Goal: Task Accomplishment & Management: Use online tool/utility

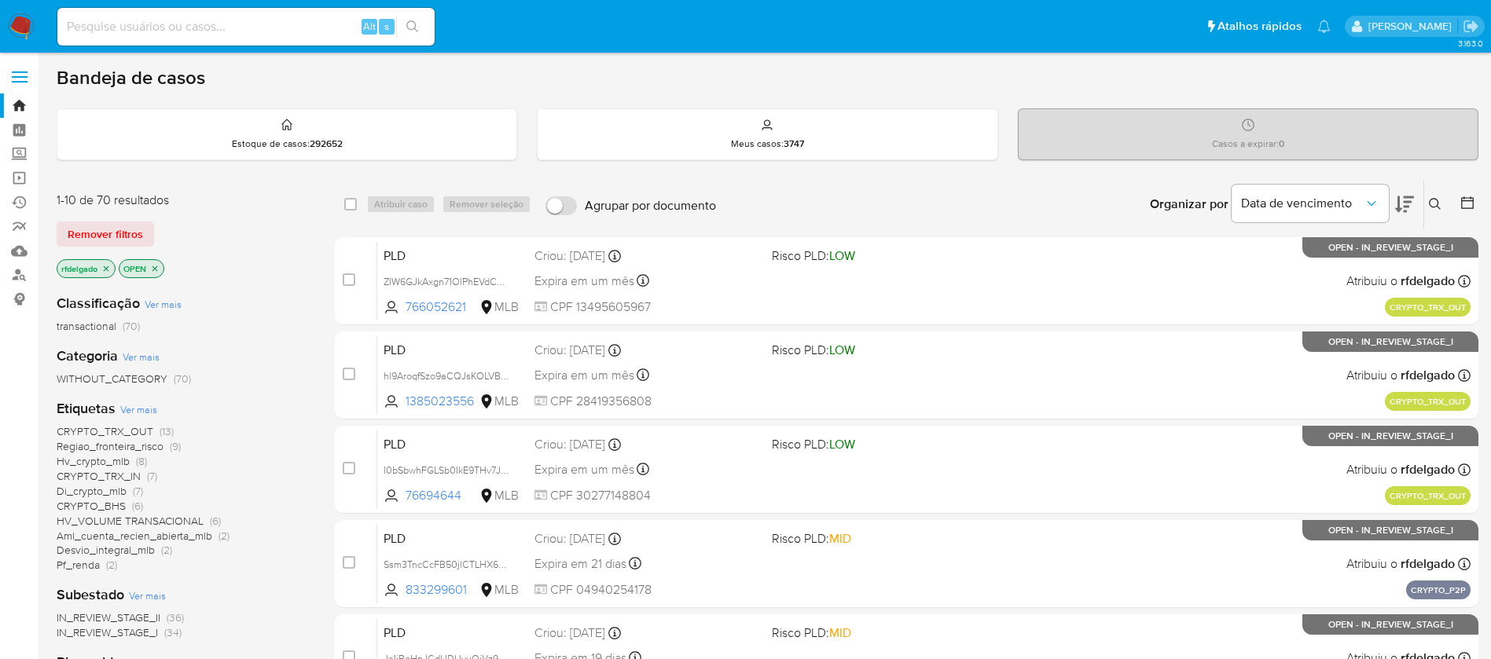
click at [211, 23] on input at bounding box center [245, 27] width 377 height 20
paste input "Bi1vi05EdgcpvzqnpeGOHn4D"
type input "Bi1vi05EdgcpvzqnpeGOHn4D"
click at [422, 24] on button "search-icon" at bounding box center [412, 27] width 32 height 22
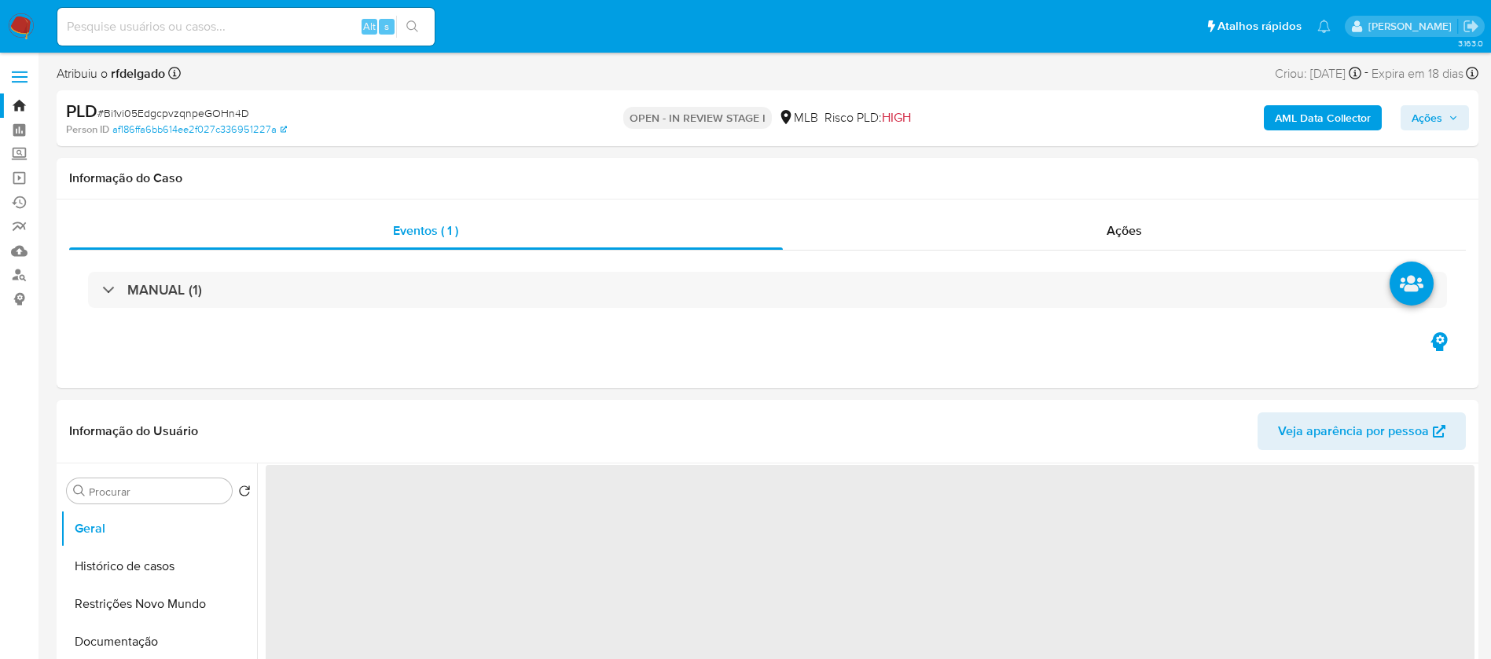
scroll to position [118, 0]
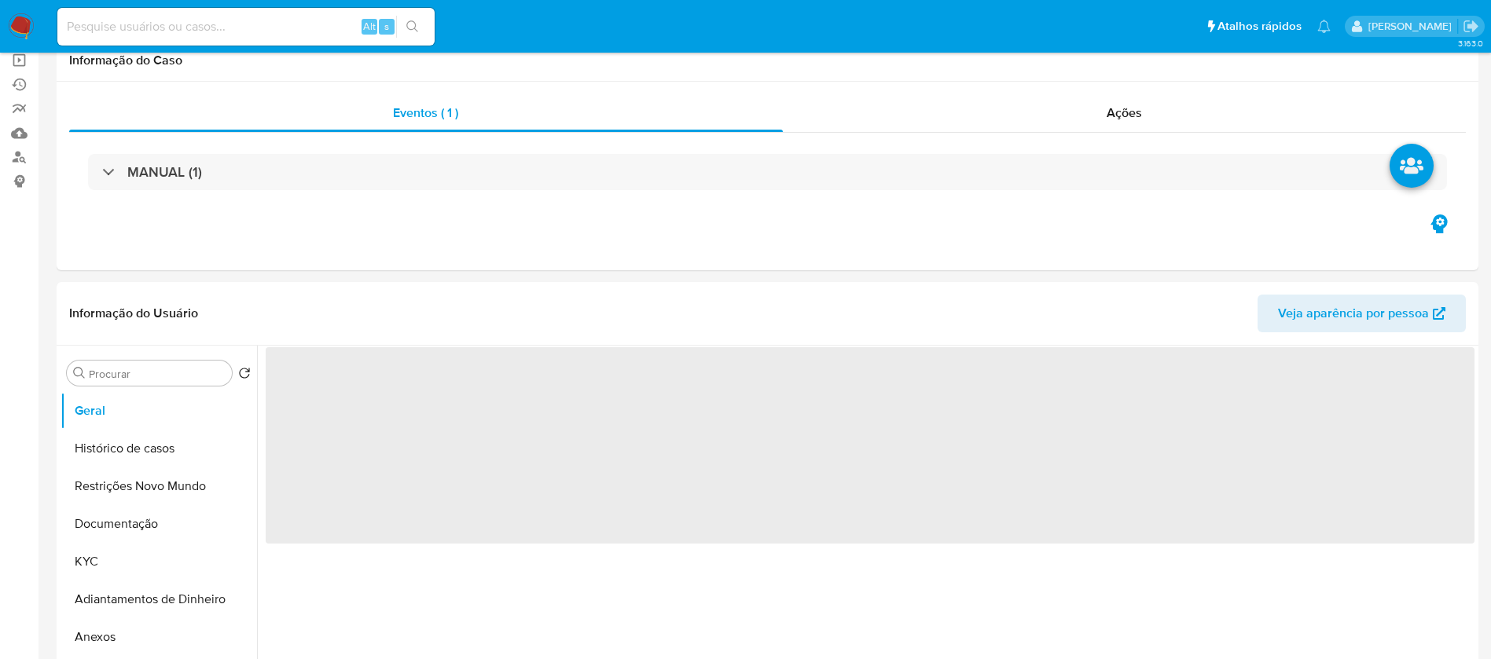
select select "10"
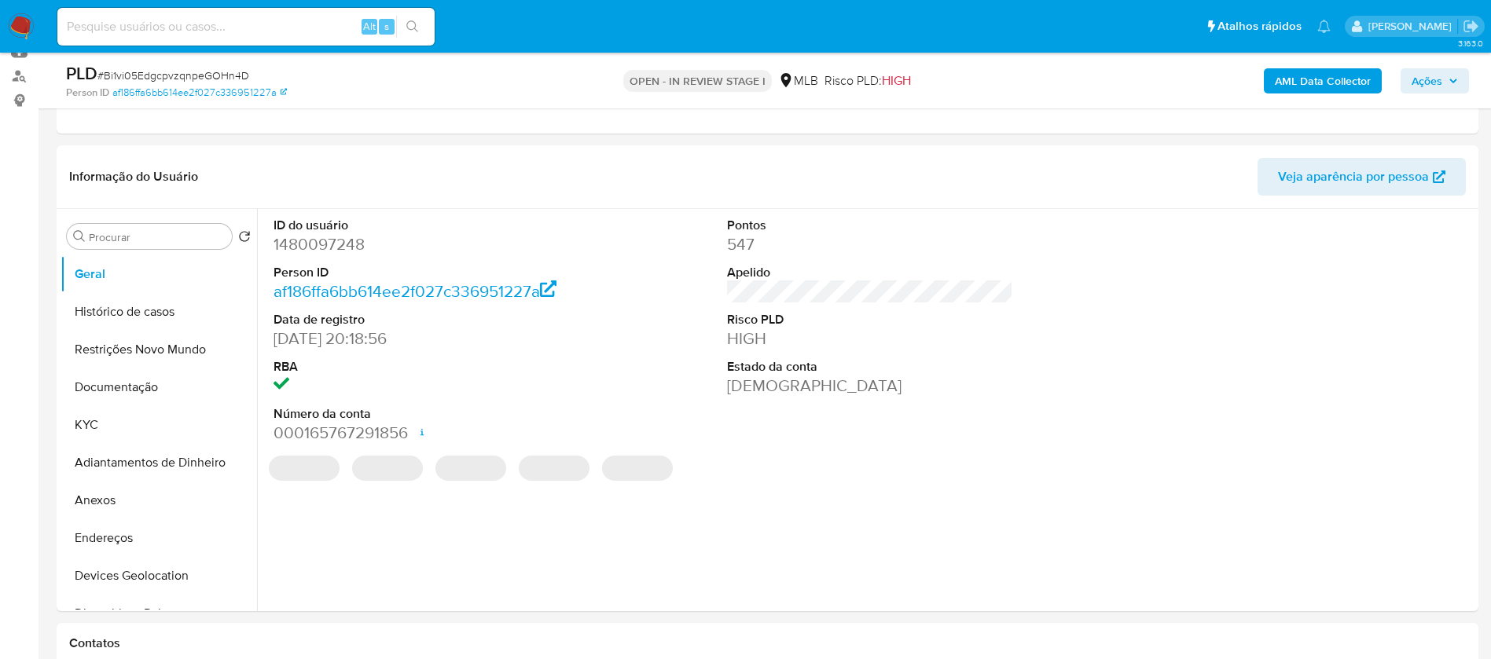
scroll to position [236, 0]
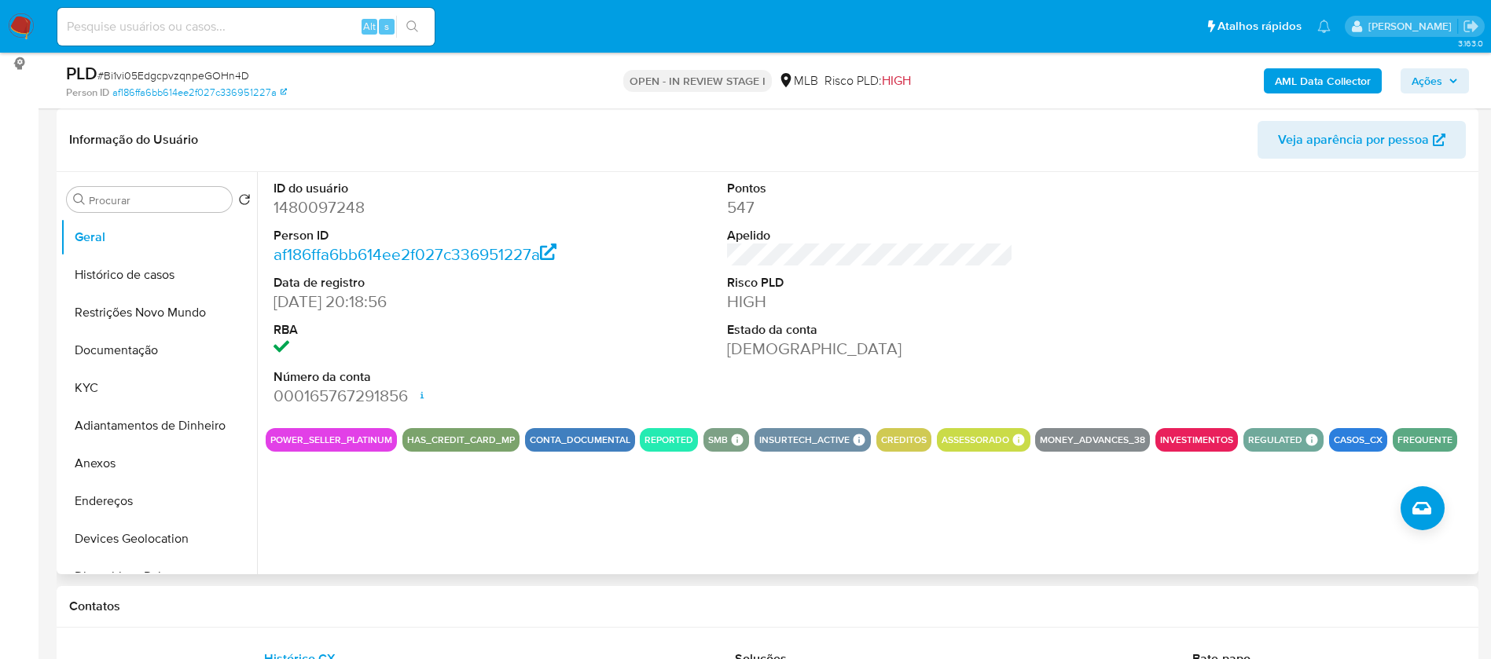
click at [335, 210] on dd "1480097248" at bounding box center [416, 207] width 287 height 22
copy dd "1480097248"
click at [136, 283] on button "Histórico de casos" at bounding box center [153, 275] width 184 height 38
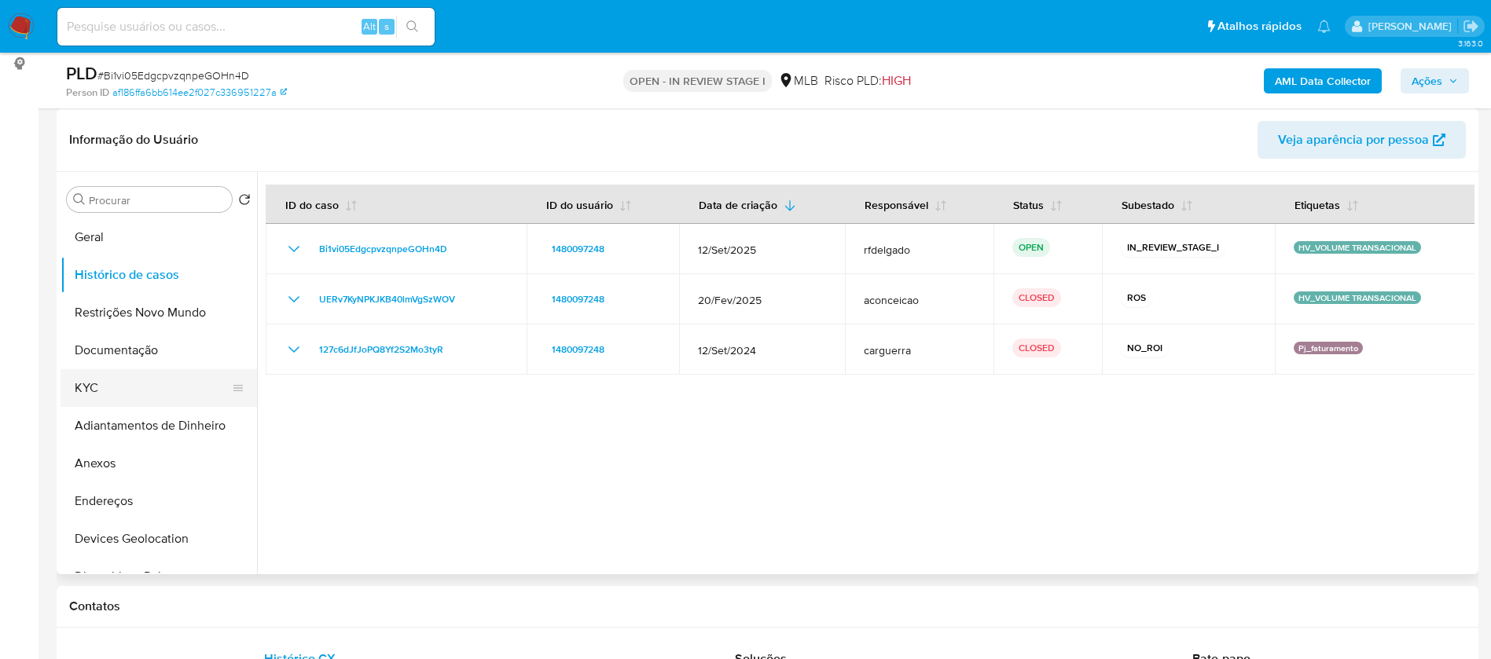
click at [108, 382] on button "KYC" at bounding box center [153, 388] width 184 height 38
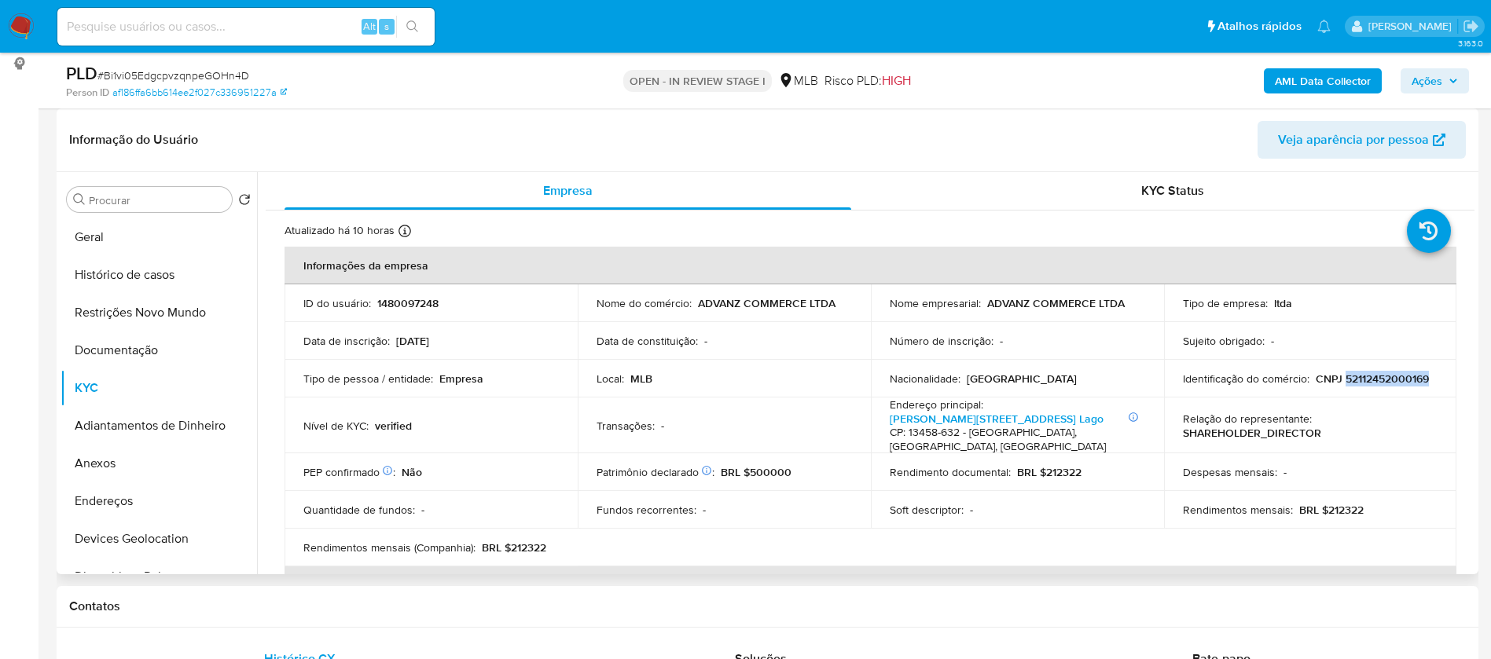
drag, startPoint x: 1414, startPoint y: 380, endPoint x: 1342, endPoint y: 381, distance: 72.3
click at [1342, 381] on div "Identificação do comércio : CNPJ 52112452000169" at bounding box center [1310, 379] width 255 height 14
copy p "52112452000169"
click at [125, 468] on button "Anexos" at bounding box center [153, 464] width 184 height 38
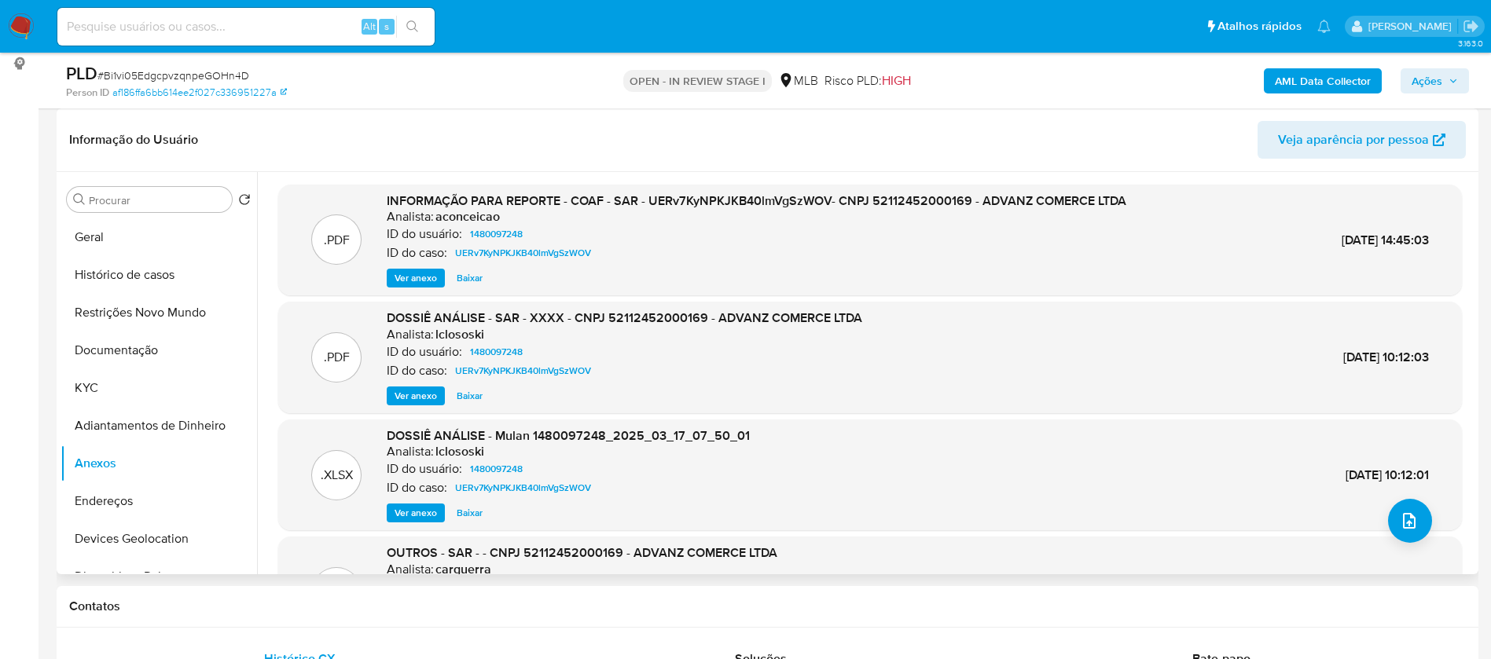
click at [405, 278] on span "Ver anexo" at bounding box center [415, 278] width 42 height 16
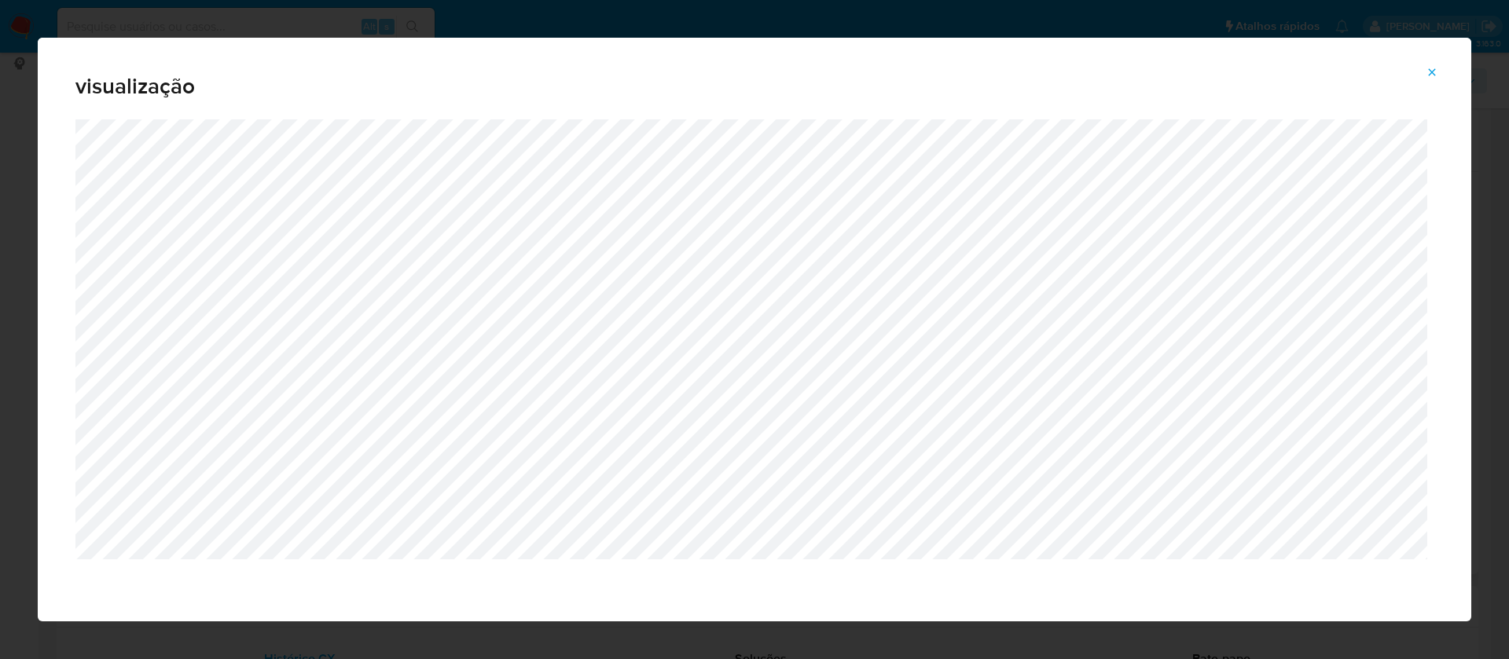
click at [1434, 70] on icon "Attachment preview" at bounding box center [1432, 71] width 7 height 7
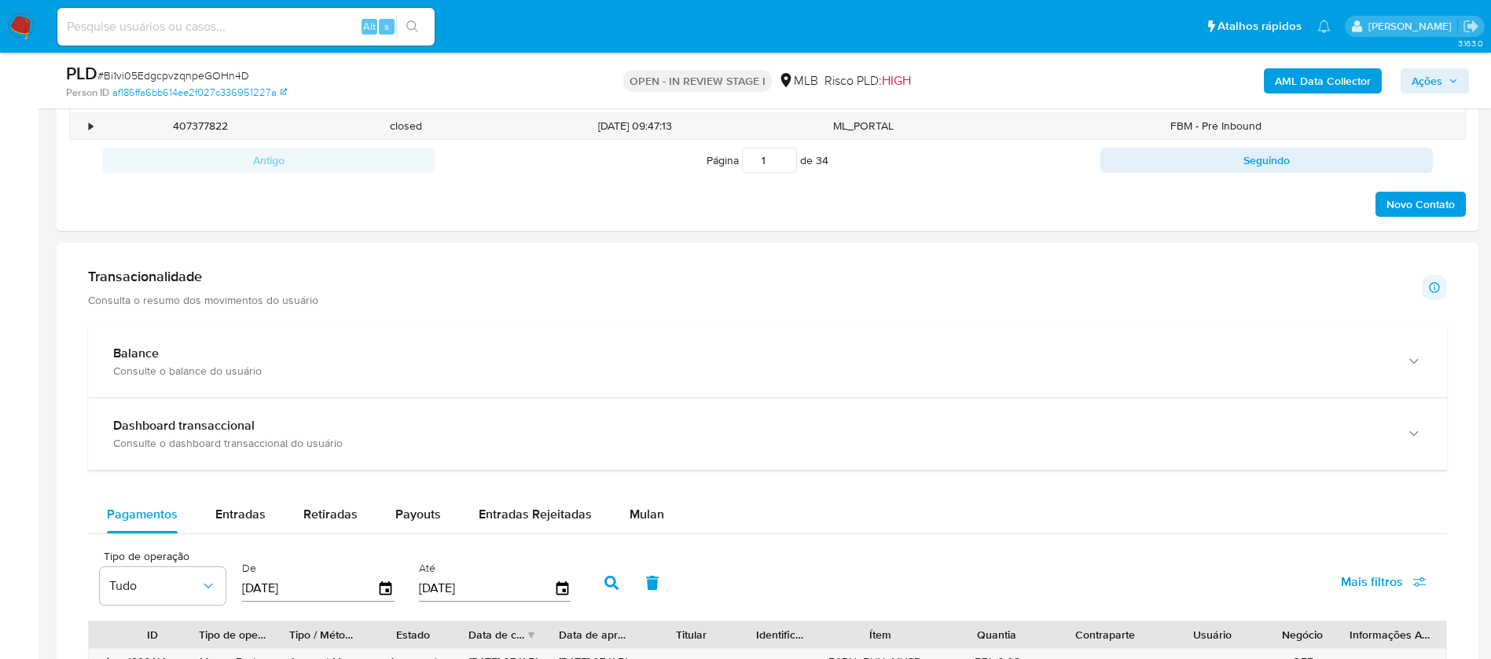
scroll to position [1061, 0]
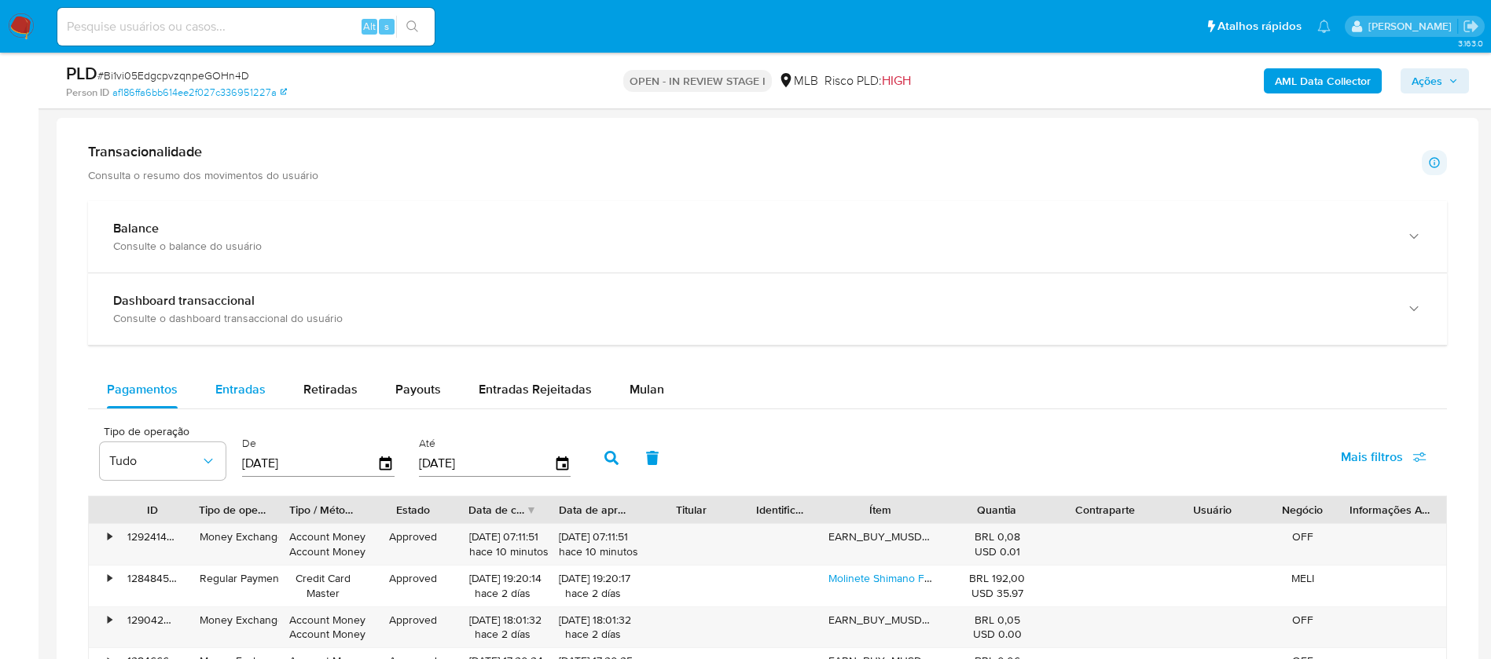
click at [218, 392] on span "Entradas" at bounding box center [240, 389] width 50 height 18
select select "10"
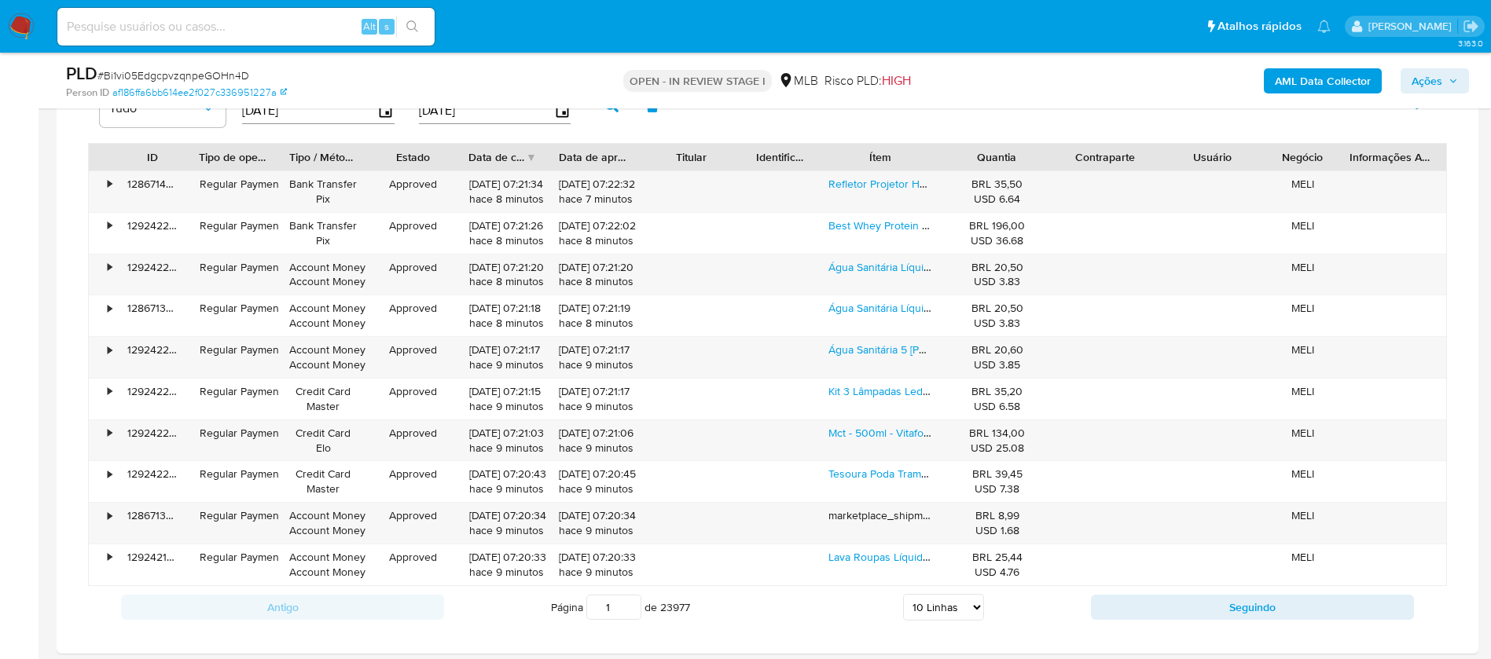
scroll to position [1414, 0]
click at [908, 266] on link "Água Sanitária Líquido Cloro Desinfetante 1 Unidade 5 Litros Barbarex" at bounding box center [997, 267] width 339 height 16
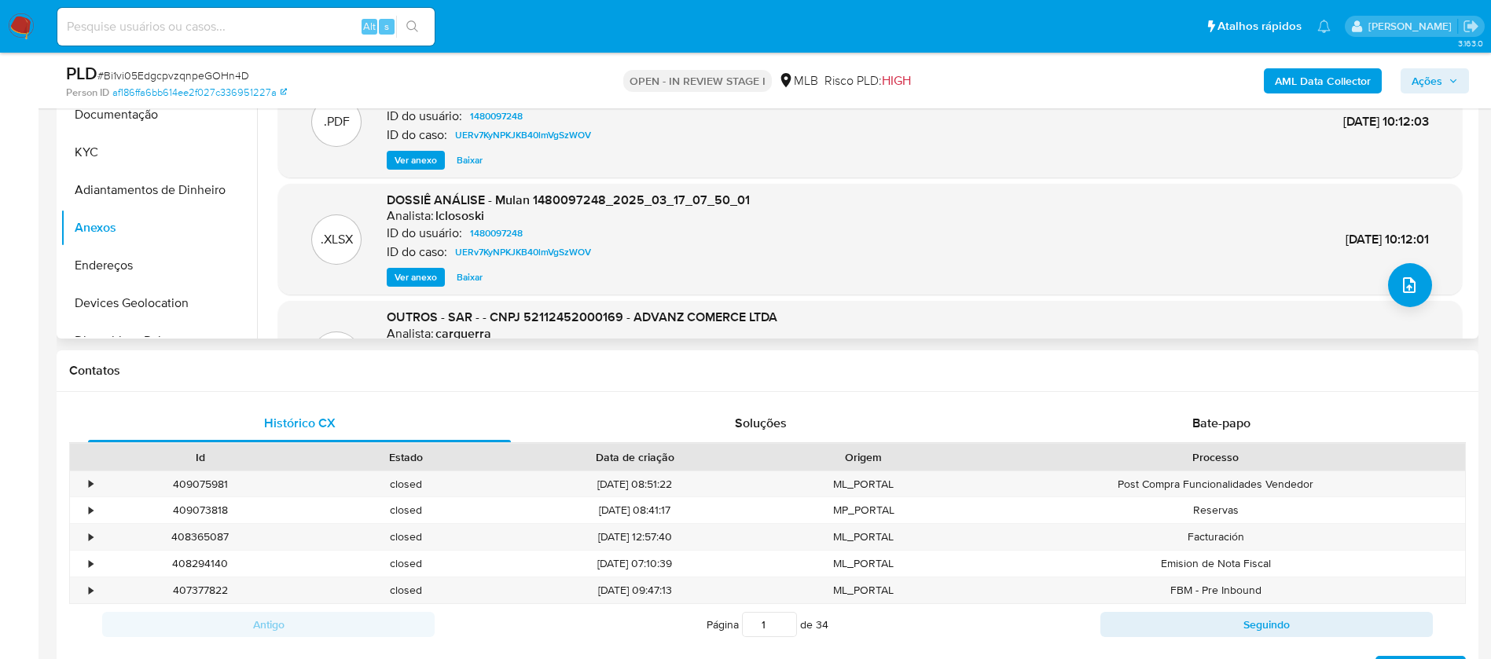
scroll to position [236, 0]
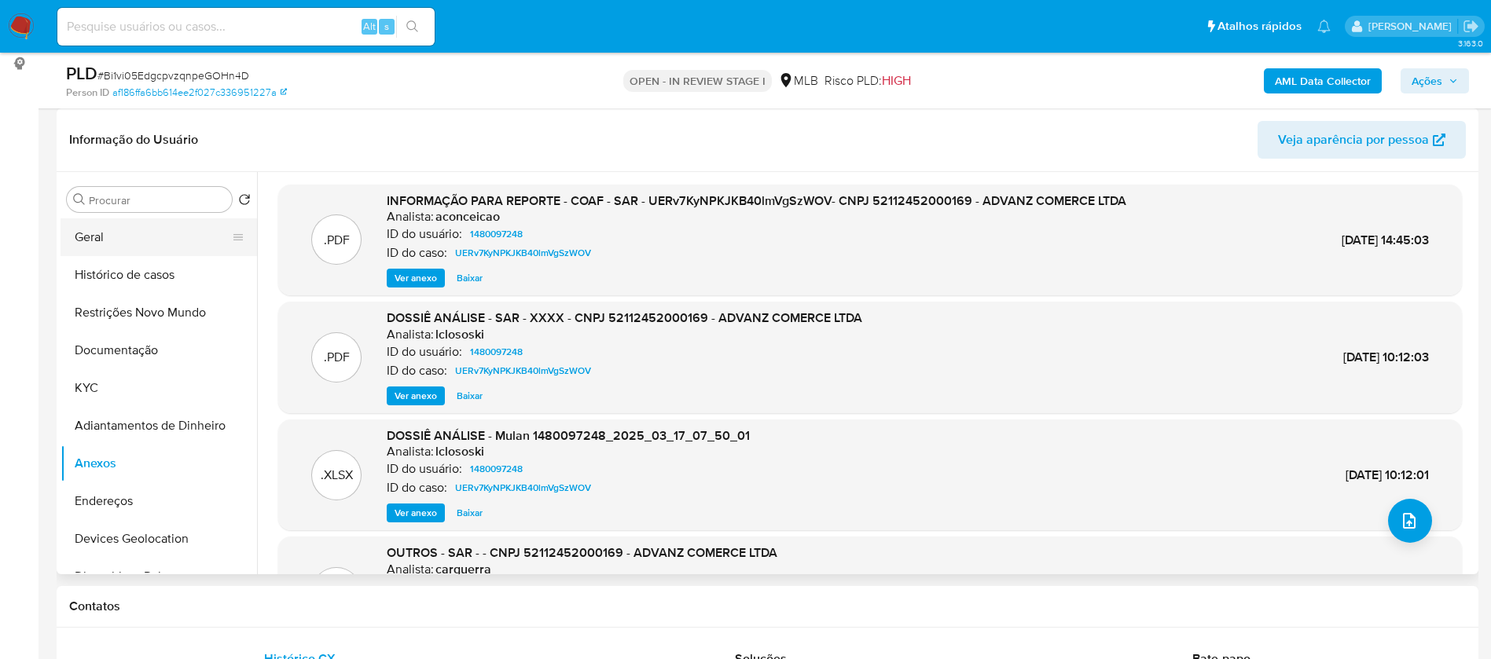
click at [102, 239] on button "Geral" at bounding box center [153, 237] width 184 height 38
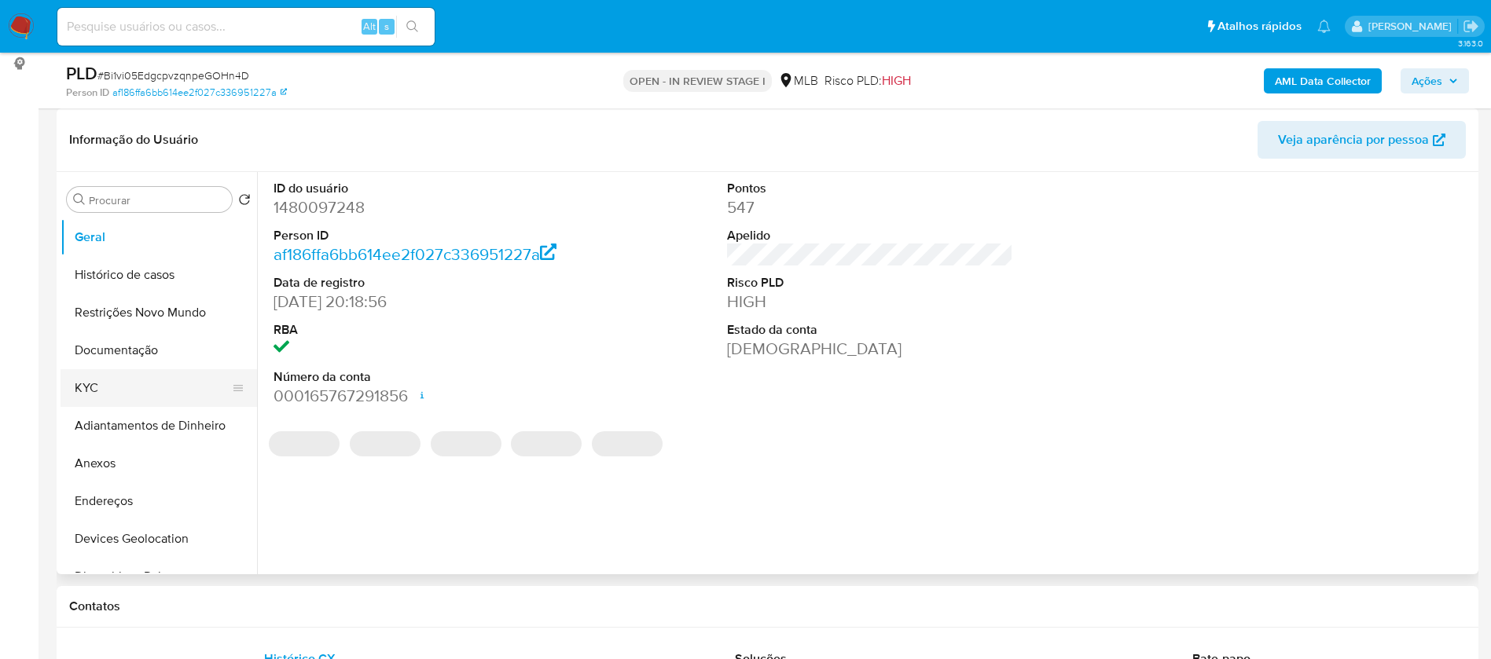
click at [104, 383] on button "KYC" at bounding box center [153, 388] width 184 height 38
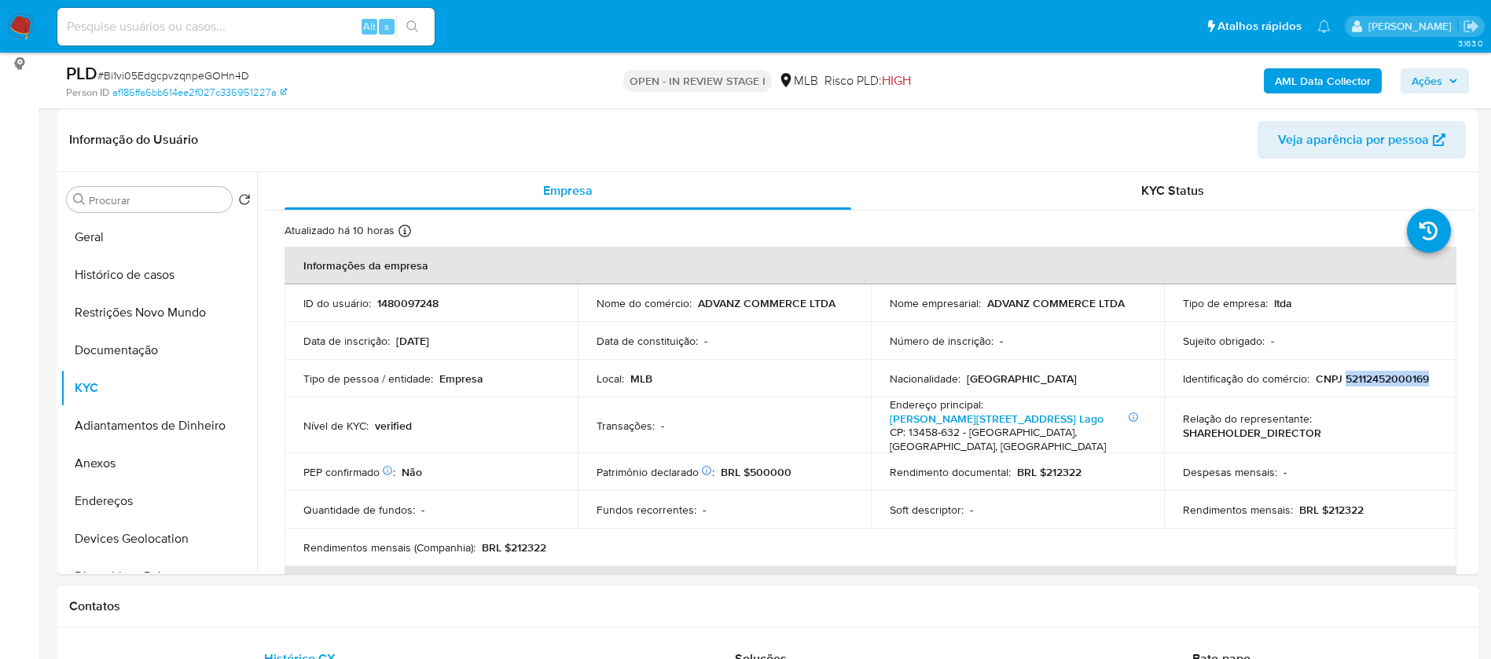
drag, startPoint x: 1414, startPoint y: 378, endPoint x: 1339, endPoint y: 378, distance: 74.7
click at [1339, 378] on div "Identificação do comércio : CNPJ 52112452000169" at bounding box center [1310, 379] width 255 height 14
copy p "52112452000169"
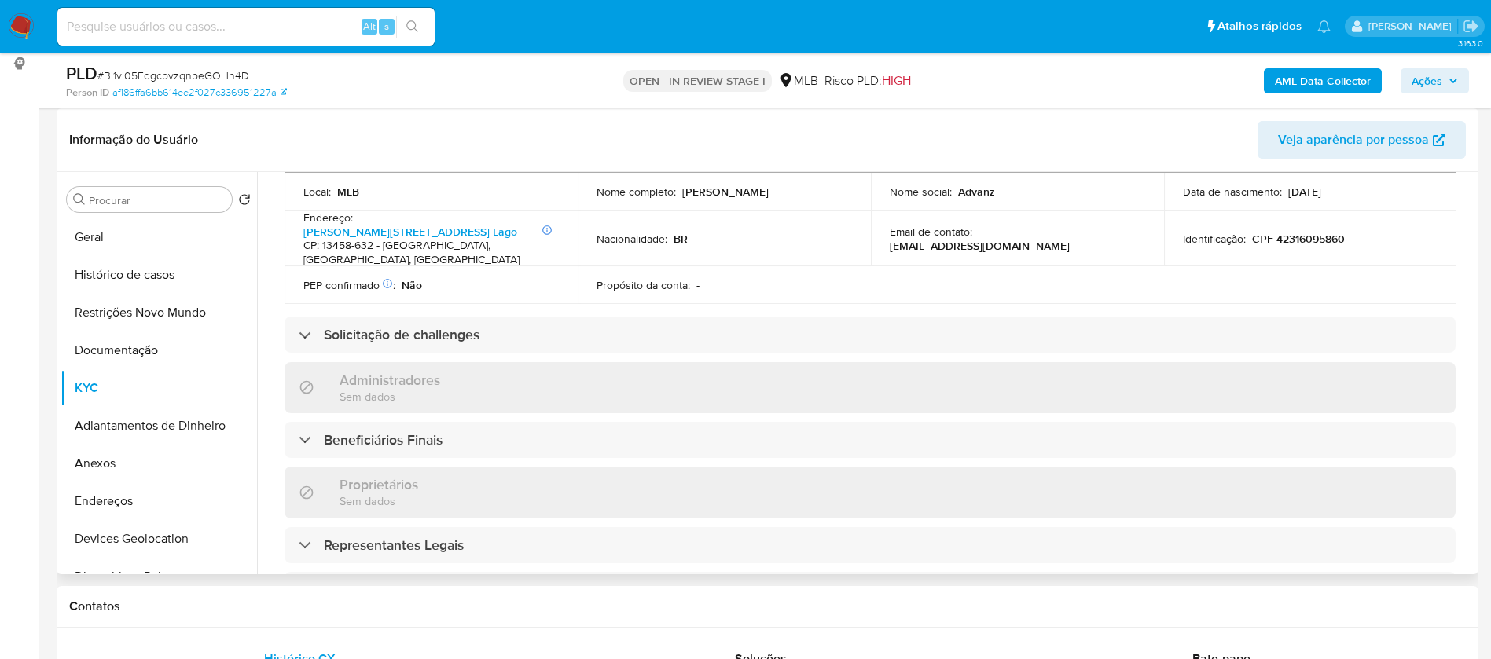
scroll to position [336, 0]
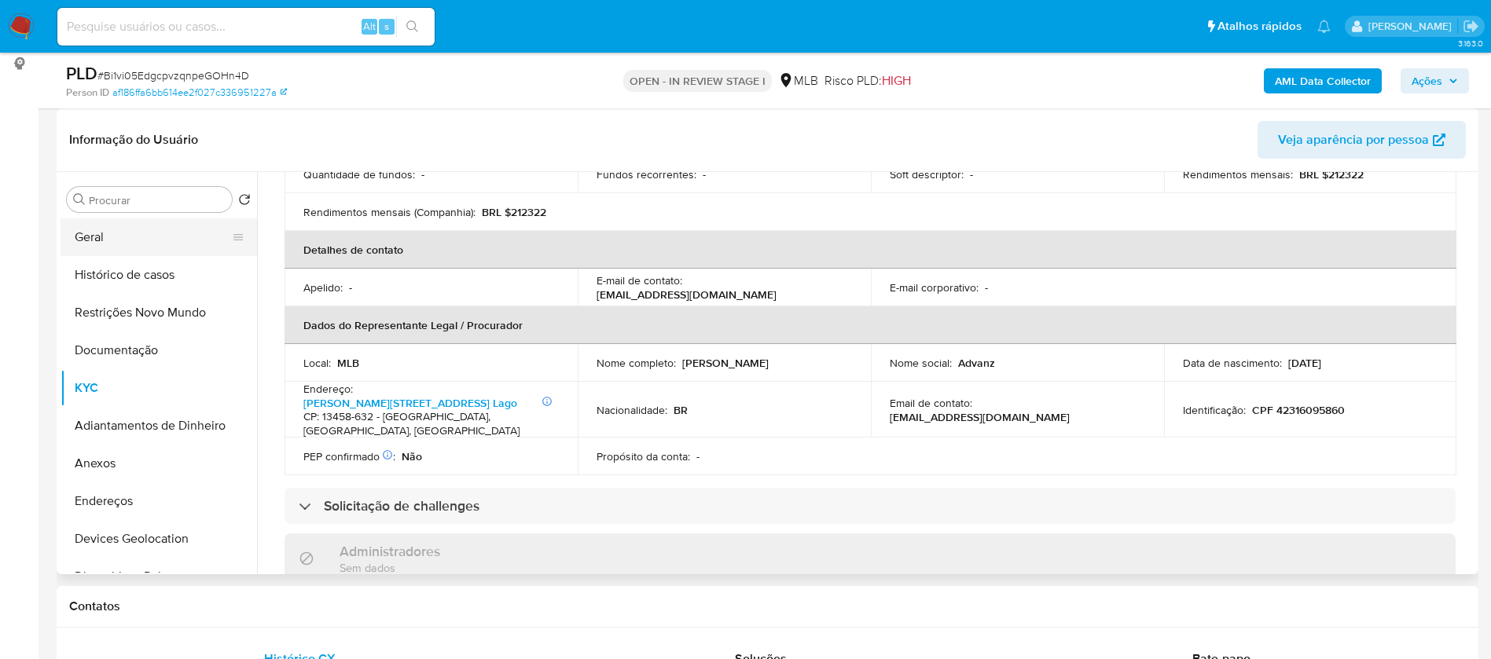
click at [130, 237] on button "Geral" at bounding box center [153, 237] width 184 height 38
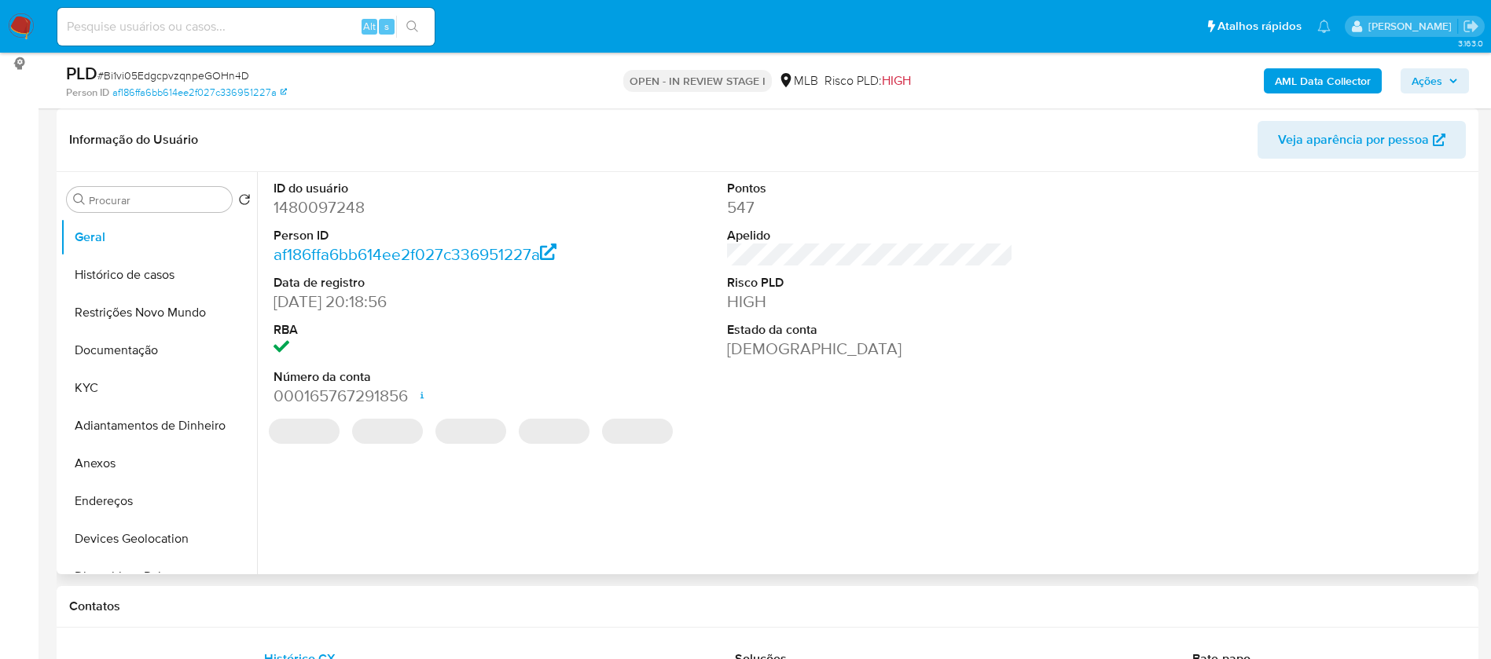
click at [319, 205] on dd "1480097248" at bounding box center [416, 207] width 287 height 22
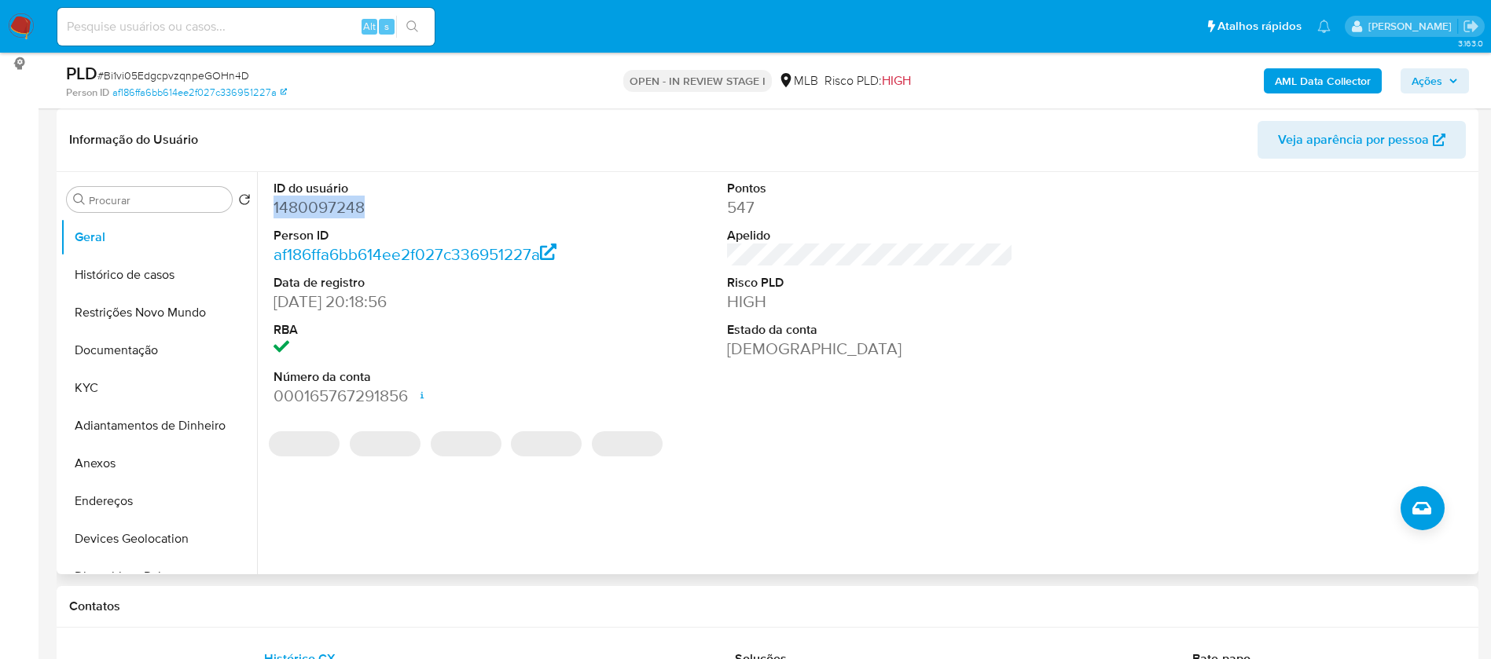
click at [319, 204] on dd "1480097248" at bounding box center [416, 207] width 287 height 22
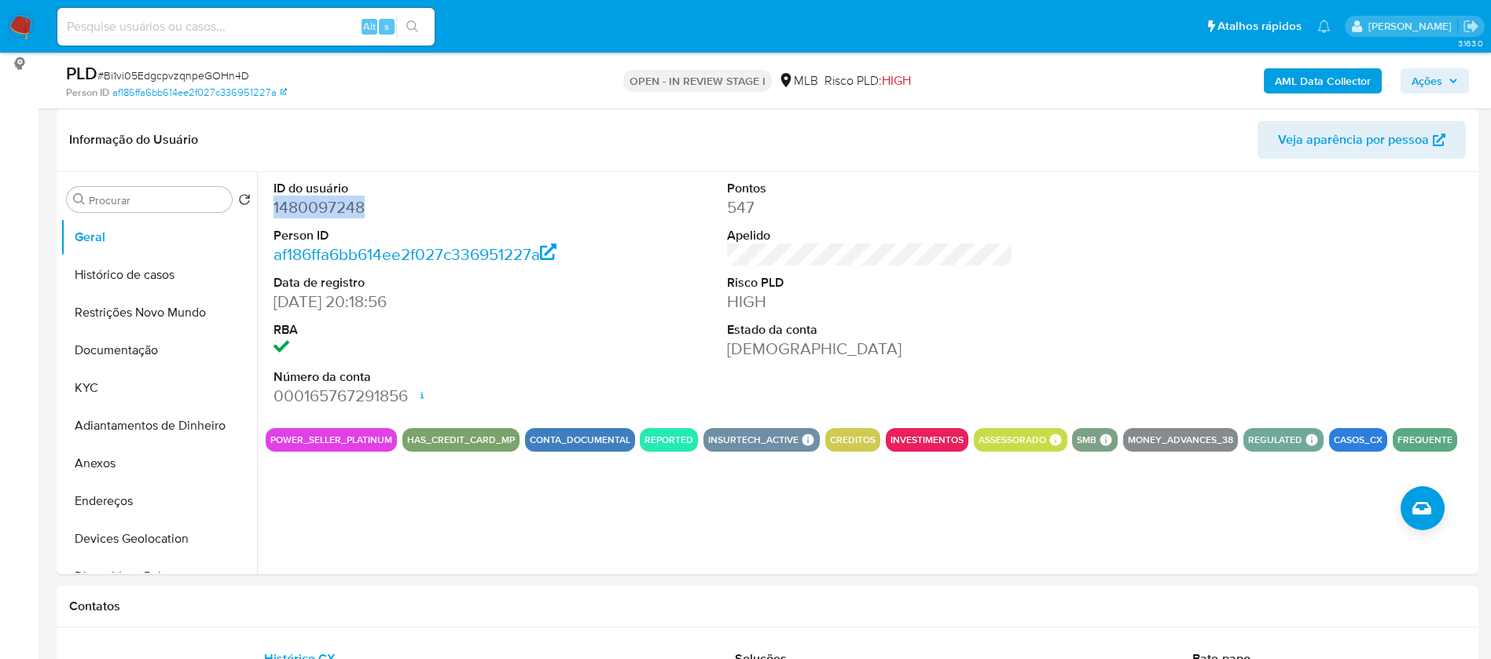
copy dd "1480097248"
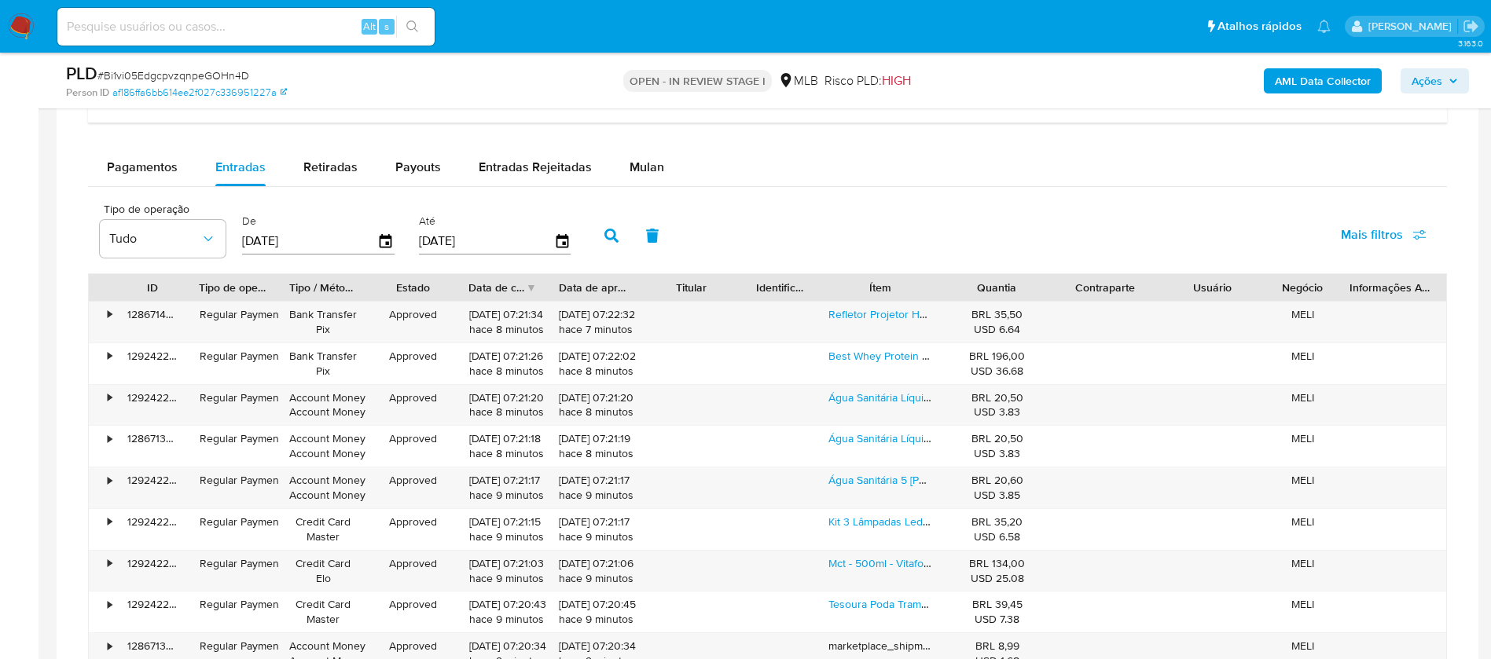
scroll to position [1297, 0]
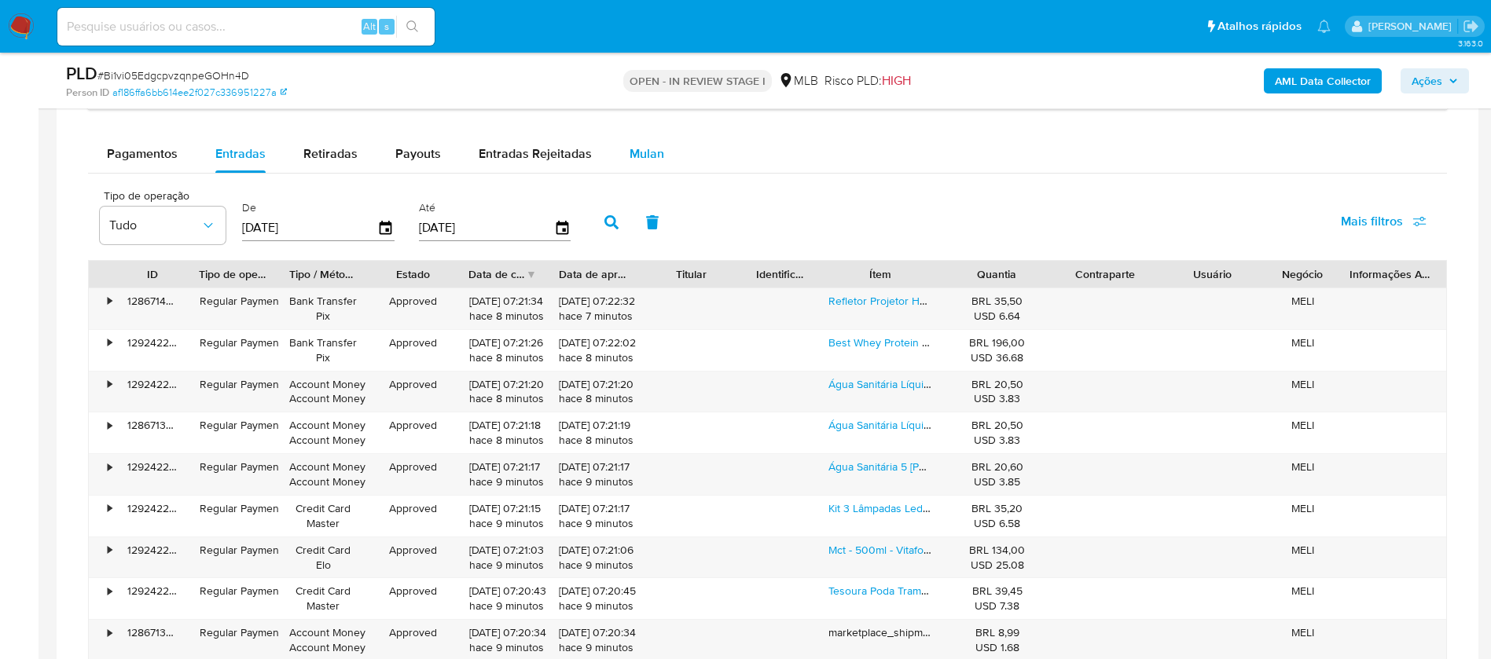
click at [657, 155] on span "Mulan" at bounding box center [646, 154] width 35 height 18
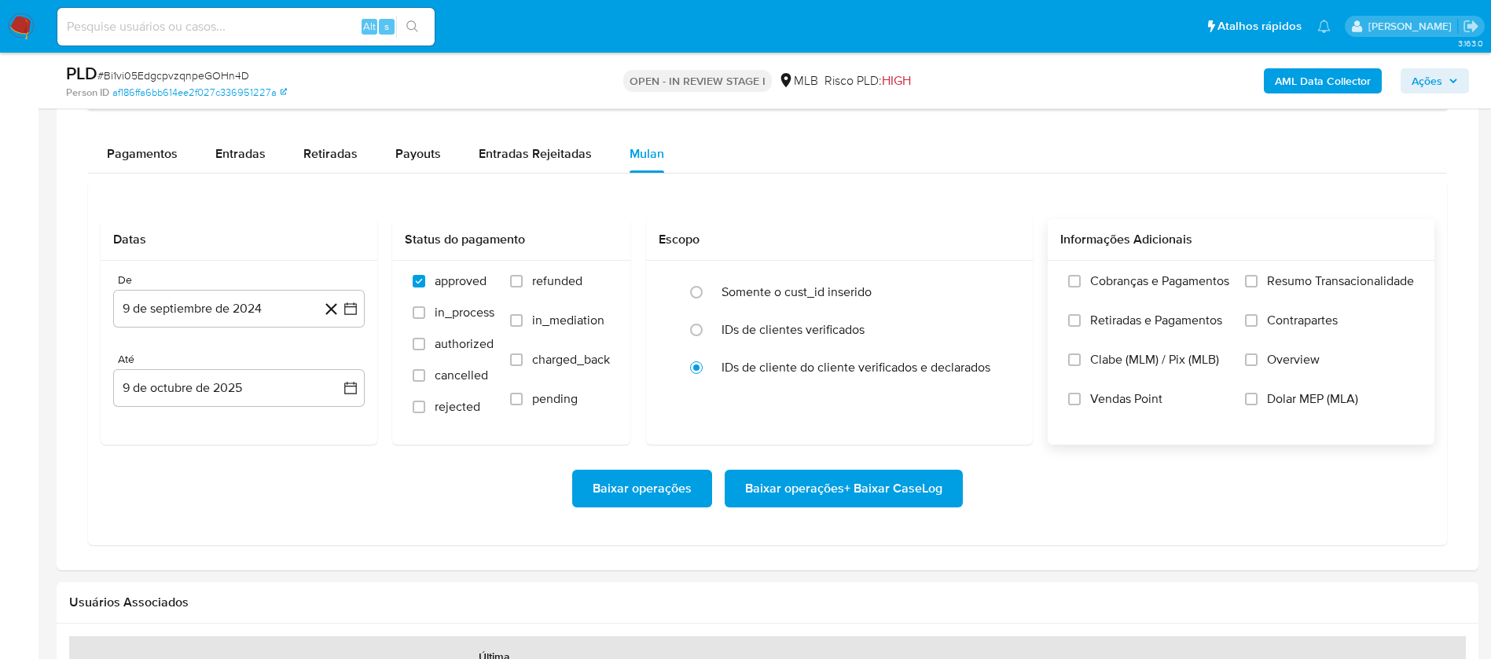
click at [1334, 281] on span "Resumo Transacionalidade" at bounding box center [1340, 281] width 147 height 16
click at [1257, 281] on input "Resumo Transacionalidade" at bounding box center [1251, 281] width 13 height 13
click at [1116, 394] on span "Vendas Point" at bounding box center [1126, 399] width 72 height 16
click at [1081, 394] on input "Vendas Point" at bounding box center [1074, 399] width 13 height 13
click at [197, 304] on button "9 de septiembre de 2024" at bounding box center [238, 309] width 251 height 38
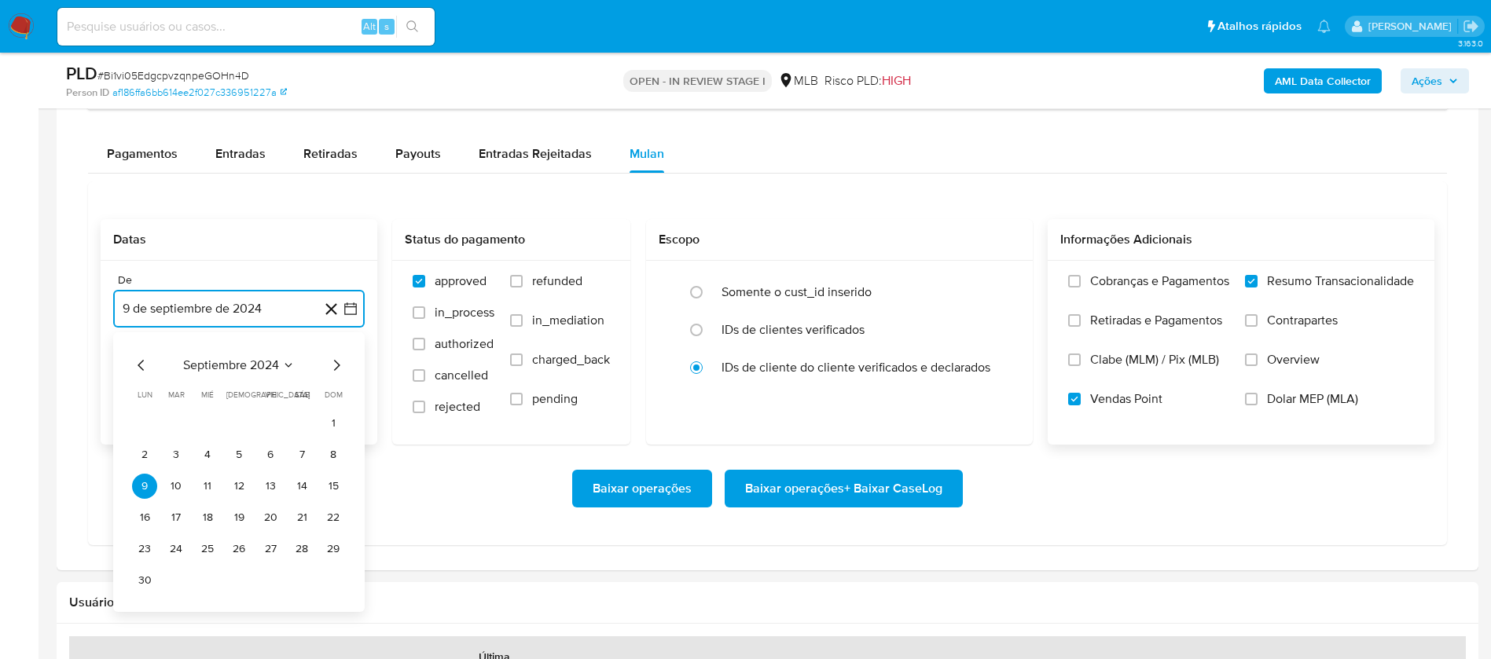
click at [239, 358] on span "septiembre 2024" at bounding box center [231, 366] width 96 height 16
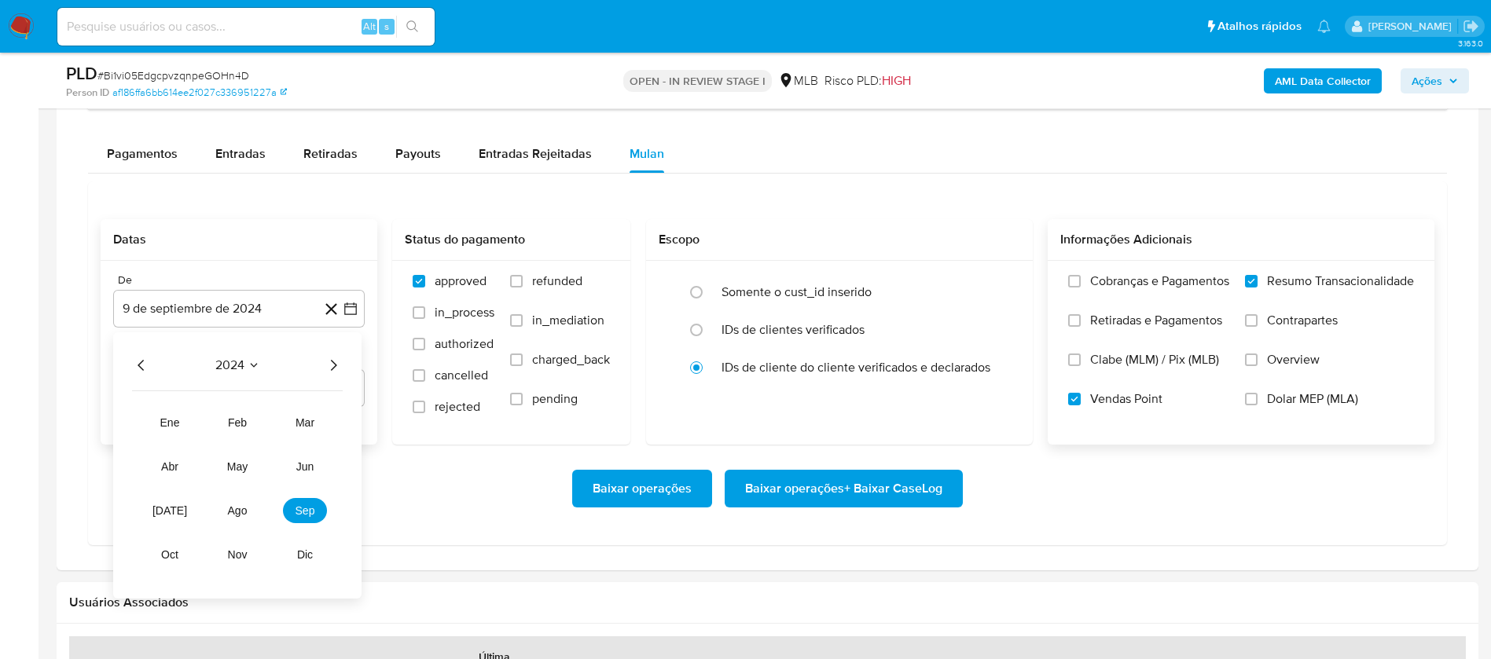
click at [331, 369] on icon "Año siguiente" at bounding box center [333, 365] width 19 height 19
click at [304, 515] on span "sep" at bounding box center [305, 511] width 20 height 13
click at [143, 416] on button "1" at bounding box center [144, 423] width 25 height 25
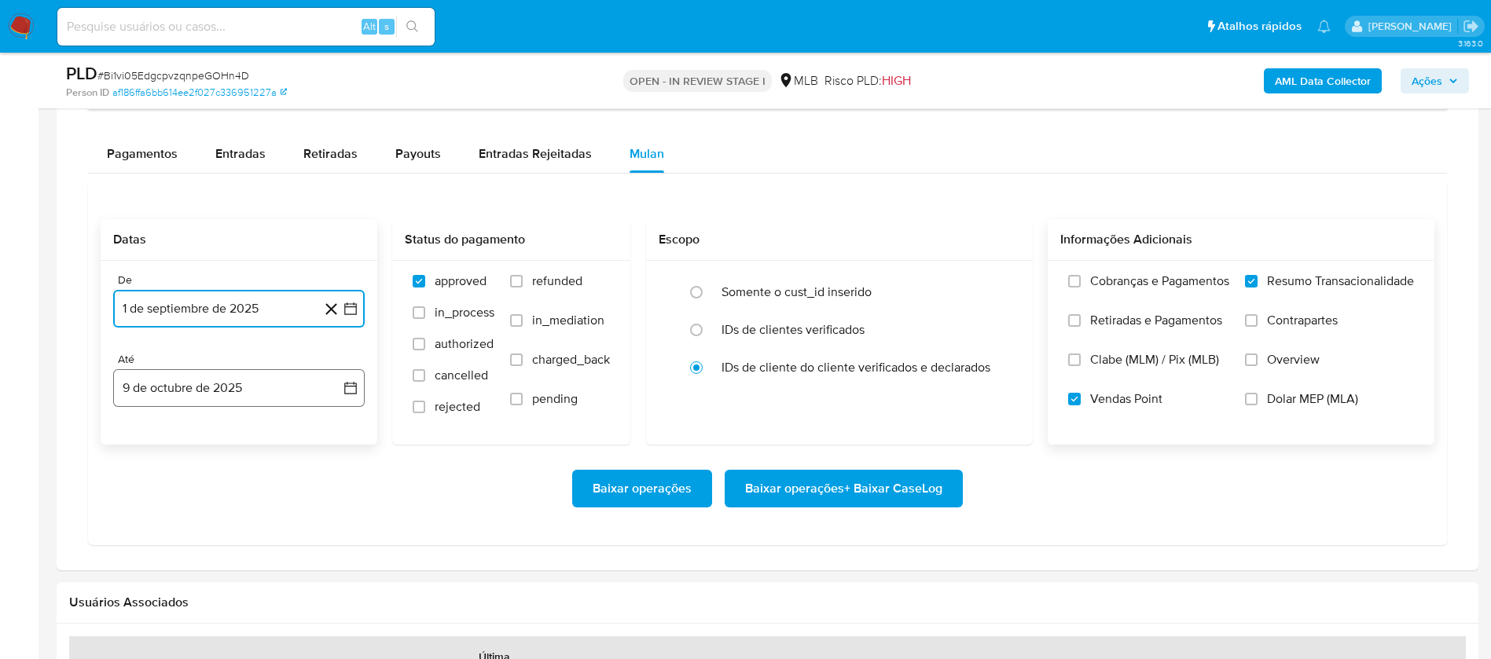
click at [189, 386] on button "9 de octubre de 2025" at bounding box center [238, 388] width 251 height 38
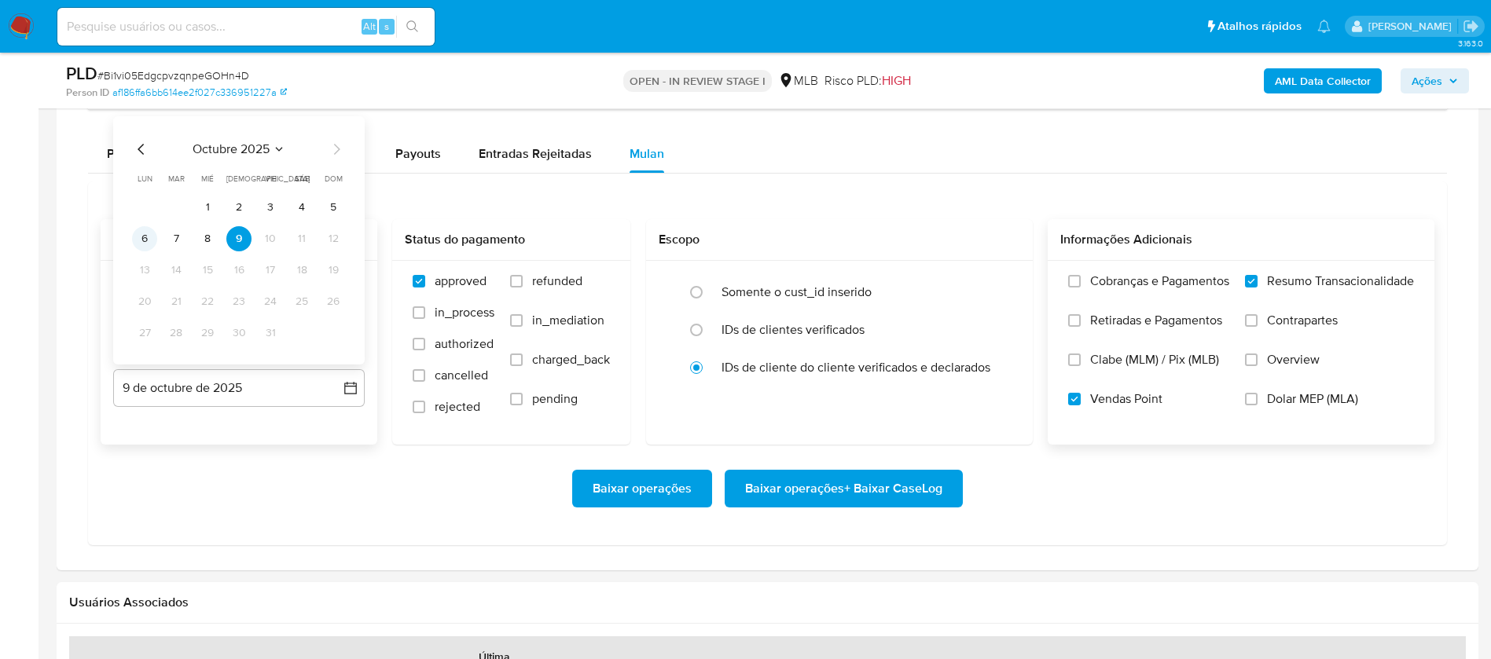
click at [140, 244] on button "6" at bounding box center [144, 238] width 25 height 25
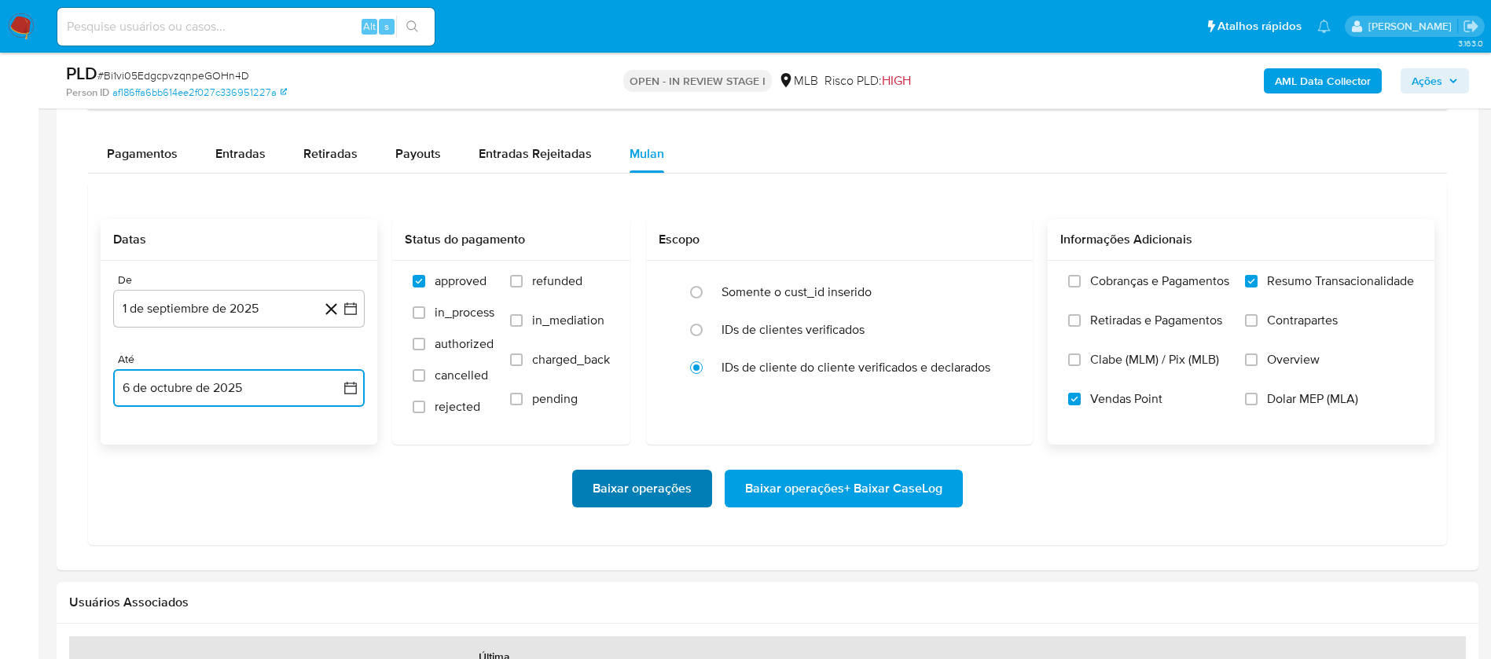
click at [652, 490] on span "Baixar operações" at bounding box center [642, 488] width 99 height 35
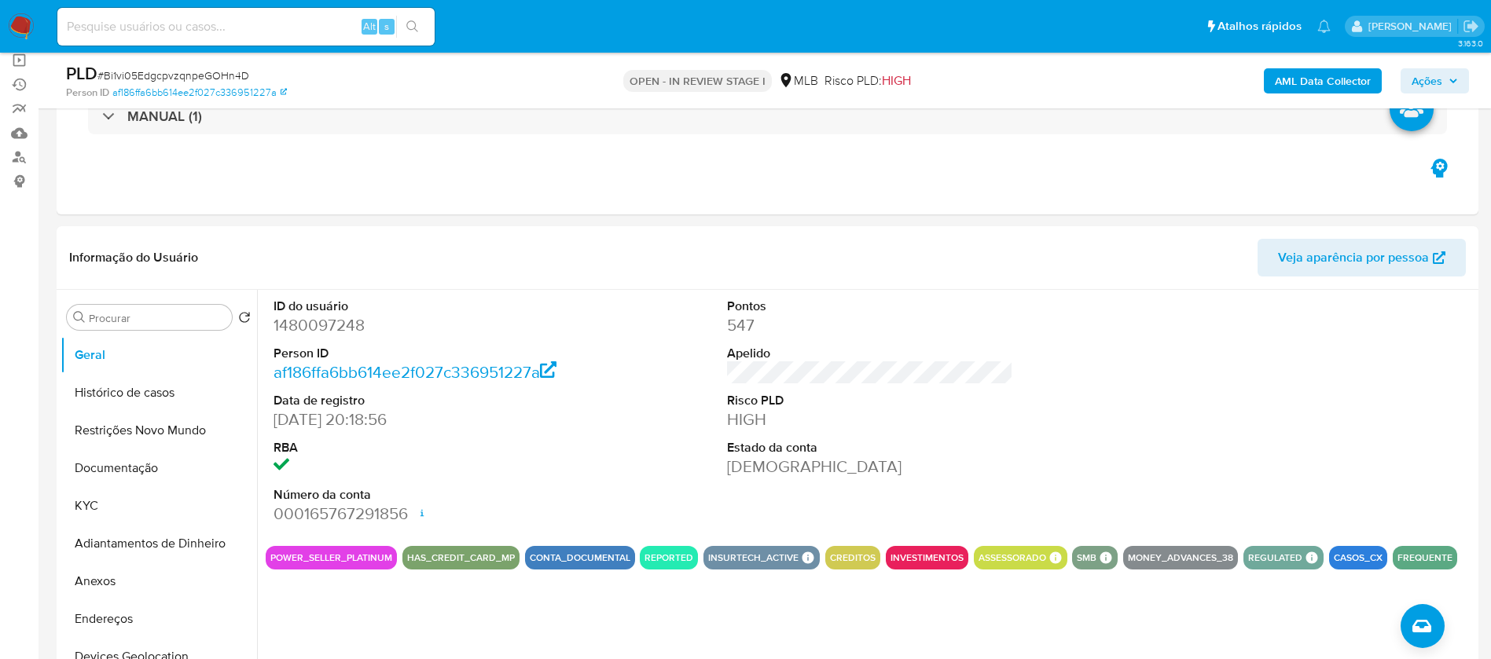
scroll to position [236, 0]
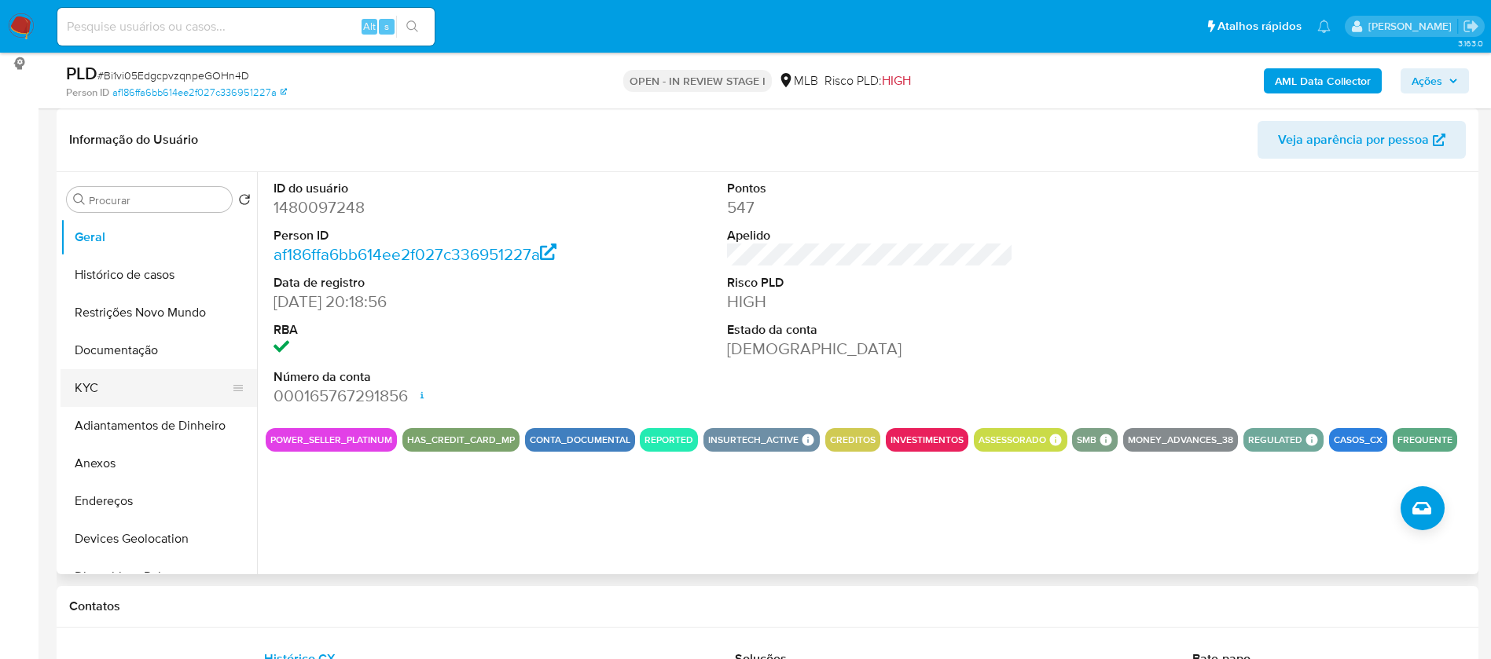
click at [152, 377] on button "KYC" at bounding box center [153, 388] width 184 height 38
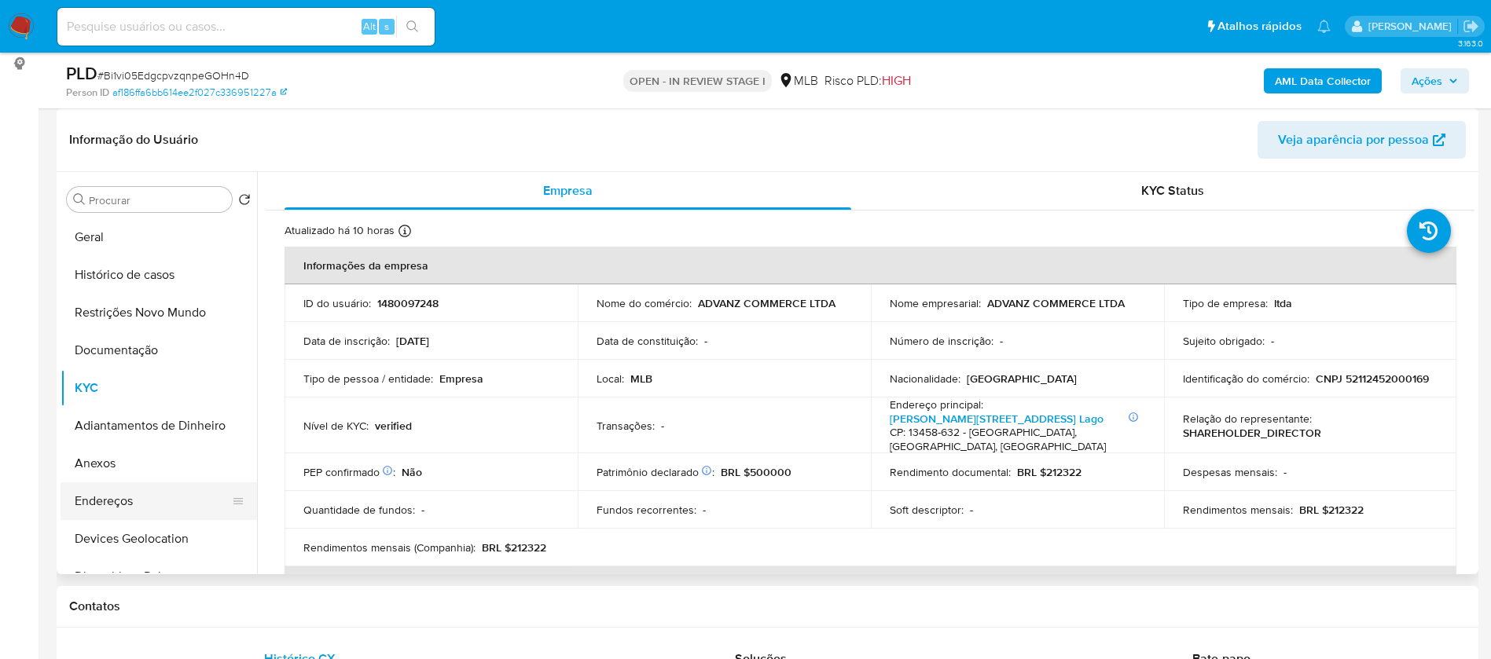
click at [130, 501] on button "Endereços" at bounding box center [153, 501] width 184 height 38
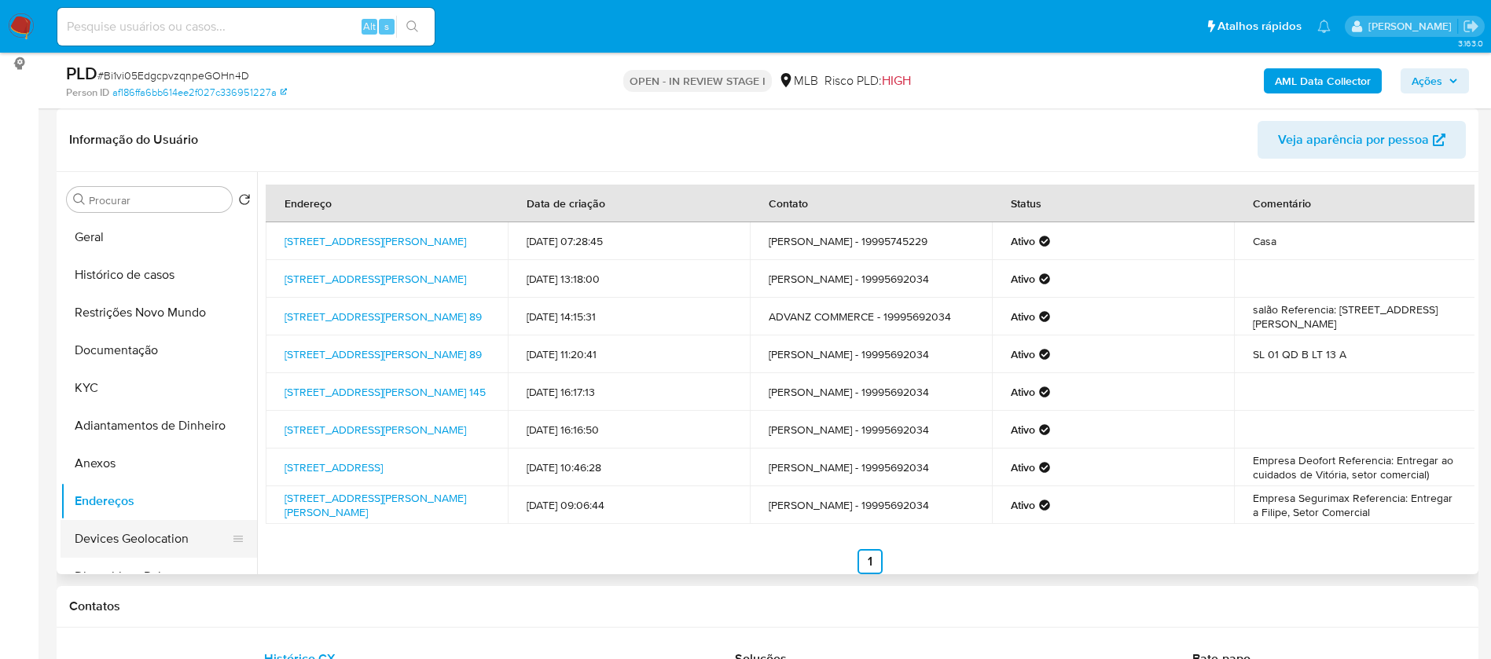
click at [125, 535] on button "Devices Geolocation" at bounding box center [153, 539] width 184 height 38
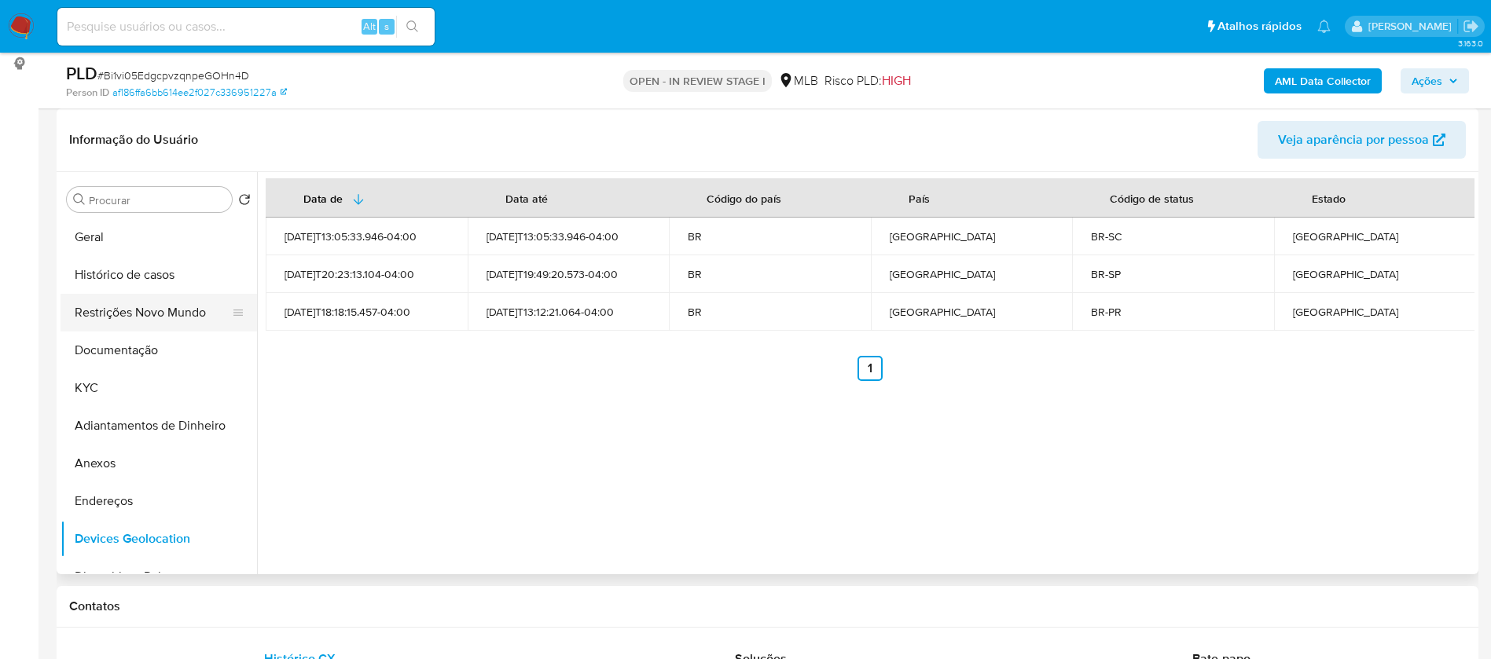
click at [156, 310] on button "Restrições Novo Mundo" at bounding box center [153, 313] width 184 height 38
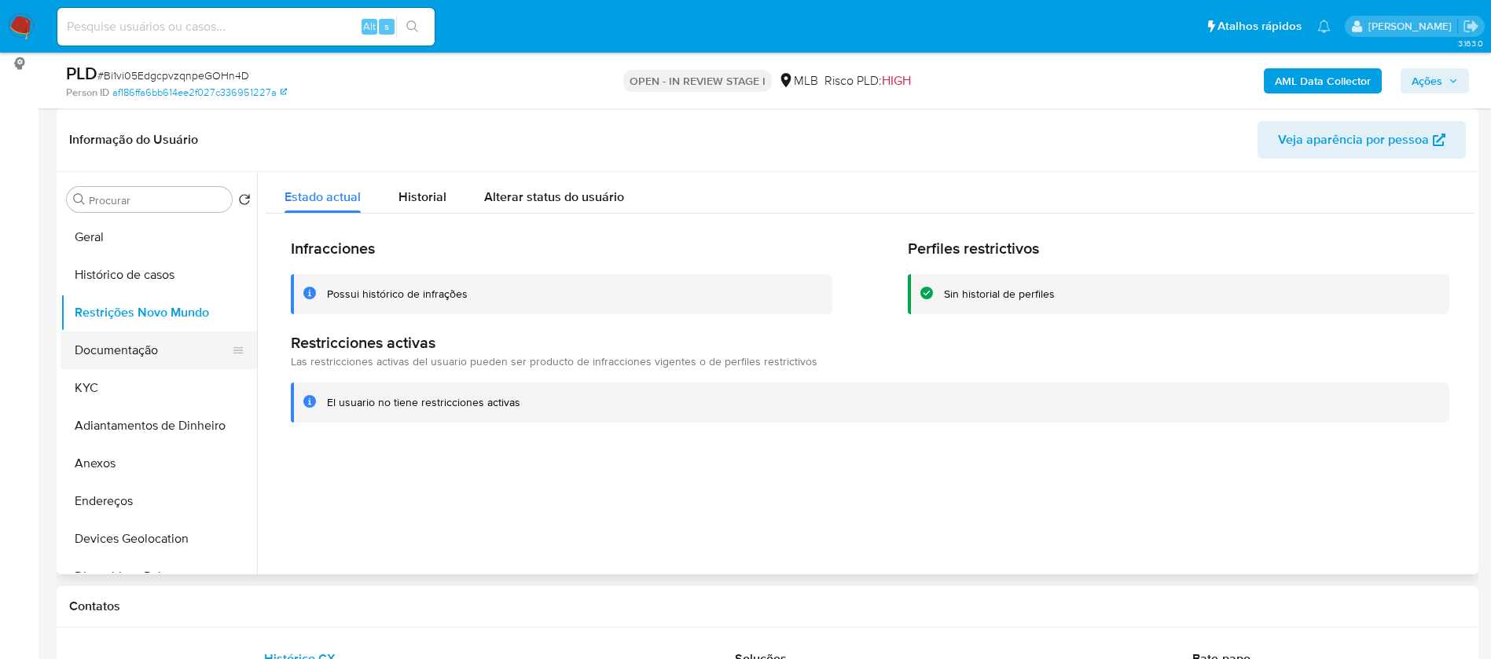
scroll to position [118, 0]
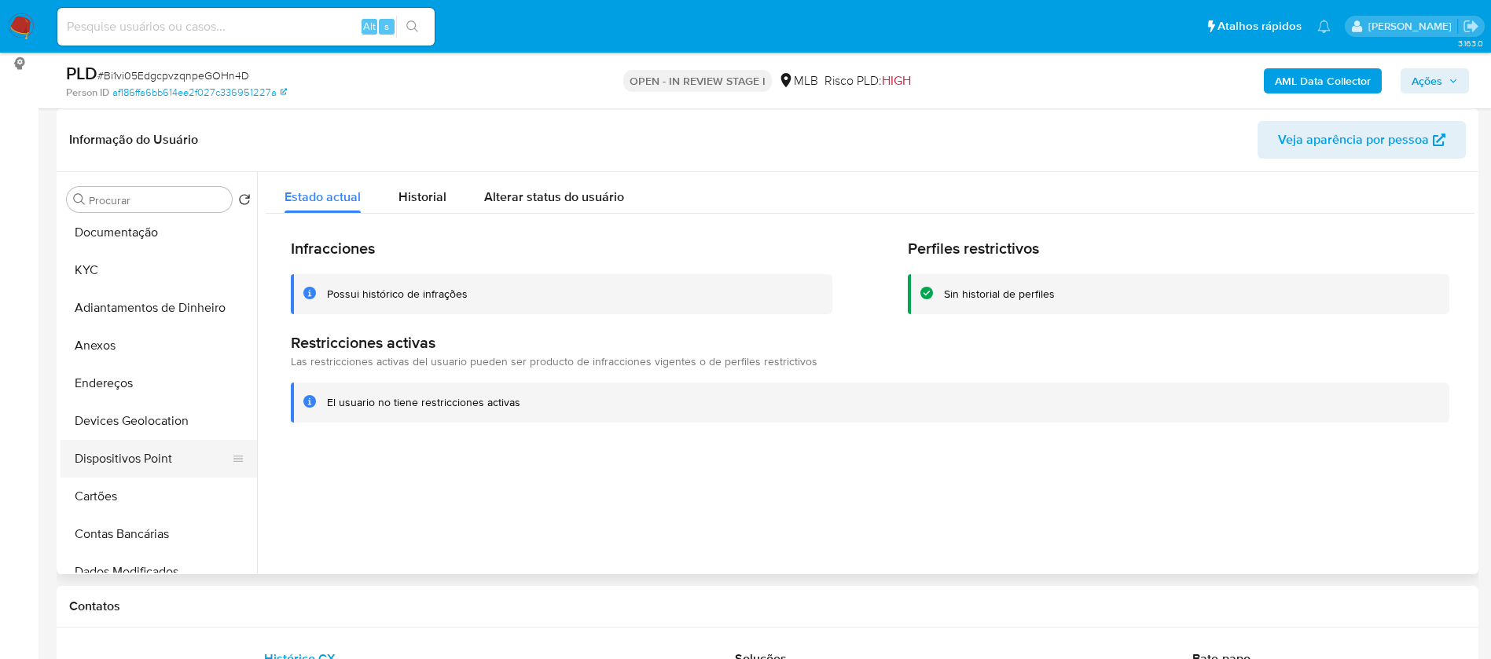
click at [155, 468] on button "Dispositivos Point" at bounding box center [153, 459] width 184 height 38
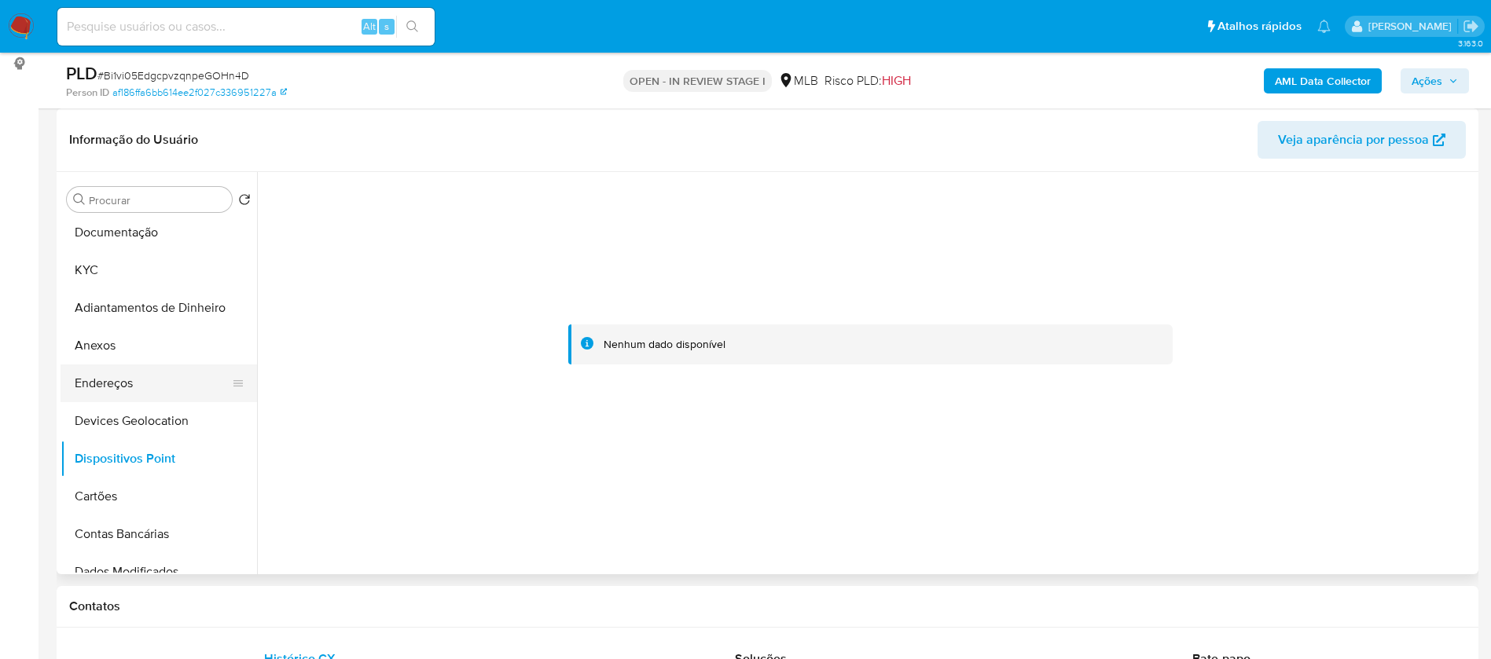
click at [142, 372] on button "Endereços" at bounding box center [153, 384] width 184 height 38
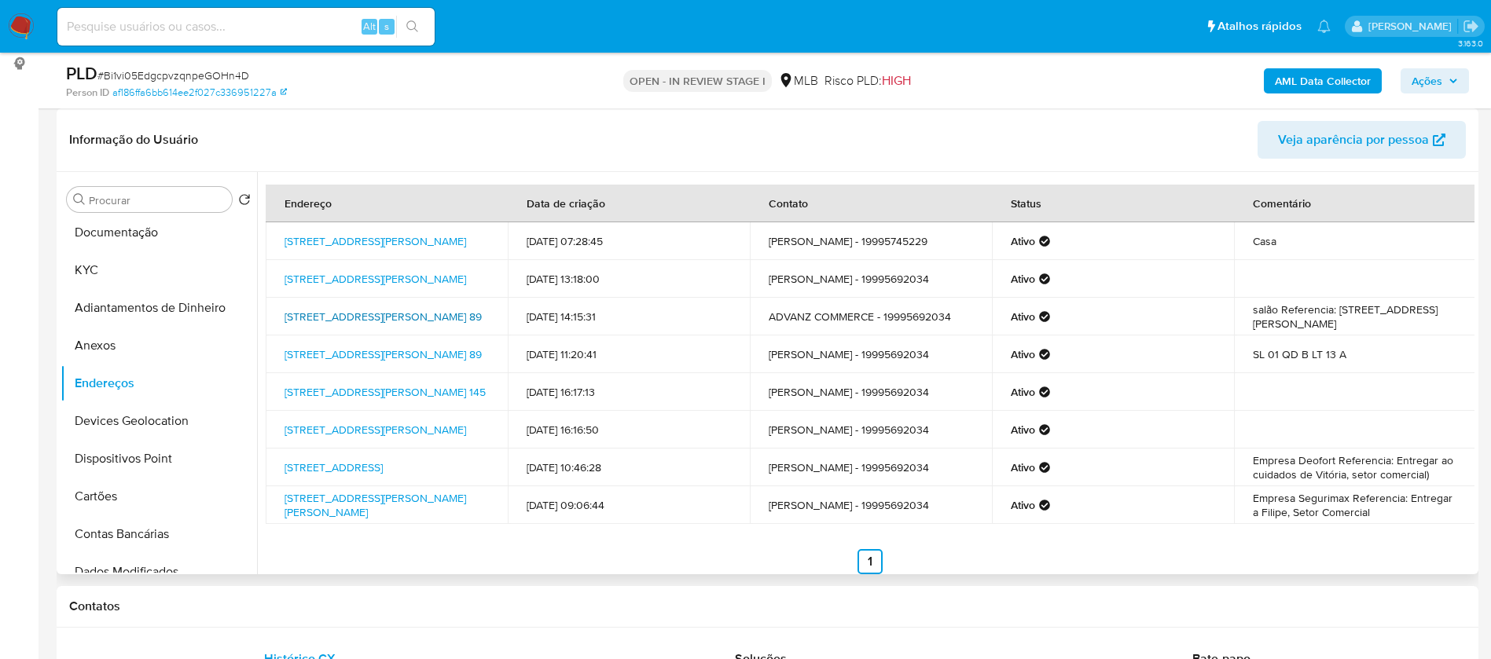
click at [402, 325] on link "Rua Roberto Jensen 89, Americana, São Paulo, 13468832, Brasil 89" at bounding box center [382, 317] width 197 height 16
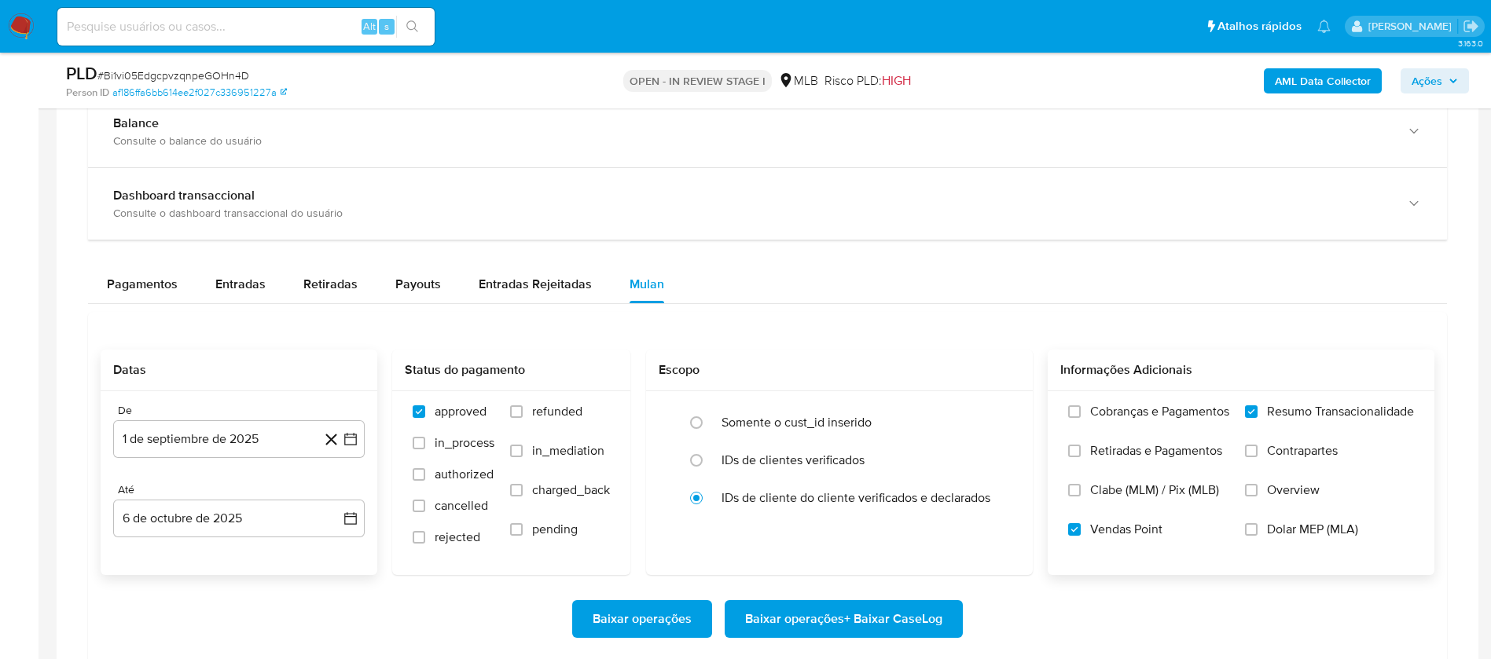
scroll to position [1179, 0]
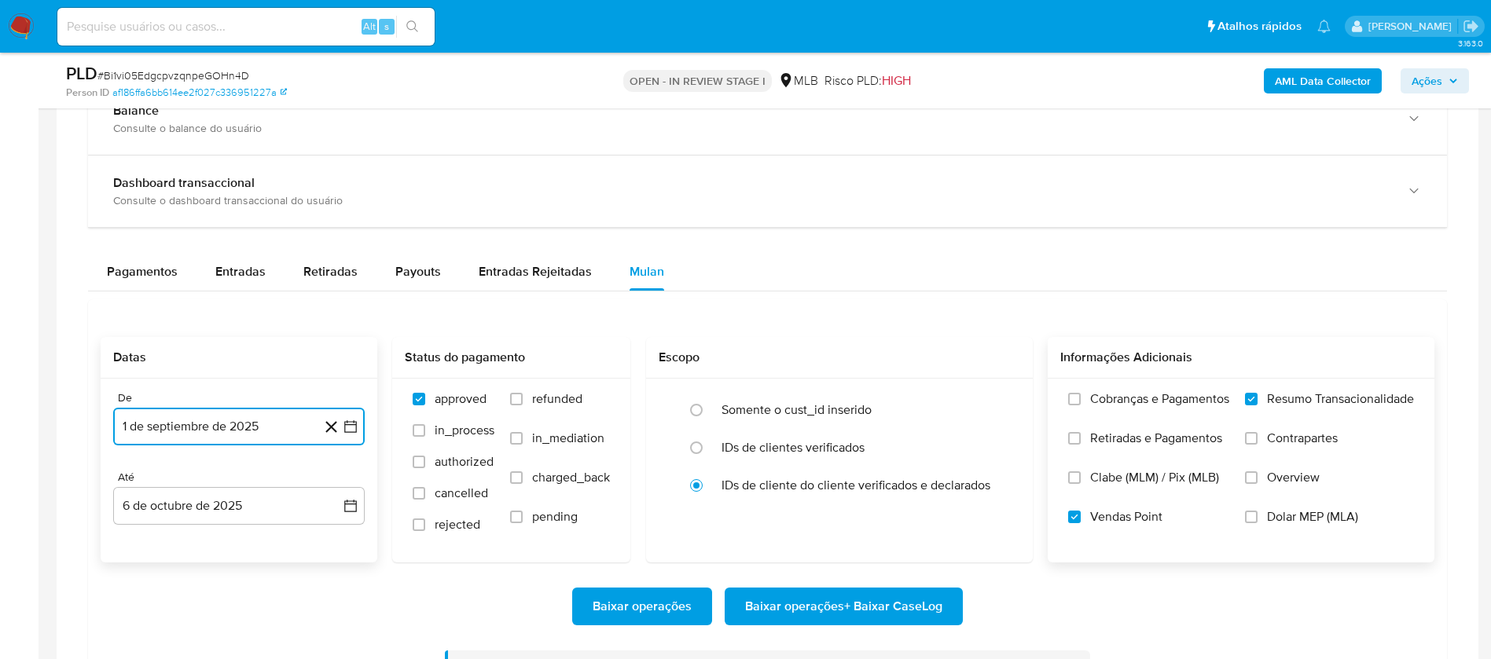
click at [244, 420] on button "1 de septiembre de 2025" at bounding box center [238, 427] width 251 height 38
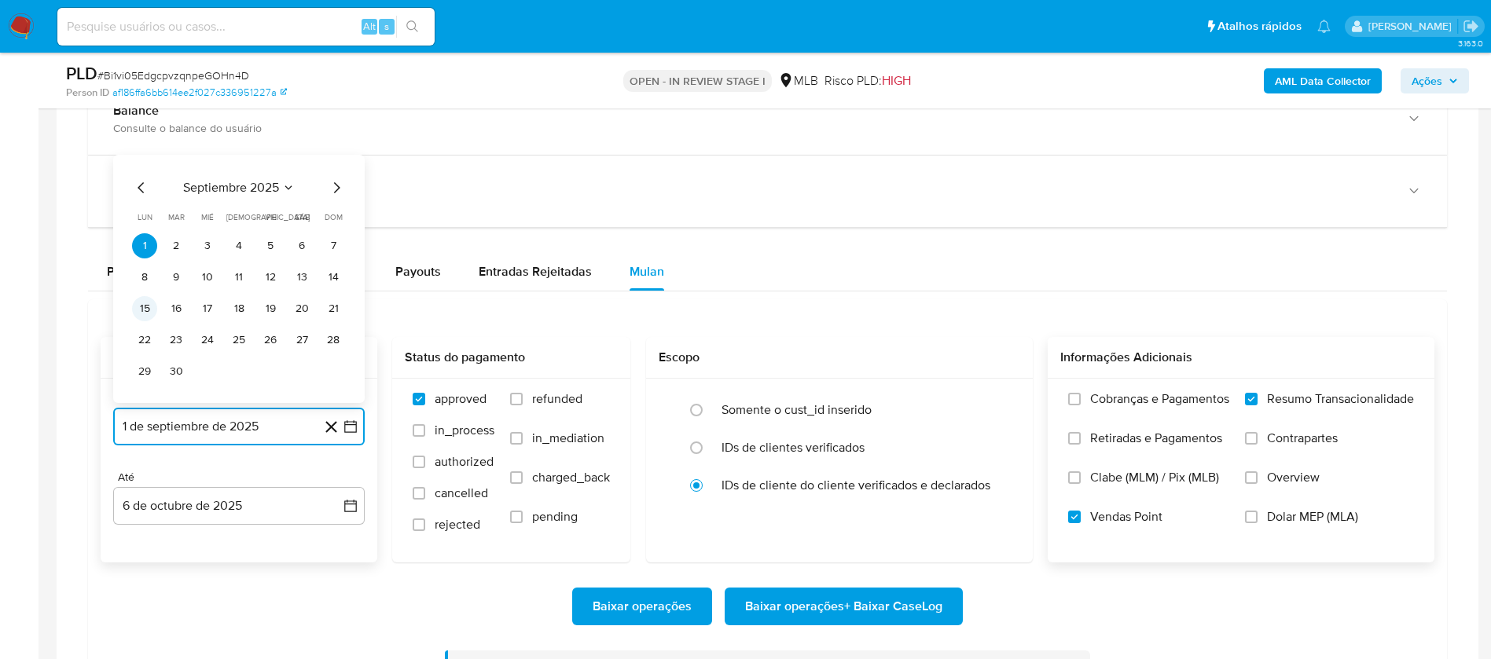
click at [142, 305] on button "15" at bounding box center [144, 308] width 25 height 25
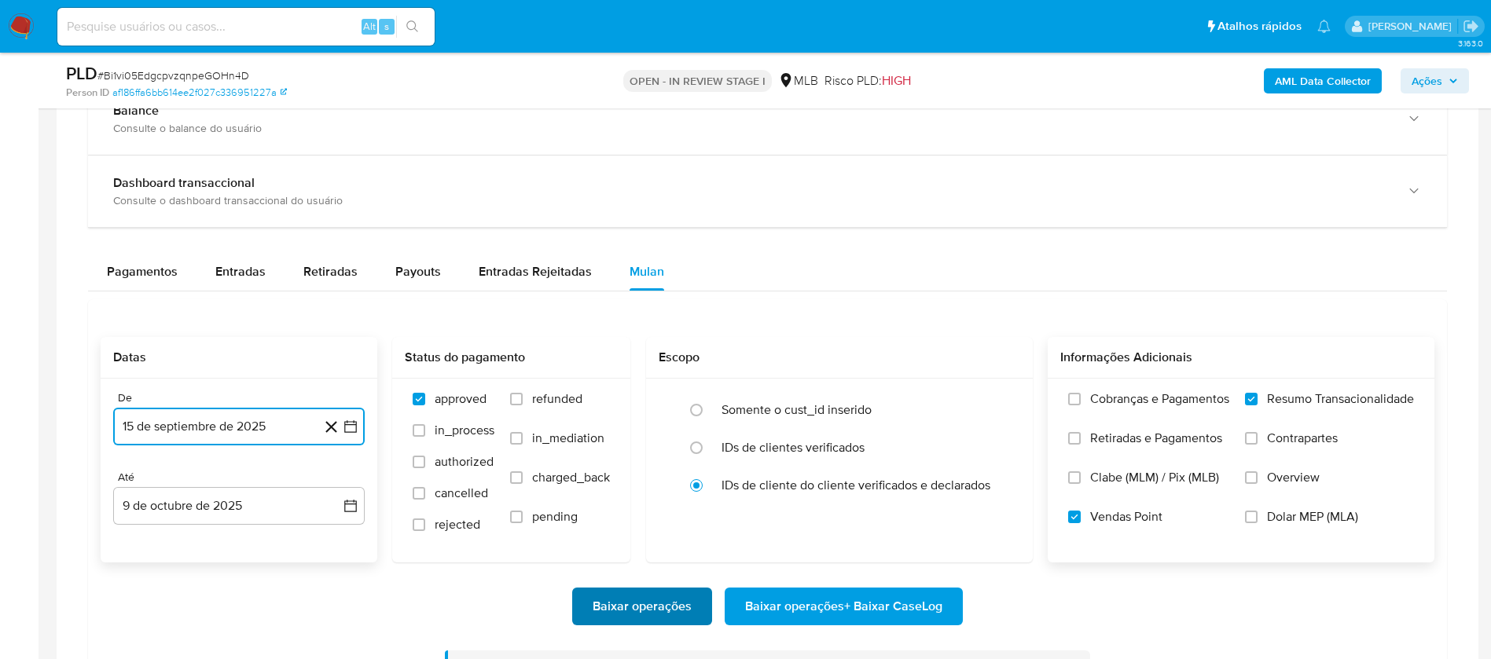
click at [670, 599] on span "Baixar operações" at bounding box center [642, 606] width 99 height 35
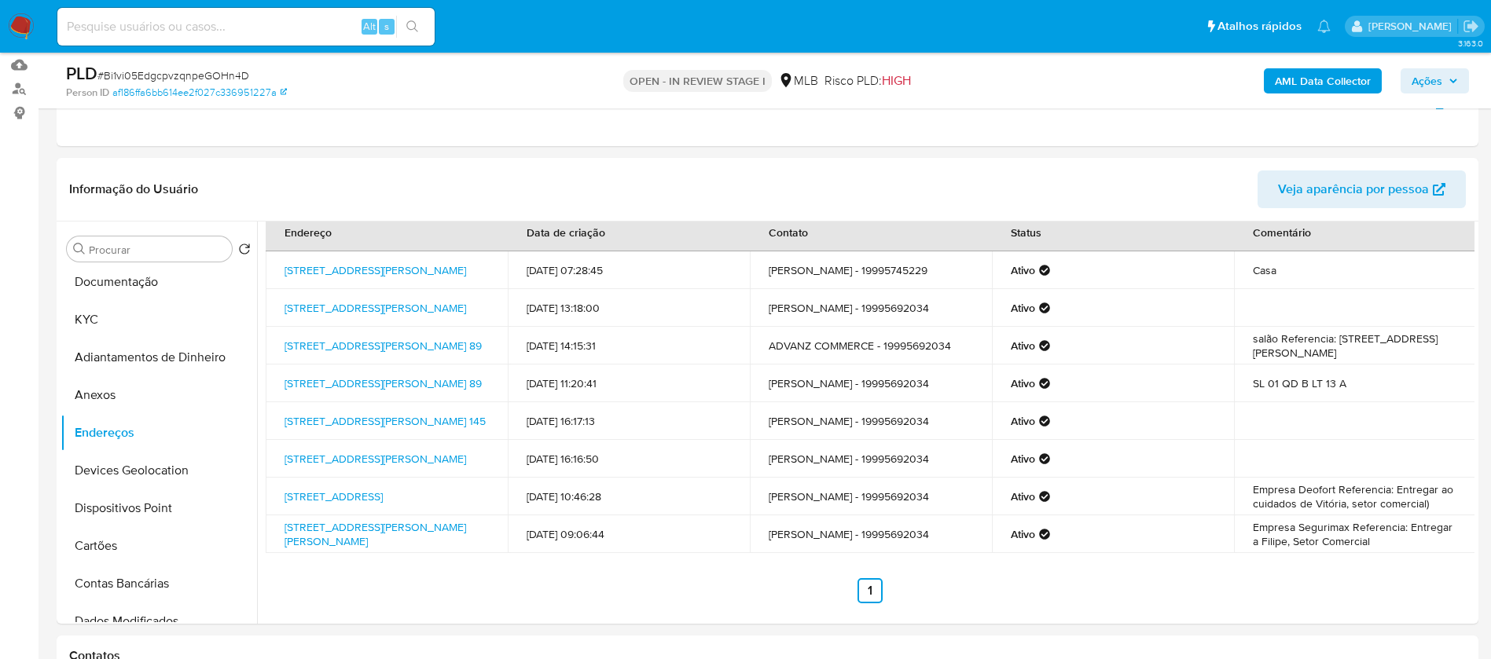
scroll to position [236, 0]
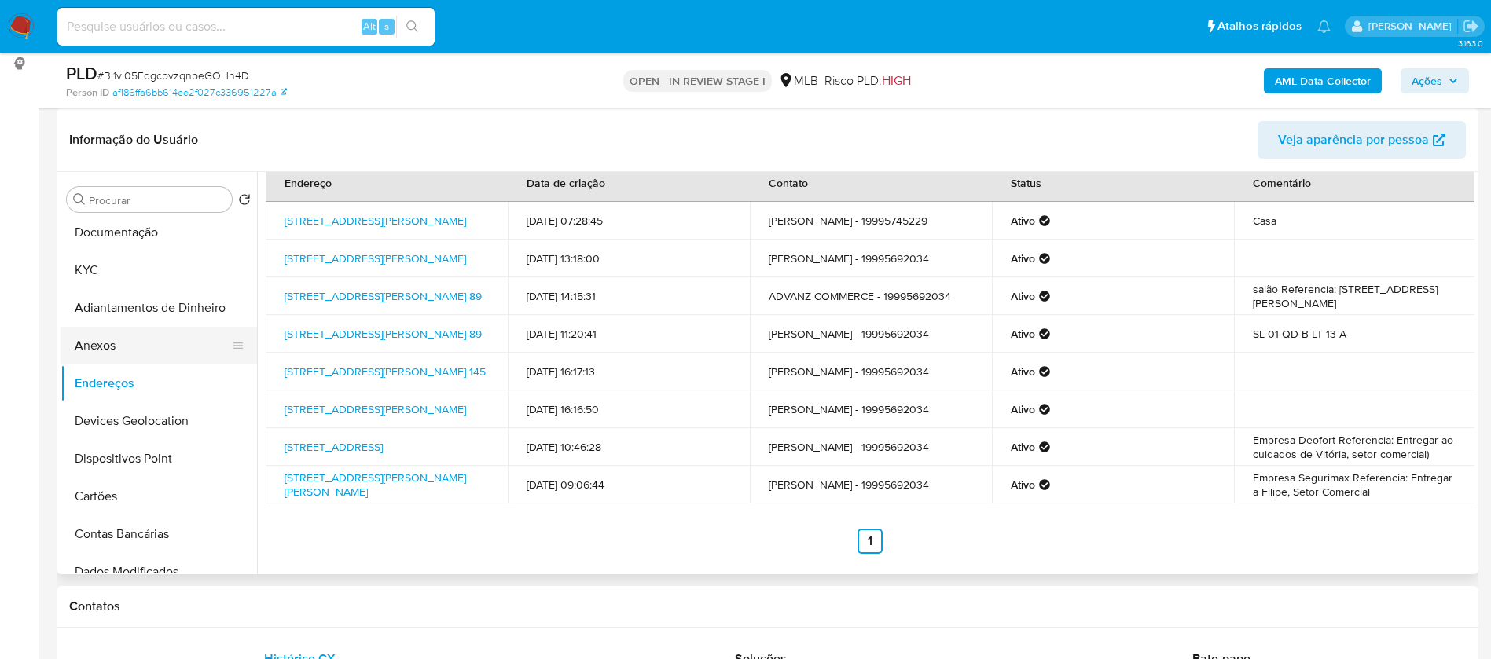
click at [126, 340] on button "Anexos" at bounding box center [153, 346] width 184 height 38
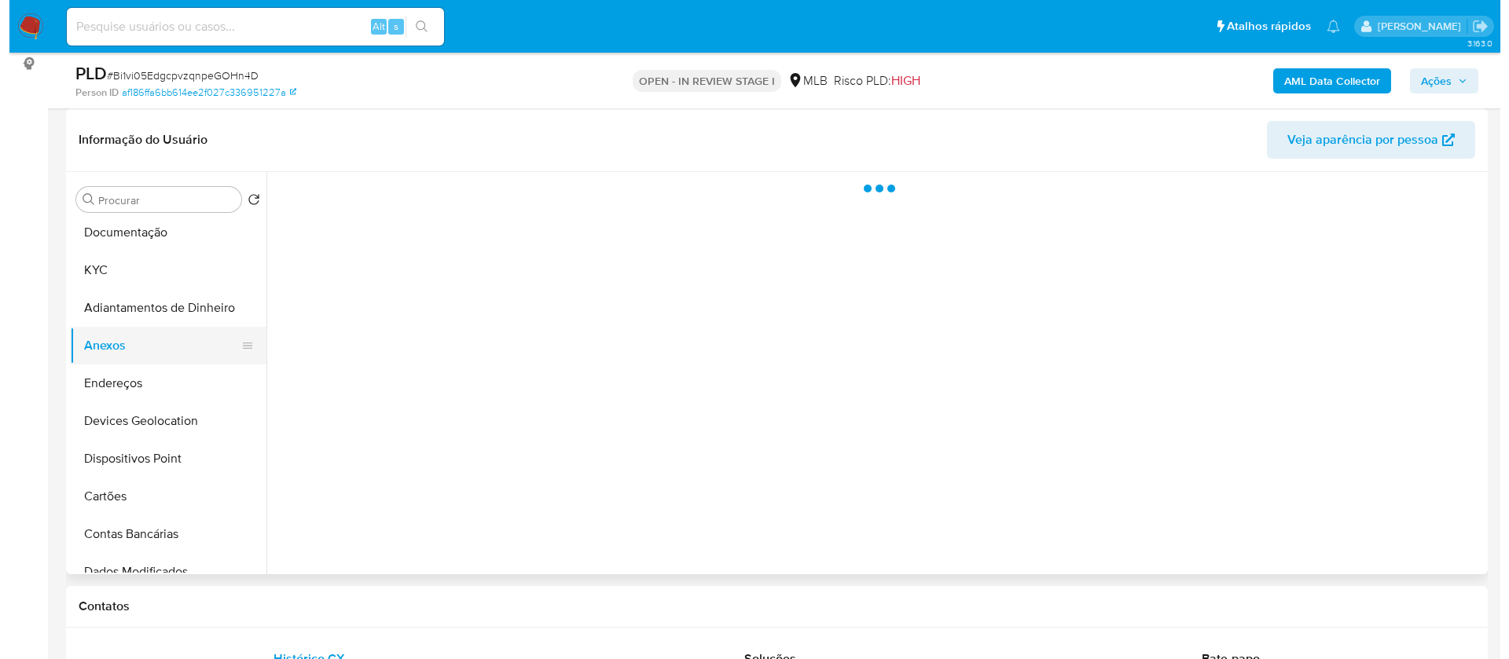
scroll to position [0, 0]
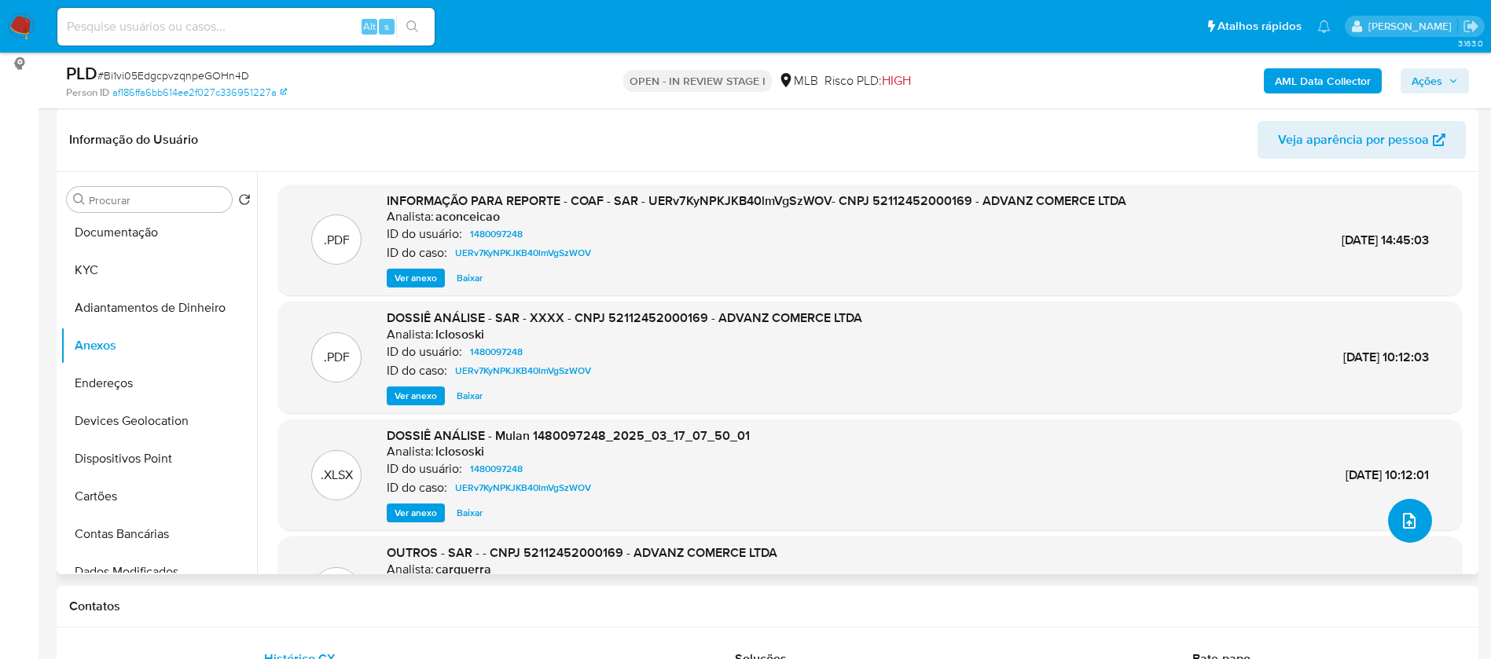
click at [1409, 528] on span "upload-file" at bounding box center [1409, 521] width 19 height 19
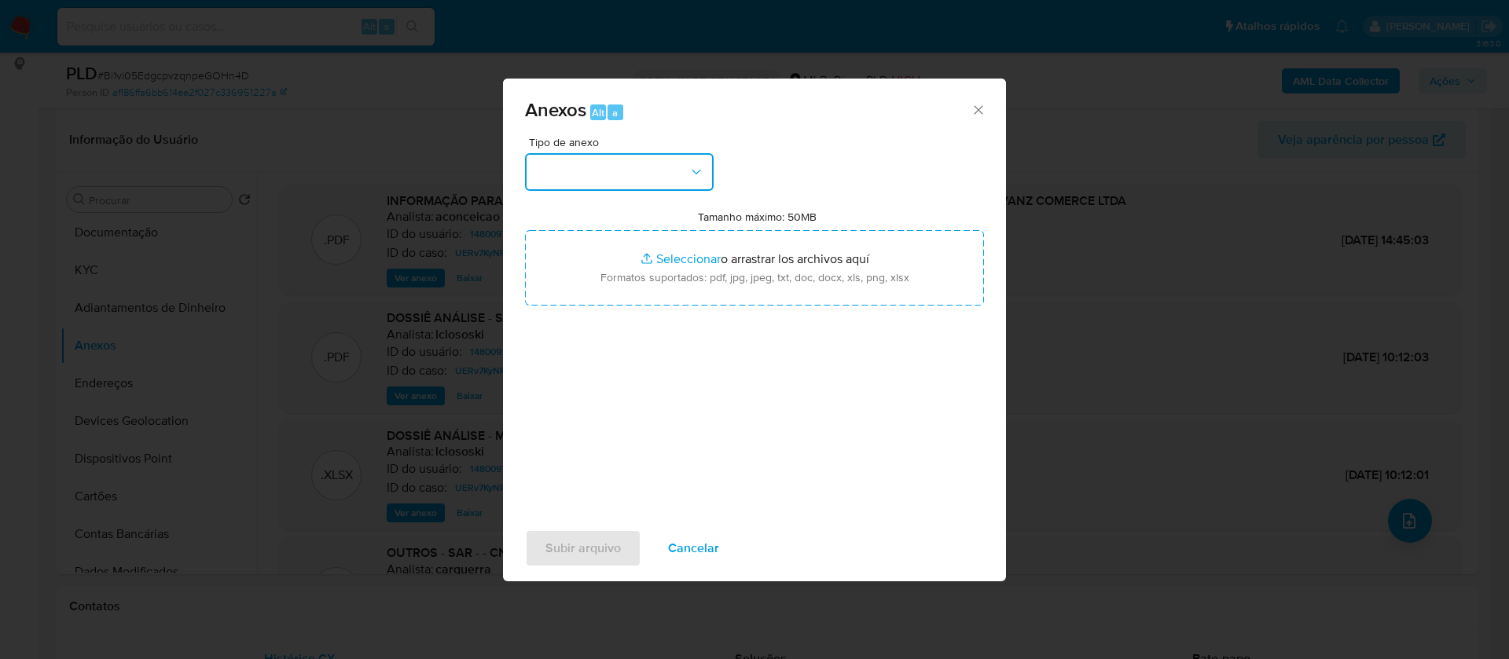
click at [635, 167] on button "button" at bounding box center [619, 172] width 189 height 38
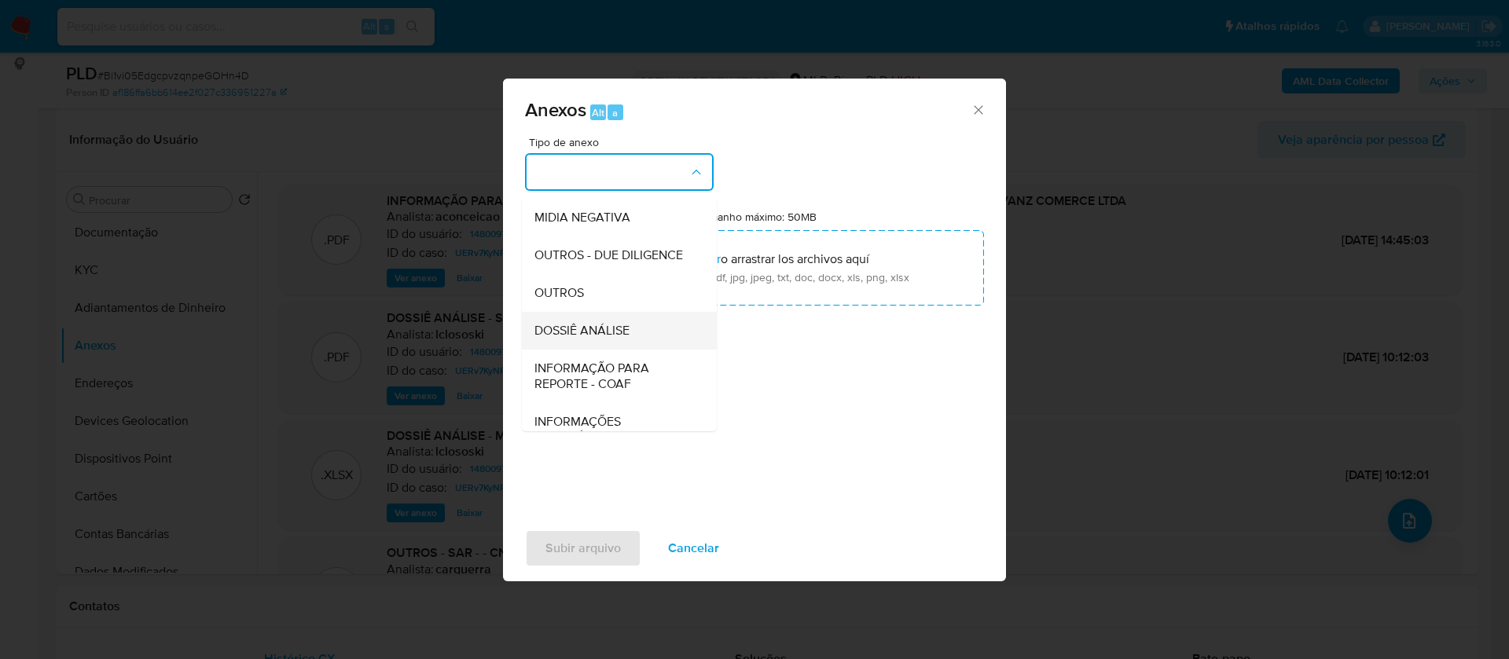
scroll to position [236, 0]
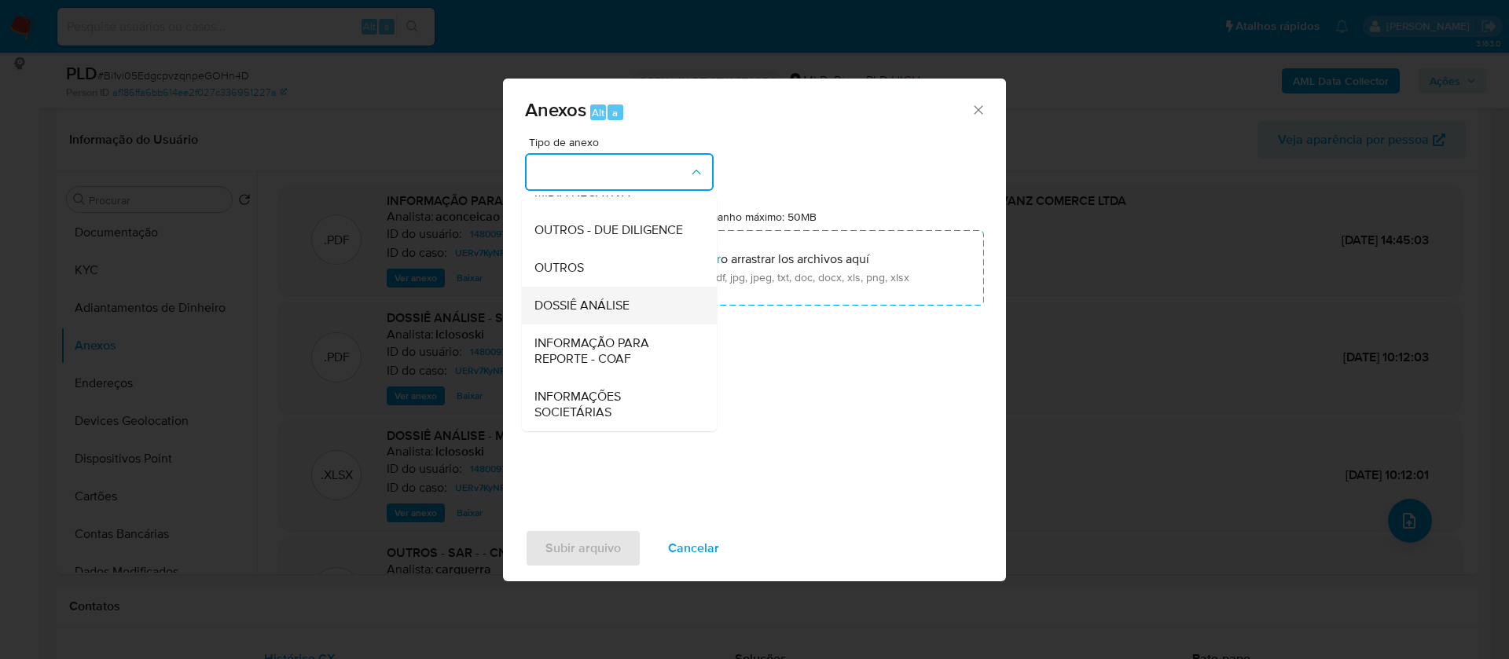
click at [624, 313] on span "DOSSIÊ ANÁLISE" at bounding box center [581, 306] width 95 height 16
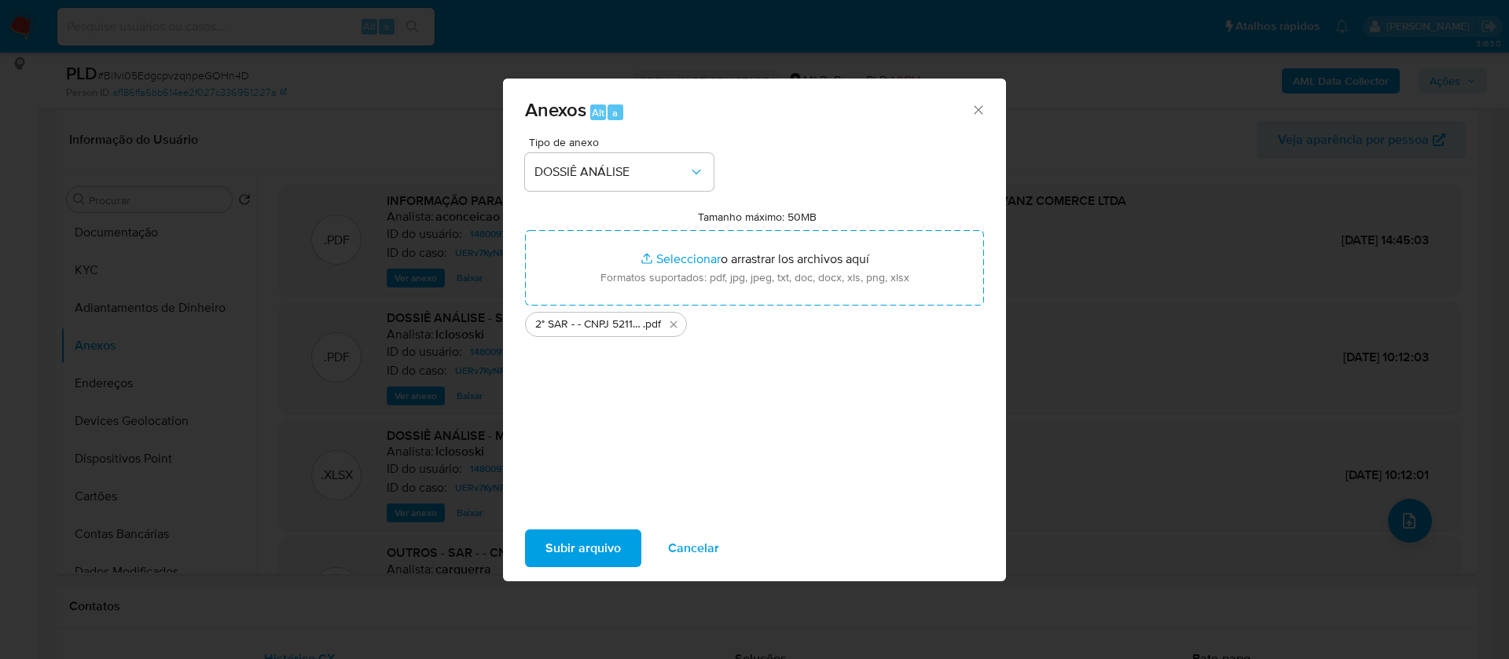
drag, startPoint x: 796, startPoint y: 262, endPoint x: 616, endPoint y: 542, distance: 332.6
click at [616, 542] on span "Subir arquivo" at bounding box center [582, 548] width 75 height 35
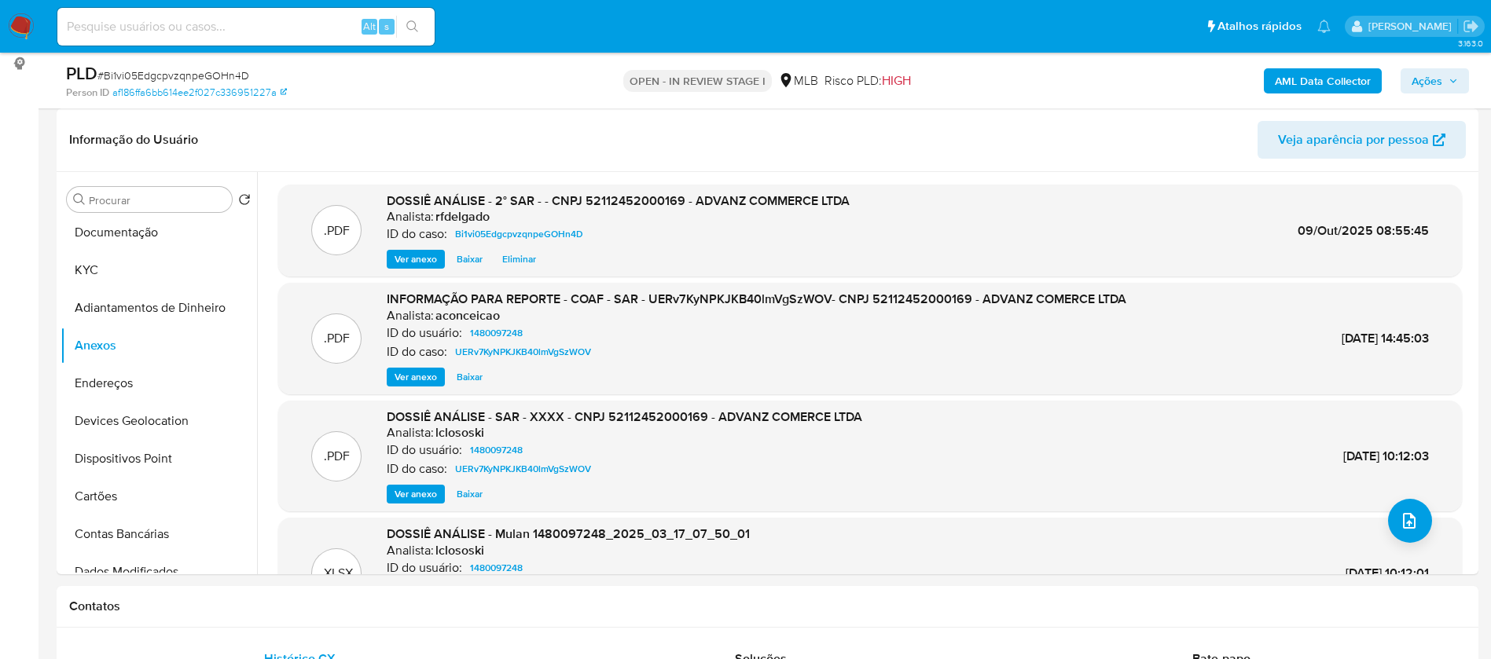
click at [1357, 84] on b "AML Data Collector" at bounding box center [1323, 80] width 96 height 25
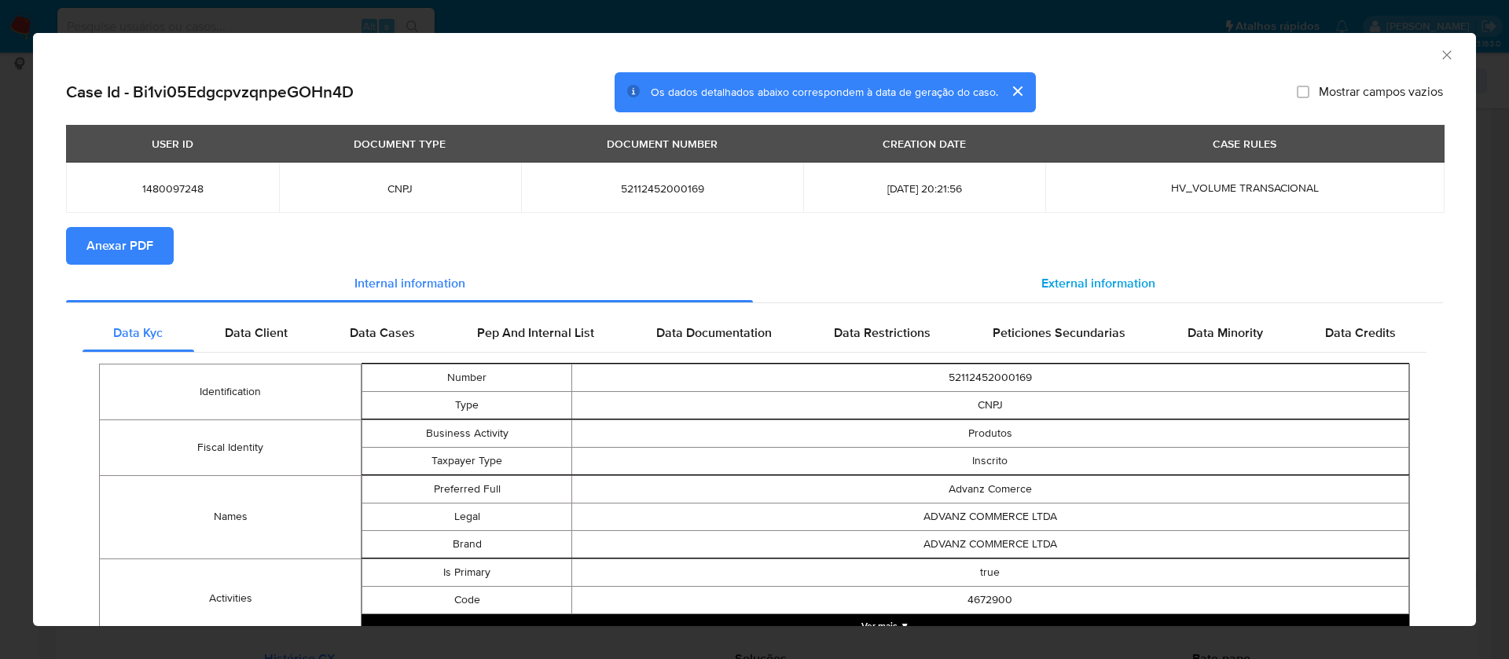
drag, startPoint x: 1104, startPoint y: 281, endPoint x: 1014, endPoint y: 288, distance: 90.6
click at [1103, 280] on span "External information" at bounding box center [1098, 283] width 114 height 18
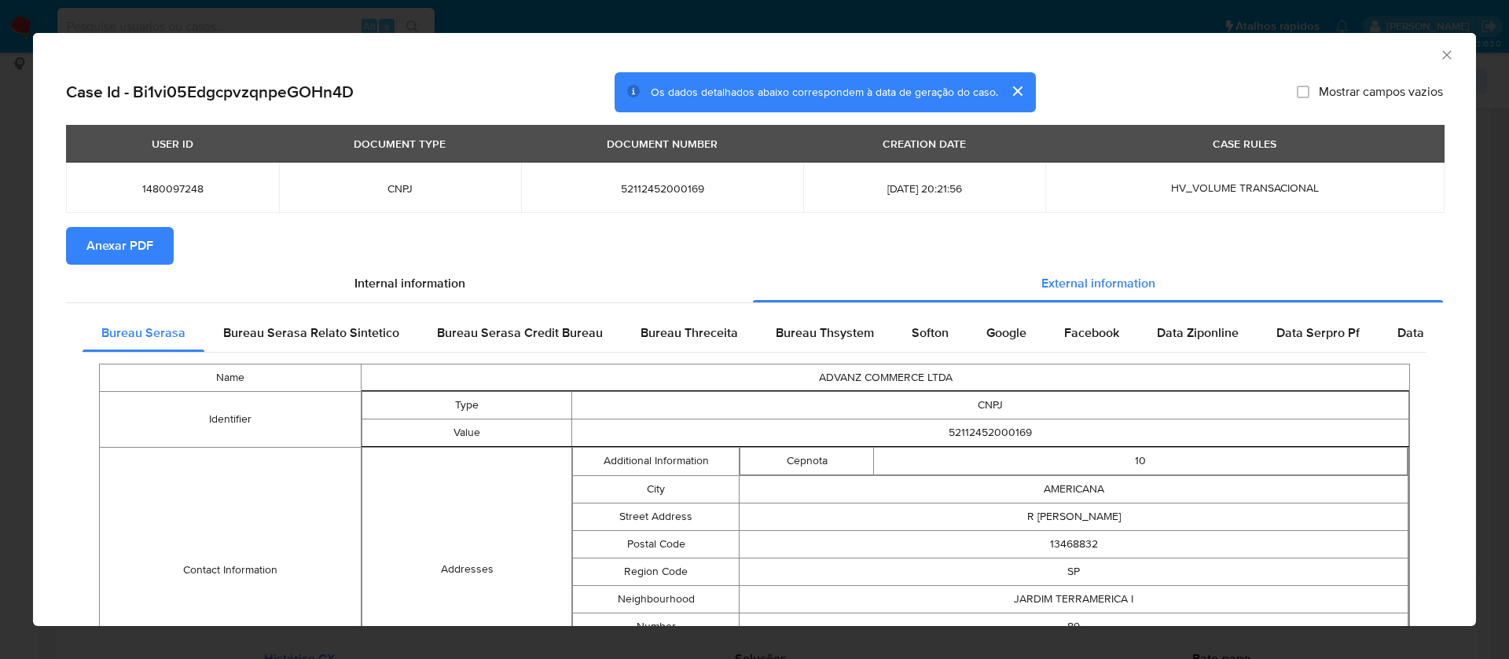
click at [128, 245] on span "Anexar PDF" at bounding box center [119, 246] width 67 height 35
drag, startPoint x: 1427, startPoint y: 53, endPoint x: 1404, endPoint y: 61, distance: 24.4
click at [1439, 51] on icon "Fechar a janela" at bounding box center [1447, 55] width 16 height 16
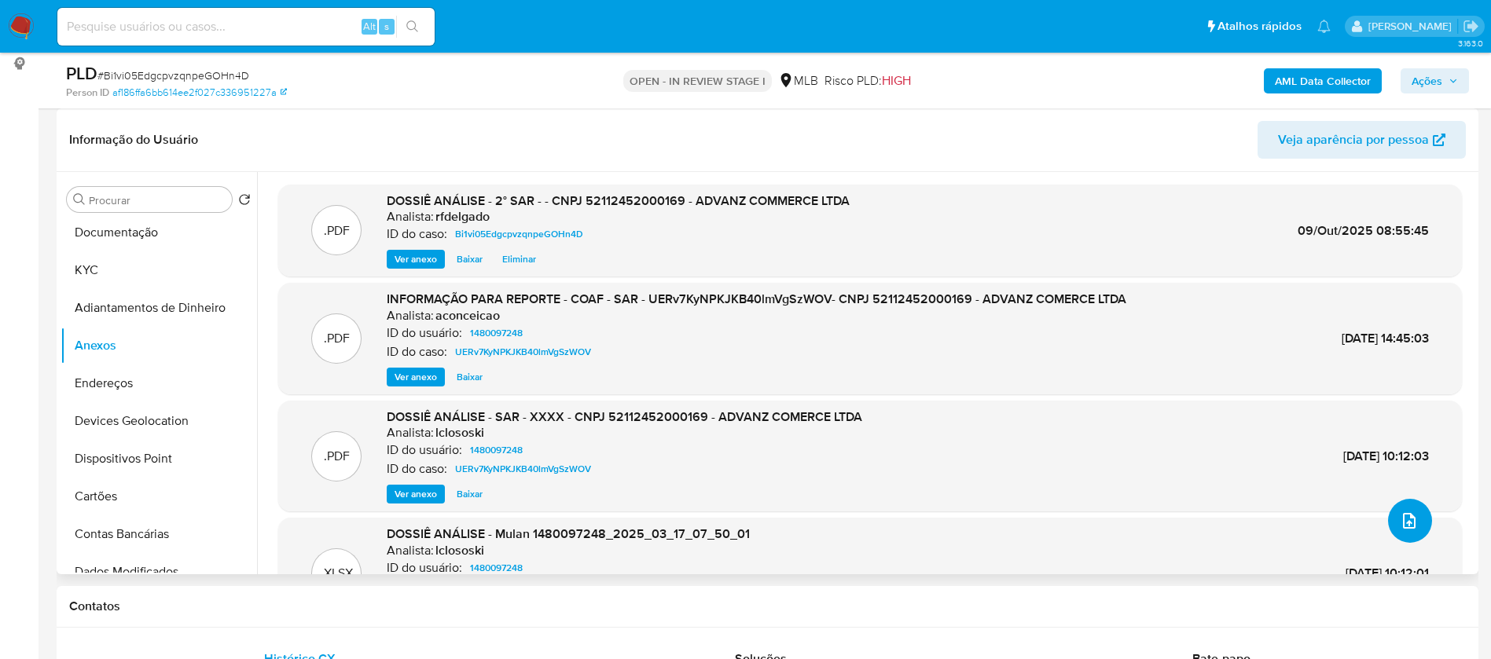
click at [1407, 523] on icon "upload-file" at bounding box center [1409, 521] width 13 height 16
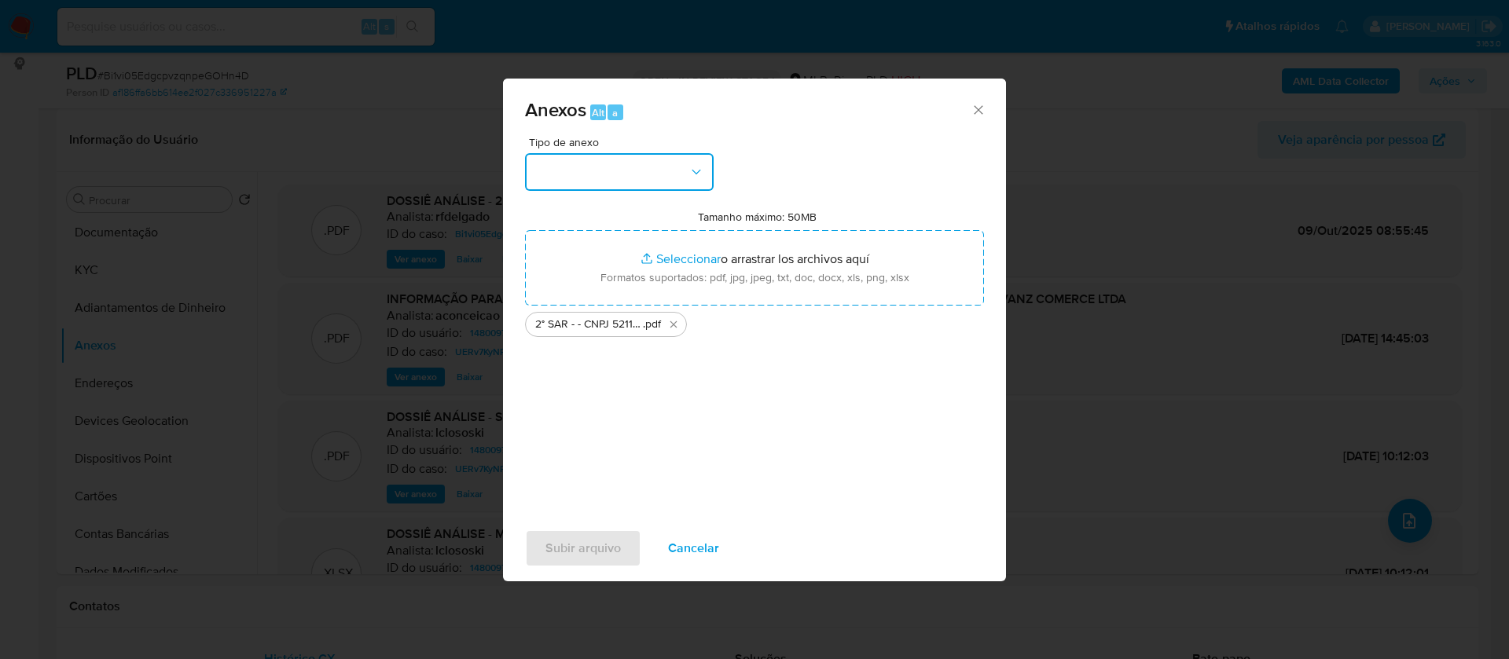
click at [637, 182] on button "button" at bounding box center [619, 172] width 189 height 38
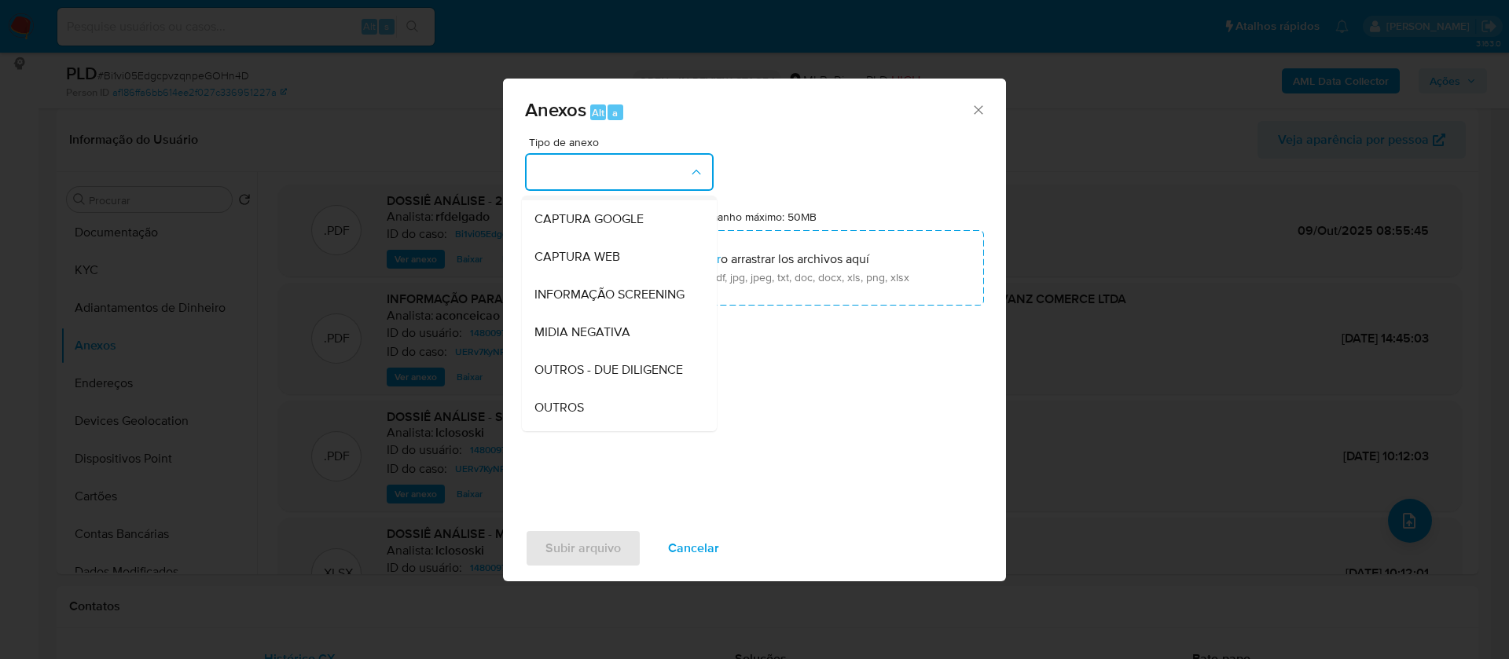
scroll to position [118, 0]
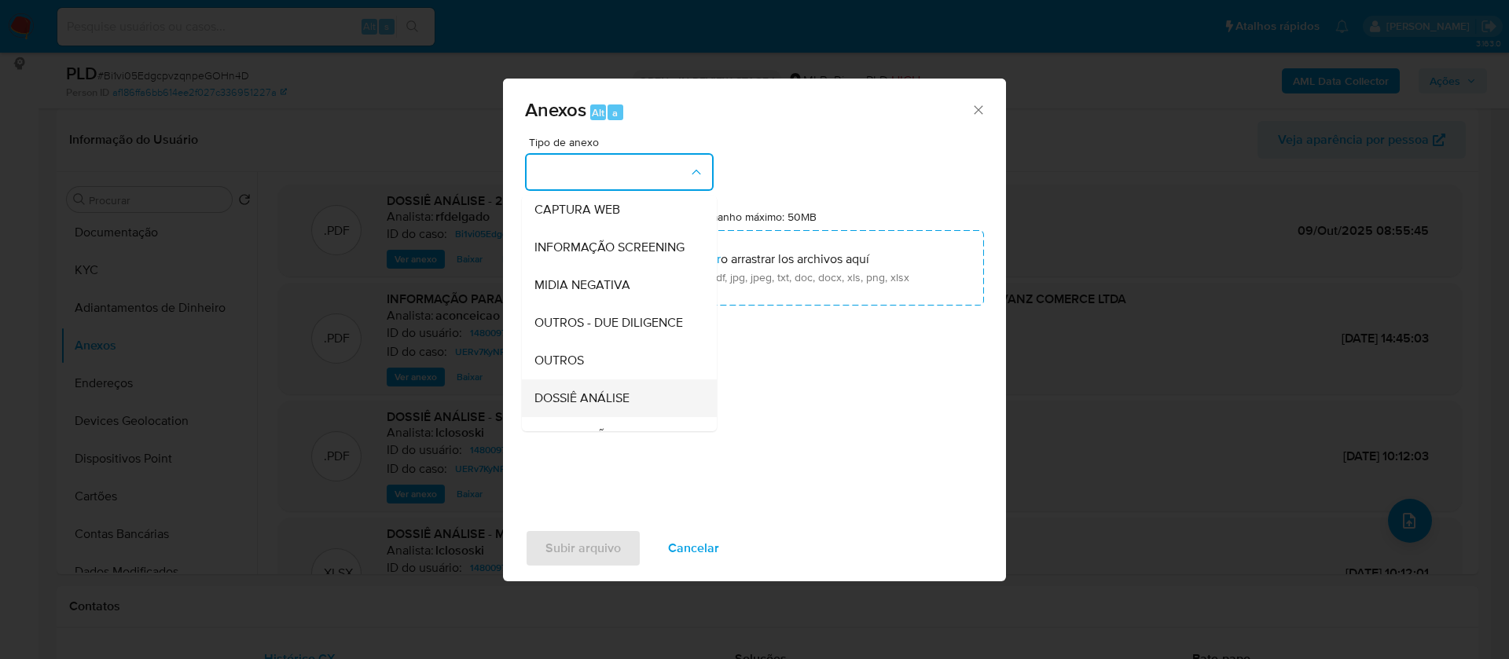
click at [615, 406] on span "DOSSIÊ ANÁLISE" at bounding box center [581, 399] width 95 height 16
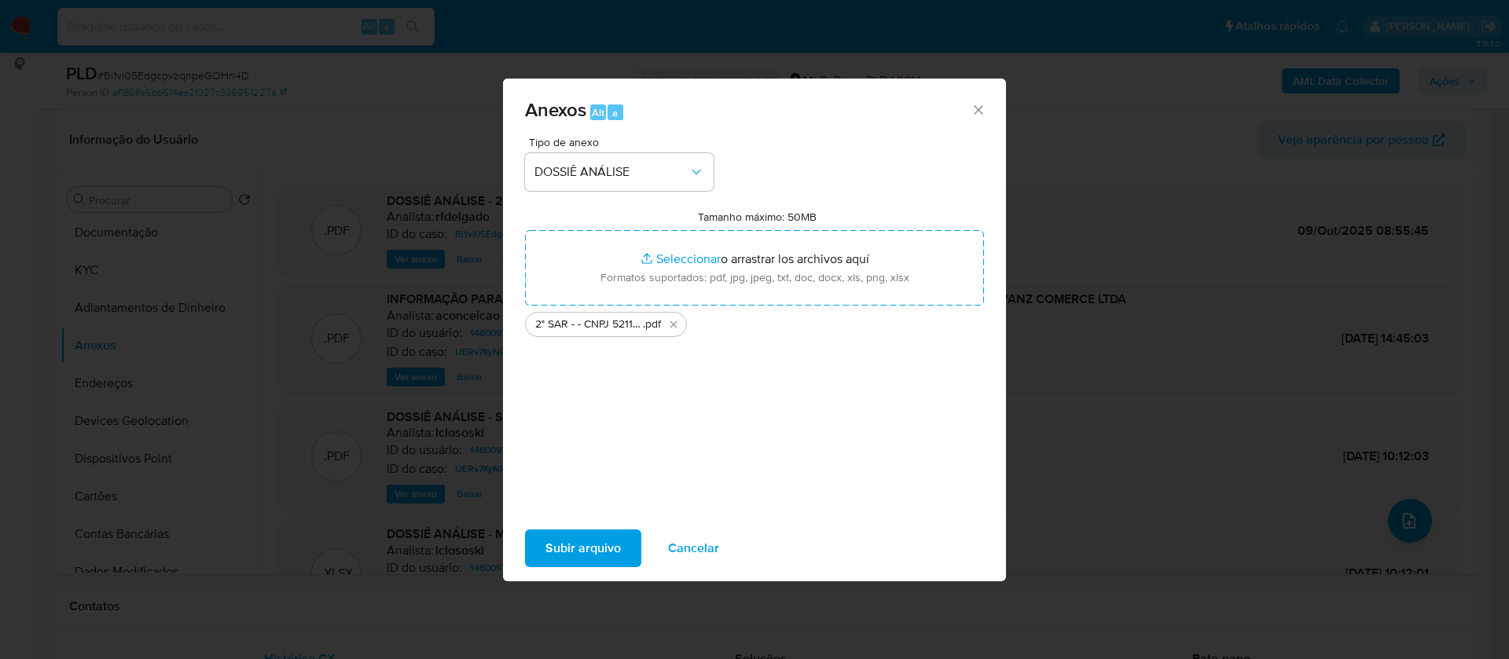
click at [589, 542] on span "Subir arquivo" at bounding box center [582, 548] width 75 height 35
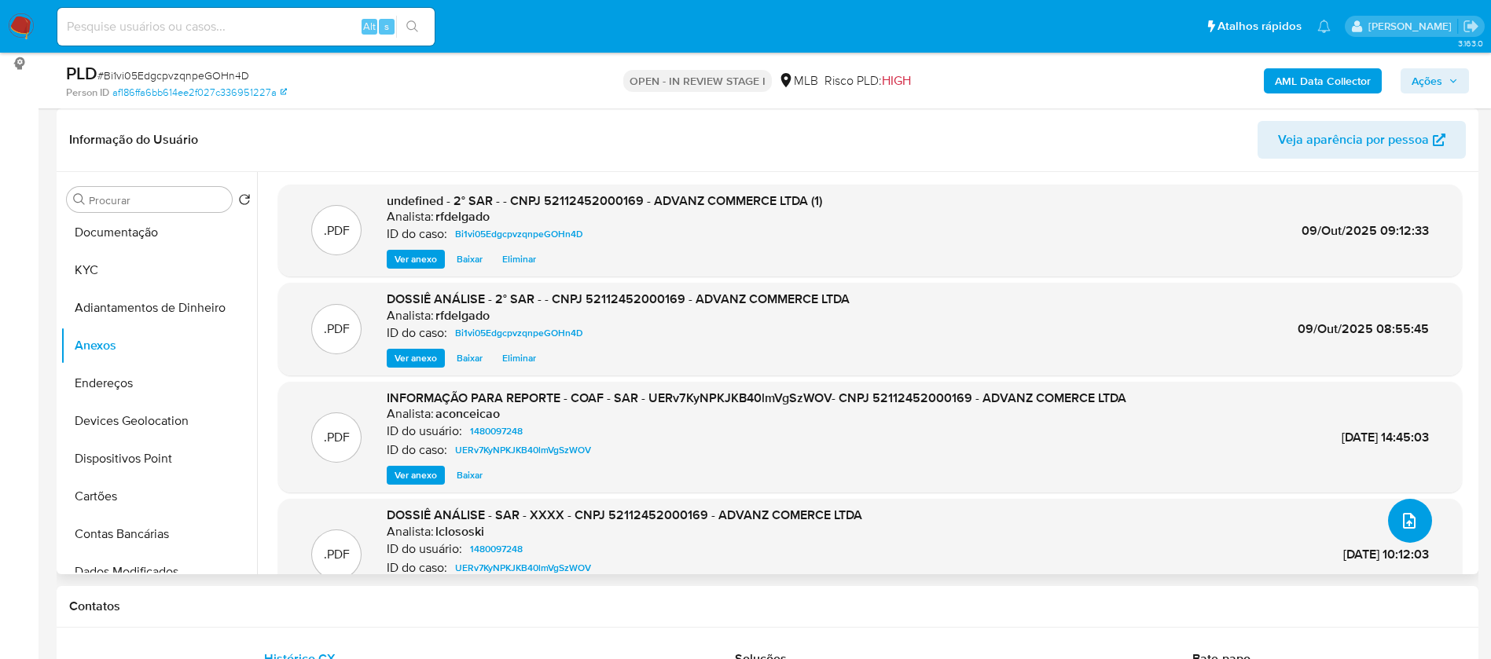
click at [1403, 522] on icon "upload-file" at bounding box center [1409, 521] width 19 height 19
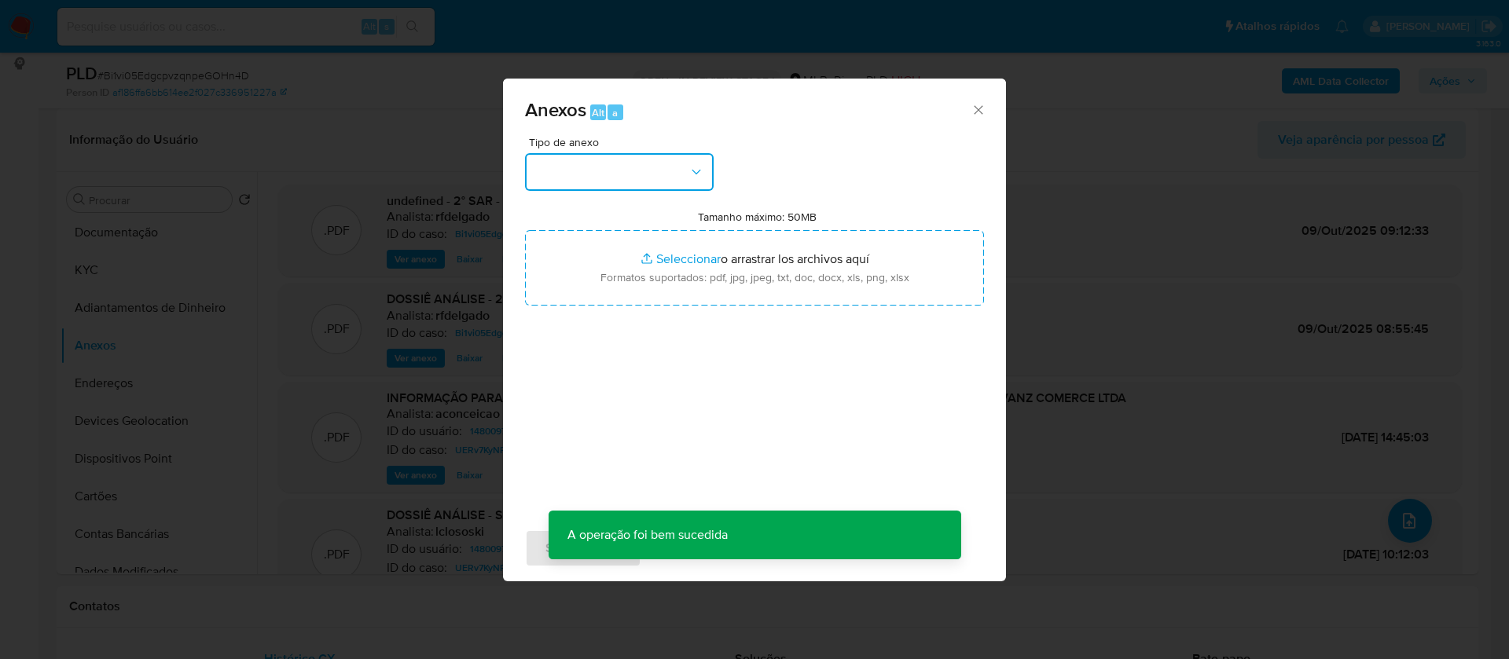
click at [662, 174] on button "button" at bounding box center [619, 172] width 189 height 38
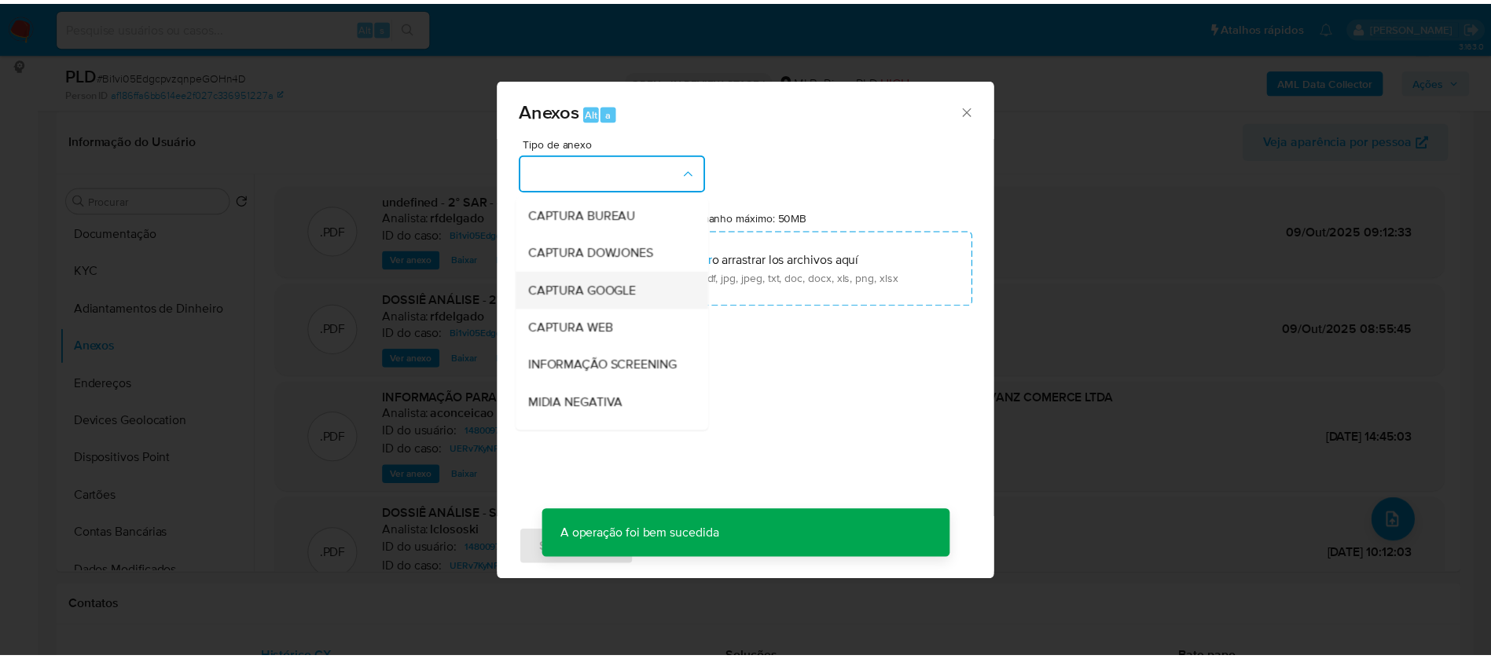
scroll to position [236, 0]
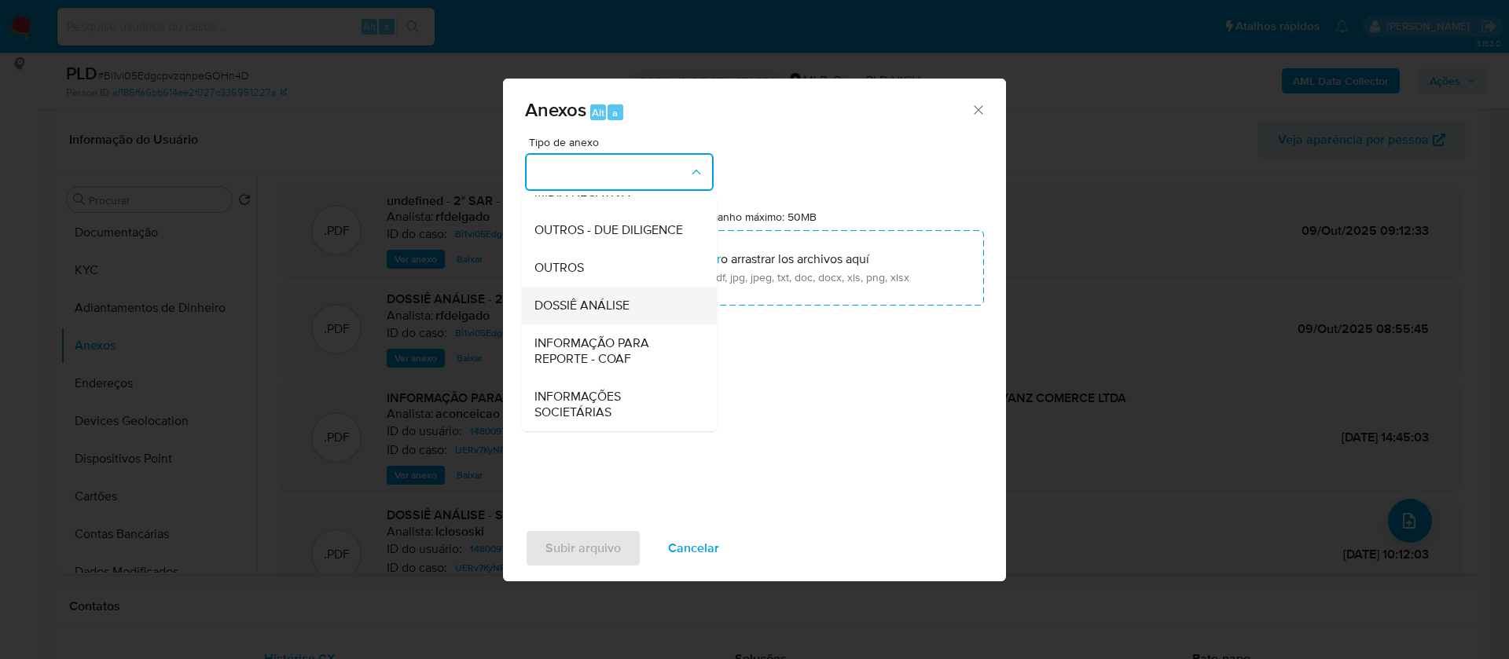
click at [629, 302] on span "DOSSIÊ ANÁLISE" at bounding box center [581, 306] width 95 height 16
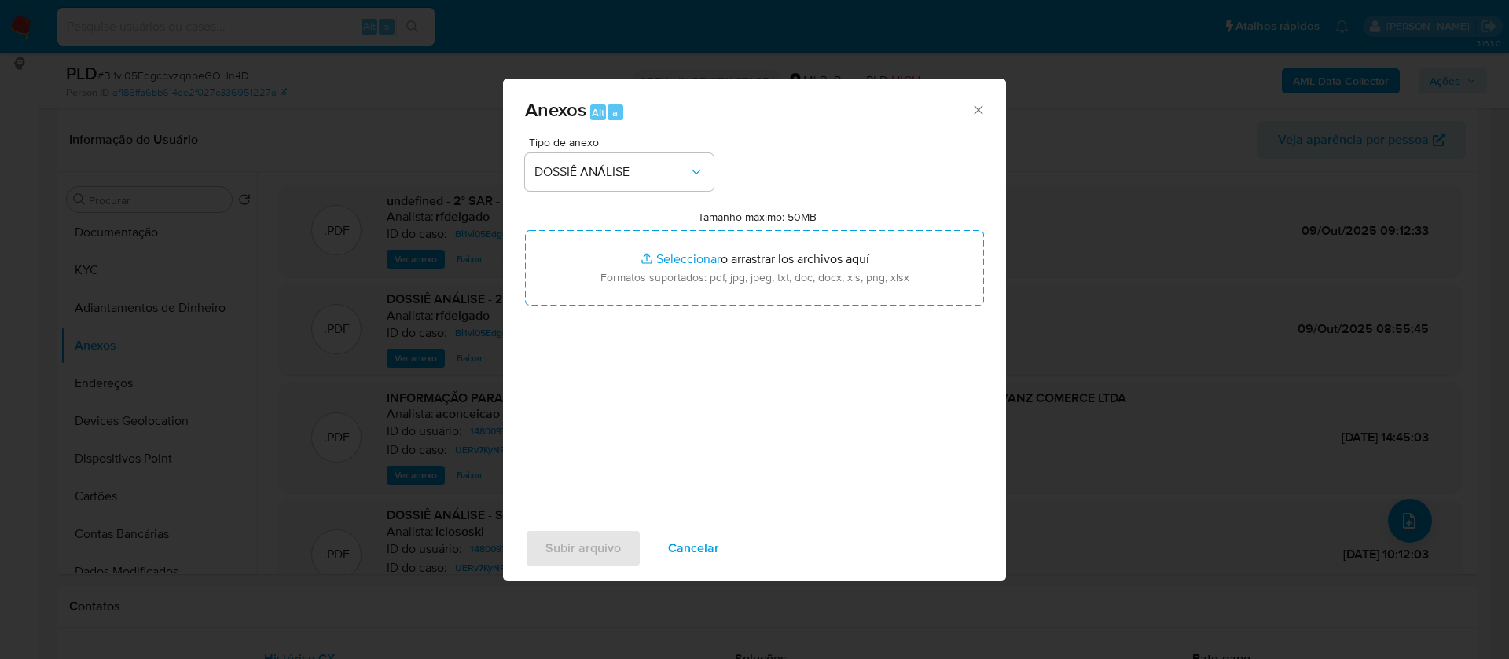
click at [695, 535] on span "Cancelar" at bounding box center [693, 548] width 51 height 35
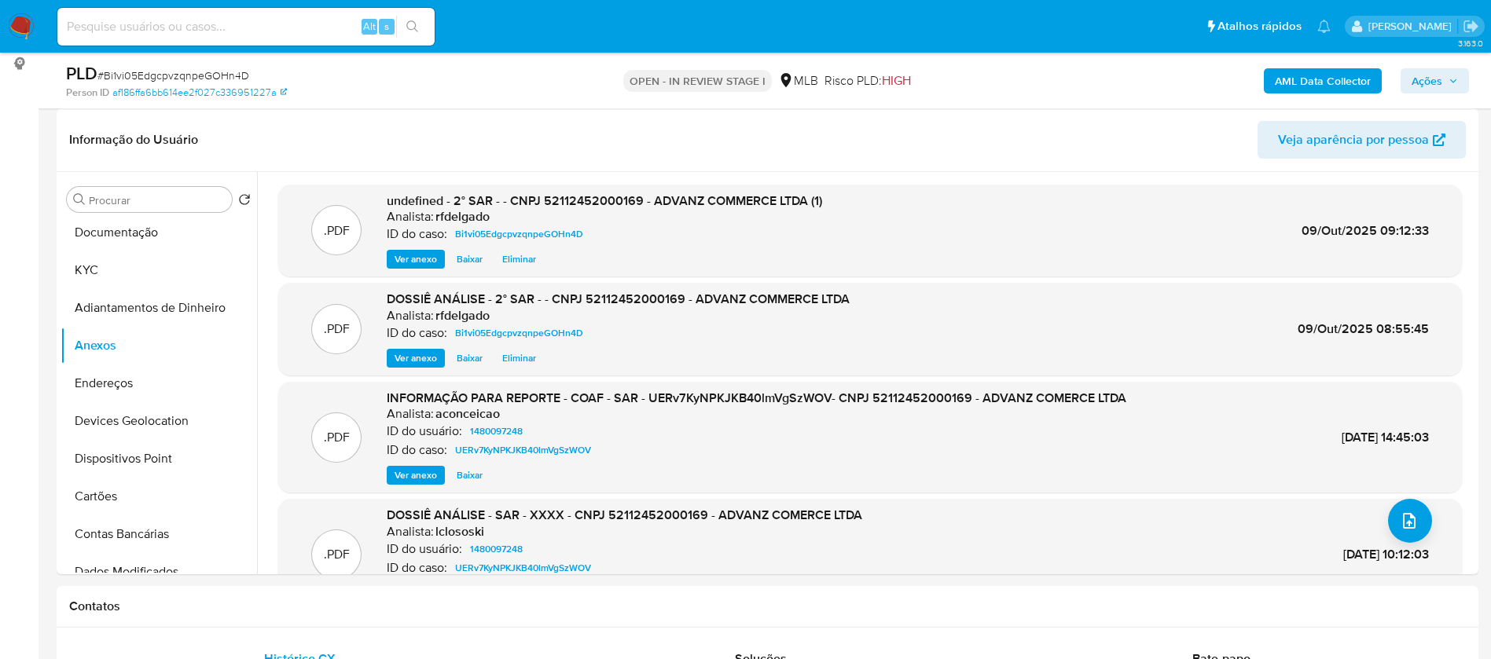
click at [1443, 82] on span "Ações" at bounding box center [1434, 81] width 46 height 22
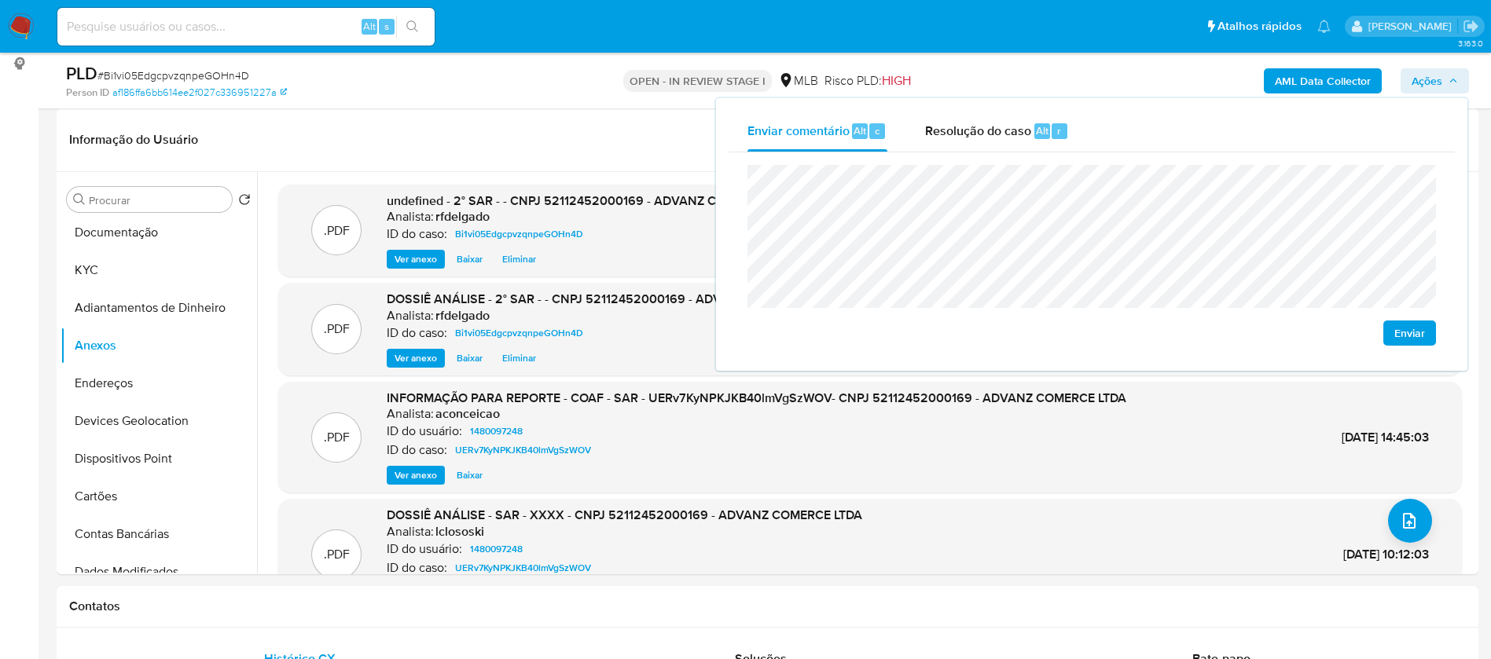
click at [1418, 336] on span "Enviar" at bounding box center [1409, 333] width 31 height 22
click at [1011, 133] on span "Resolução do caso" at bounding box center [978, 130] width 106 height 18
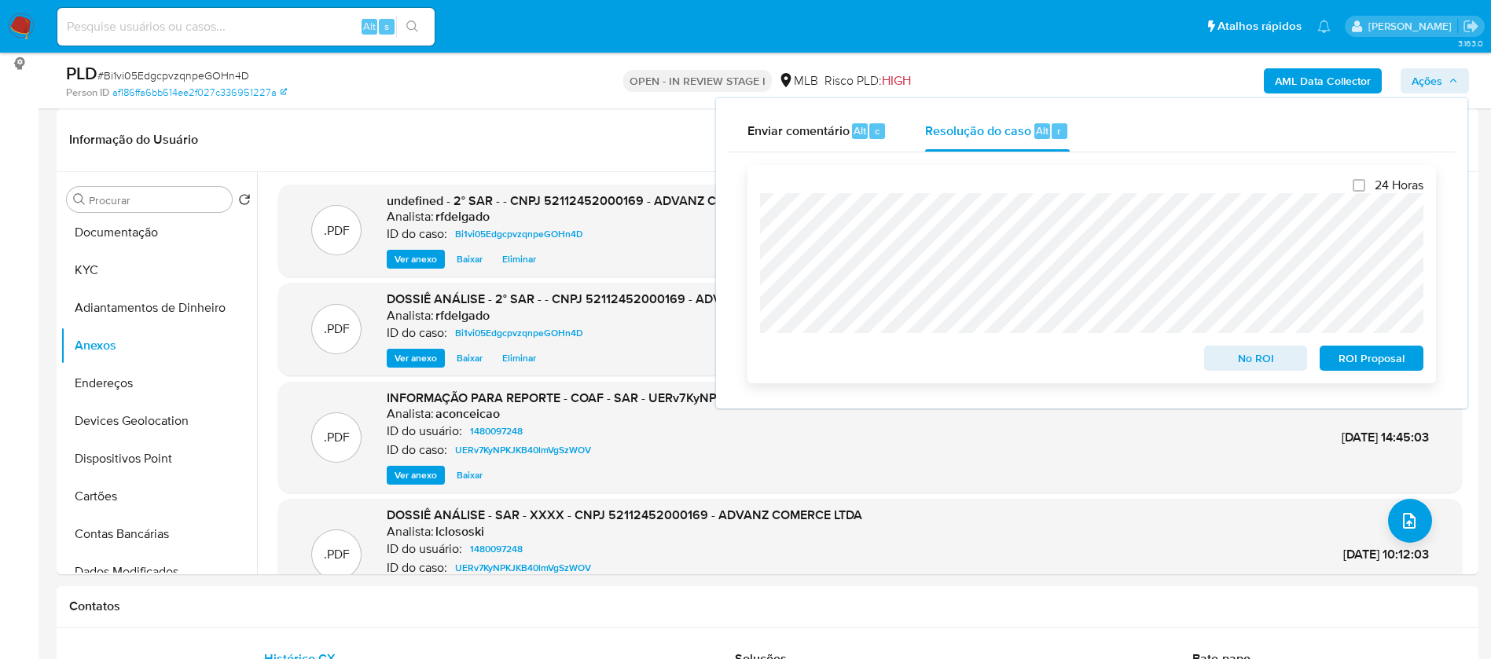
click at [1375, 361] on span "ROI Proposal" at bounding box center [1371, 358] width 82 height 22
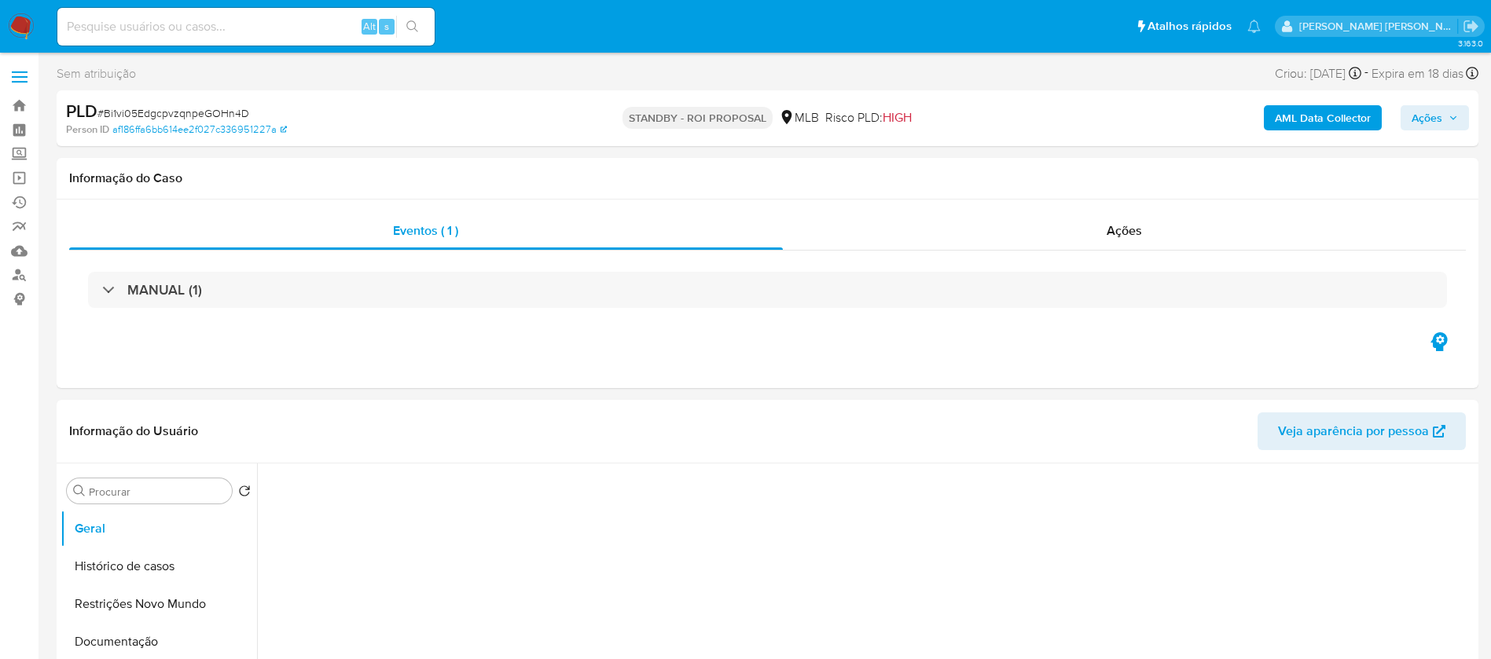
select select "10"
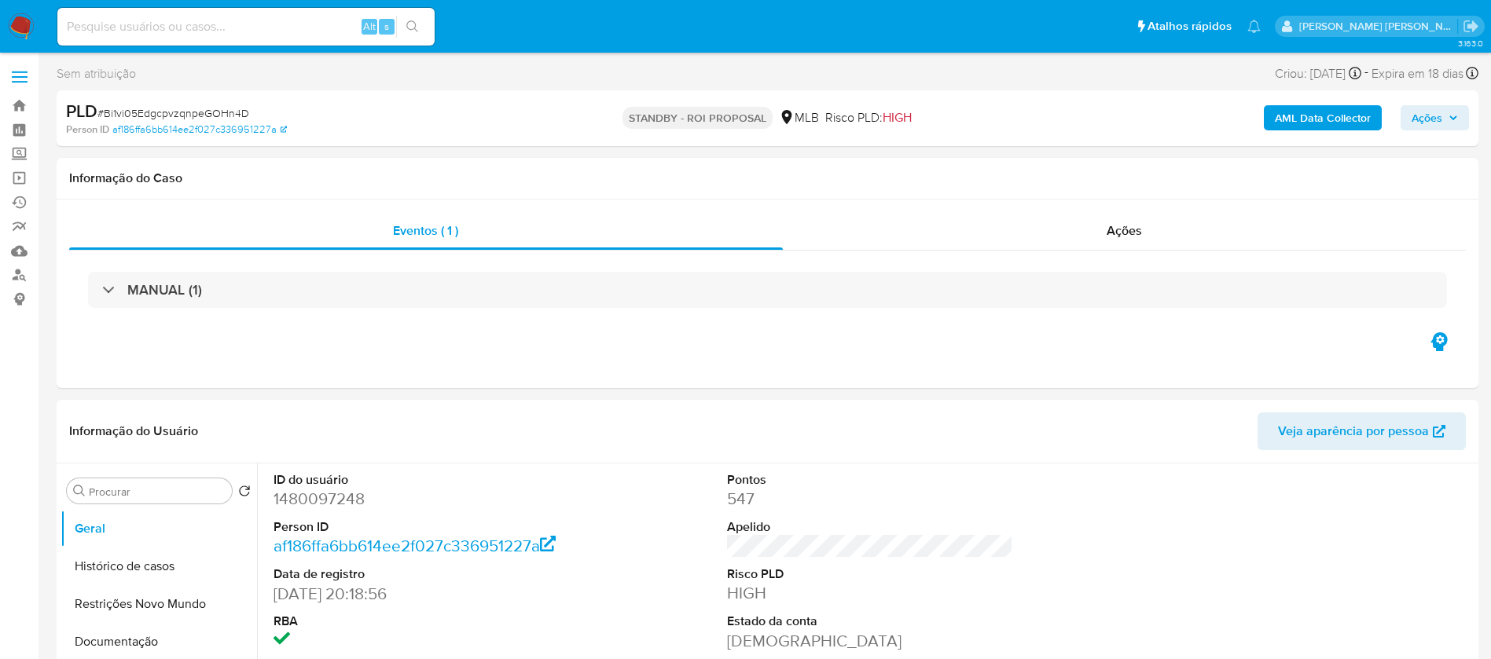
click at [23, 26] on img at bounding box center [21, 26] width 27 height 27
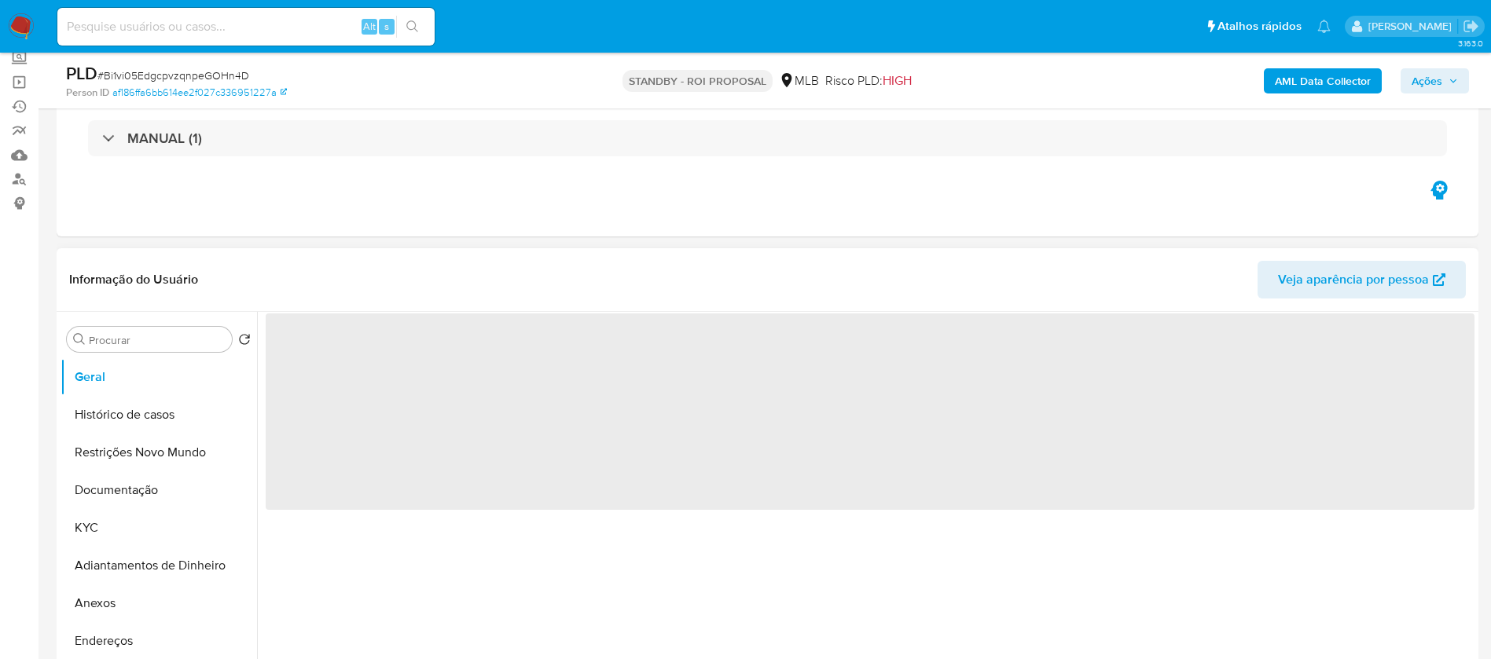
scroll to position [118, 0]
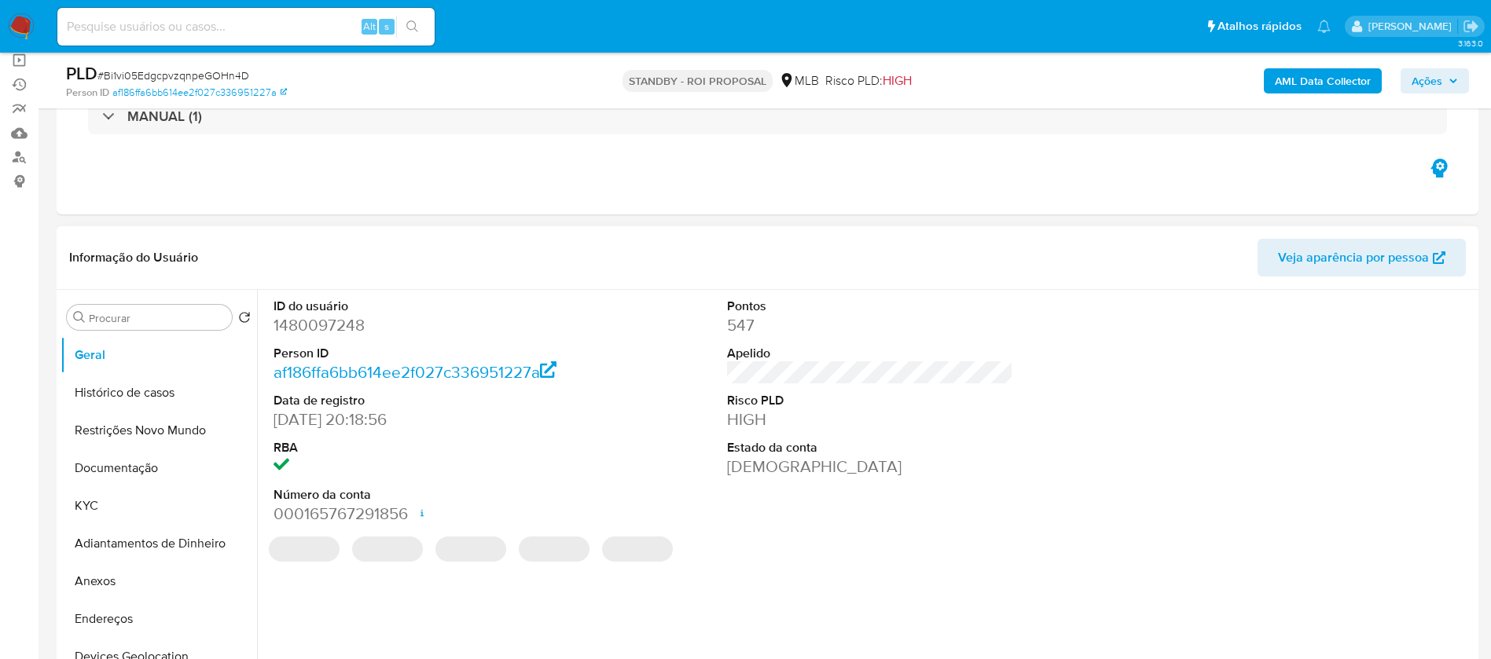
select select "10"
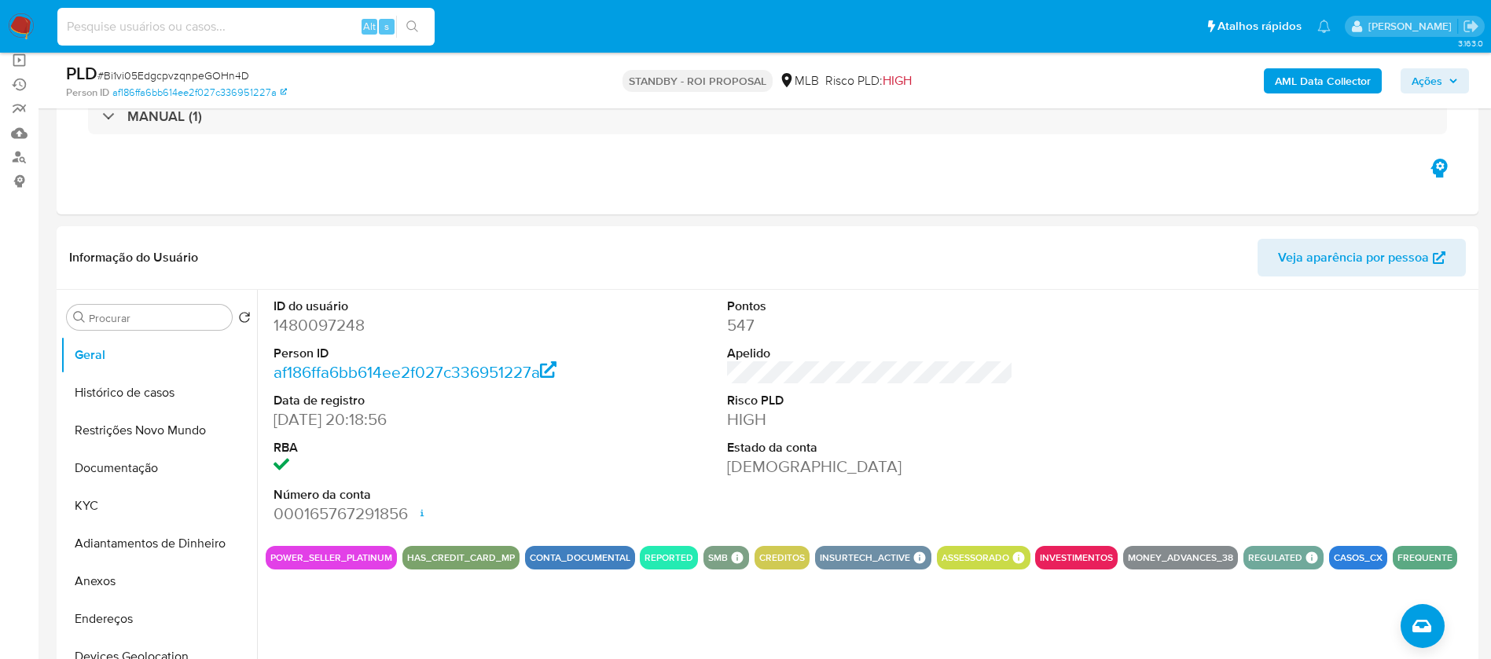
click at [288, 33] on input at bounding box center [245, 27] width 377 height 20
paste input "e8c90ohljuBYLMkZogwNkFHd"
type input "e8c90ohljuBYLMkZogwNkFHd"
click at [418, 28] on icon "search-icon" at bounding box center [412, 26] width 13 height 13
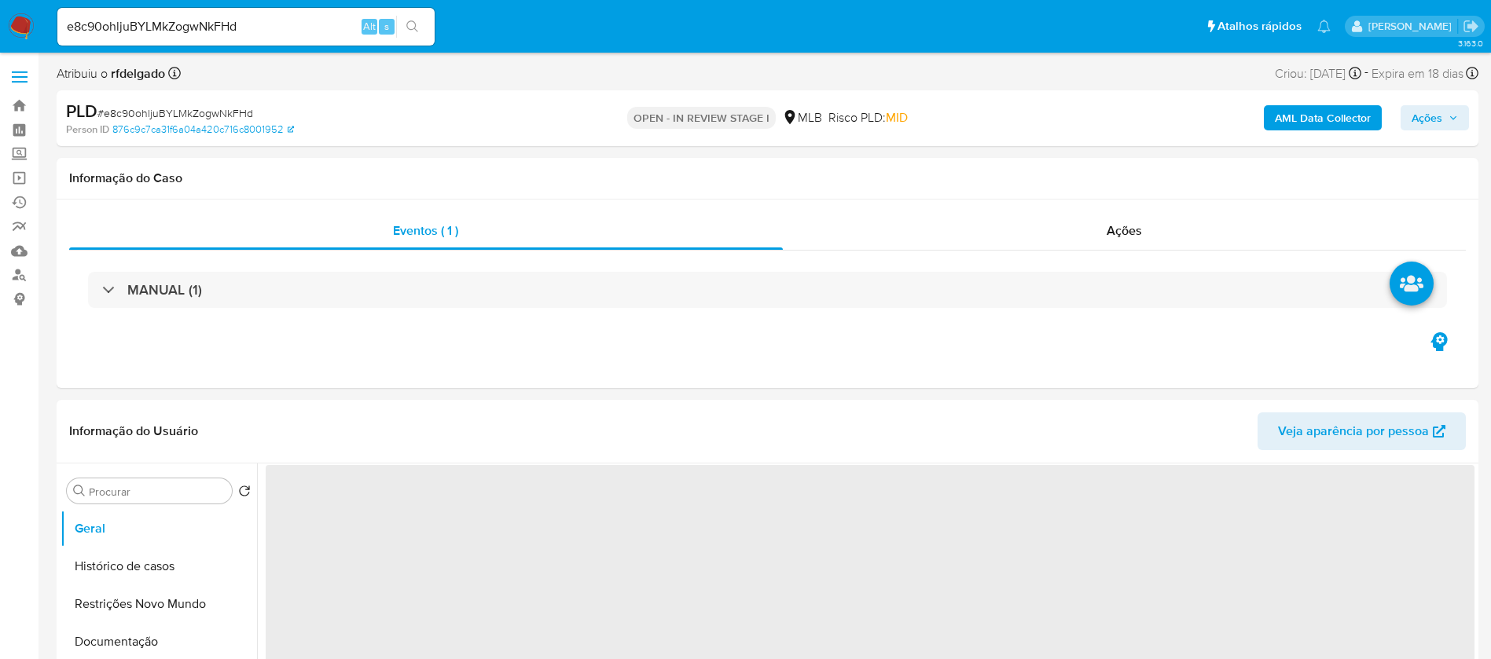
select select "10"
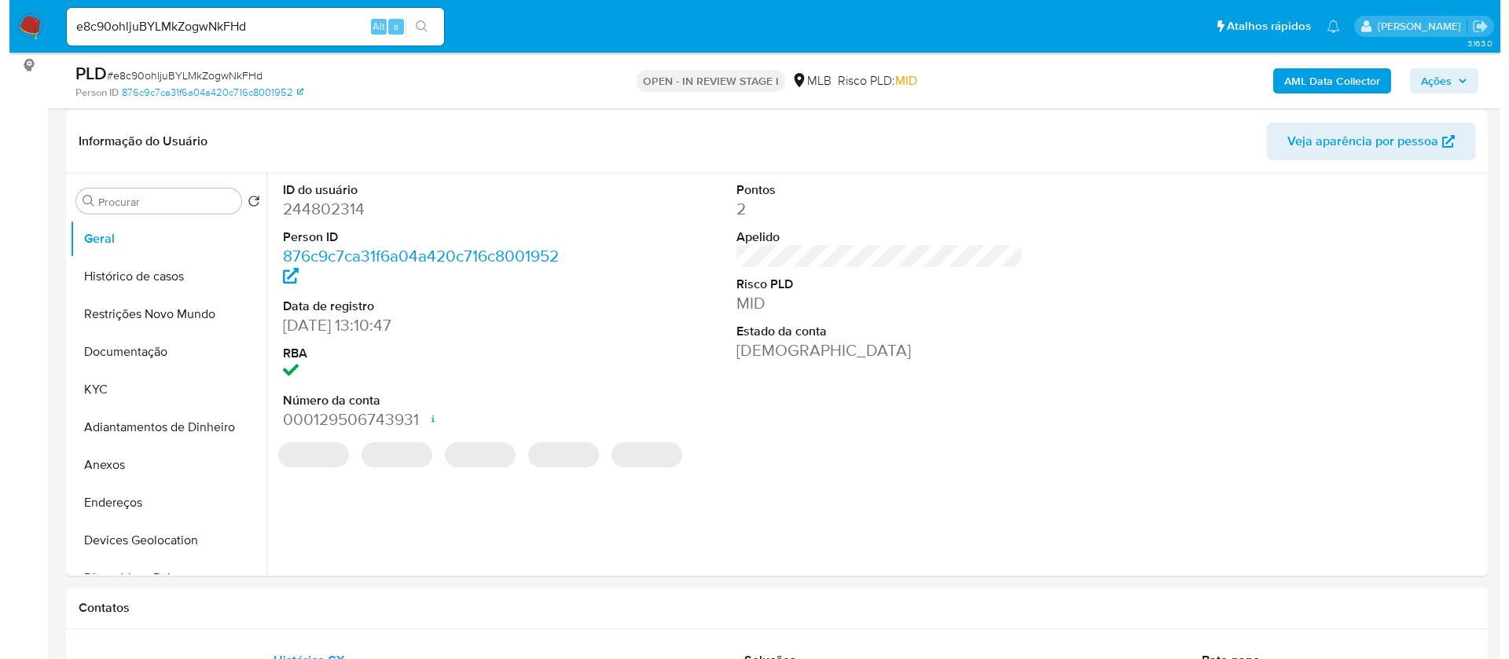
scroll to position [236, 0]
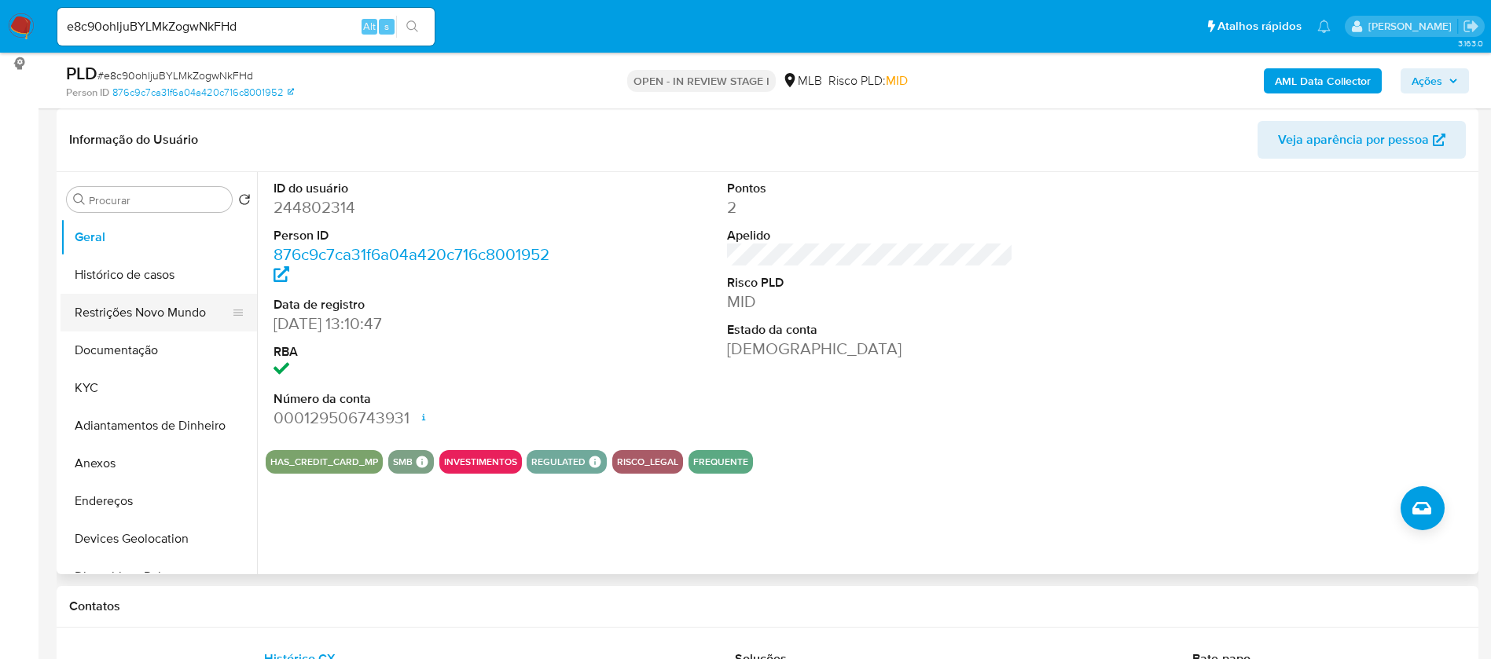
drag, startPoint x: 103, startPoint y: 389, endPoint x: 169, endPoint y: 295, distance: 114.5
click at [103, 388] on button "KYC" at bounding box center [159, 388] width 196 height 38
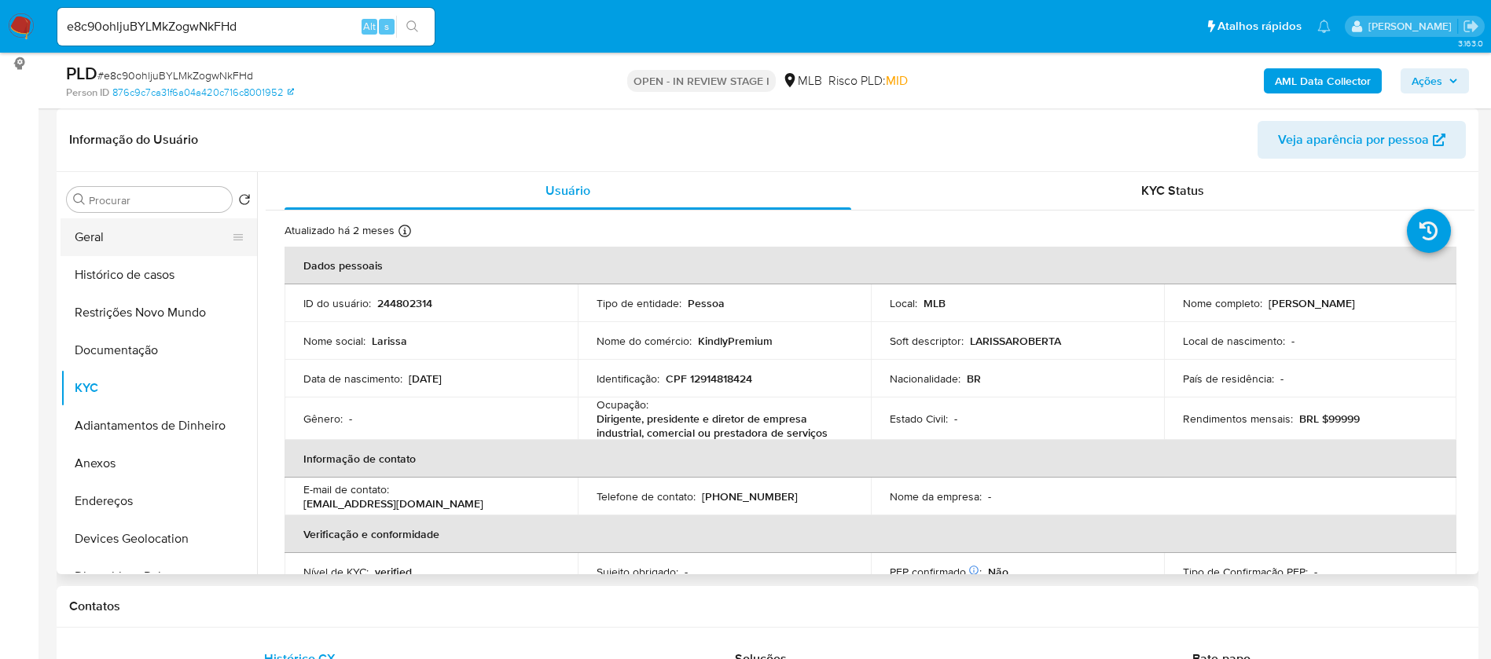
click at [108, 241] on button "Geral" at bounding box center [153, 237] width 184 height 38
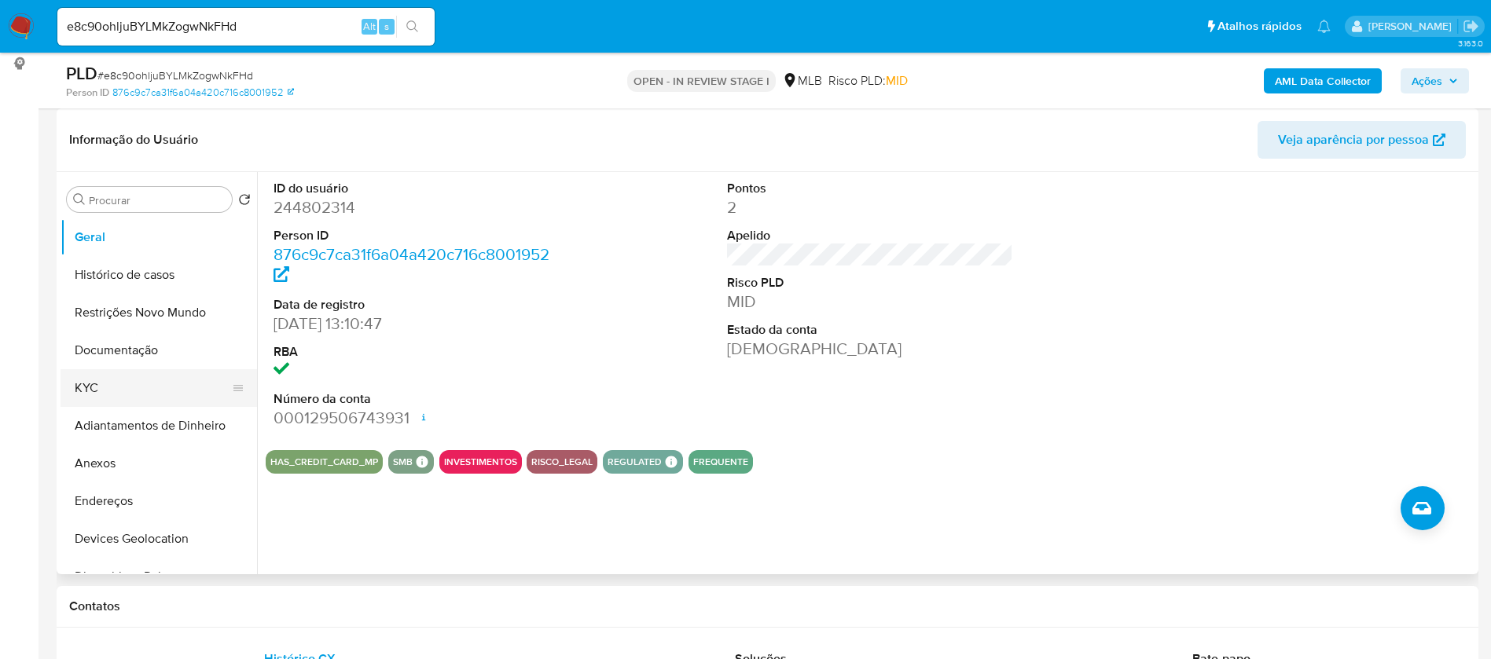
click at [158, 376] on button "KYC" at bounding box center [153, 388] width 184 height 38
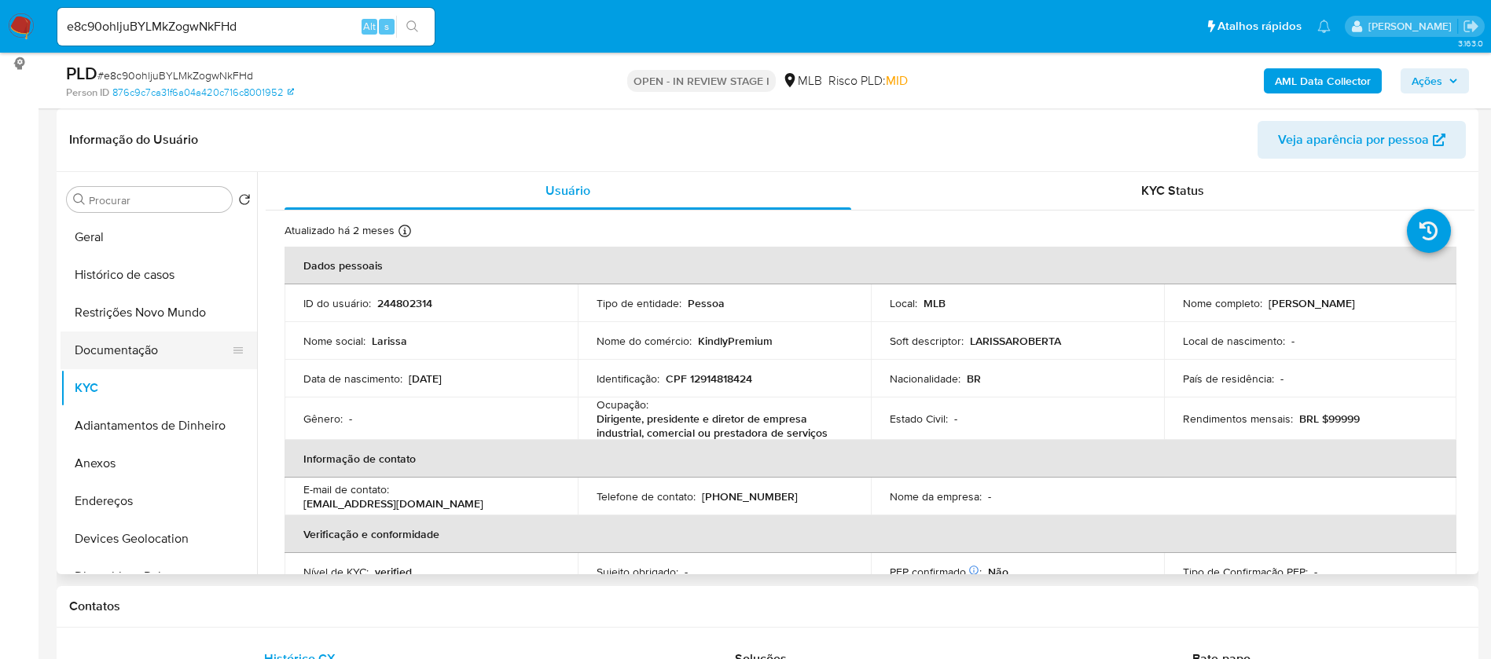
click at [141, 354] on button "Documentação" at bounding box center [153, 351] width 184 height 38
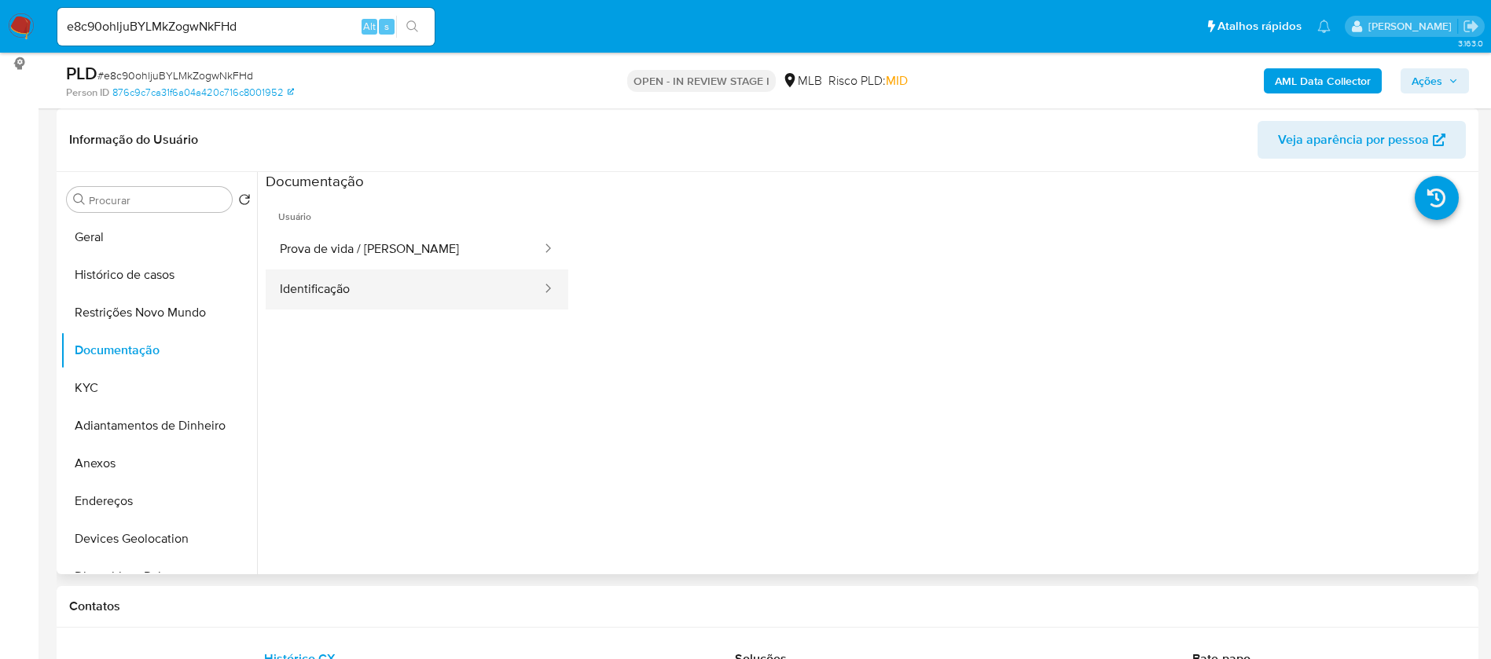
click at [321, 291] on button "Identificação" at bounding box center [404, 290] width 277 height 40
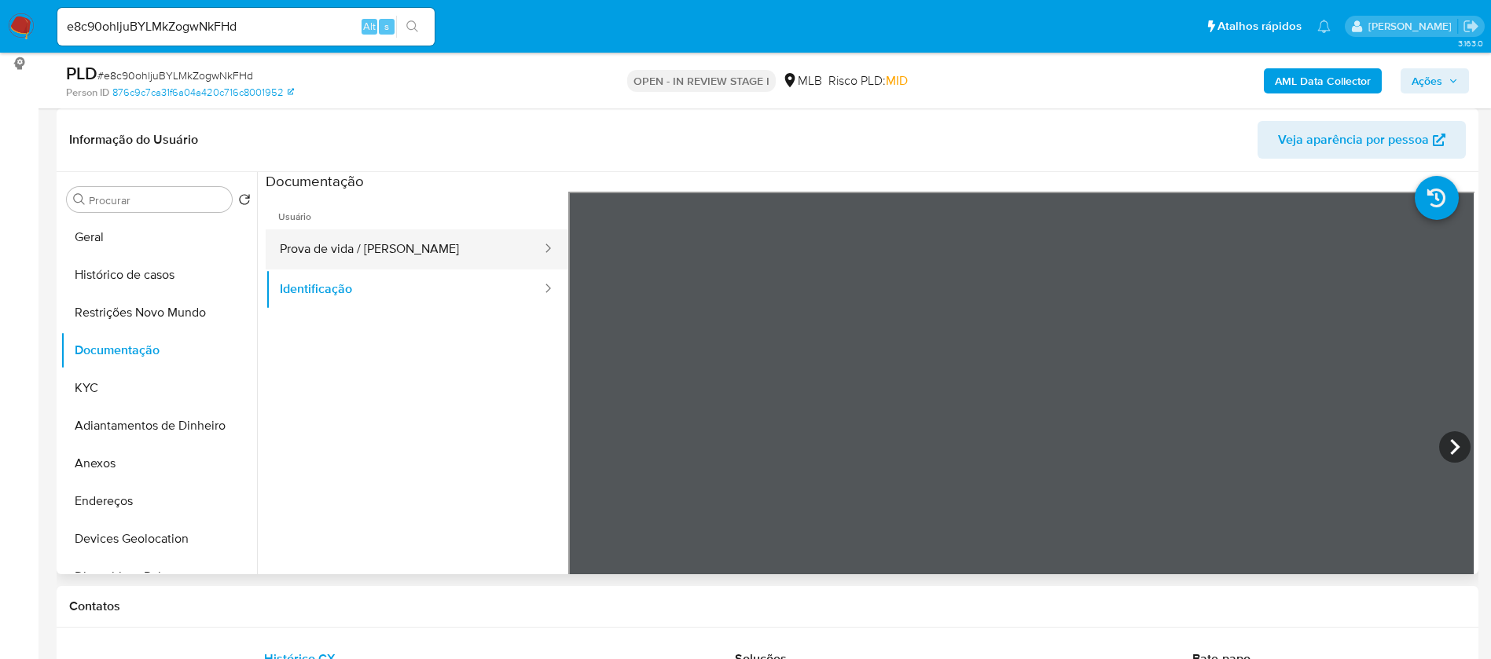
click at [327, 261] on button "Prova de vida / Selfie" at bounding box center [404, 249] width 277 height 40
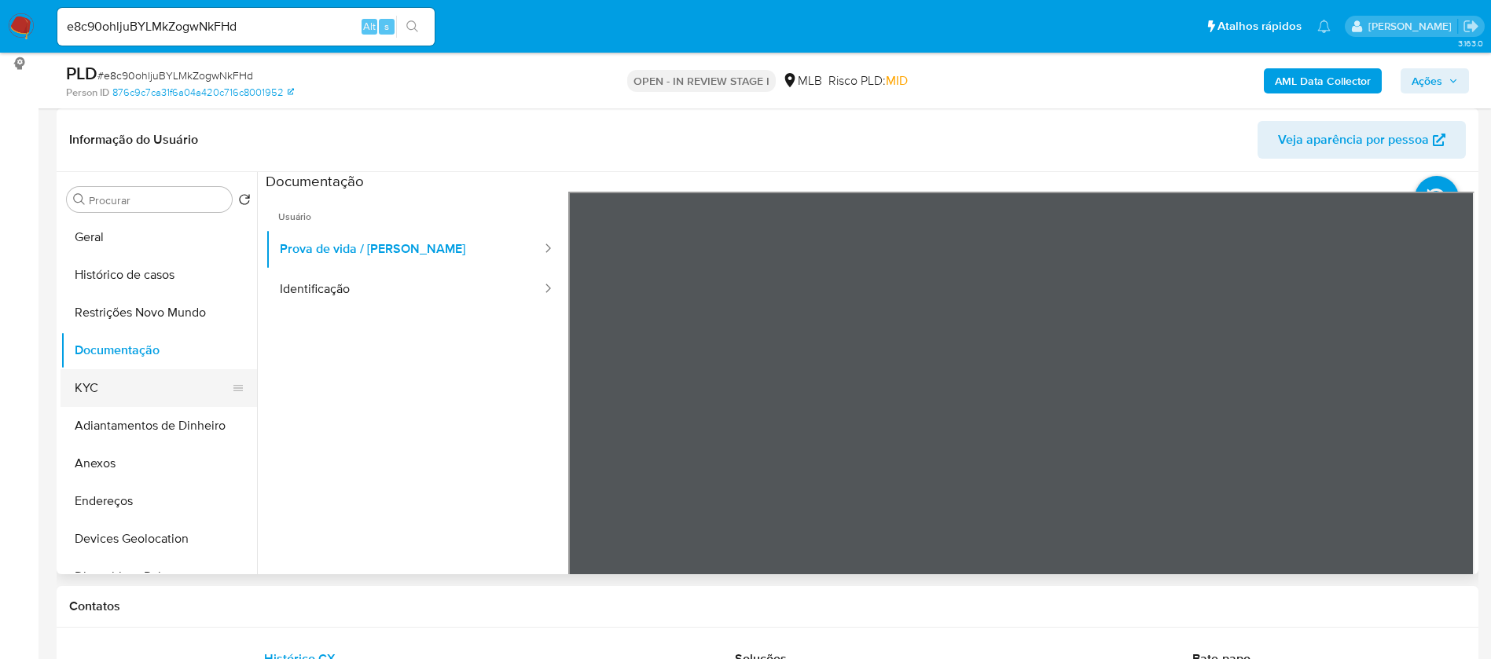
click at [145, 384] on button "KYC" at bounding box center [153, 388] width 184 height 38
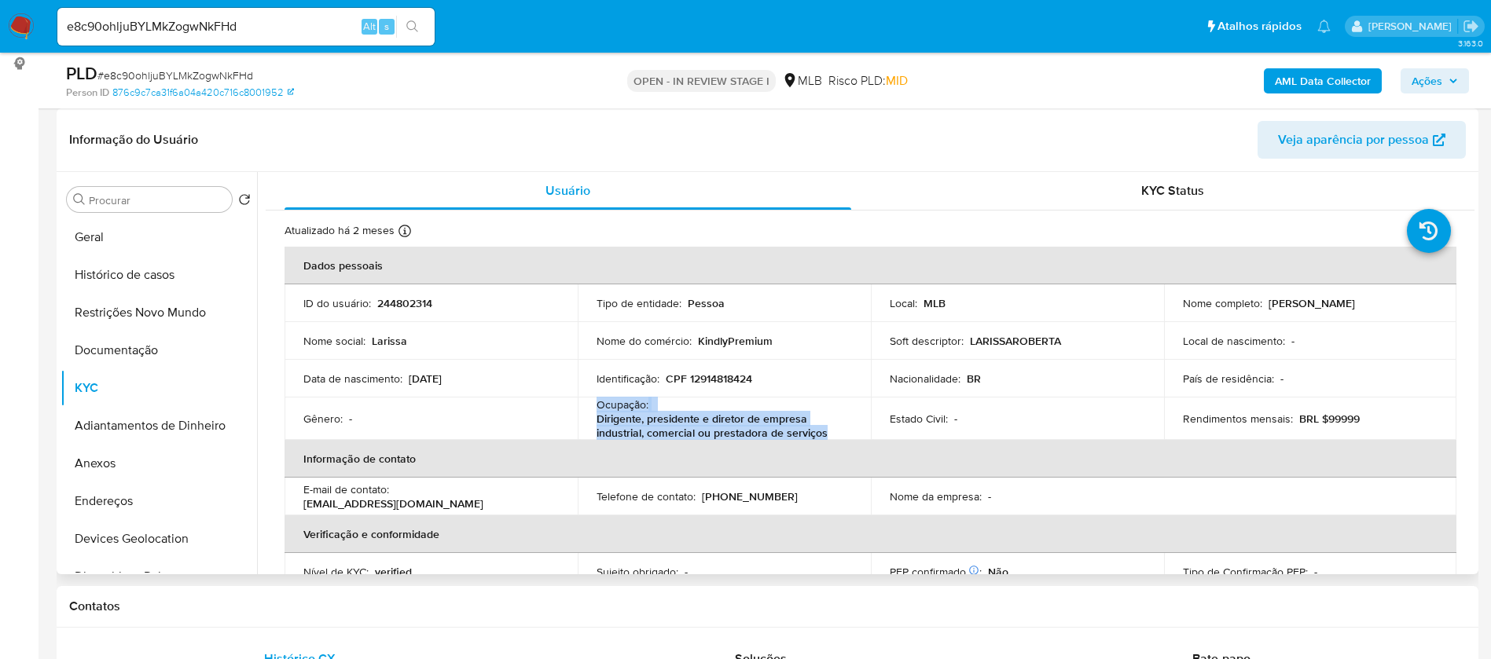
drag, startPoint x: 824, startPoint y: 433, endPoint x: 584, endPoint y: 408, distance: 241.8
click at [584, 408] on td "Ocupação : Dirigente, presidente e diretor de empresa industrial, comercial ou …" at bounding box center [724, 419] width 293 height 42
copy div "Ocupação : Dirigente, presidente e diretor de empresa industrial, comercial ou …"
click at [1335, 80] on b "AML Data Collector" at bounding box center [1323, 80] width 96 height 25
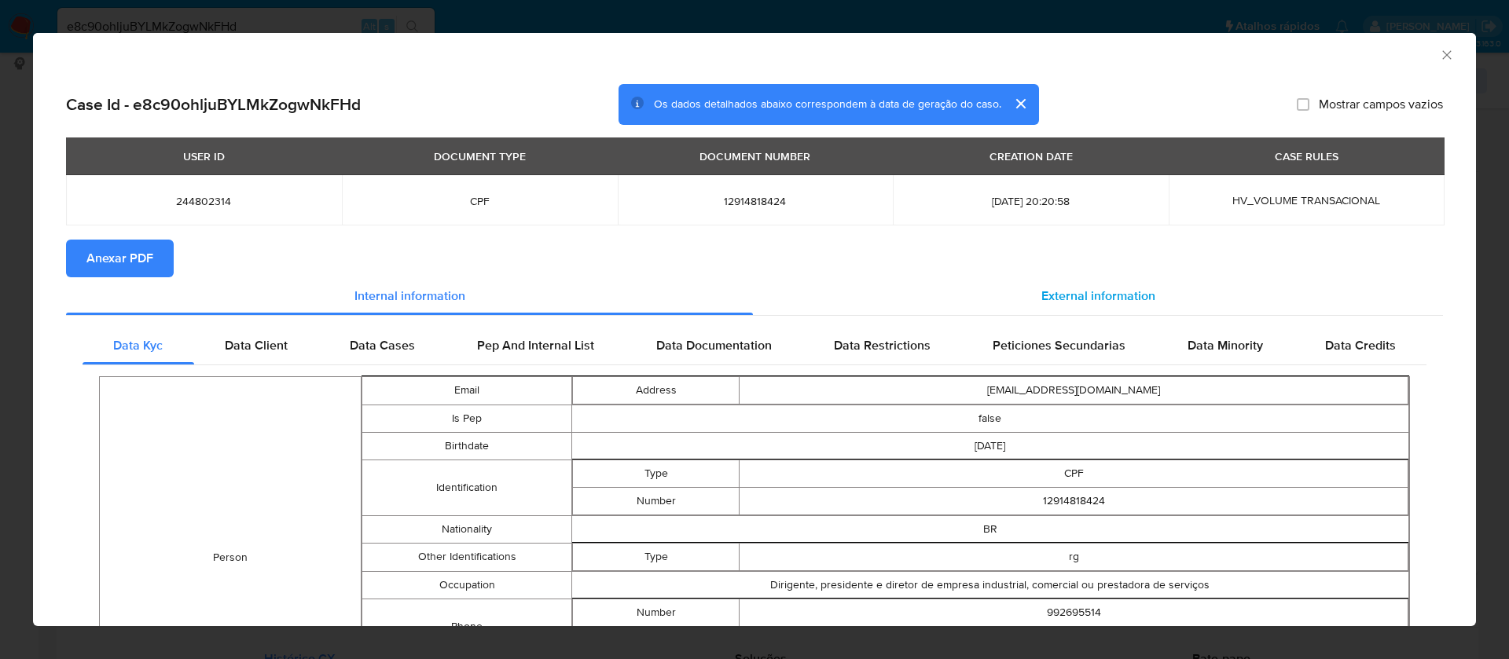
click at [1041, 292] on span "External information" at bounding box center [1098, 296] width 114 height 18
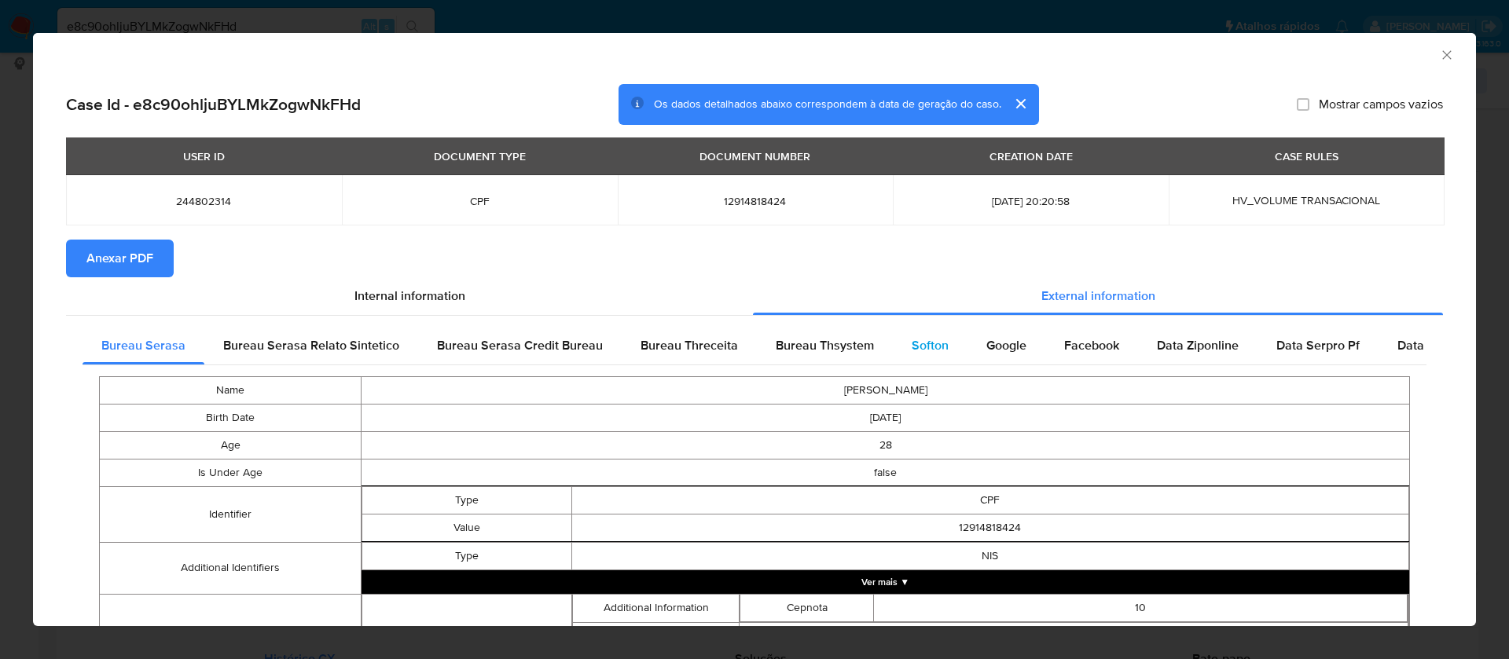
click at [922, 343] on span "Softon" at bounding box center [930, 345] width 37 height 18
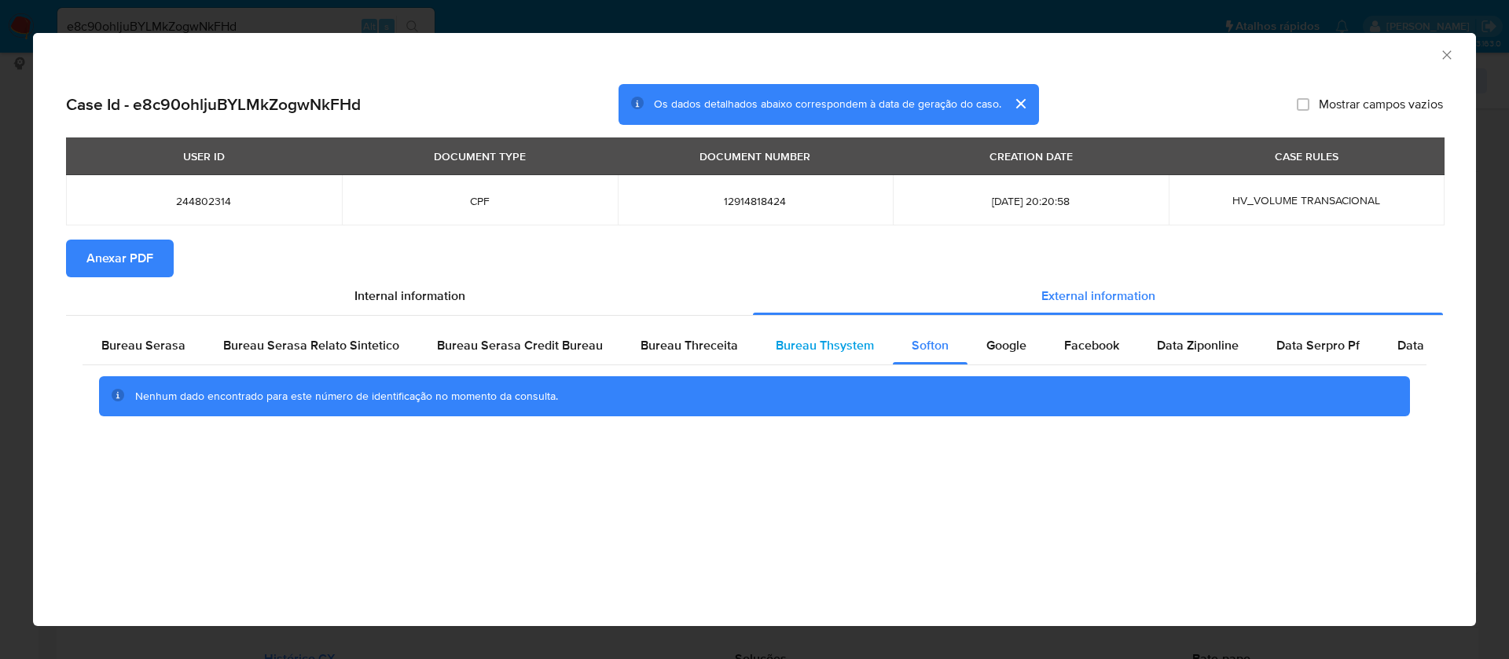
click at [802, 345] on span "Bureau Thsystem" at bounding box center [825, 345] width 98 height 18
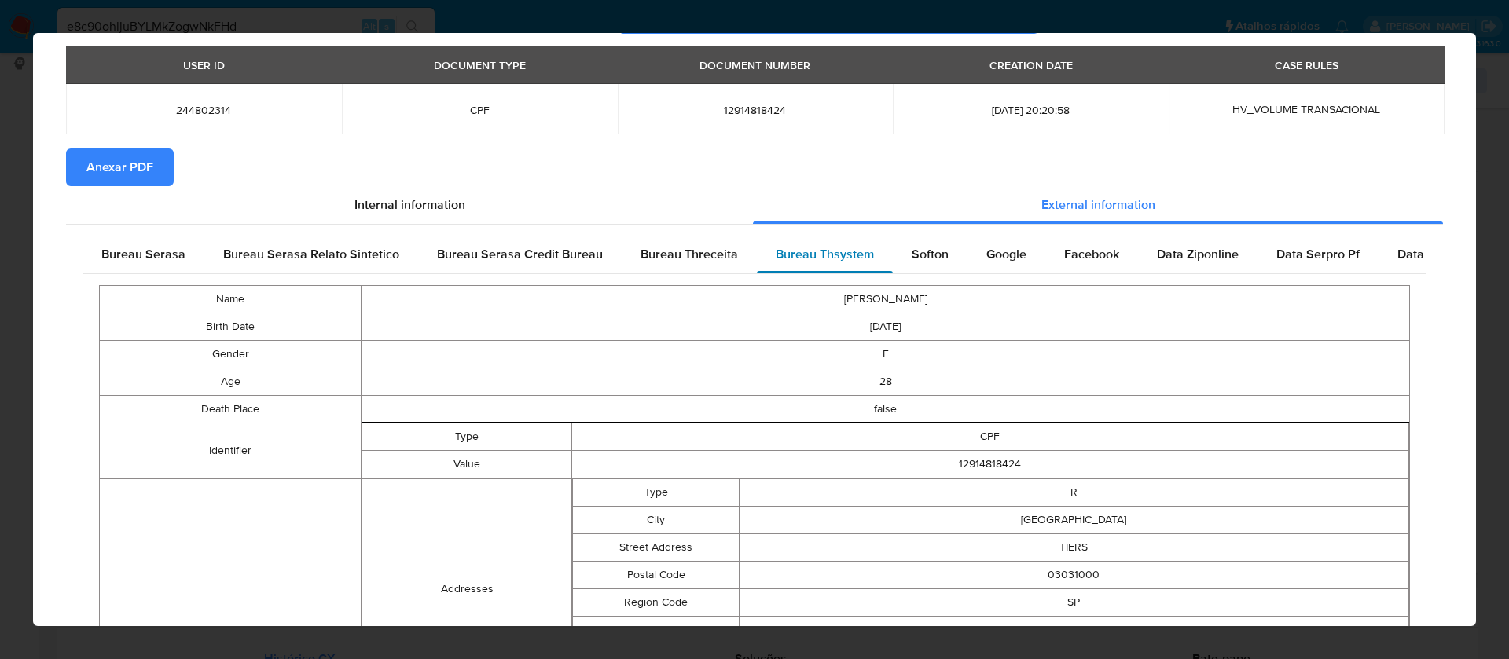
scroll to position [545, 0]
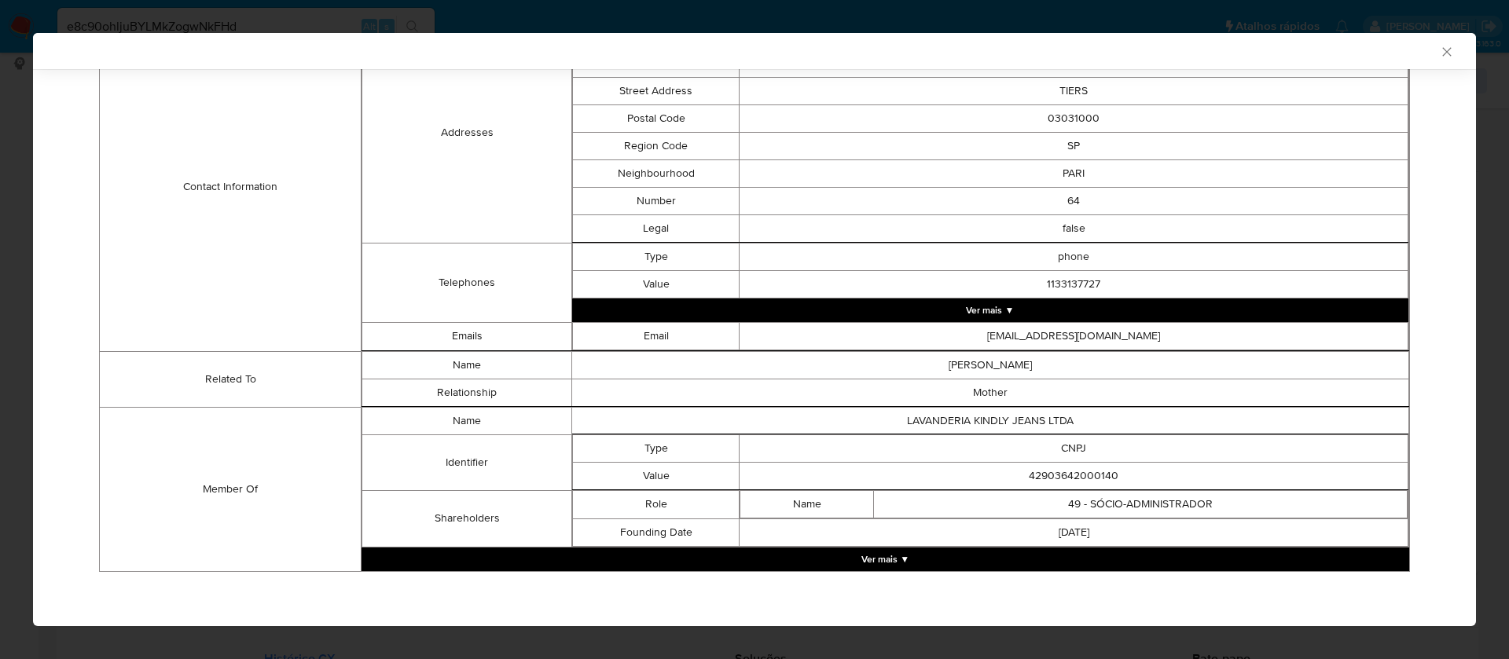
click at [1068, 471] on td "42903642000140" at bounding box center [1073, 476] width 669 height 28
copy td "42903642000140"
click at [890, 560] on button "Ver mais ▼" at bounding box center [885, 560] width 1048 height 24
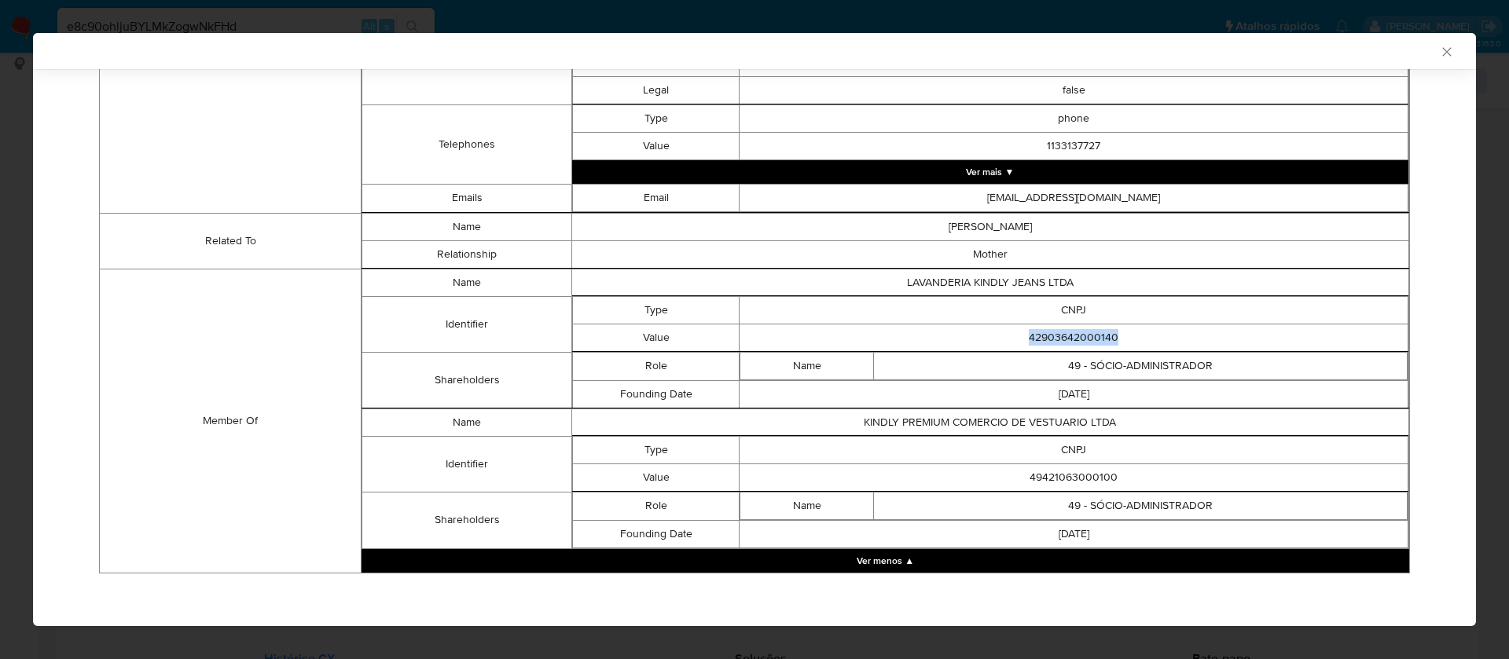
scroll to position [684, 0]
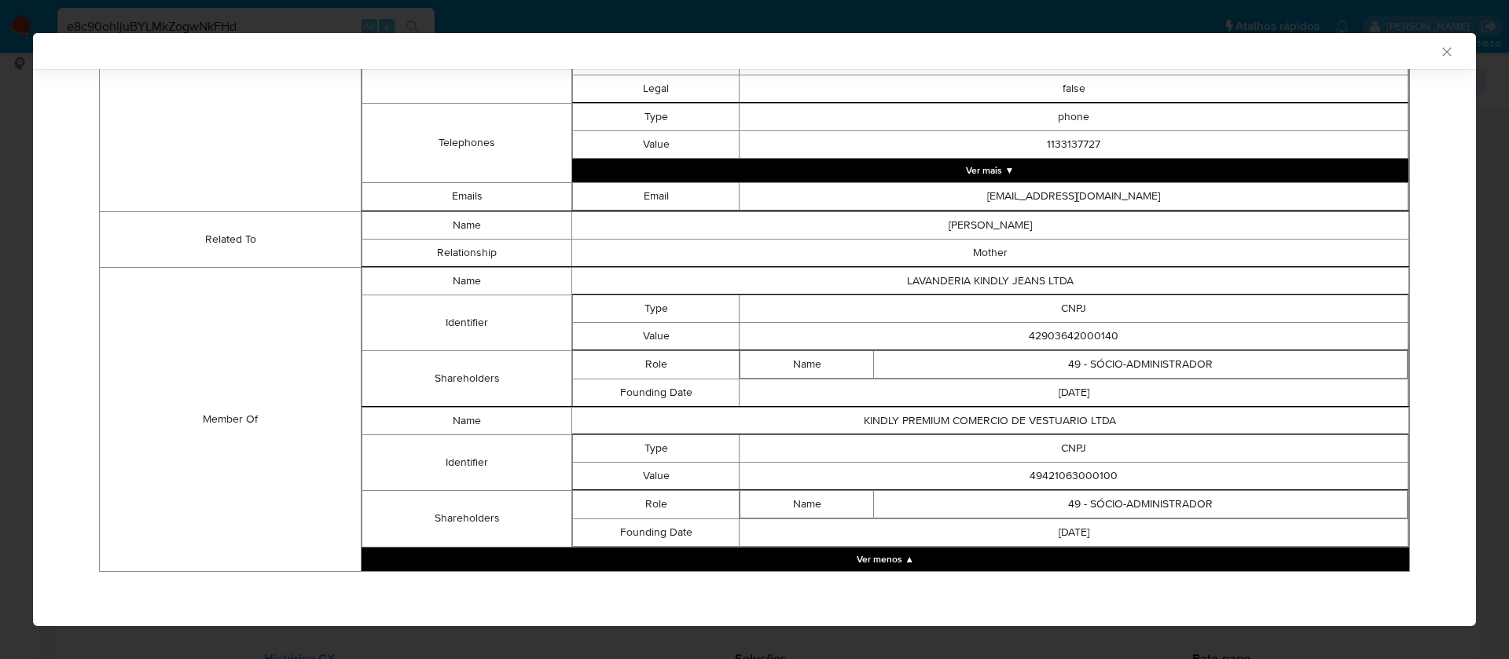
click at [1032, 475] on td "49421063000100" at bounding box center [1073, 476] width 669 height 28
copy td "49421063000100"
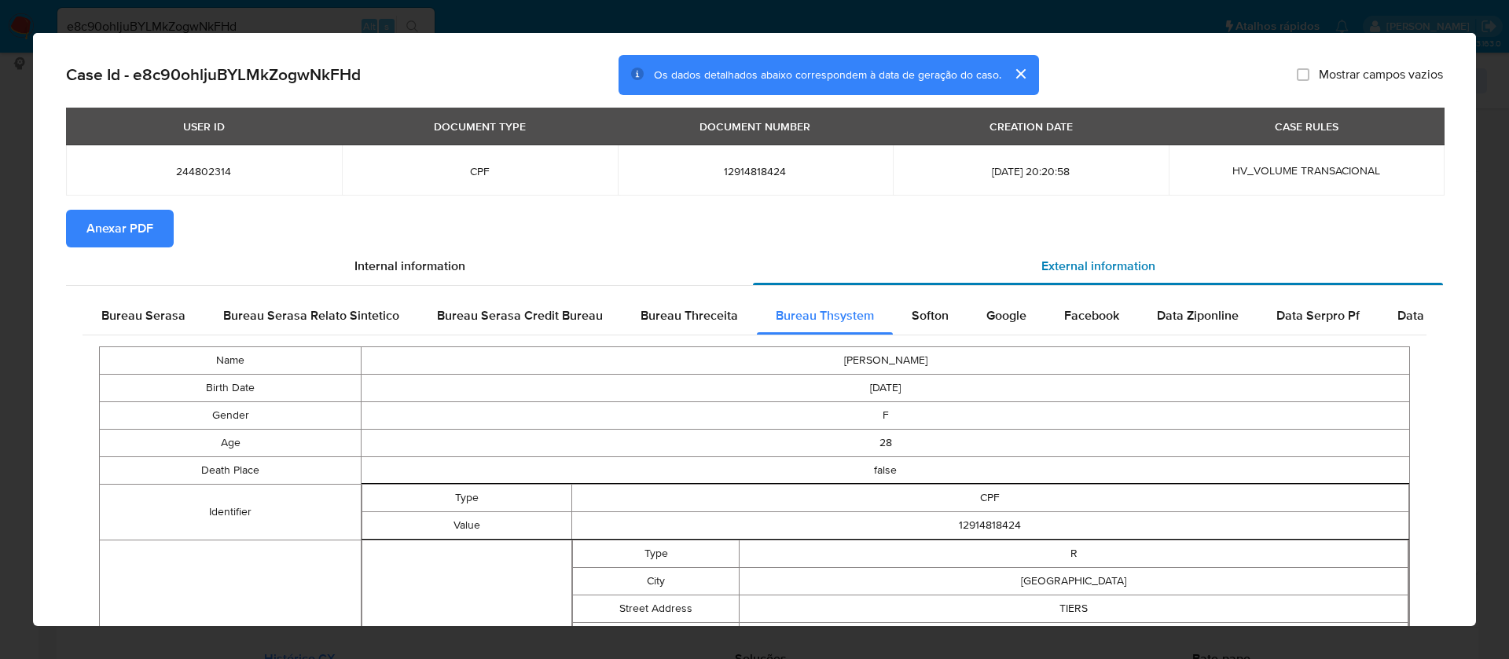
scroll to position [0, 0]
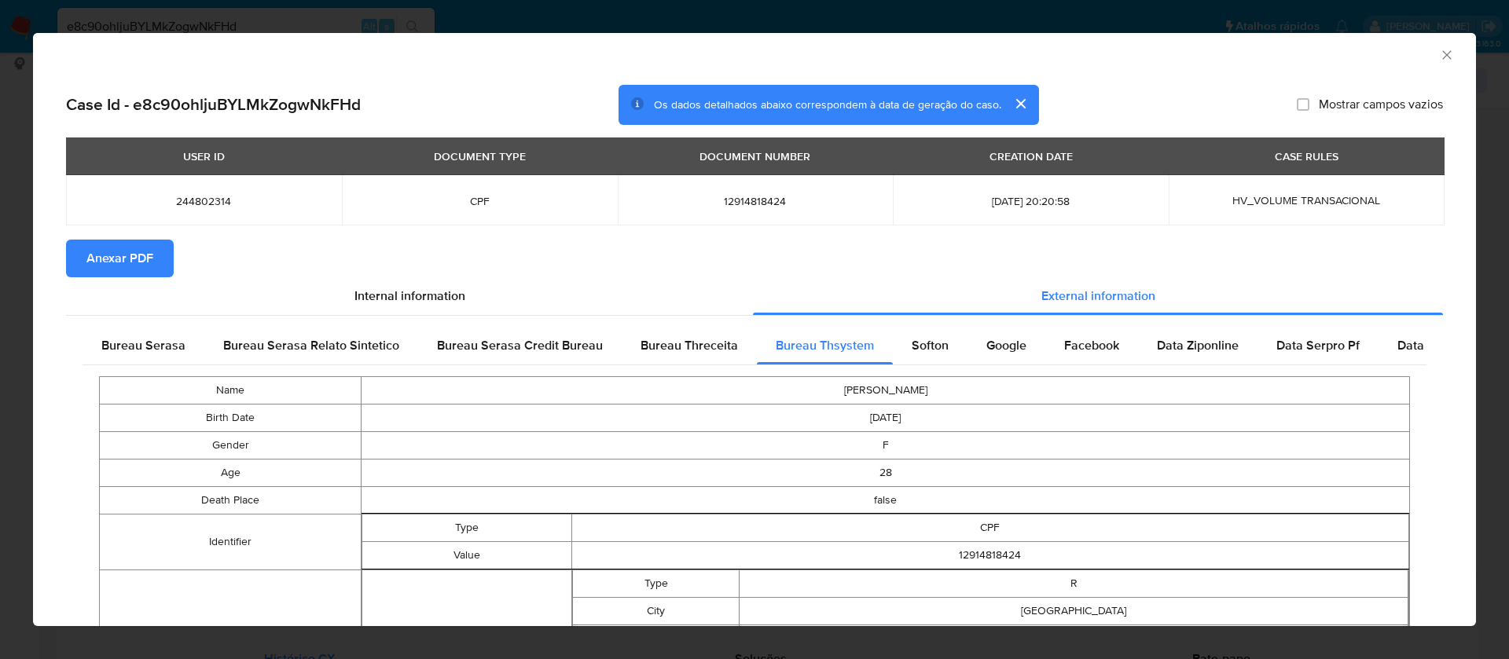
click at [94, 266] on span "Anexar PDF" at bounding box center [119, 258] width 67 height 35
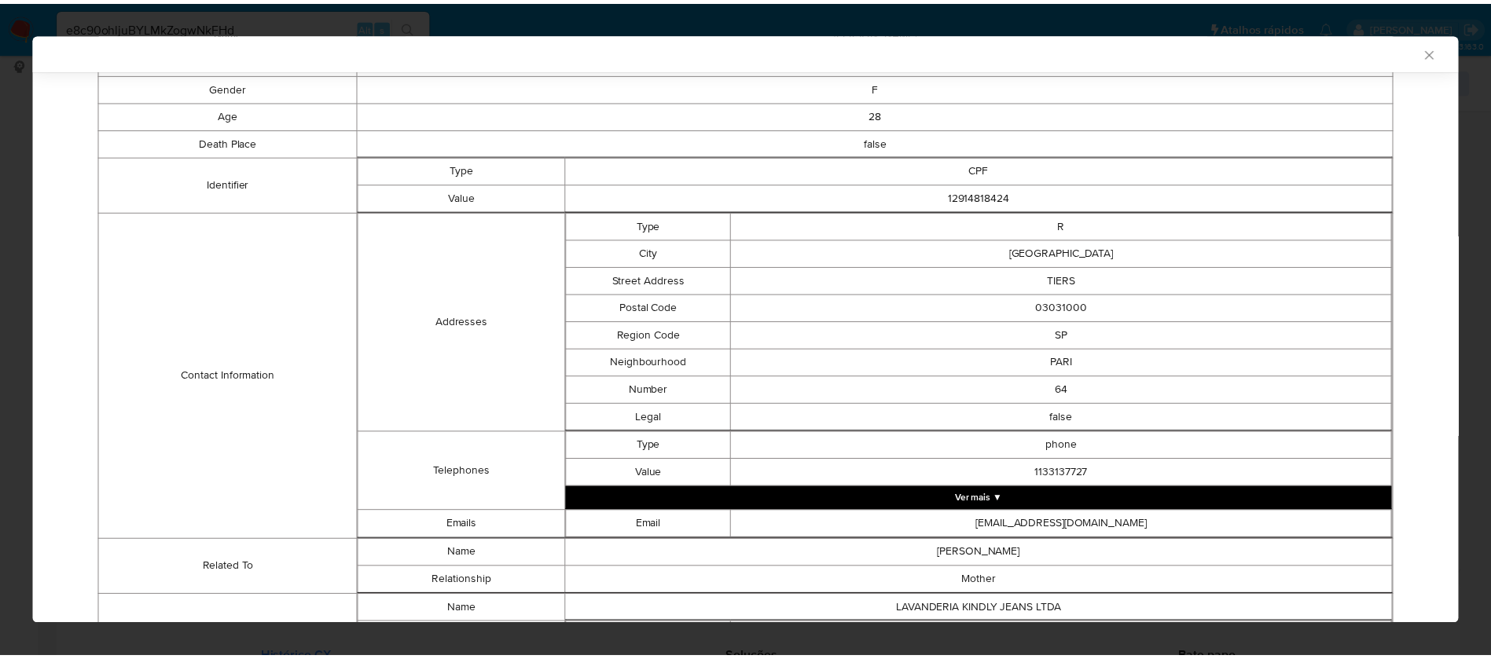
scroll to position [684, 0]
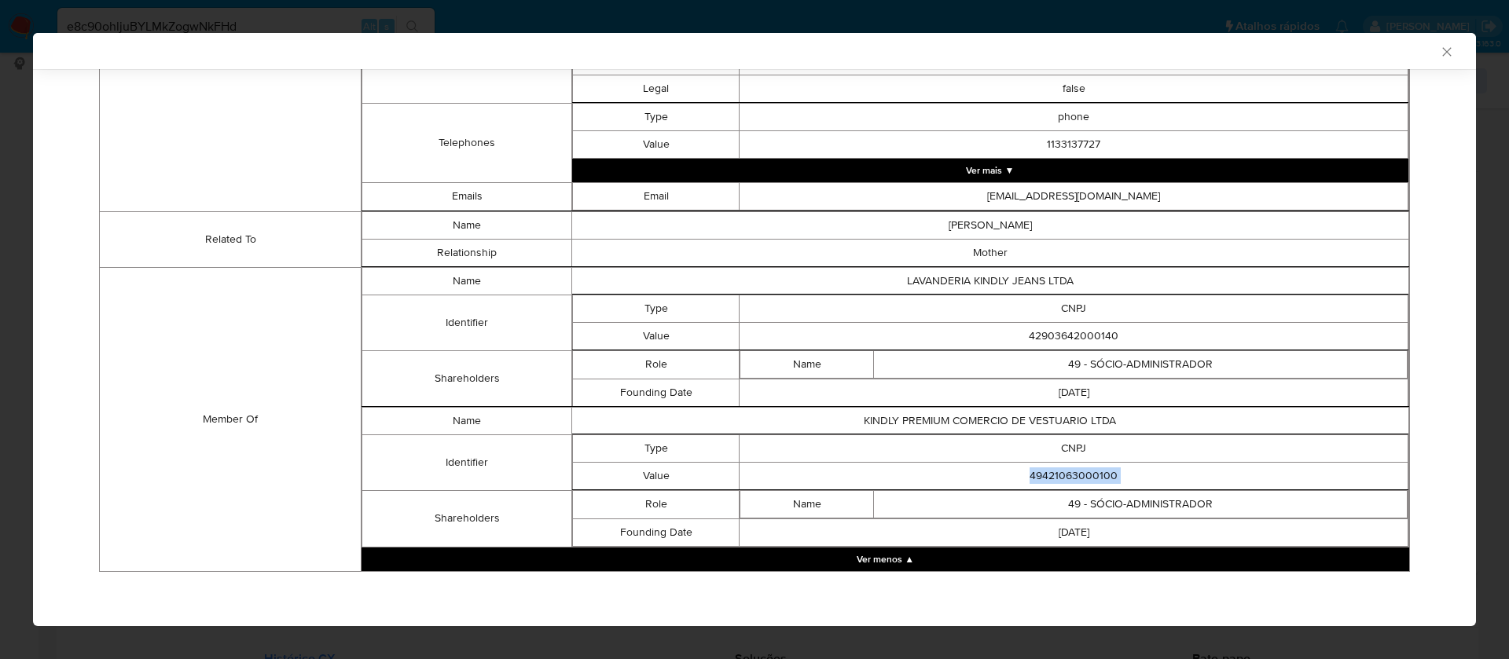
copy td "49421063000100"
click at [780, 126] on td "phone" at bounding box center [1073, 117] width 669 height 28
click at [1442, 53] on icon "Fechar a janela" at bounding box center [1446, 51] width 9 height 9
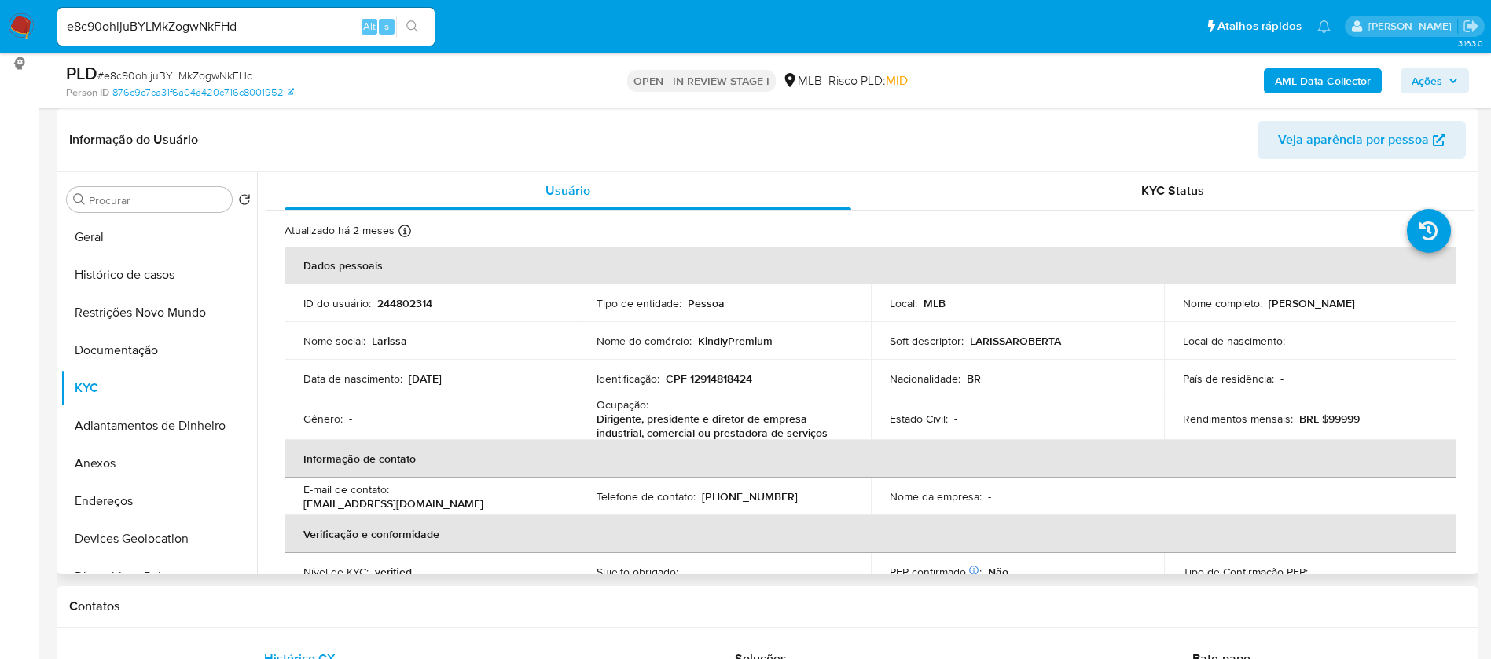
click at [1345, 310] on p "Larissa Roberta de Almeida Oliveira" at bounding box center [1311, 303] width 86 height 14
copy div "Nome completo : Larissa Roberta de Almeida Oliveira"
click at [1319, 310] on p "Larissa Roberta de Almeida Oliveira" at bounding box center [1311, 303] width 86 height 14
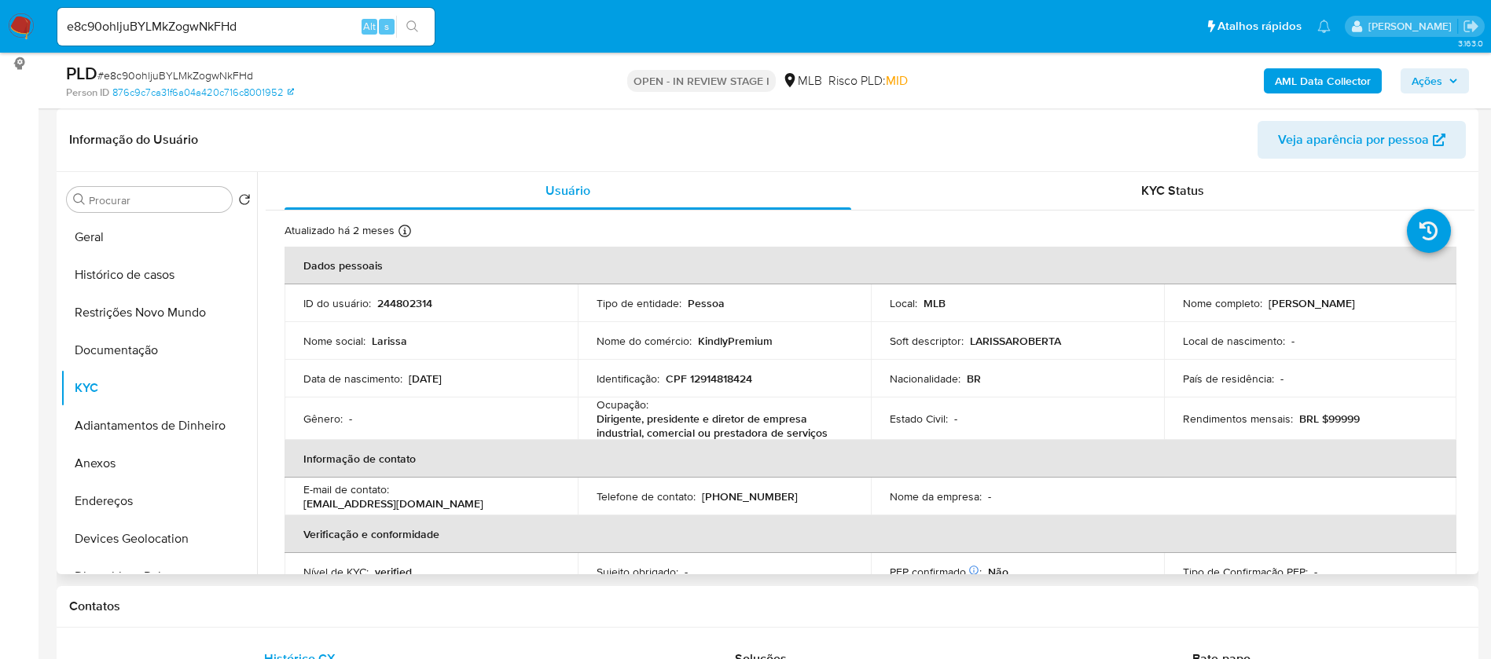
click at [1319, 310] on p "Larissa Roberta de Almeida Oliveira" at bounding box center [1311, 303] width 86 height 14
click at [1374, 298] on div "Nome completo : Larissa Roberta de Almeida Oliveira" at bounding box center [1310, 303] width 255 height 14
drag, startPoint x: 1356, startPoint y: 308, endPoint x: 1173, endPoint y: 313, distance: 183.2
click at [1173, 313] on td "Nome completo : Larissa Roberta de Almeida Oliveira" at bounding box center [1310, 303] width 293 height 38
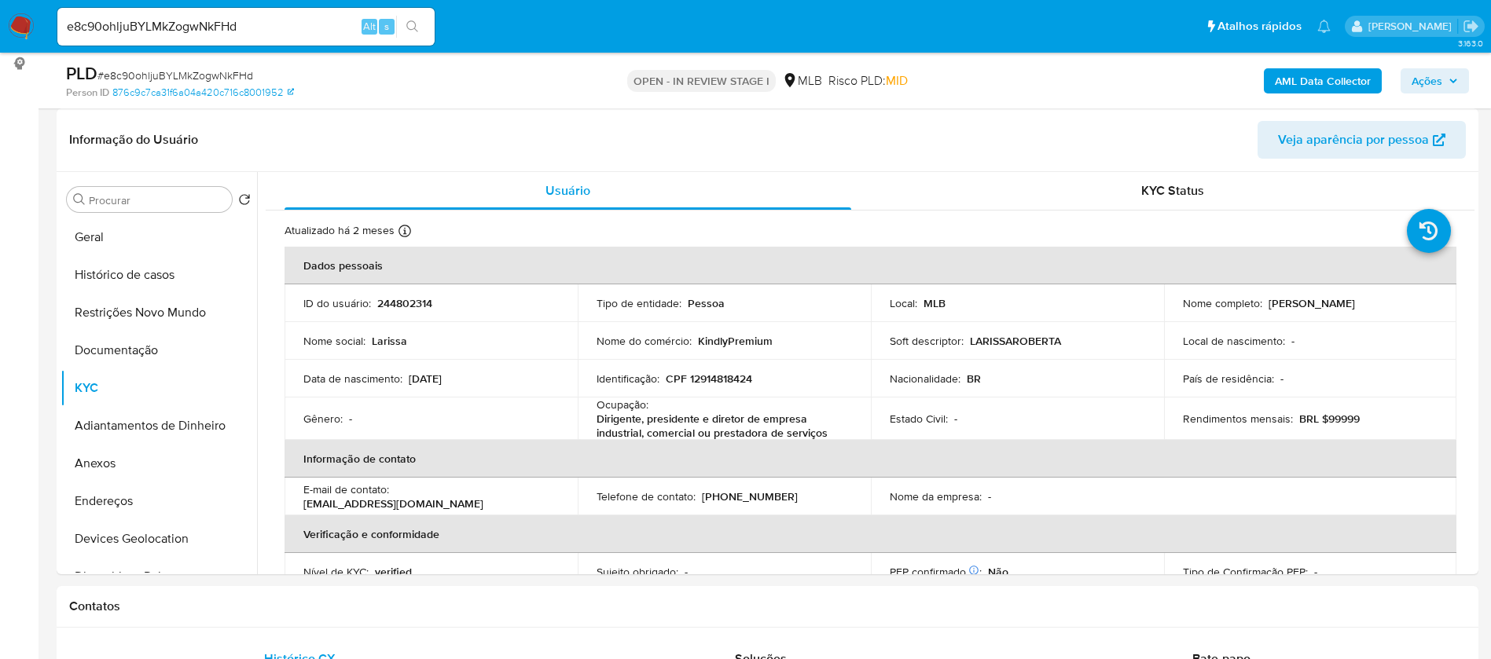
copy p "Larissa Roberta de Almeida Oliveira"
click at [411, 303] on p "244802314" at bounding box center [404, 303] width 55 height 14
copy p "244802314"
click at [121, 479] on button "Anexos" at bounding box center [153, 464] width 184 height 38
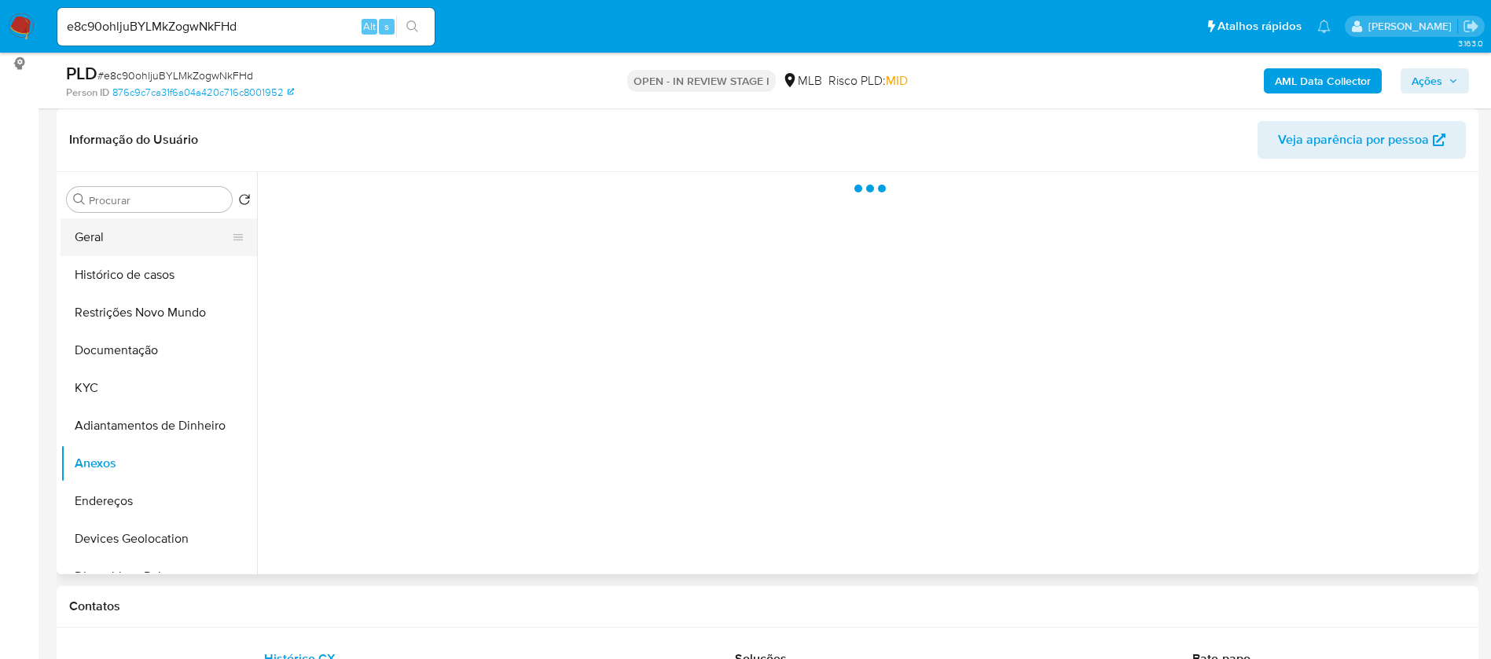
click at [107, 239] on button "Geral" at bounding box center [153, 237] width 184 height 38
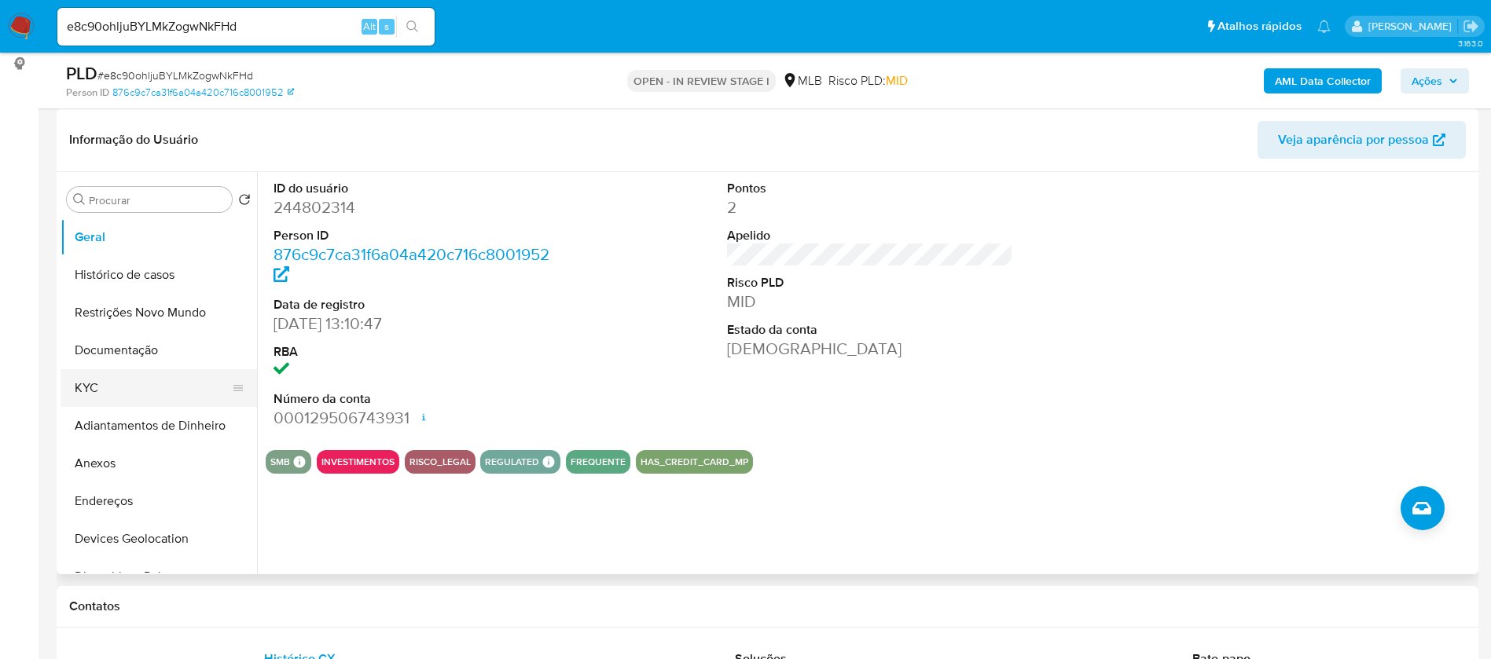
click at [163, 383] on button "KYC" at bounding box center [153, 388] width 184 height 38
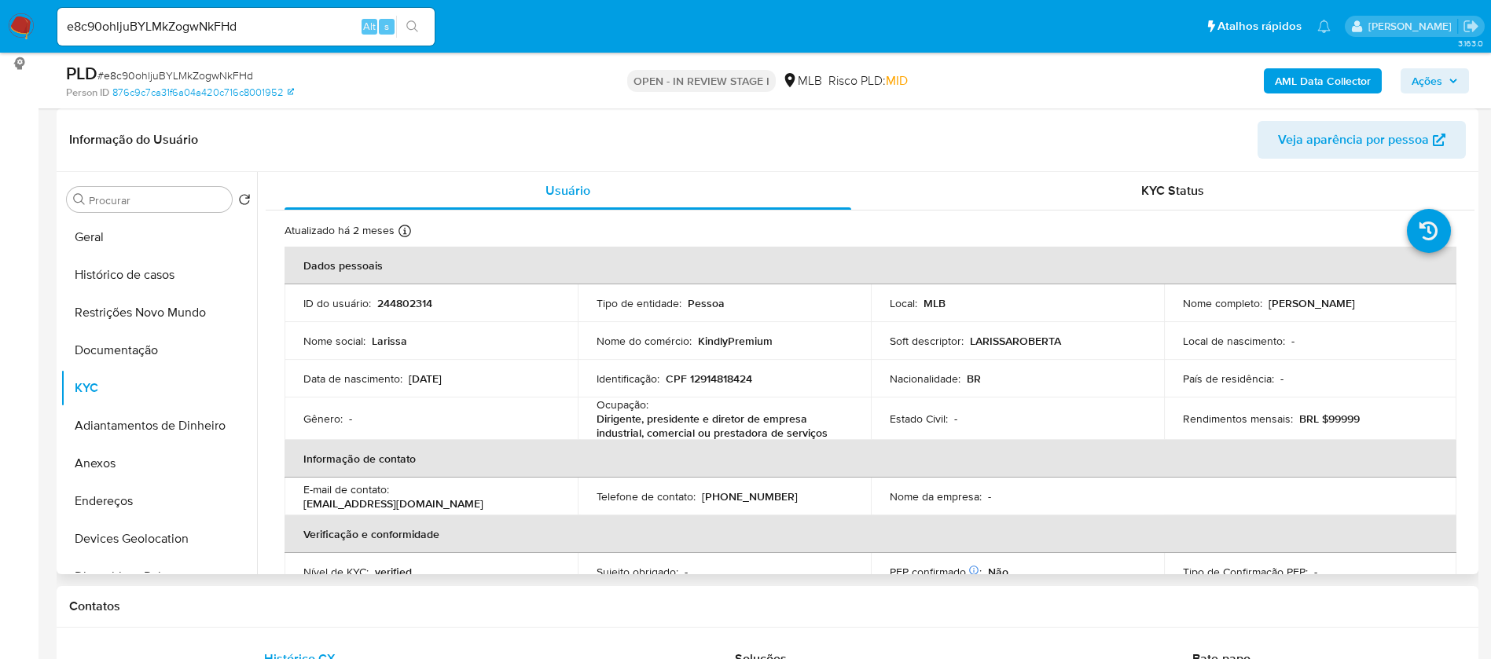
click at [901, 170] on div "Informação do Usuário Veja aparência por pessoa" at bounding box center [768, 140] width 1422 height 64
click at [148, 493] on button "Endereços" at bounding box center [153, 501] width 184 height 38
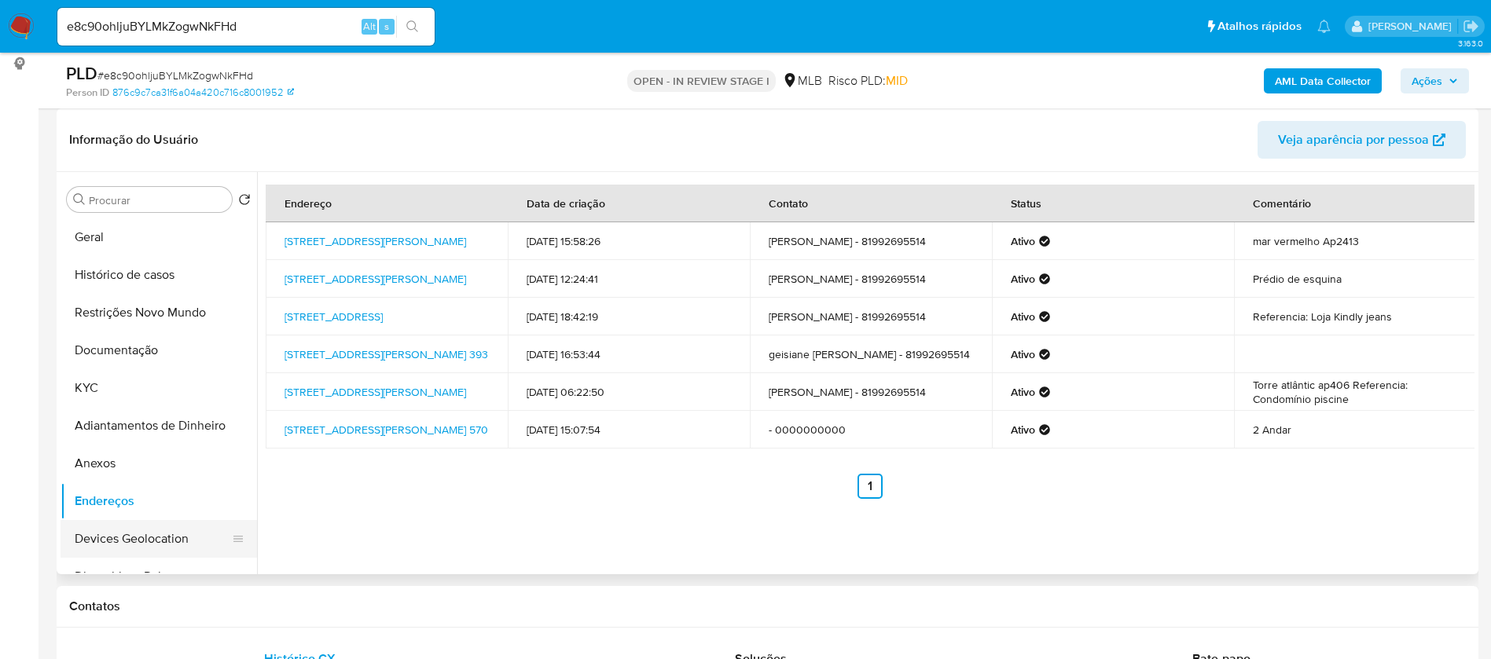
click at [108, 538] on button "Devices Geolocation" at bounding box center [153, 539] width 184 height 38
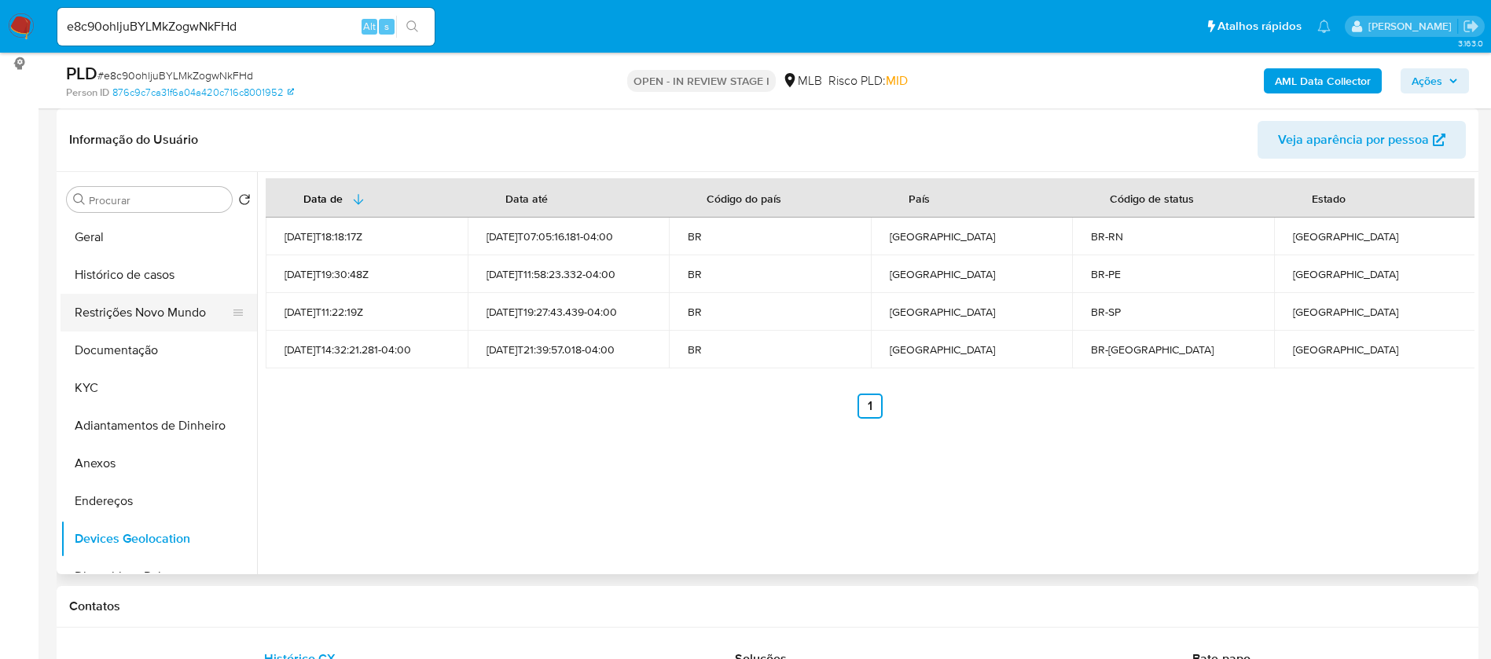
click at [116, 304] on button "Restrições Novo Mundo" at bounding box center [153, 313] width 184 height 38
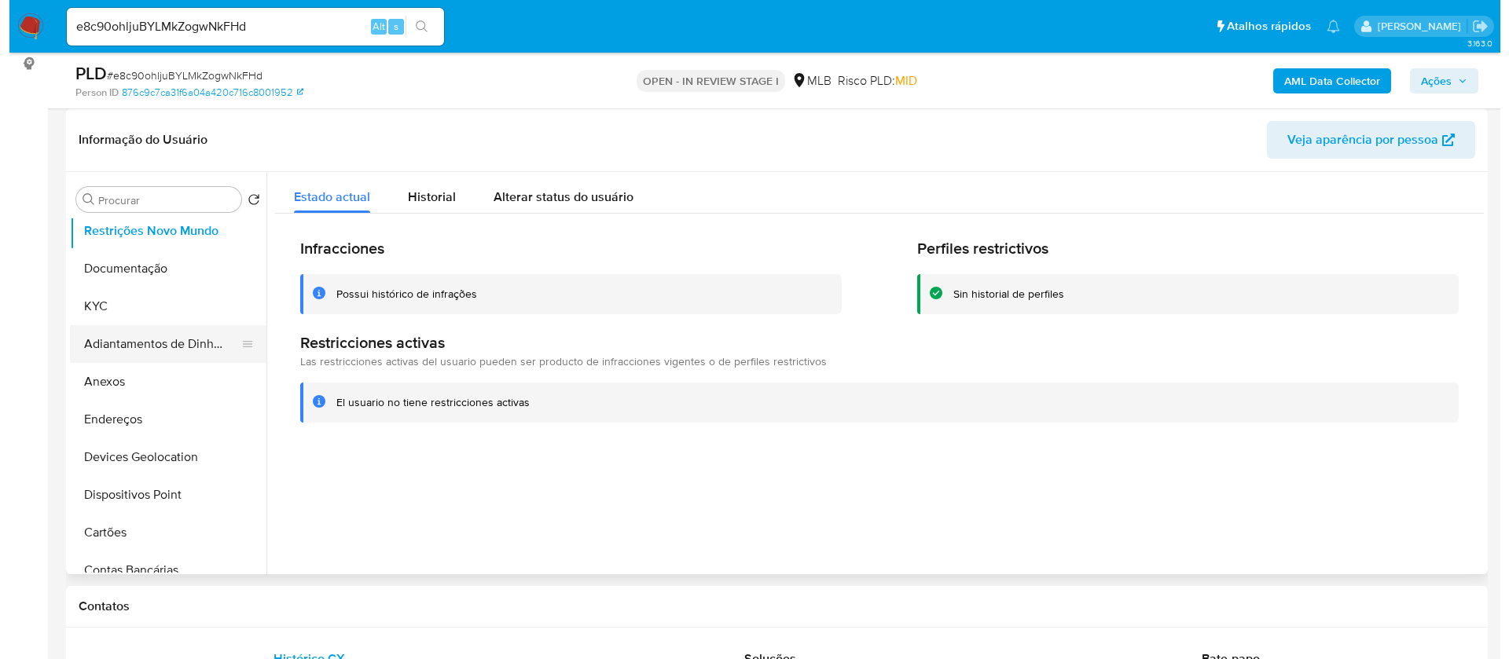
scroll to position [118, 0]
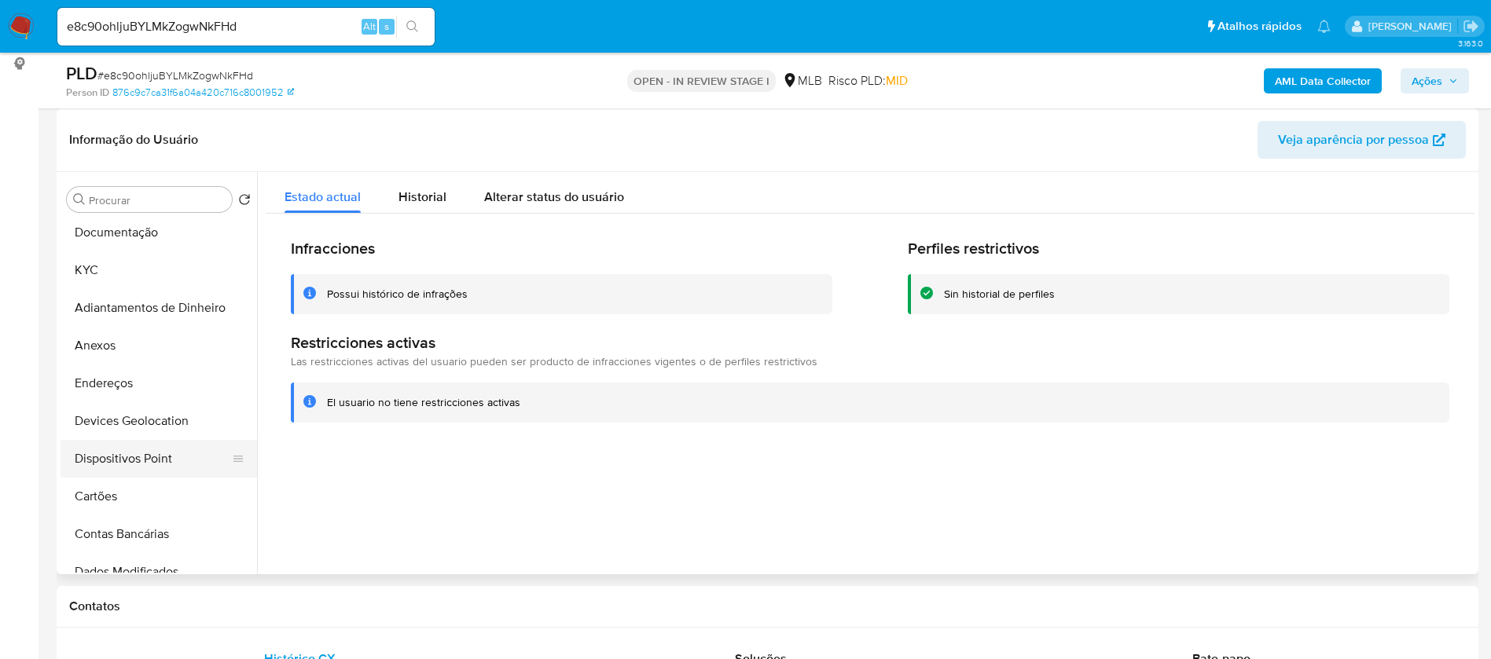
click at [149, 463] on button "Dispositivos Point" at bounding box center [153, 459] width 184 height 38
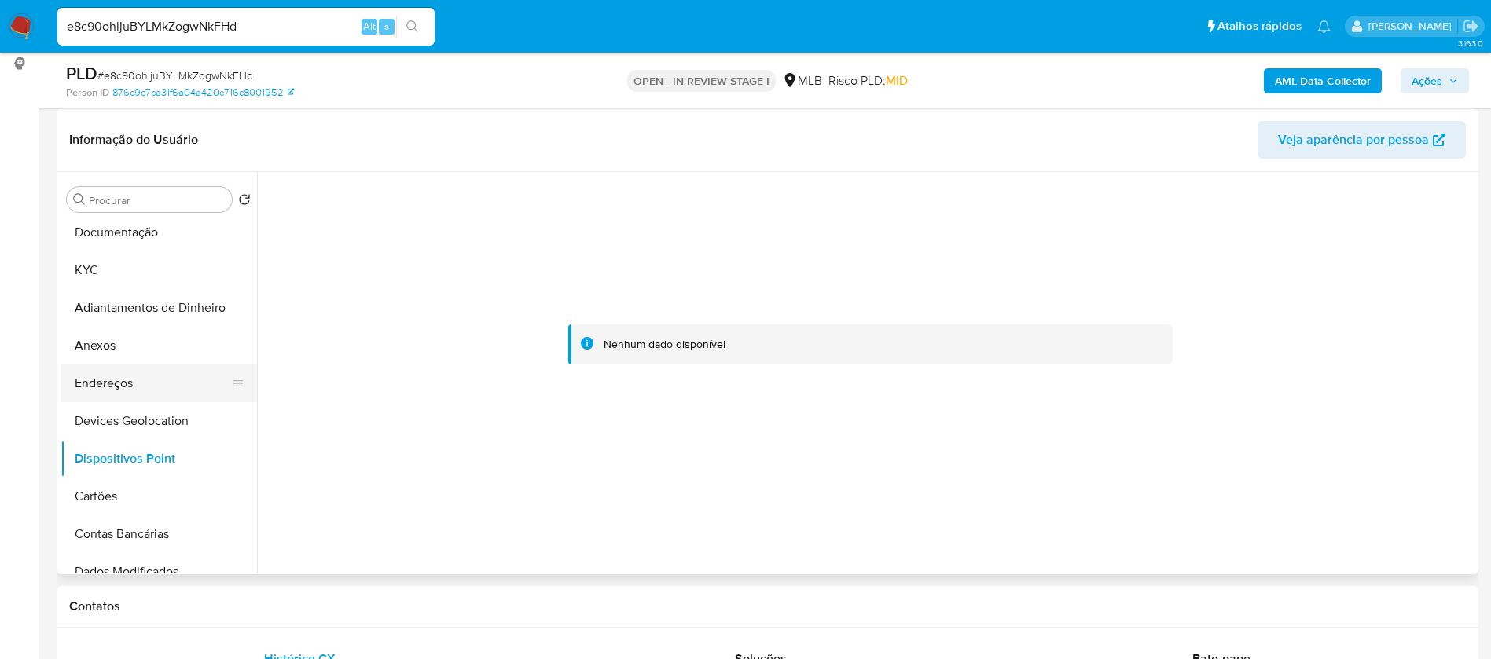
click at [168, 380] on button "Endereços" at bounding box center [153, 384] width 184 height 38
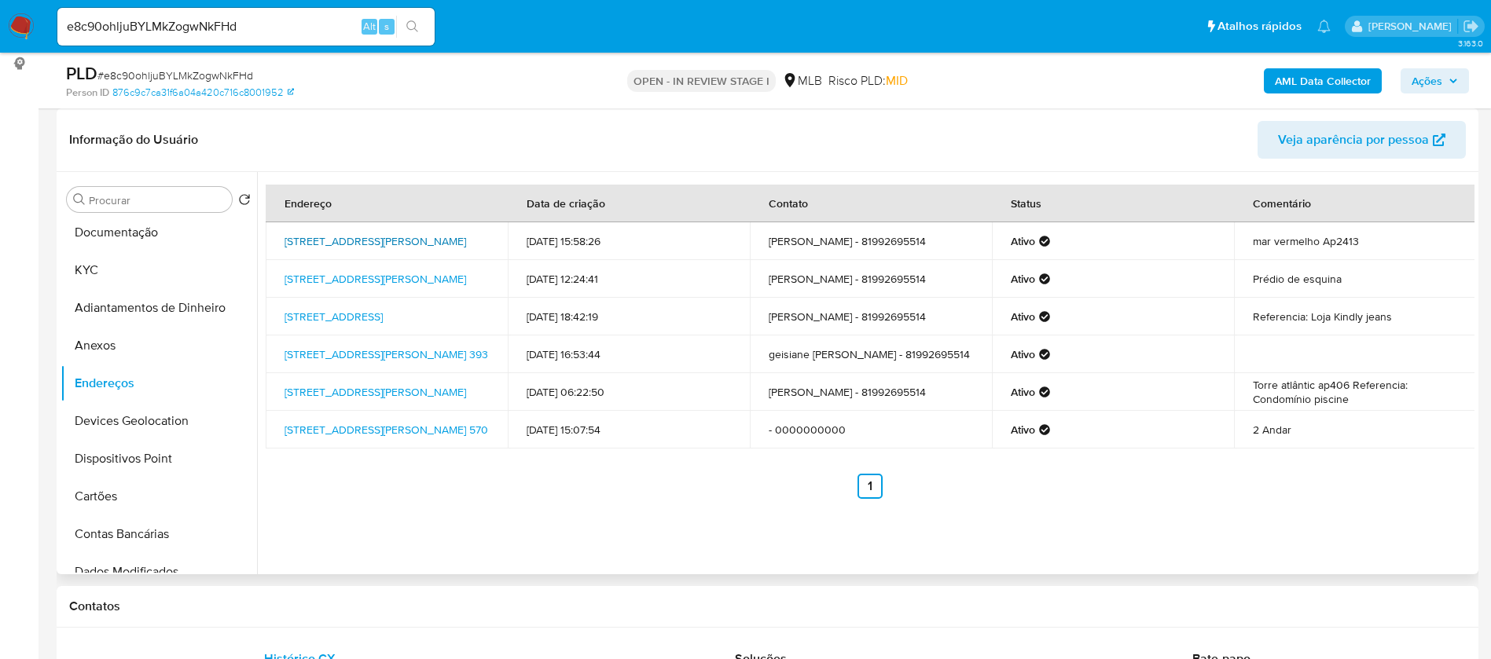
click at [466, 233] on link "Rua Domingos Paiva 152, São Paulo, São Paulo, 03043070, Brasil 152" at bounding box center [375, 241] width 182 height 16
click at [145, 264] on button "KYC" at bounding box center [153, 270] width 184 height 38
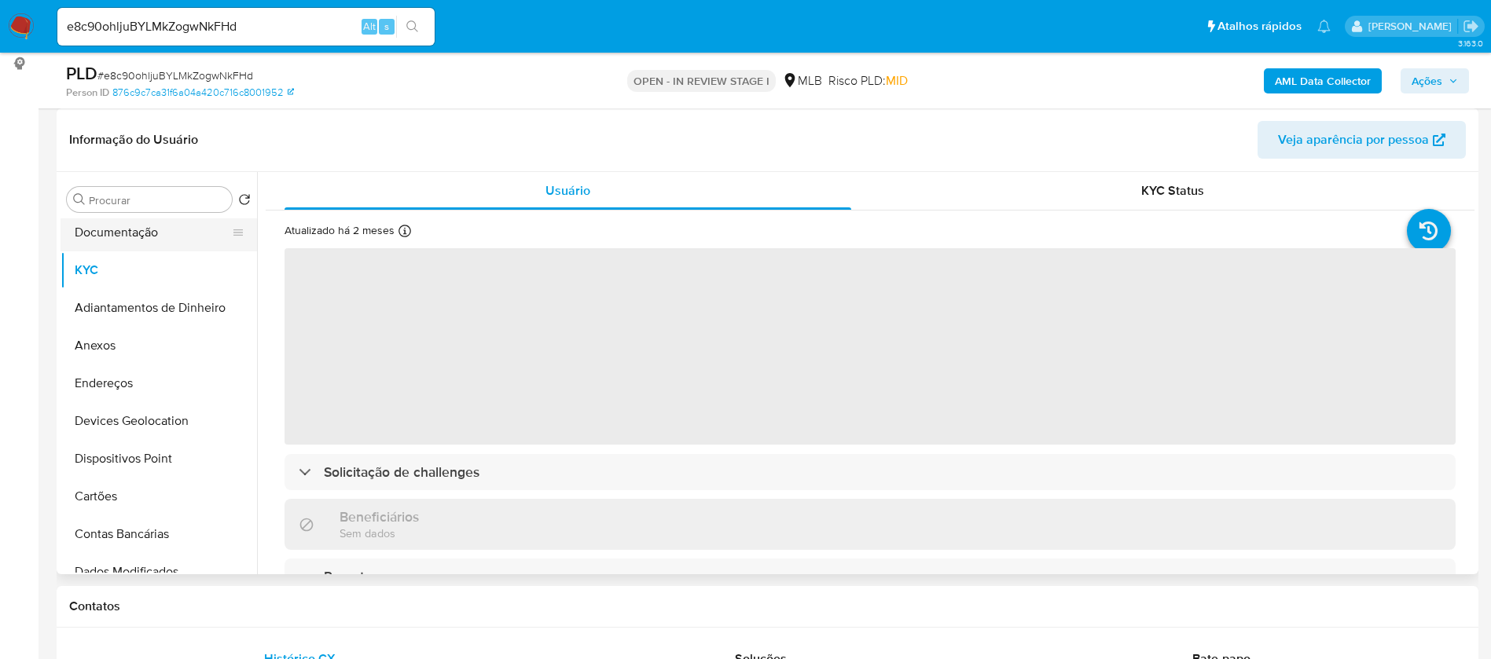
click at [169, 240] on button "Documentação" at bounding box center [153, 233] width 184 height 38
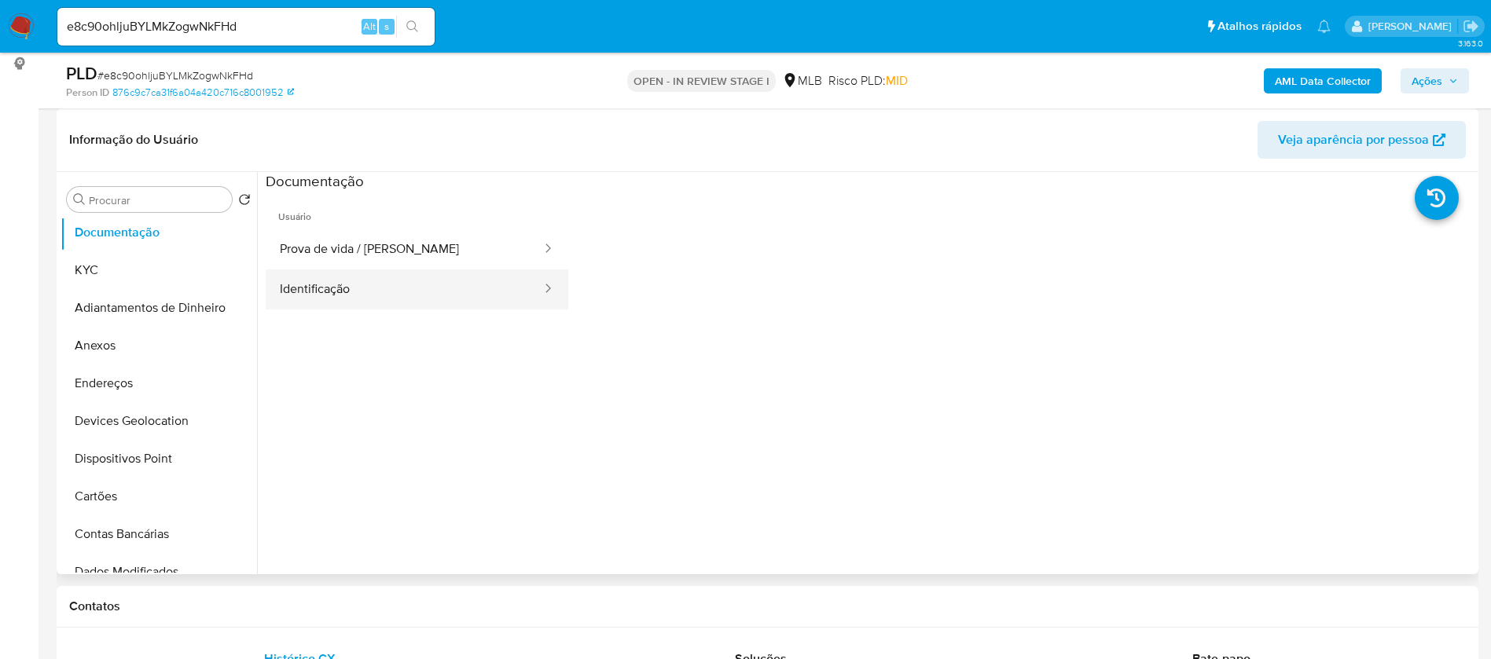
click at [343, 291] on button "Identificação" at bounding box center [404, 290] width 277 height 40
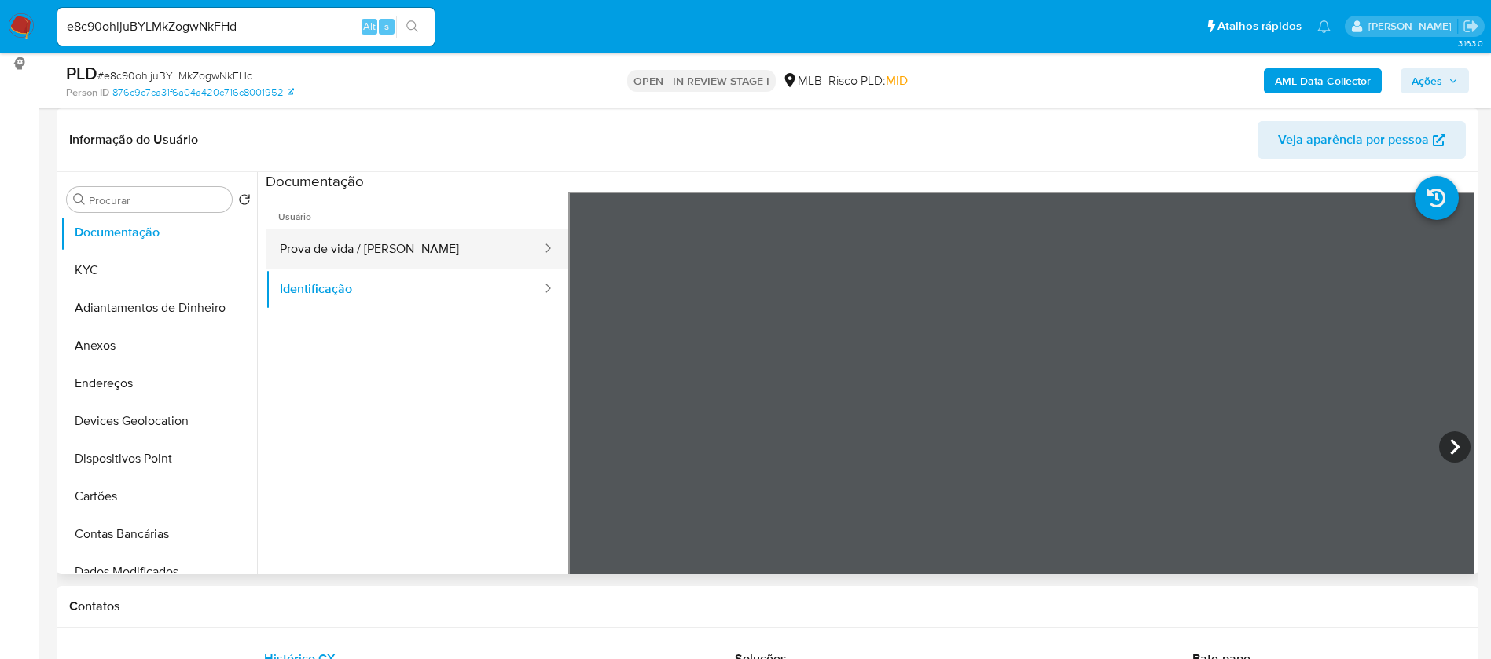
click at [372, 247] on button "Prova de vida / Selfie" at bounding box center [404, 249] width 277 height 40
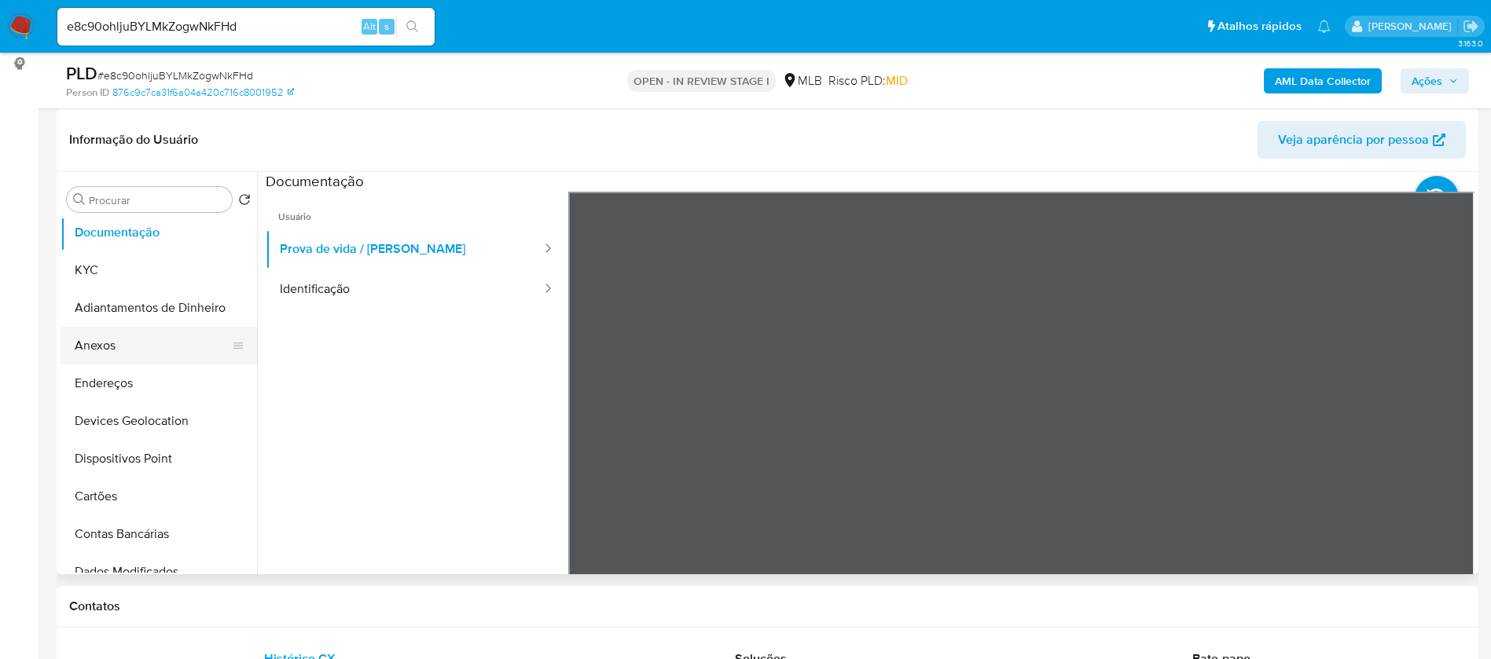
click at [145, 357] on button "Anexos" at bounding box center [153, 346] width 184 height 38
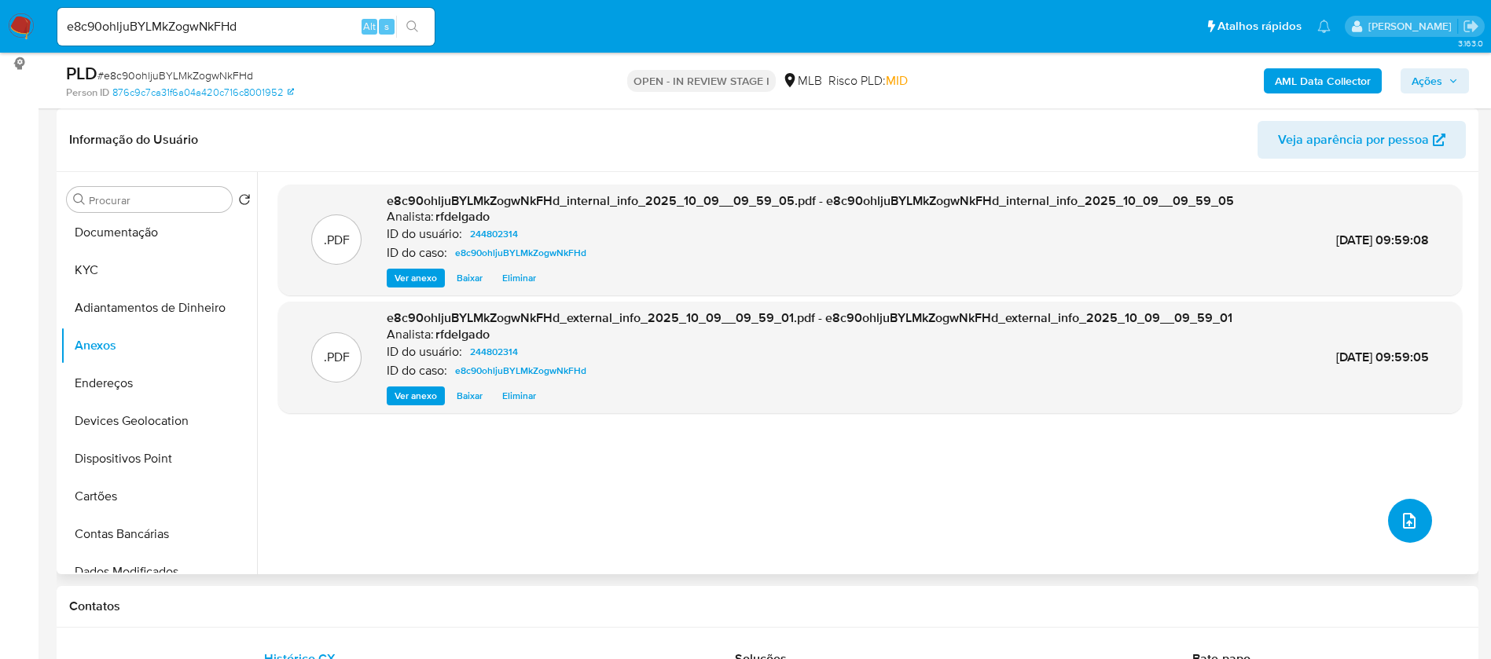
click at [1398, 530] on button "upload-file" at bounding box center [1410, 521] width 44 height 44
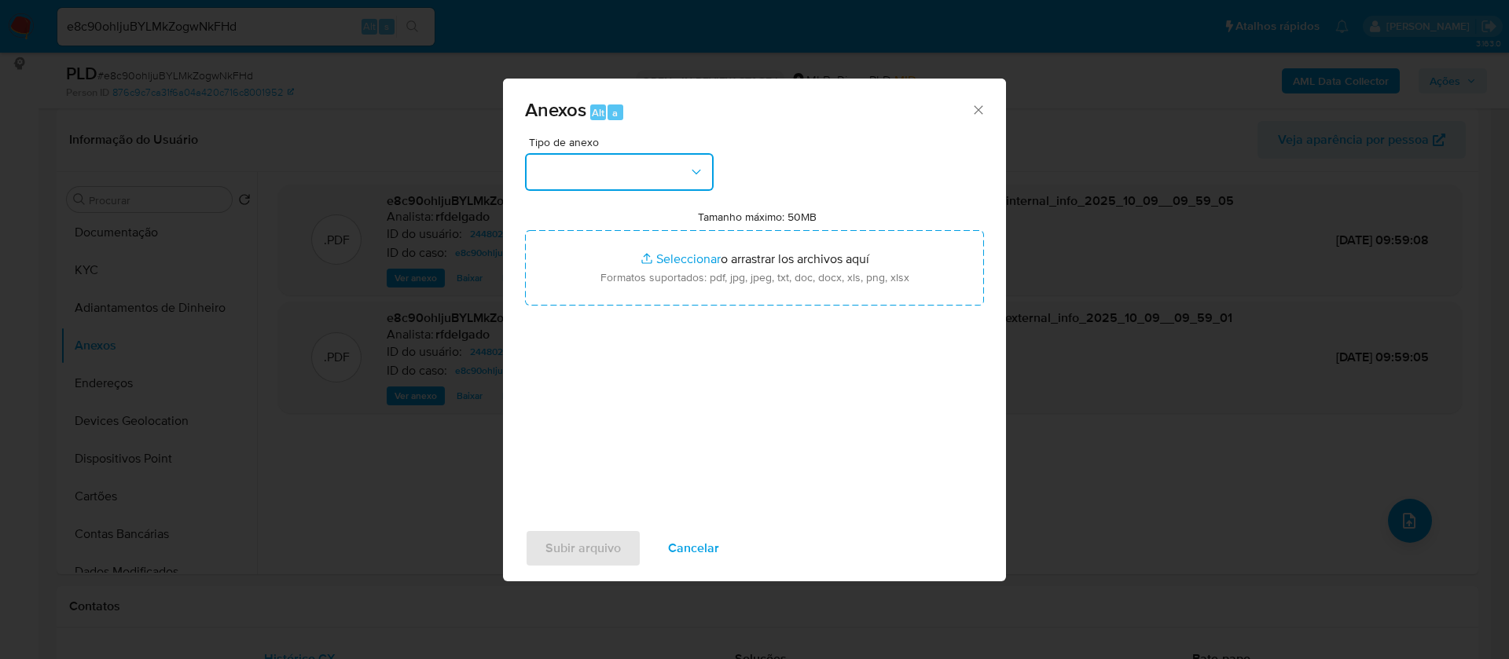
click at [659, 173] on button "button" at bounding box center [619, 172] width 189 height 38
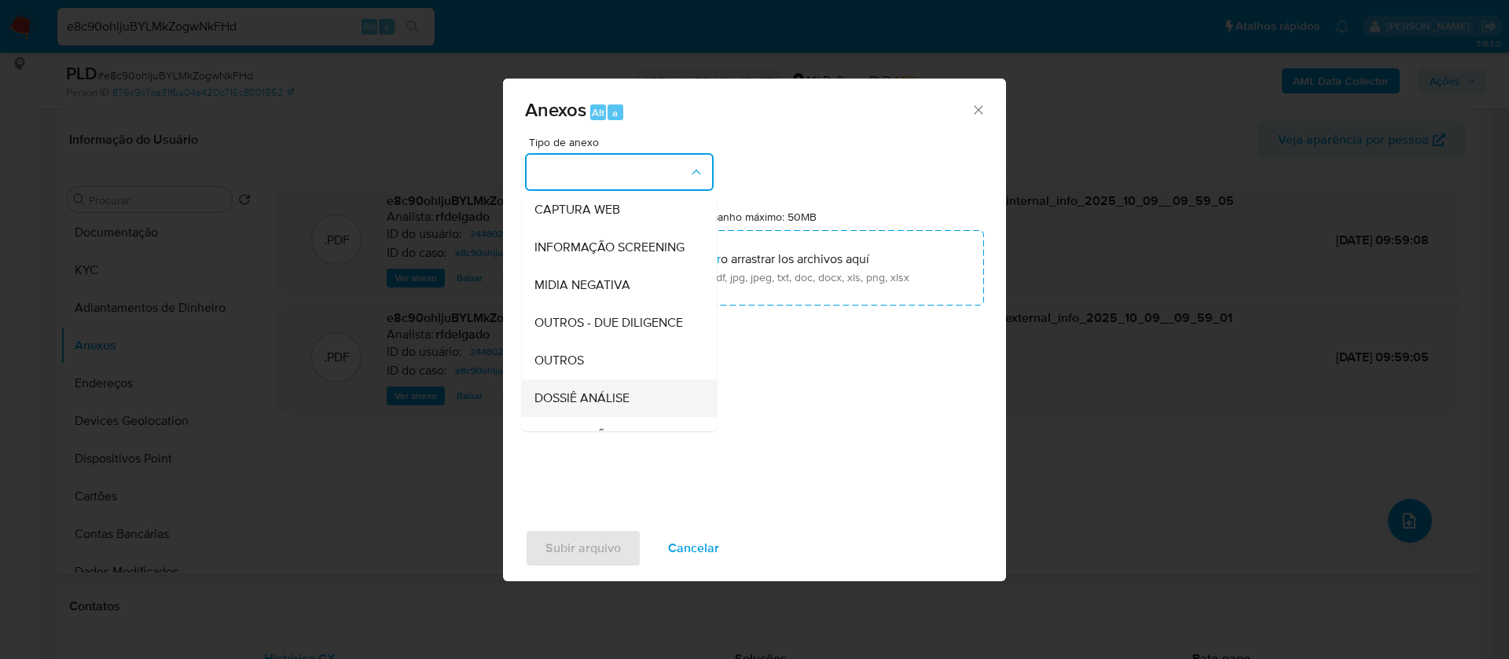
click at [615, 406] on span "DOSSIÊ ANÁLISE" at bounding box center [581, 399] width 95 height 16
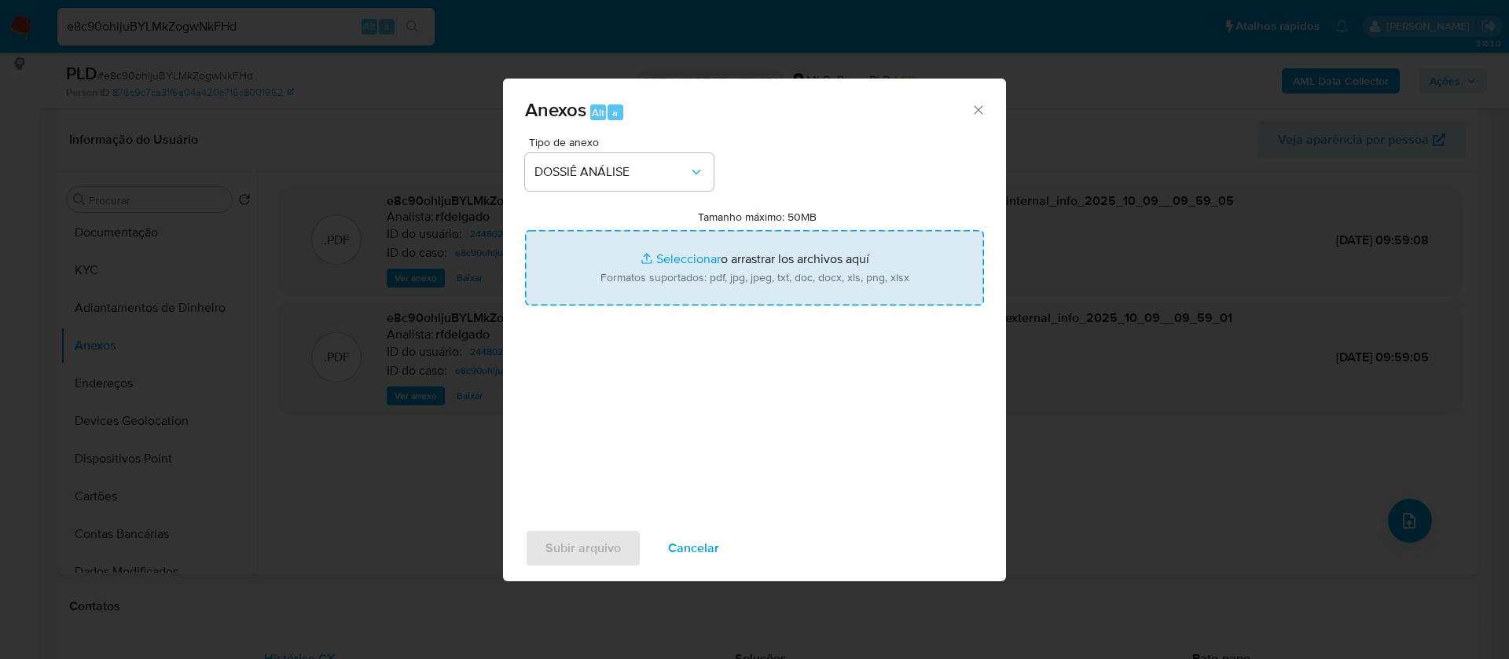
click at [672, 261] on input "Tamanho máximo: 50MB Seleccionar archivos" at bounding box center [754, 267] width 459 height 75
type input "C:\fakepath\SAR - - CPF 12914818424 - LARISSA ROBERTA DE ALMEIDA OLIVEIRA.pdf"
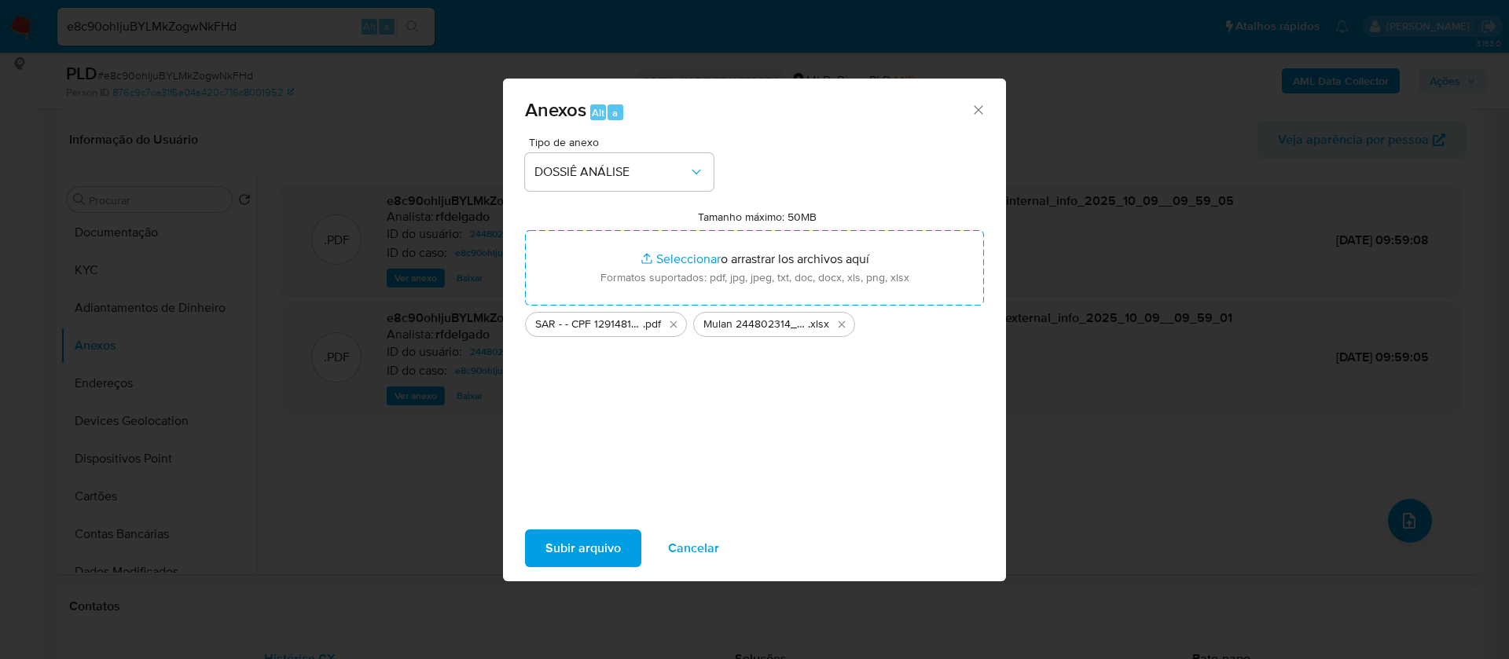
click at [589, 541] on span "Subir arquivo" at bounding box center [582, 548] width 75 height 35
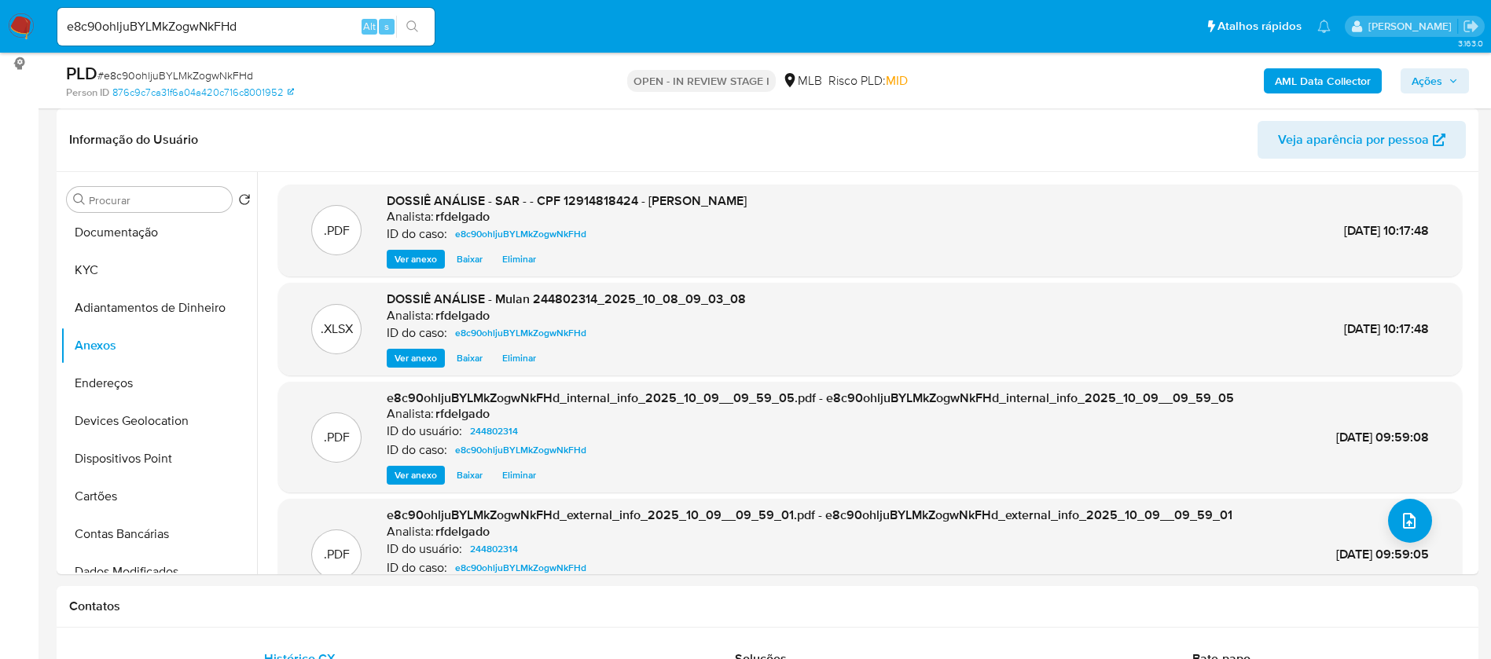
click at [1417, 81] on span "Ações" at bounding box center [1426, 80] width 31 height 25
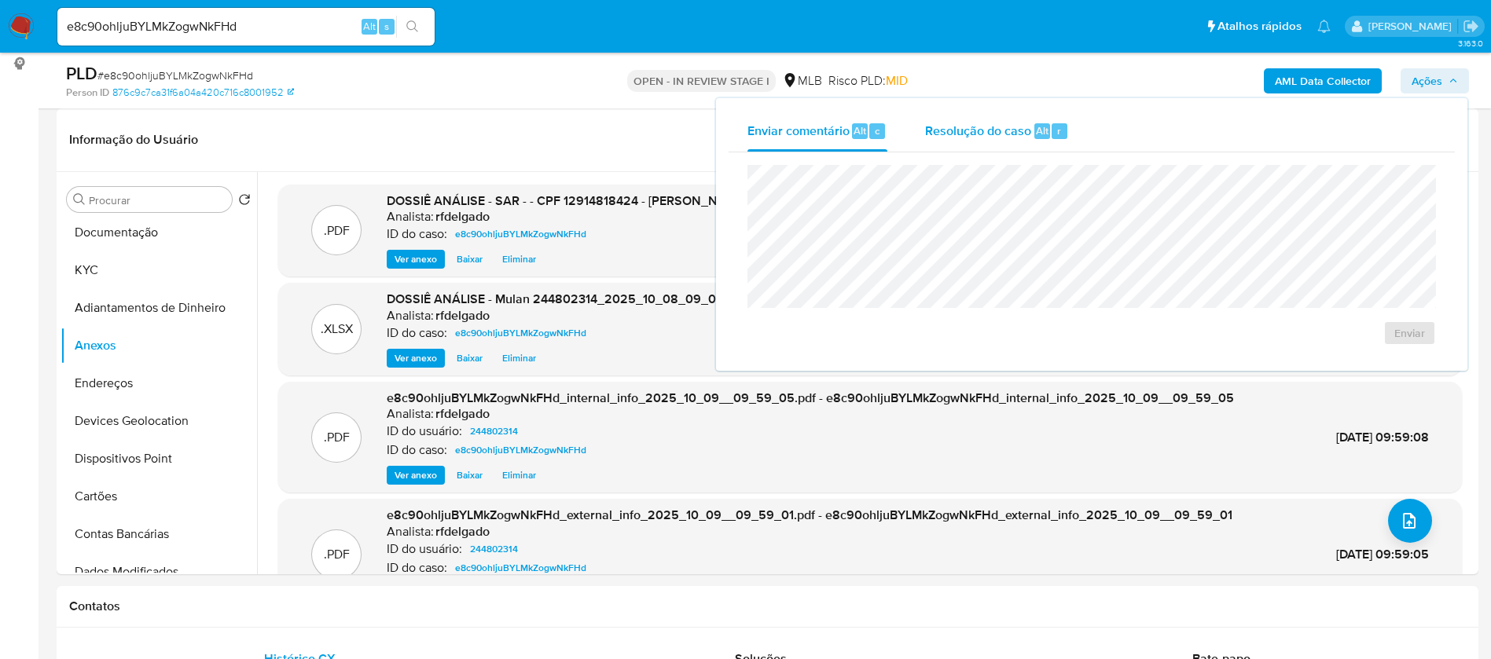
click at [937, 134] on span "Resolução do caso" at bounding box center [978, 130] width 106 height 18
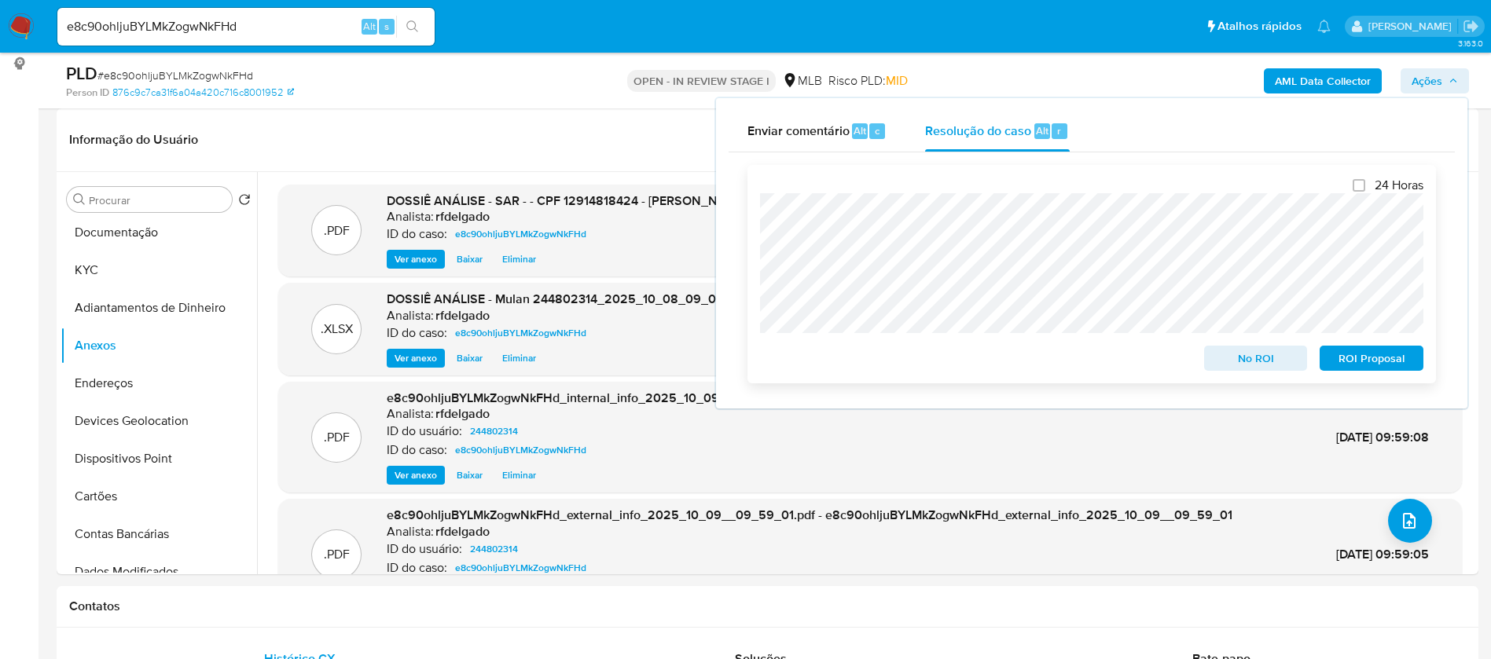
click at [1385, 361] on span "ROI Proposal" at bounding box center [1371, 358] width 82 height 22
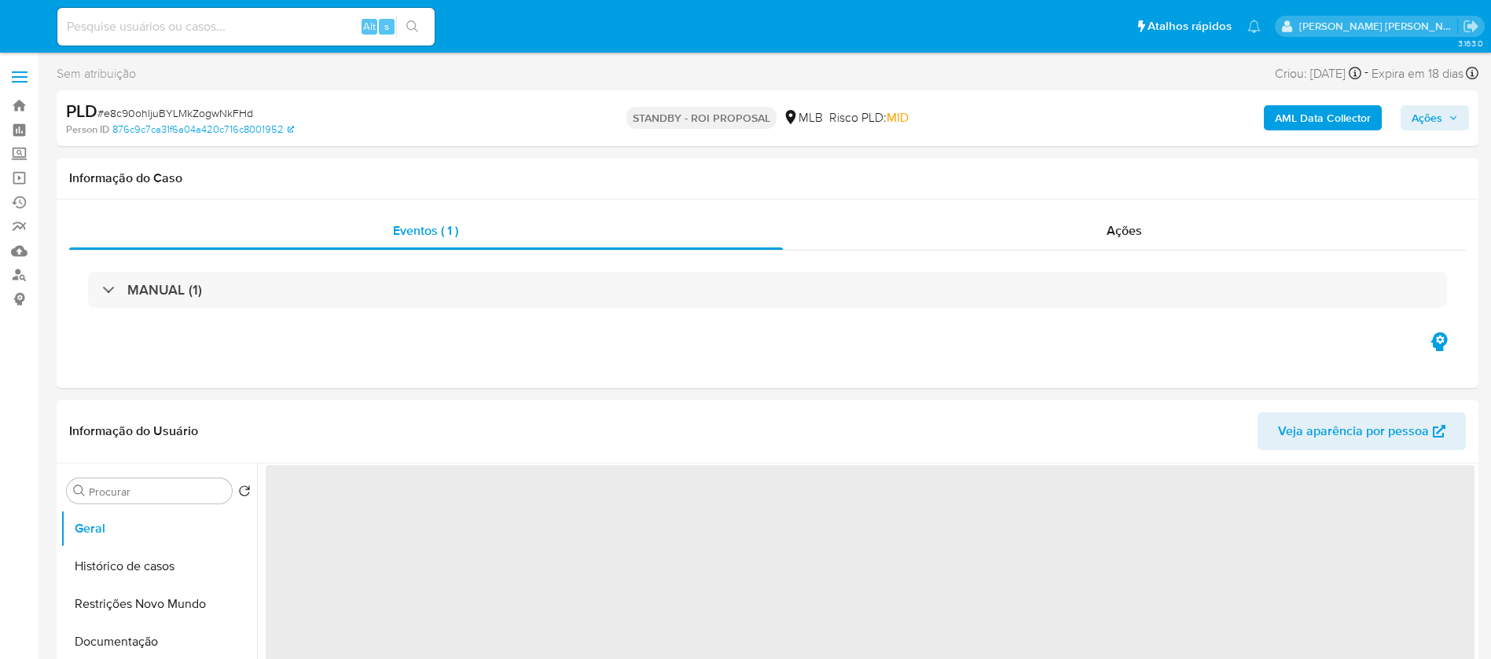
select select "10"
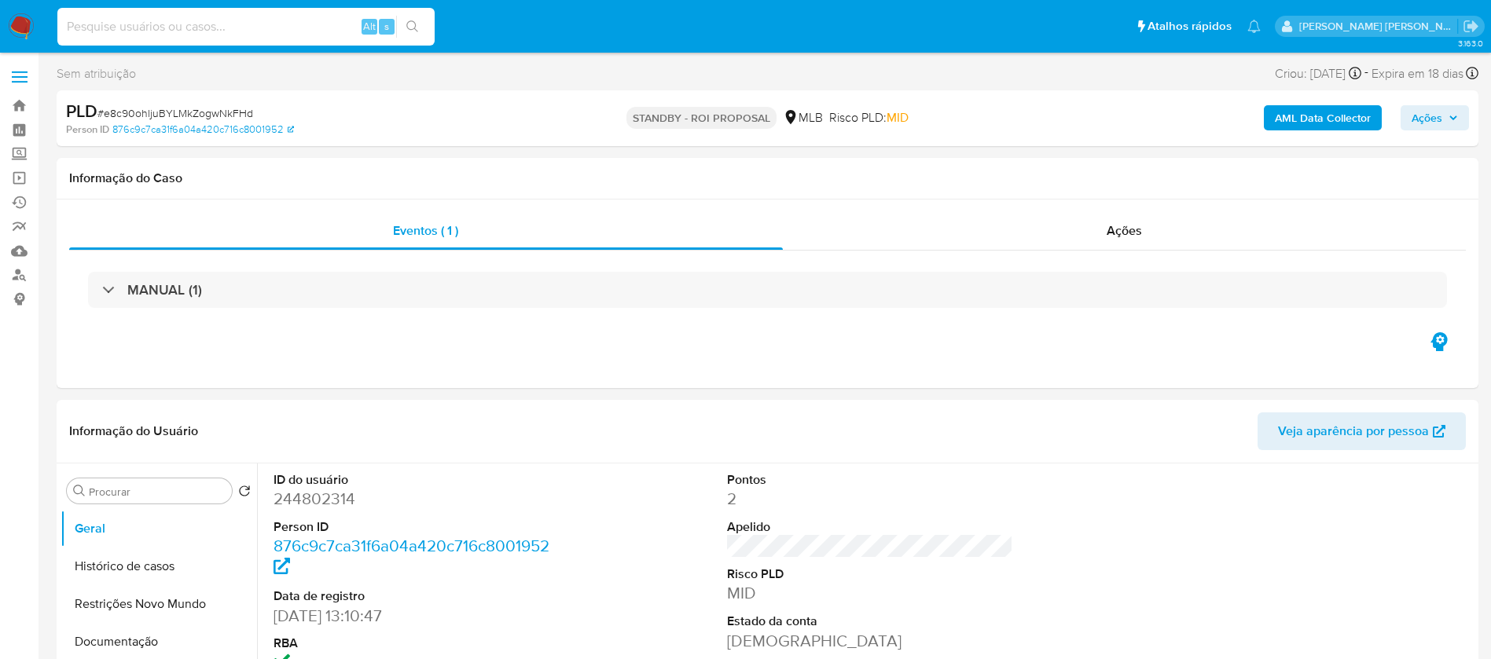
click at [332, 24] on input at bounding box center [245, 27] width 377 height 20
paste input "sC17Zmi76IzqXg9sSBTBlRHu"
type input "sC17Zmi76IzqXg9sSBTBlRHu"
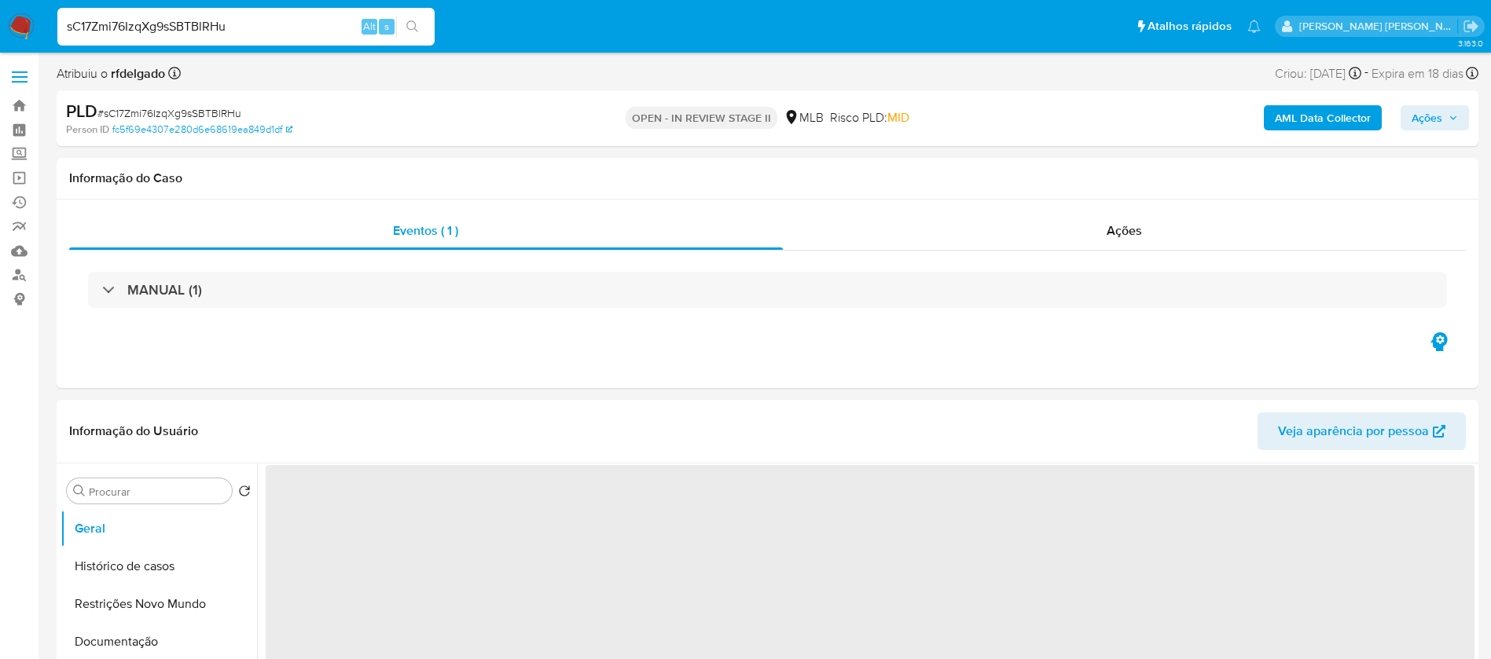
select select "10"
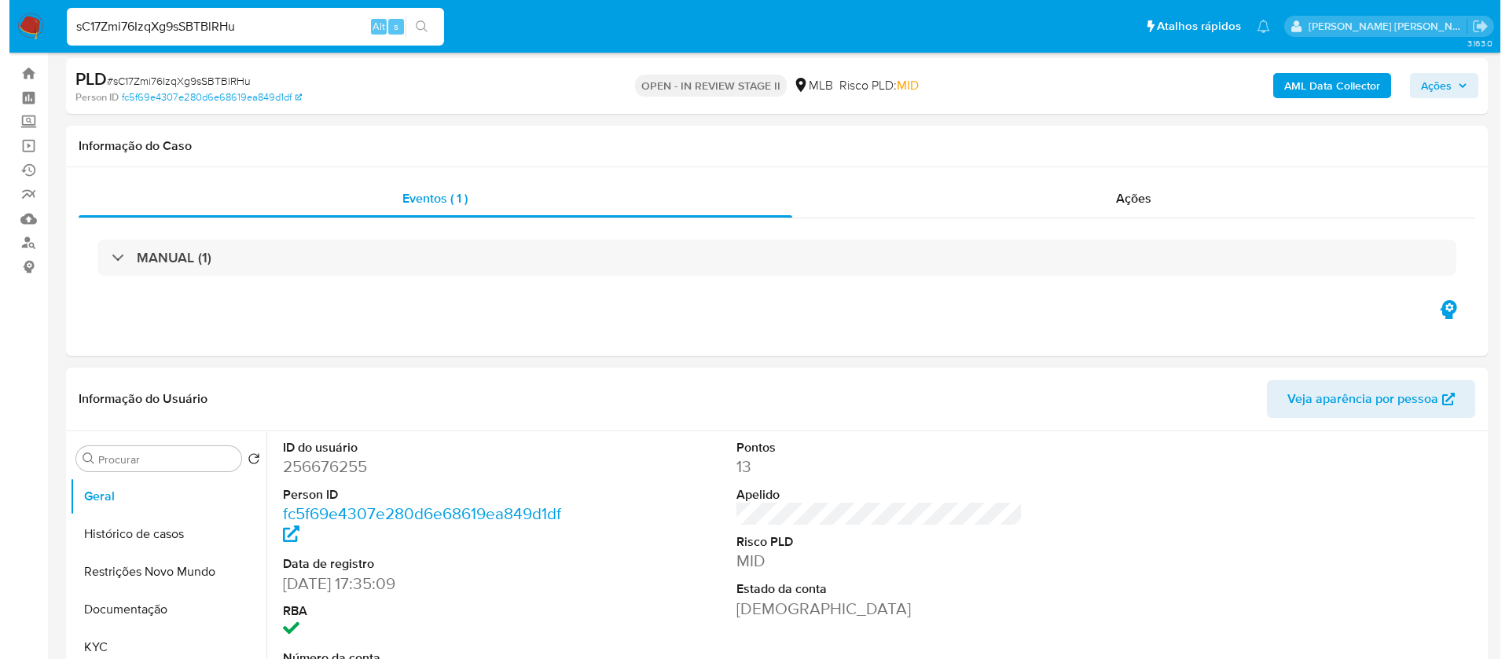
scroll to position [236, 0]
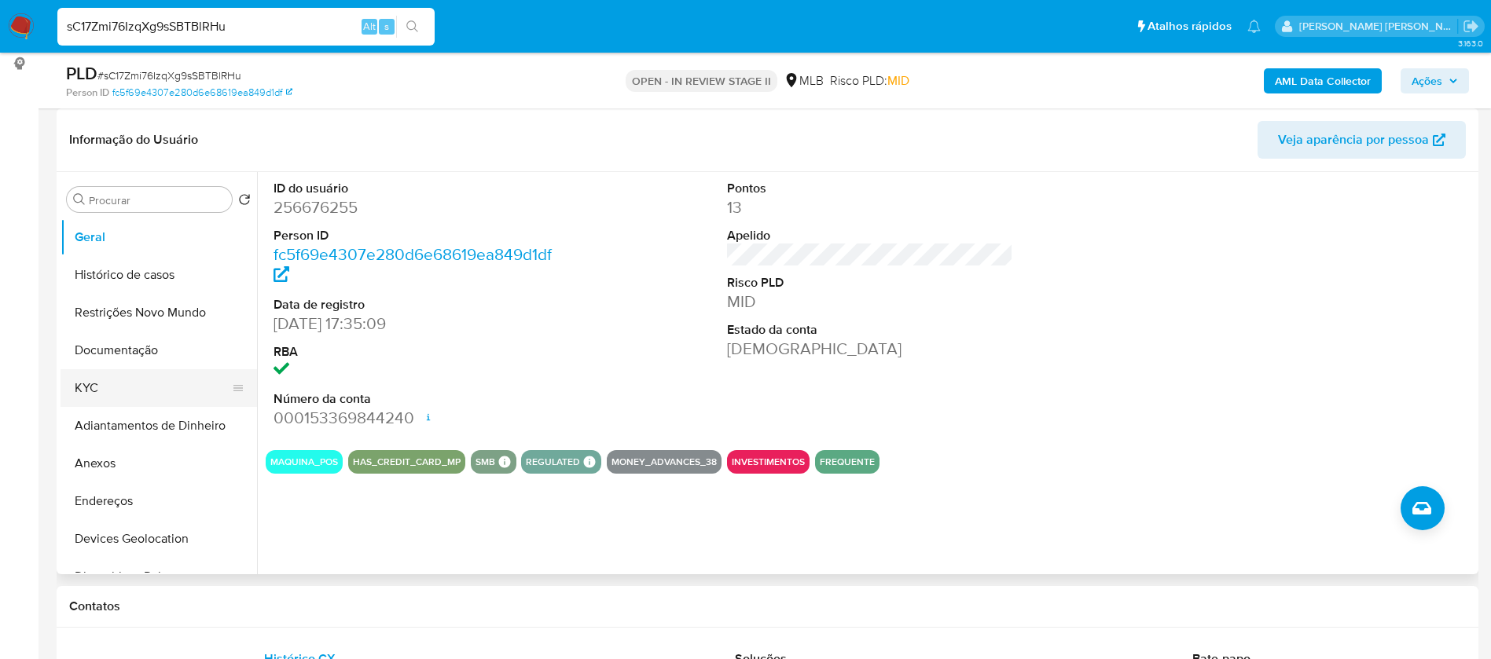
click at [90, 398] on button "KYC" at bounding box center [153, 388] width 184 height 38
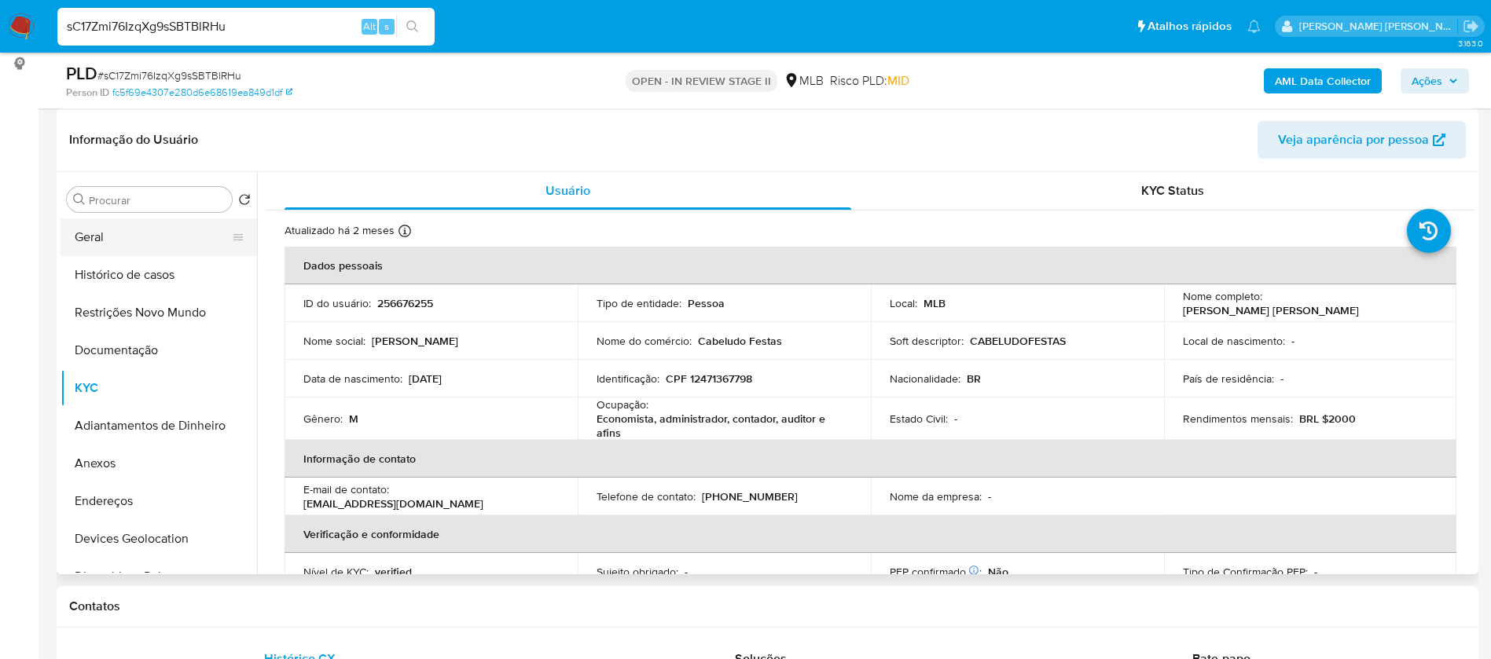
click at [156, 236] on button "Geral" at bounding box center [153, 237] width 184 height 38
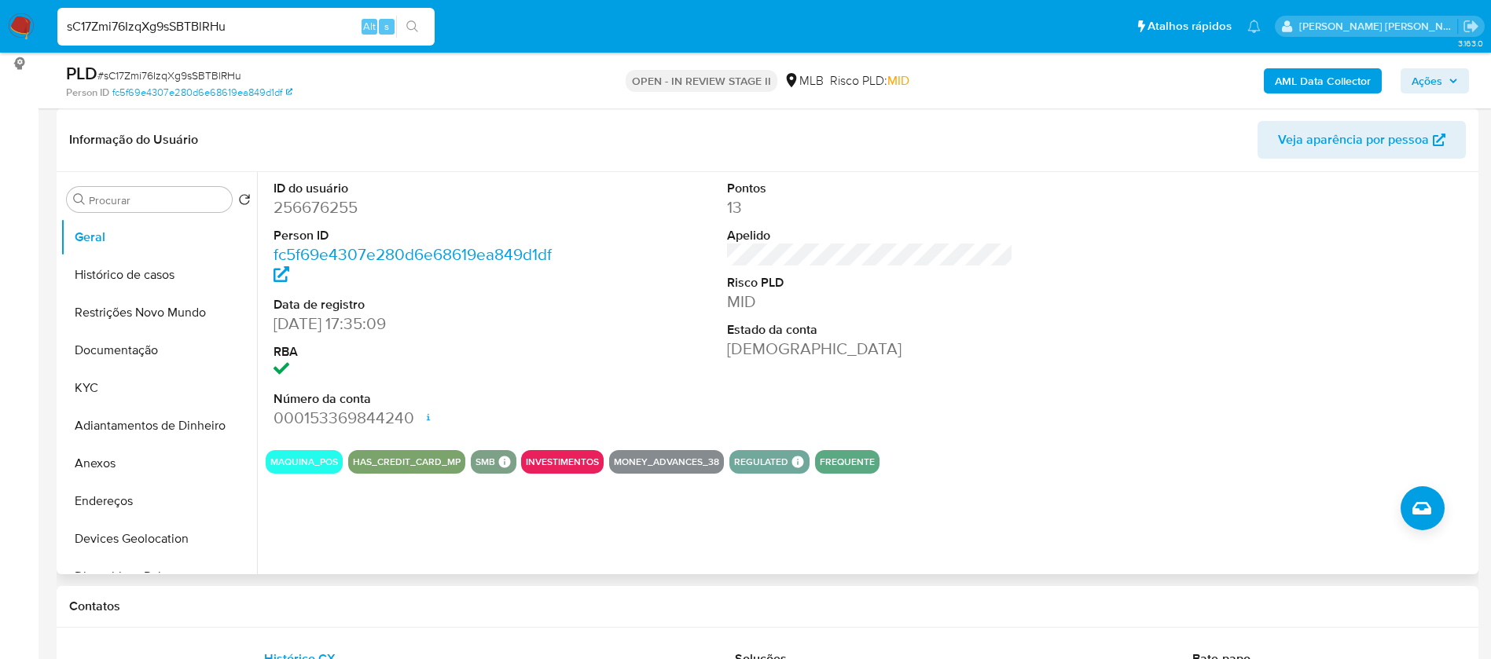
click at [784, 434] on div "Pontos 13 Apelido Risco PLD MID Estado da conta Ativa" at bounding box center [870, 305] width 303 height 266
click at [83, 389] on button "KYC" at bounding box center [153, 388] width 184 height 38
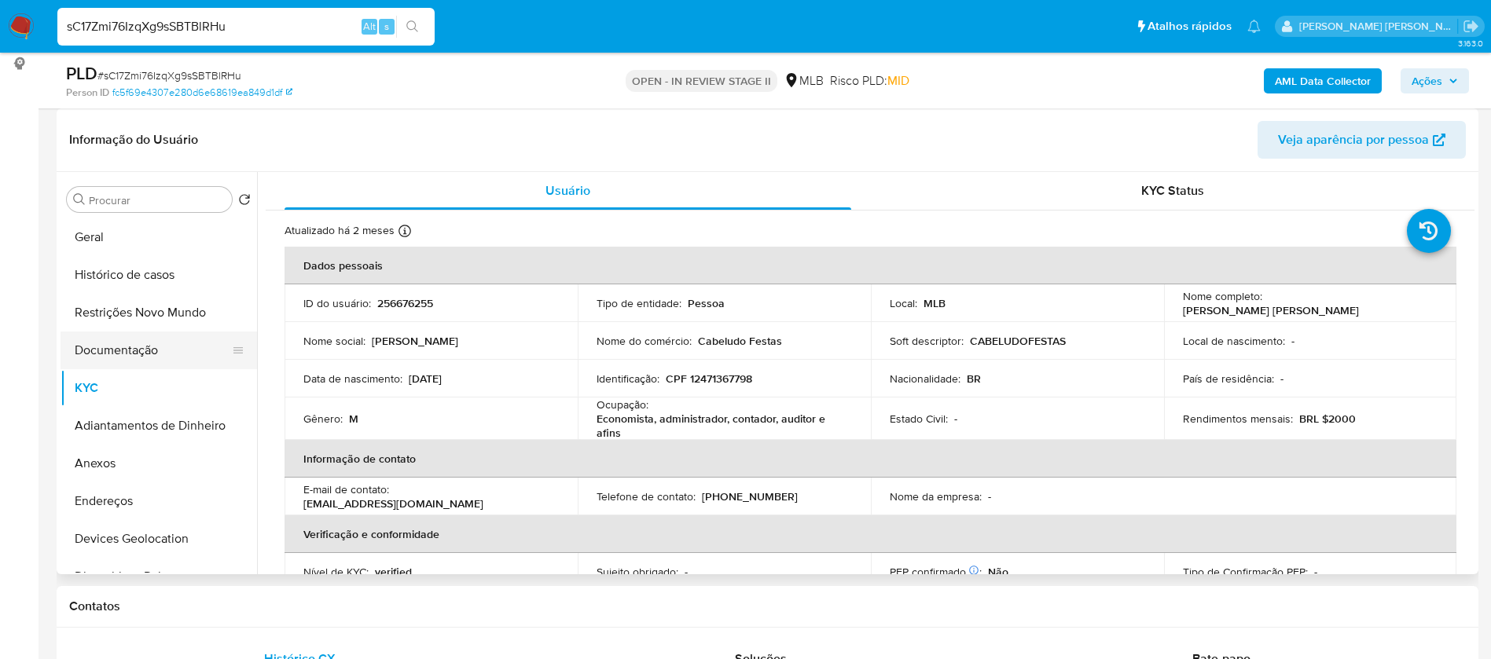
click at [132, 356] on button "Documentação" at bounding box center [153, 351] width 184 height 38
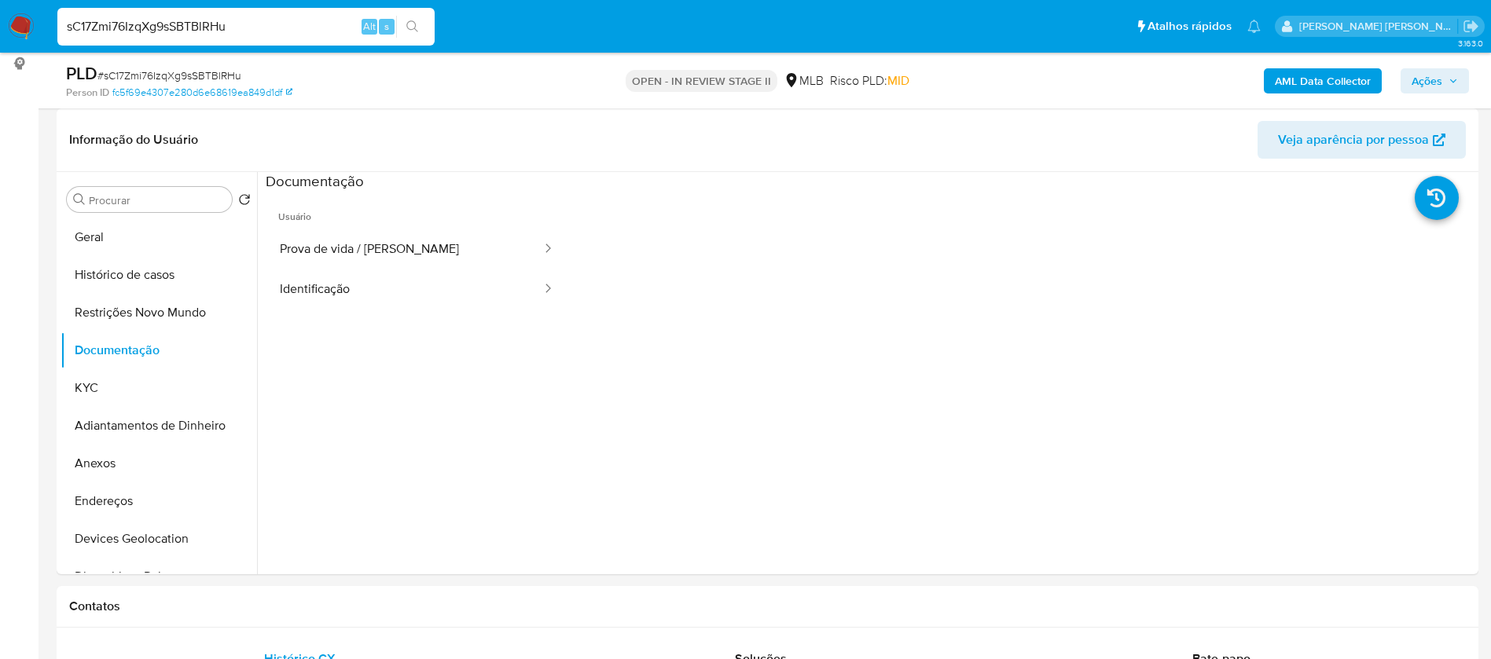
click at [1341, 88] on b "AML Data Collector" at bounding box center [1323, 80] width 96 height 25
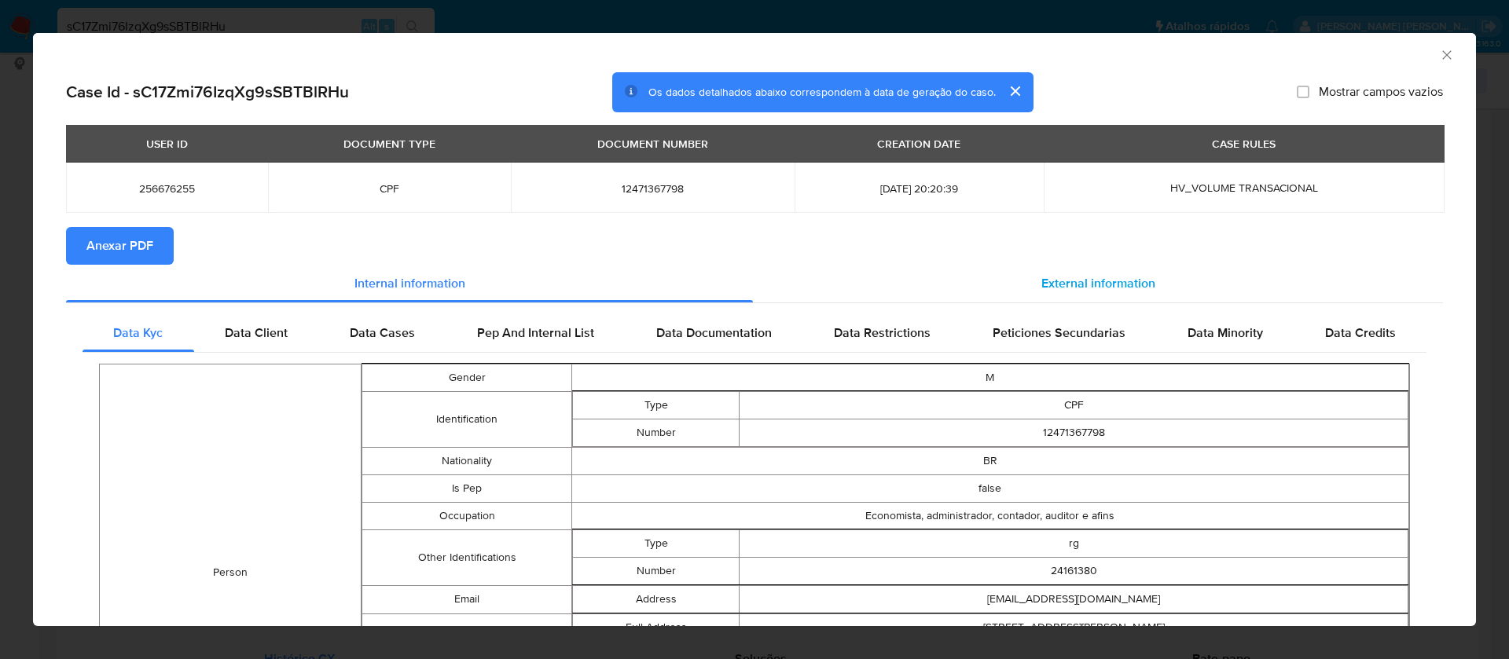
click at [1110, 269] on div "External information" at bounding box center [1098, 284] width 690 height 38
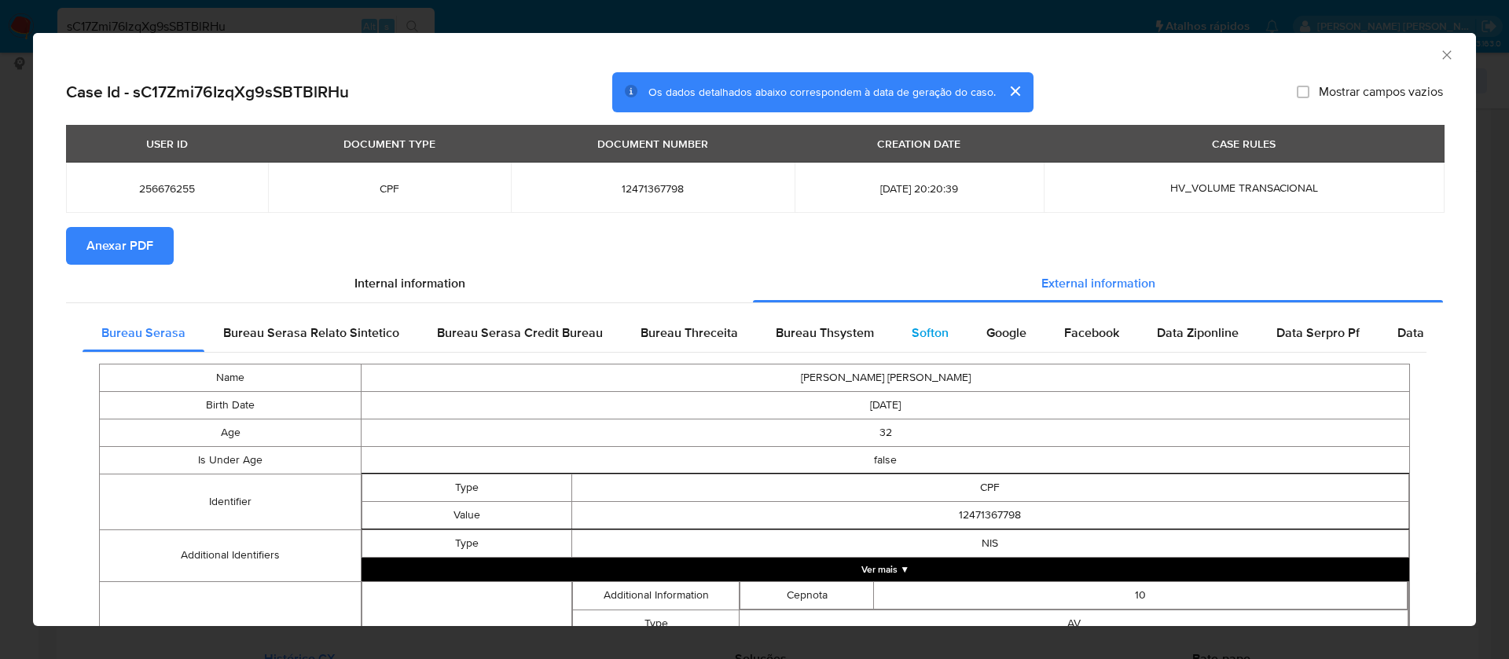
click at [925, 332] on span "Softon" at bounding box center [930, 333] width 37 height 18
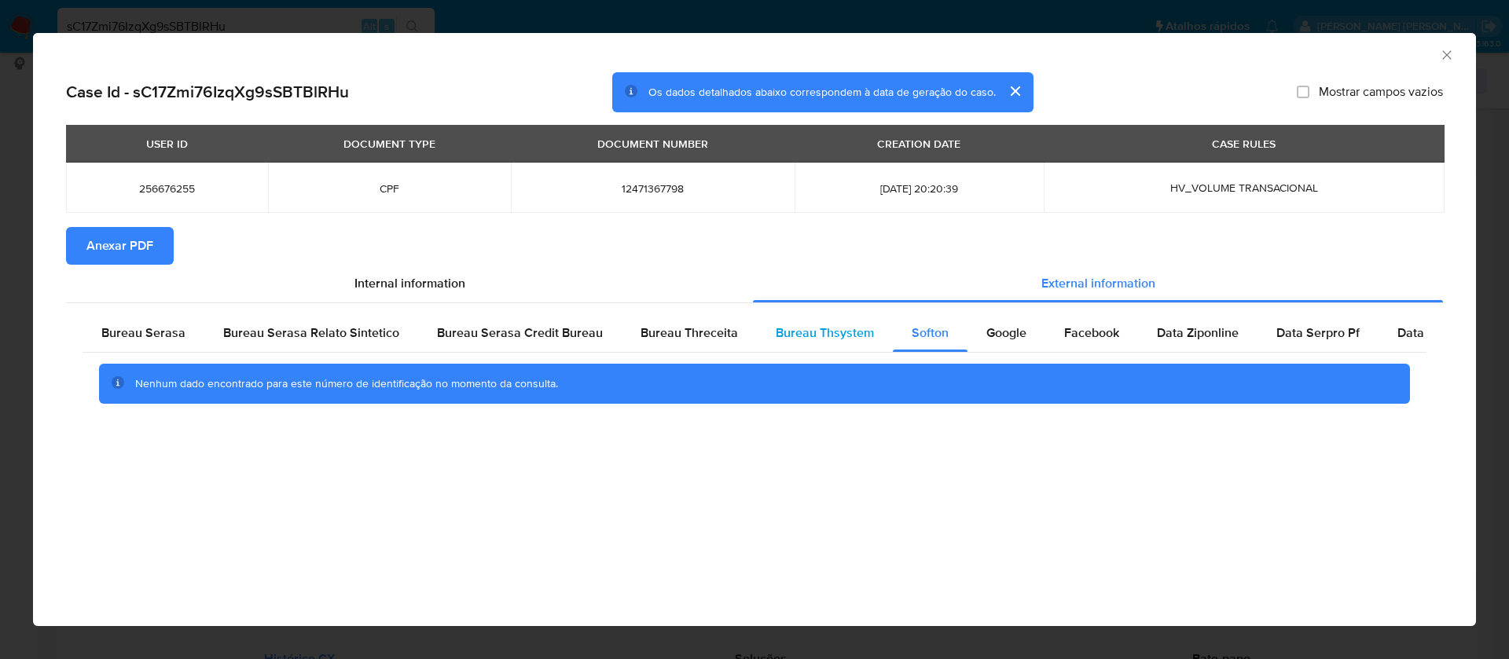
click at [812, 331] on span "Bureau Thsystem" at bounding box center [825, 333] width 98 height 18
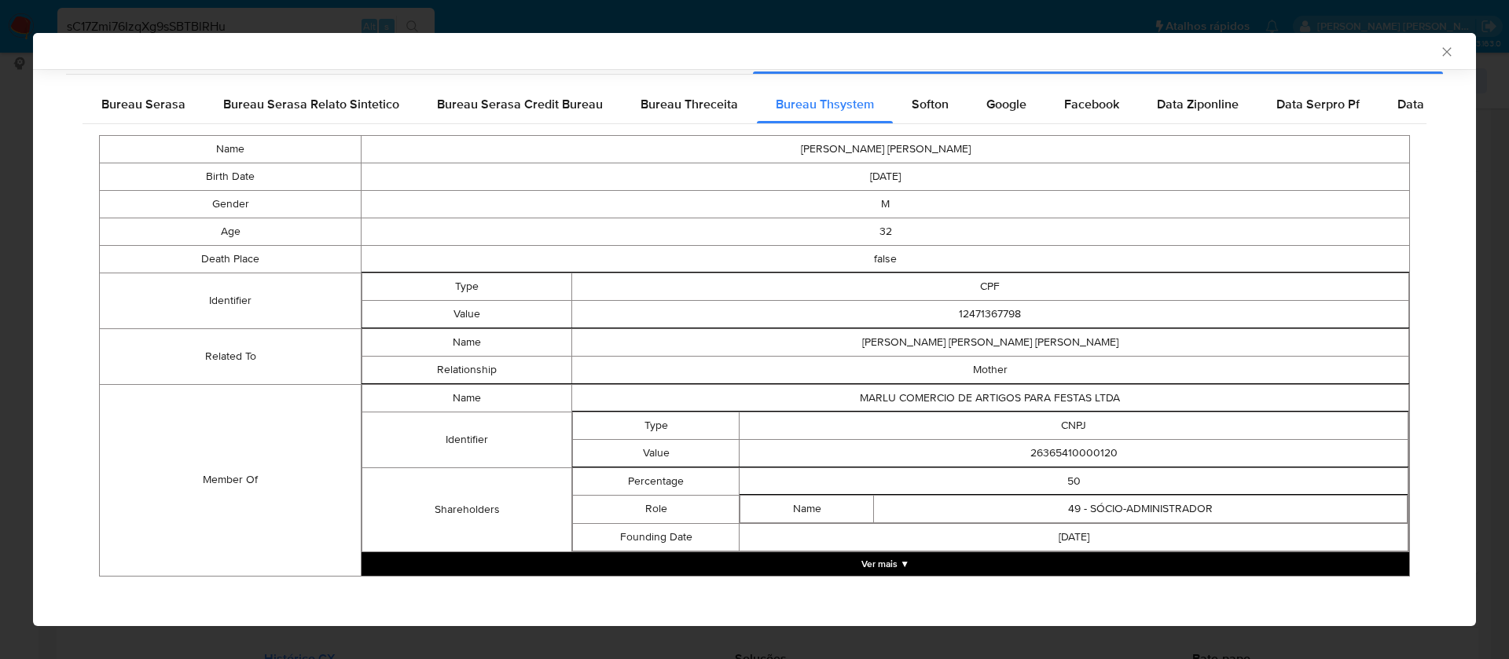
scroll to position [230, 0]
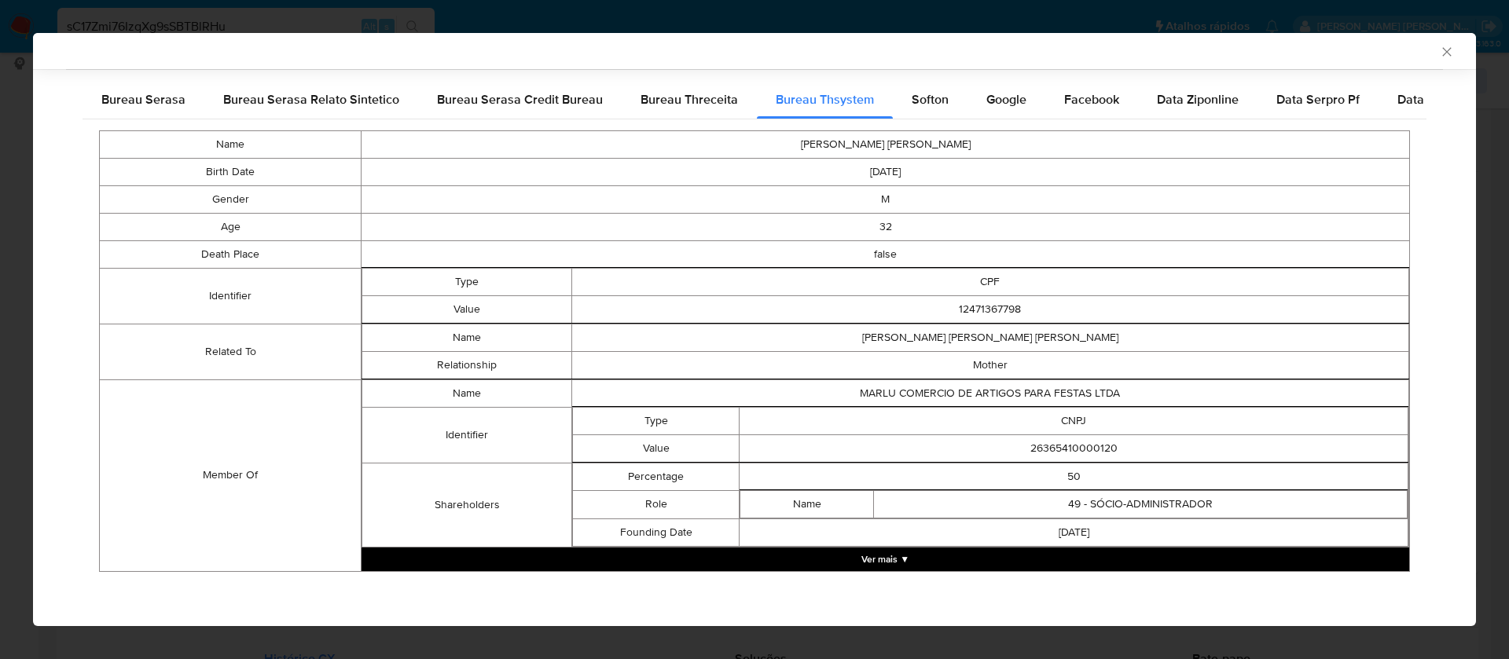
click at [1057, 452] on td "26365410000120" at bounding box center [1073, 449] width 669 height 28
click at [1057, 451] on td "26365410000120" at bounding box center [1073, 449] width 669 height 28
copy td "26365410000120"
click at [890, 552] on button "Ver mais ▼" at bounding box center [885, 560] width 1048 height 24
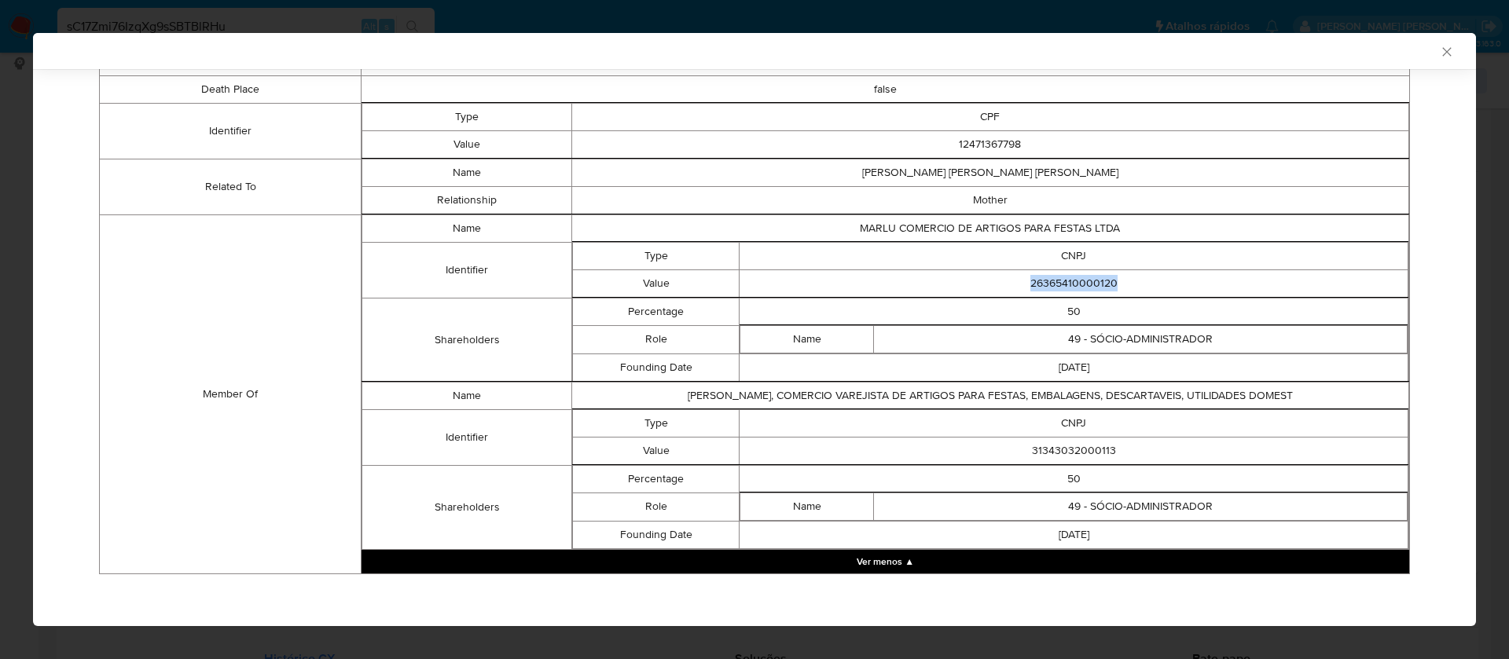
scroll to position [398, 0]
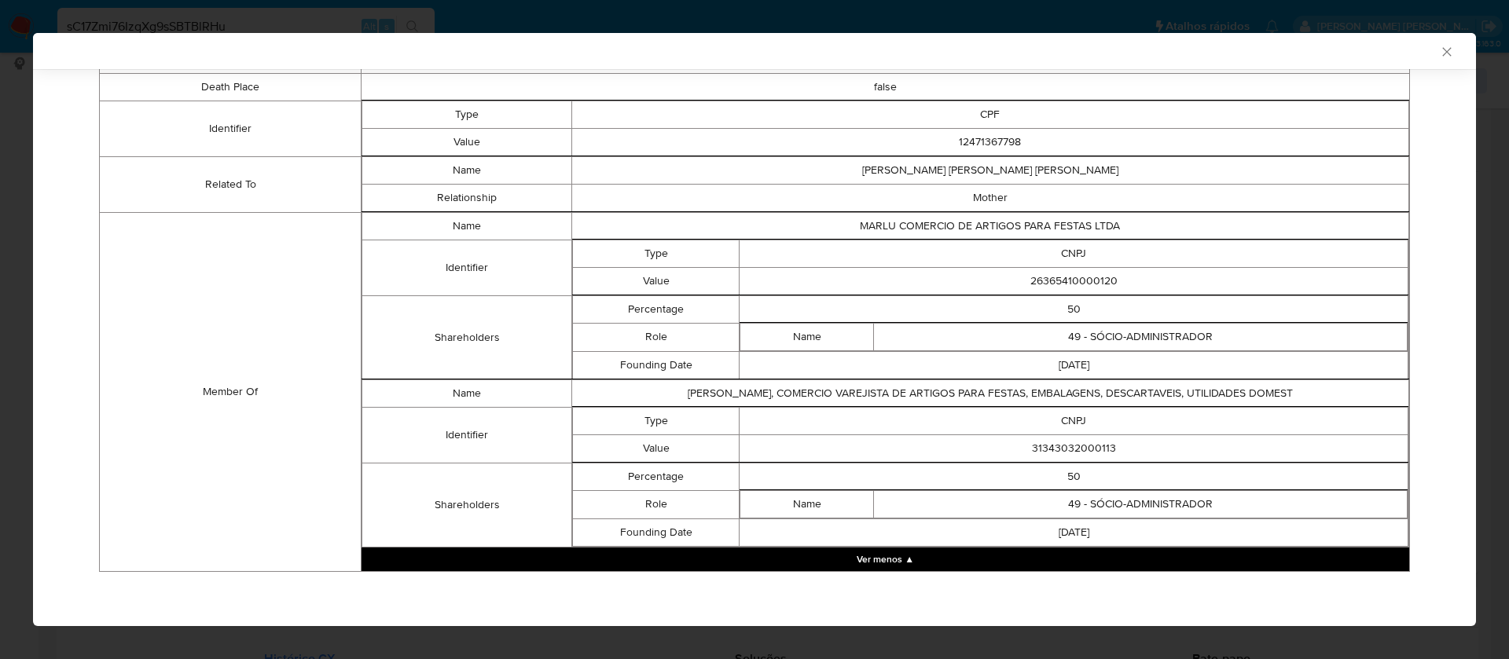
click at [1074, 449] on td "31343032000113" at bounding box center [1073, 449] width 669 height 28
copy td "31343032000113"
click at [1088, 273] on td "26365410000120" at bounding box center [1073, 281] width 669 height 28
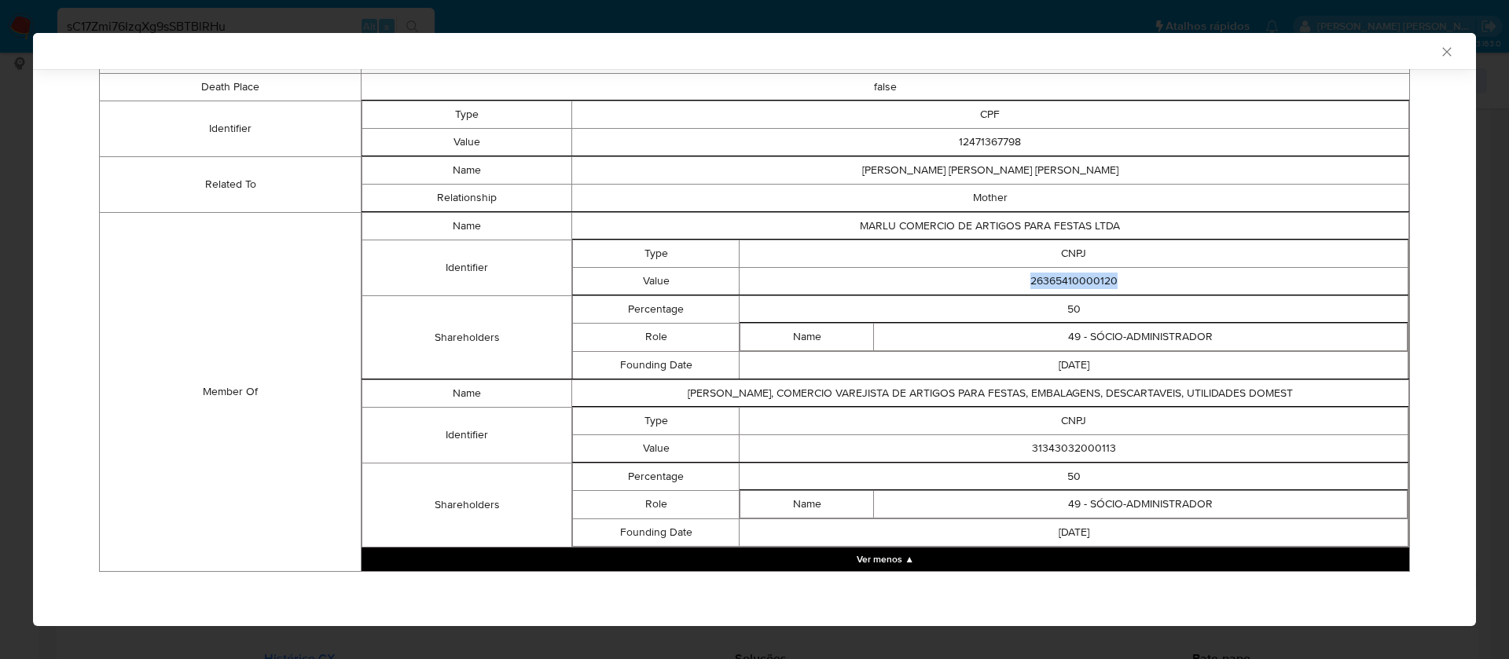
click at [1088, 272] on td "26365410000120" at bounding box center [1073, 281] width 669 height 28
copy td "26365410000120"
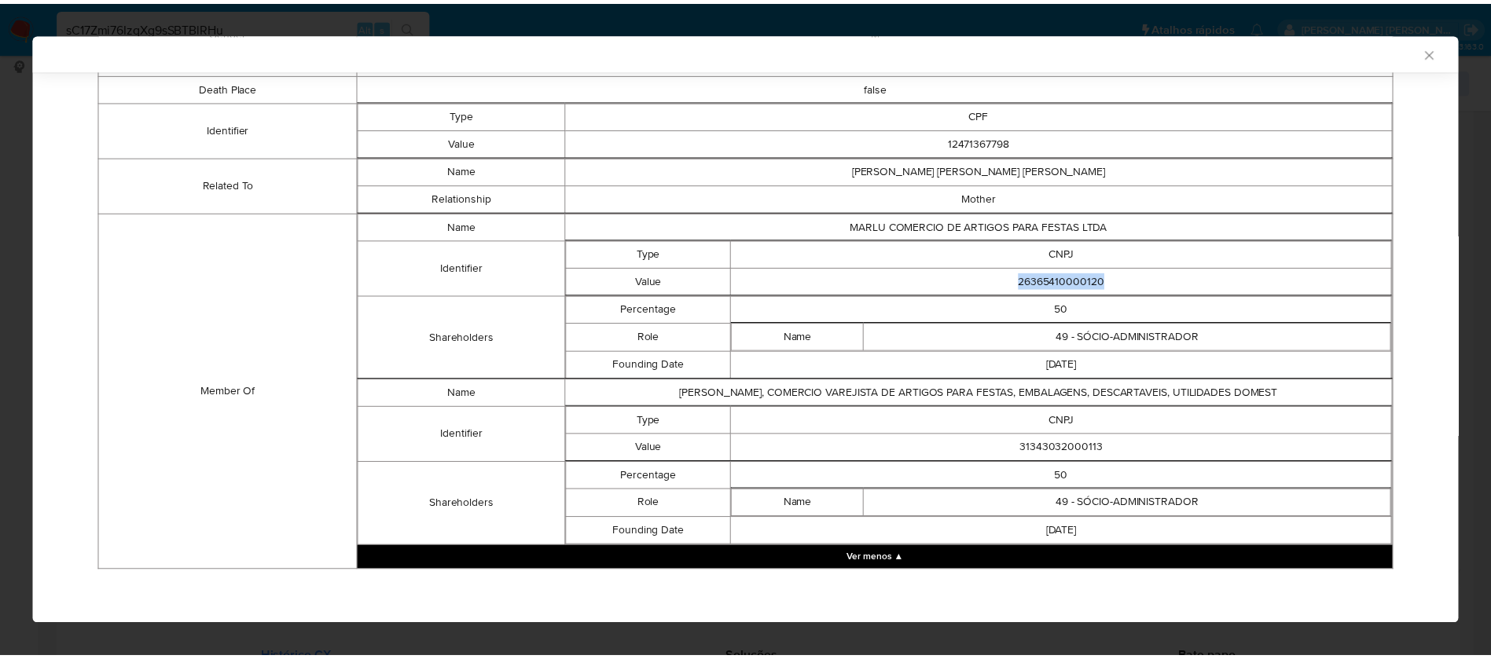
scroll to position [0, 0]
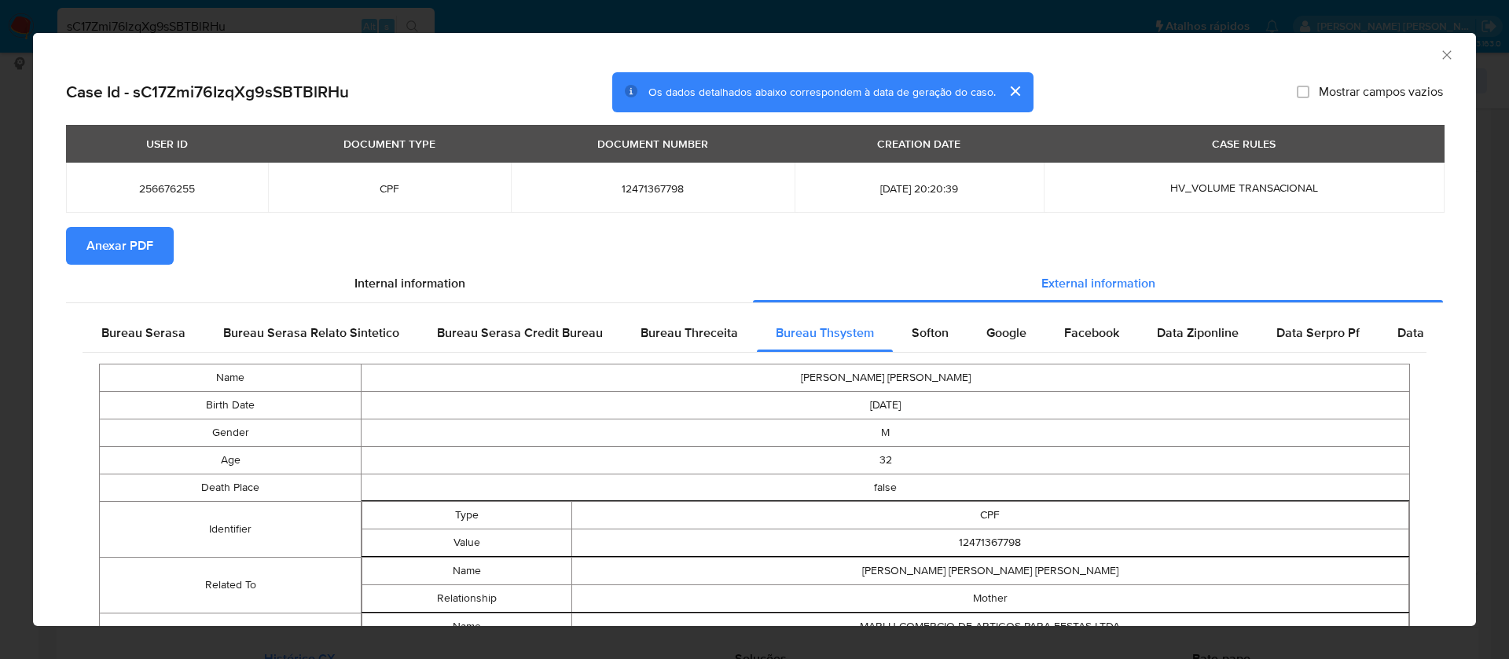
click at [132, 236] on span "Anexar PDF" at bounding box center [119, 246] width 67 height 35
click at [1439, 57] on icon "Fechar a janela" at bounding box center [1447, 55] width 16 height 16
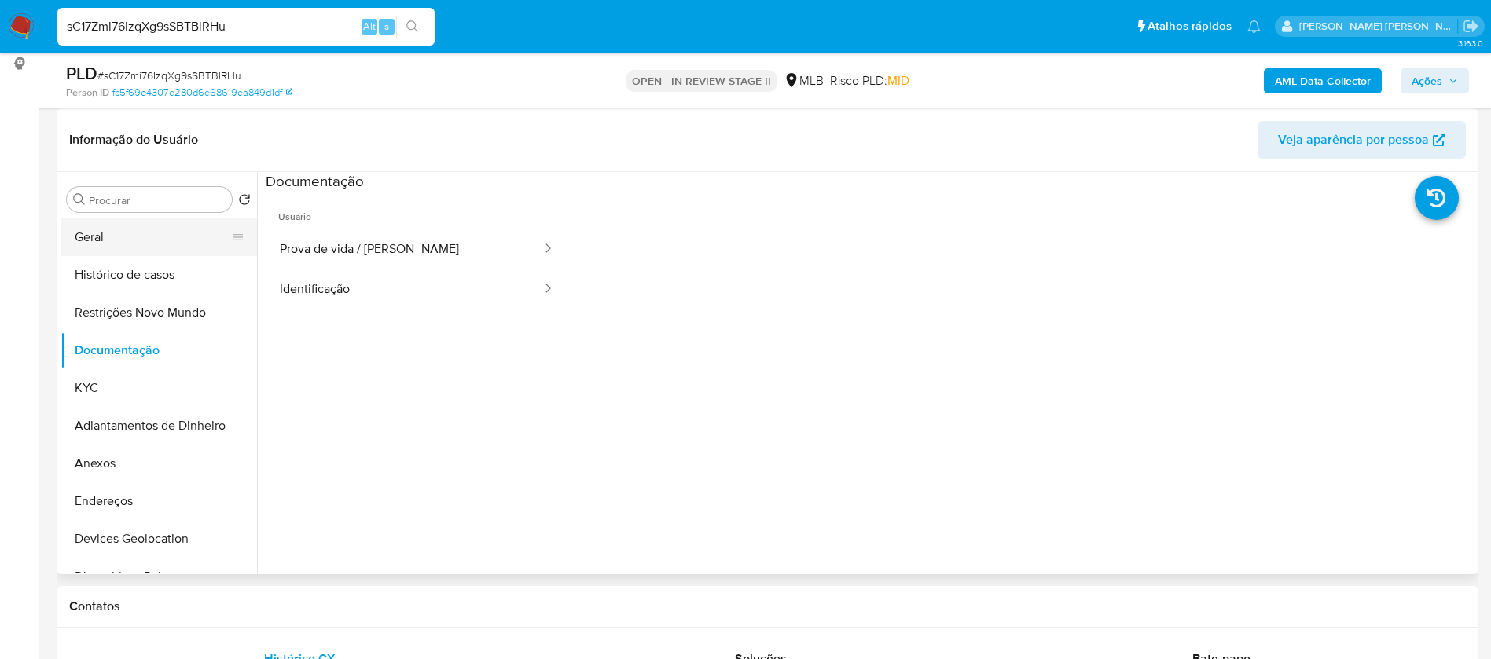
click at [131, 223] on button "Geral" at bounding box center [153, 237] width 184 height 38
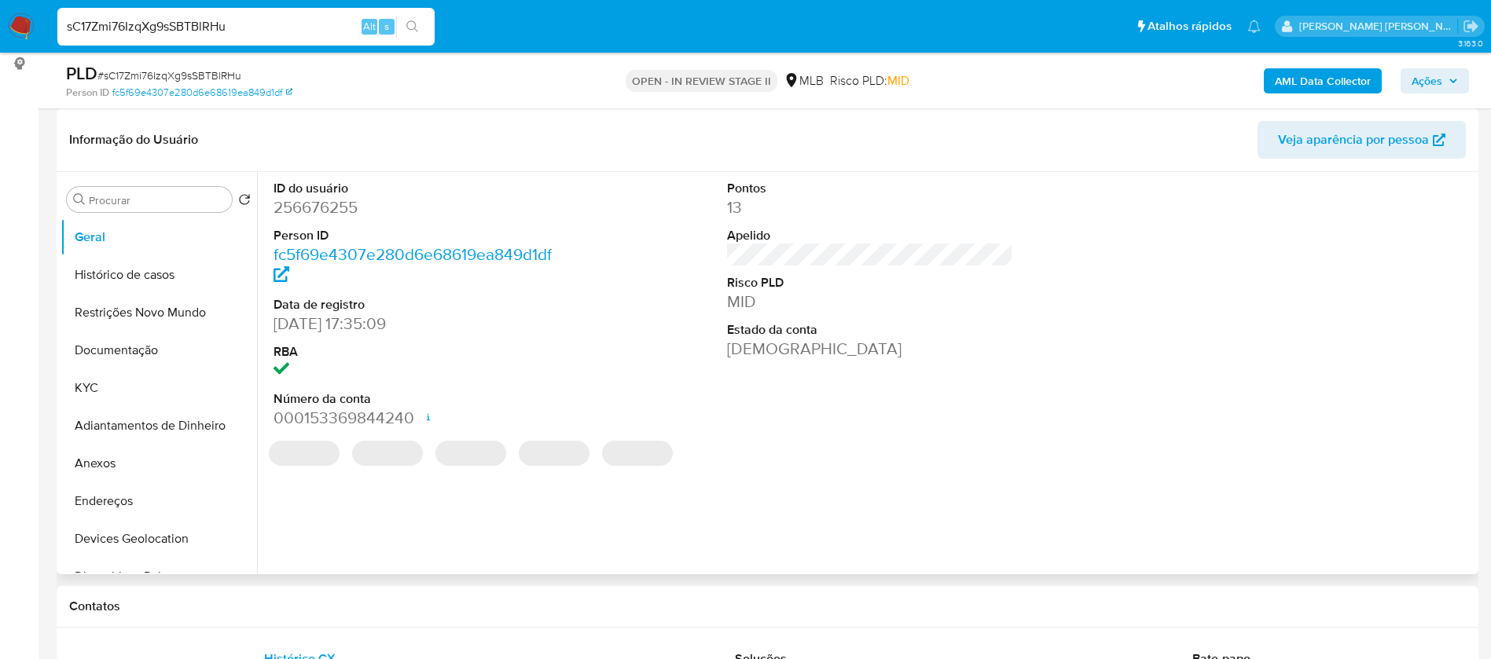
click at [342, 208] on dd "256676255" at bounding box center [416, 207] width 287 height 22
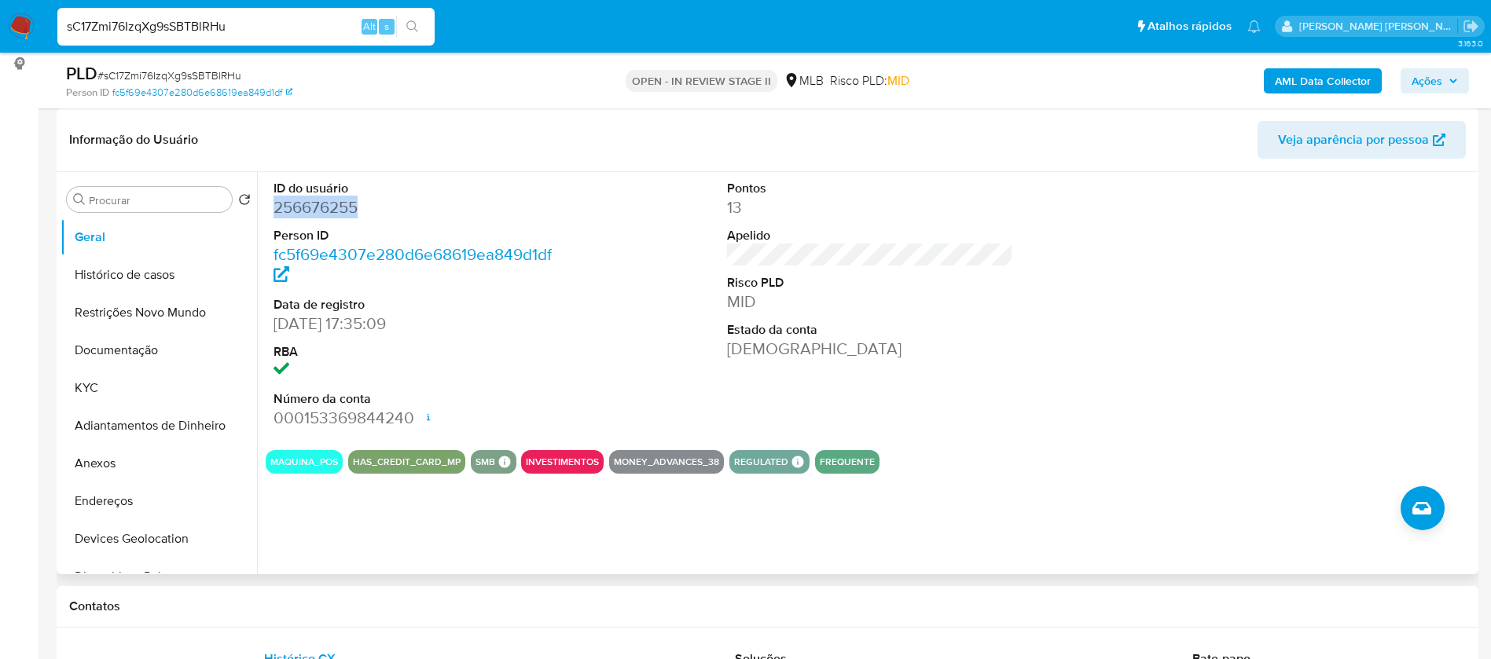
copy dd "256676255"
drag, startPoint x: 135, startPoint y: 380, endPoint x: 154, endPoint y: 375, distance: 19.6
click at [134, 380] on button "KYC" at bounding box center [153, 388] width 184 height 38
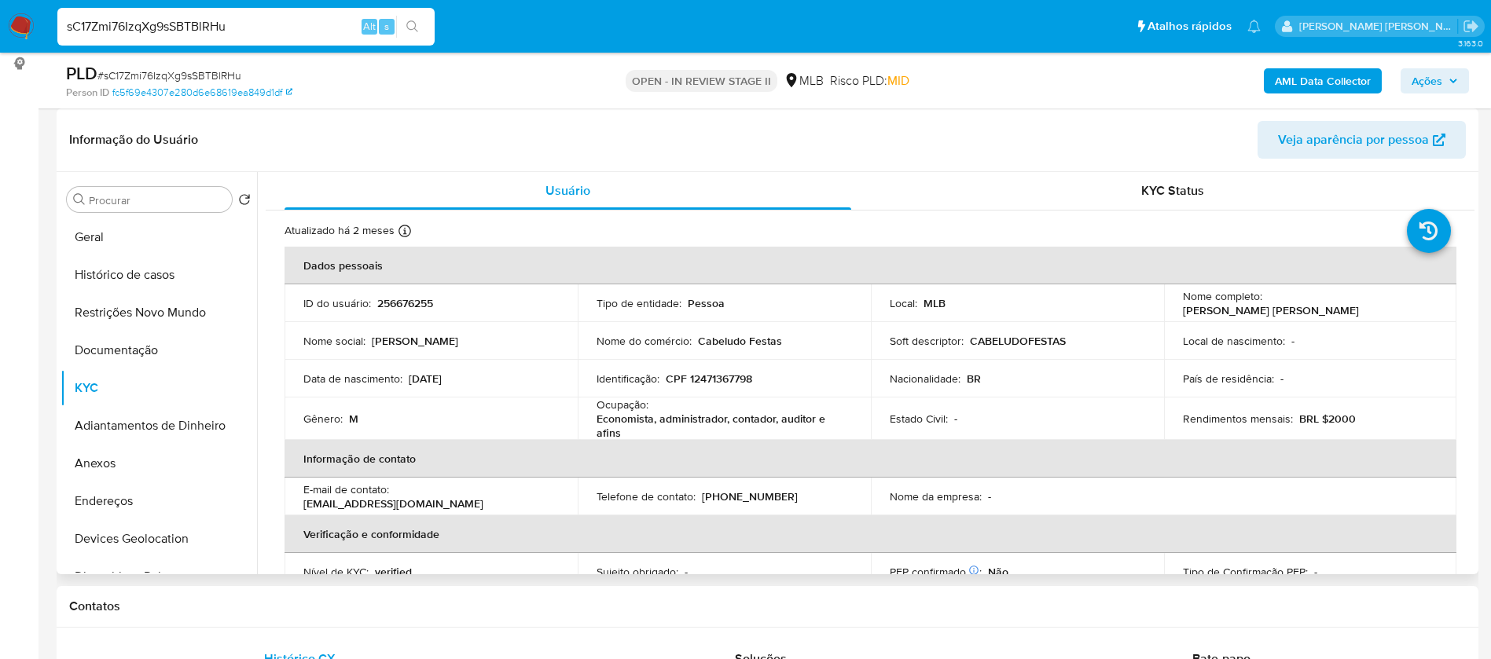
drag, startPoint x: 1422, startPoint y: 303, endPoint x: 1263, endPoint y: 306, distance: 159.6
click at [1263, 306] on div "Nome completo : Lucas de Assumpcao Rodrigues" at bounding box center [1310, 303] width 255 height 28
copy p "[PERSON_NAME] [PERSON_NAME]"
click at [394, 303] on p "256676255" at bounding box center [405, 303] width 56 height 14
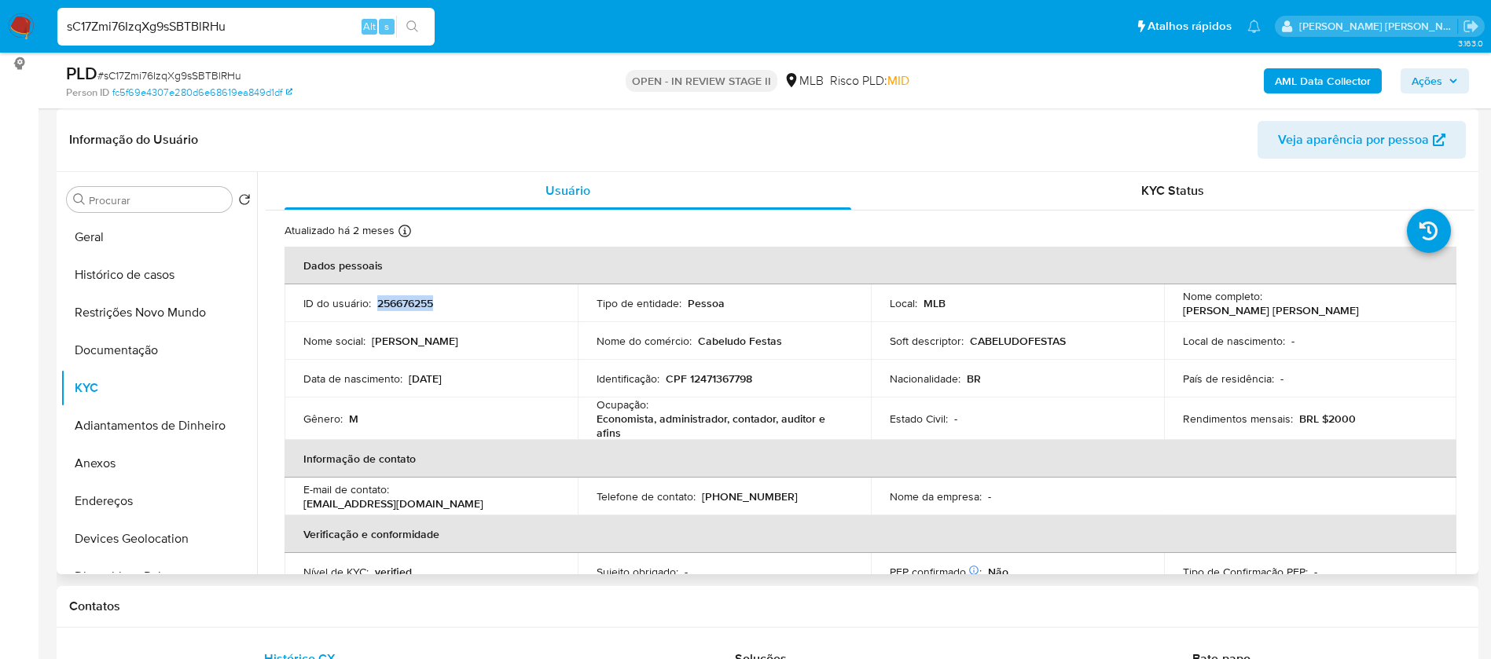
copy p "256676255"
click at [160, 219] on button "Geral" at bounding box center [153, 237] width 184 height 38
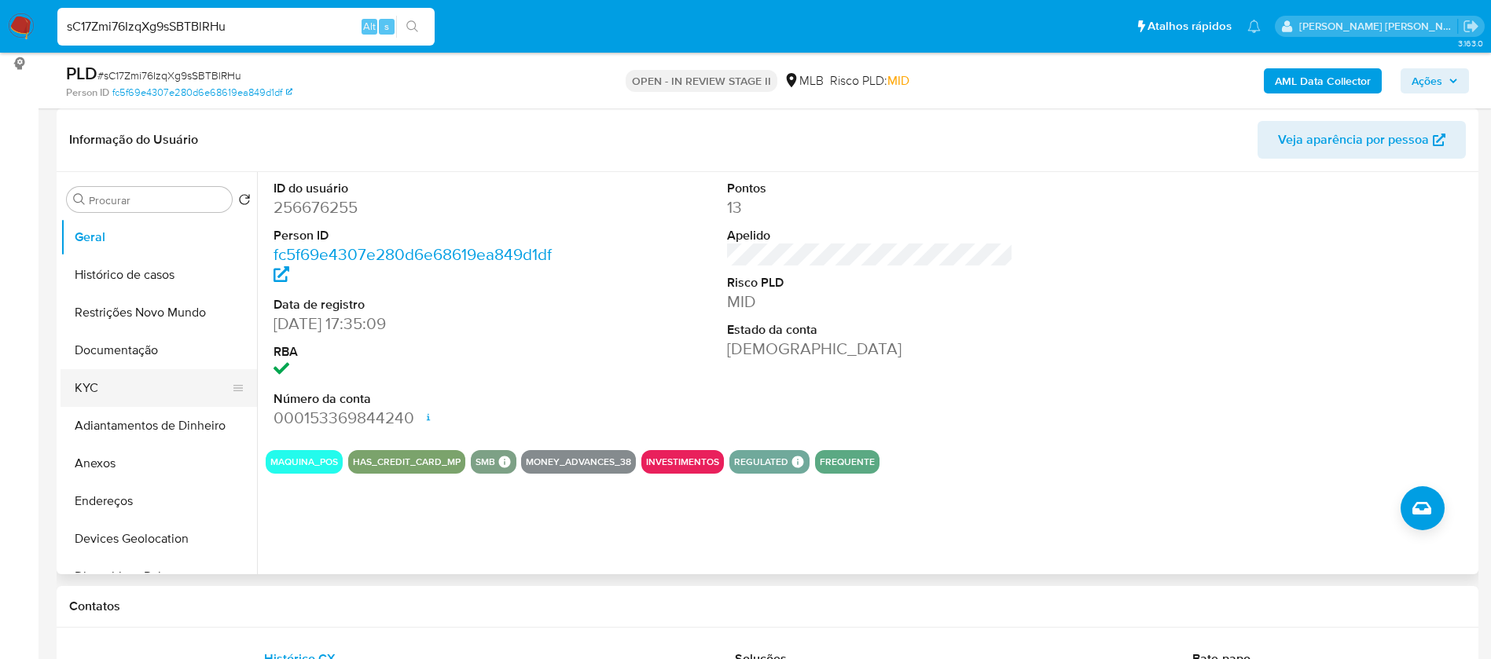
click at [136, 397] on button "KYC" at bounding box center [153, 388] width 184 height 38
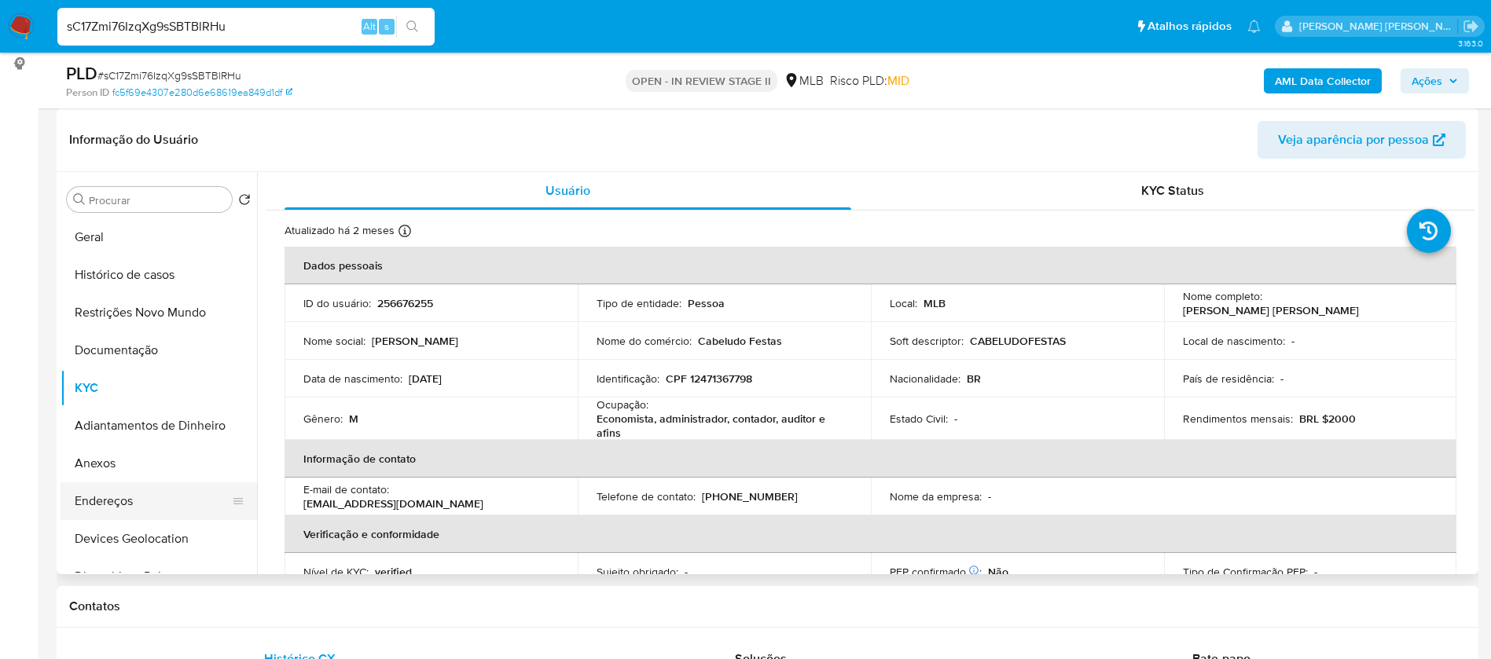
click at [154, 508] on button "Endereços" at bounding box center [153, 501] width 184 height 38
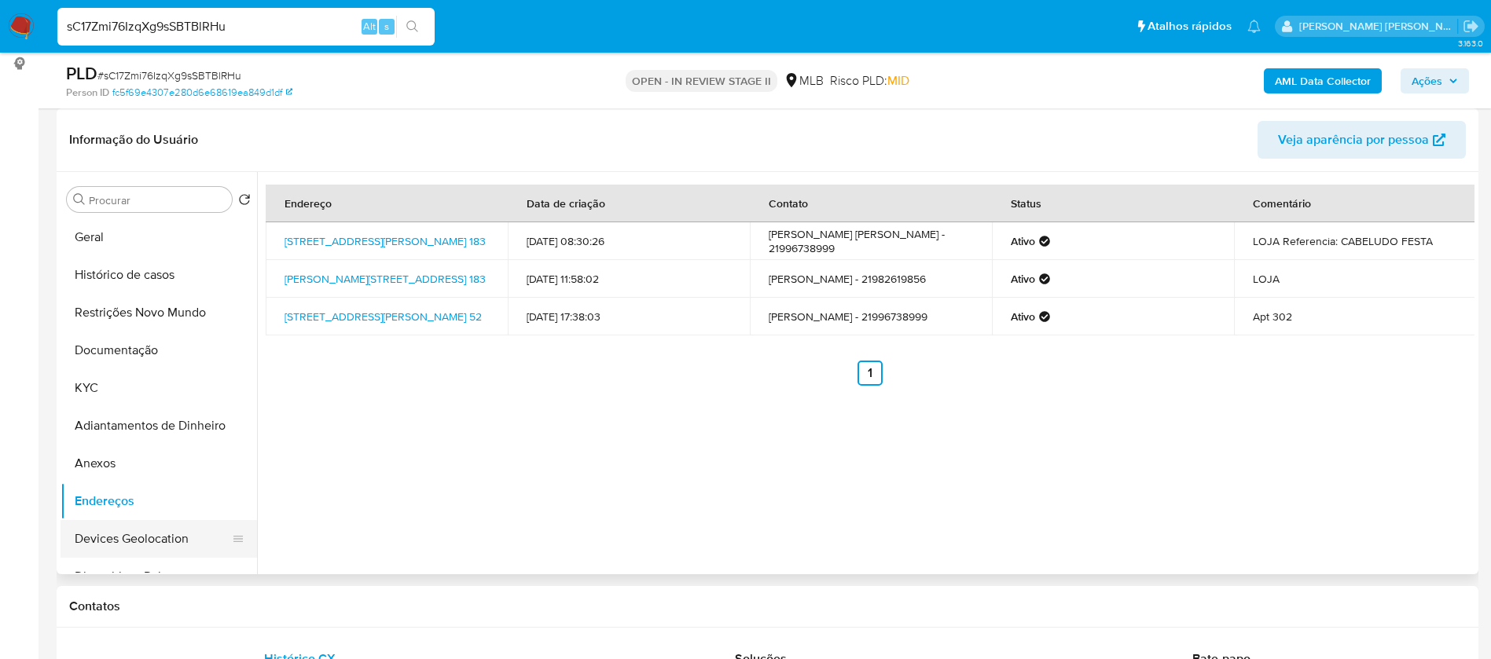
click at [151, 529] on button "Devices Geolocation" at bounding box center [153, 539] width 184 height 38
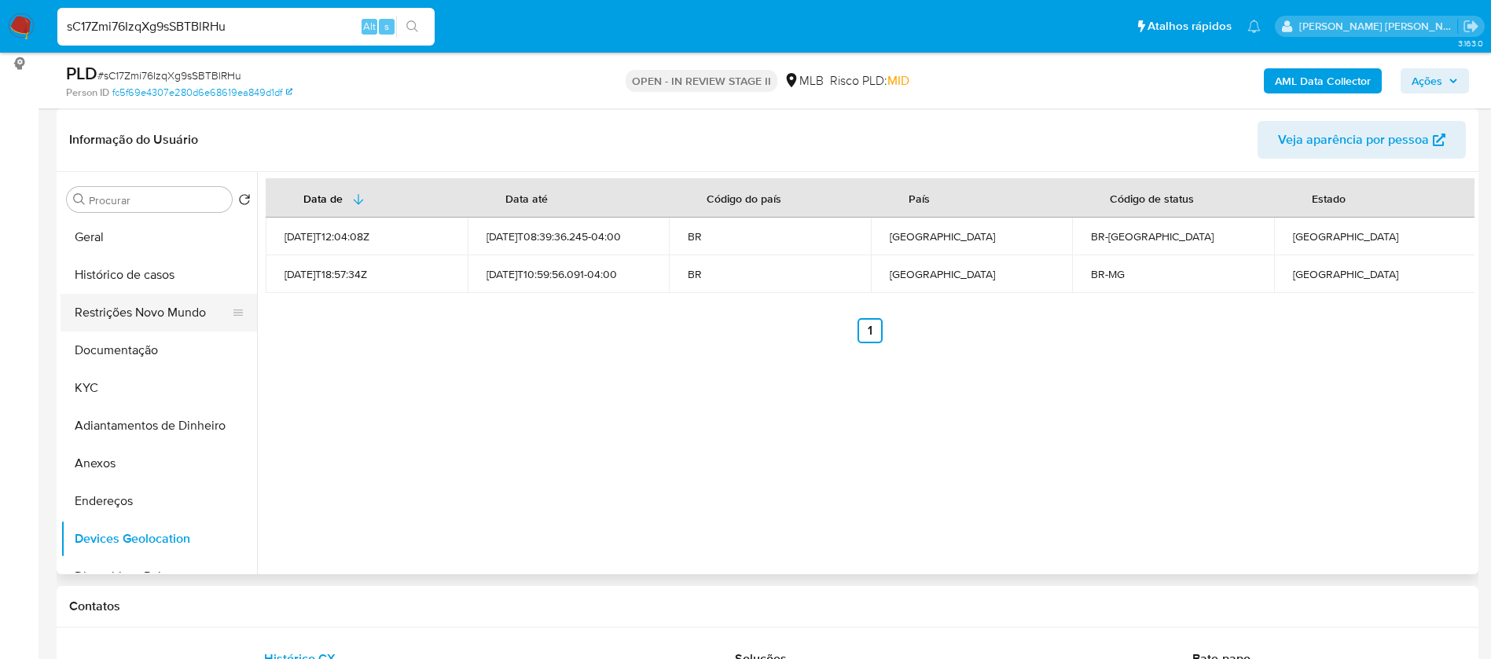
click at [171, 300] on button "Restrições Novo Mundo" at bounding box center [153, 313] width 184 height 38
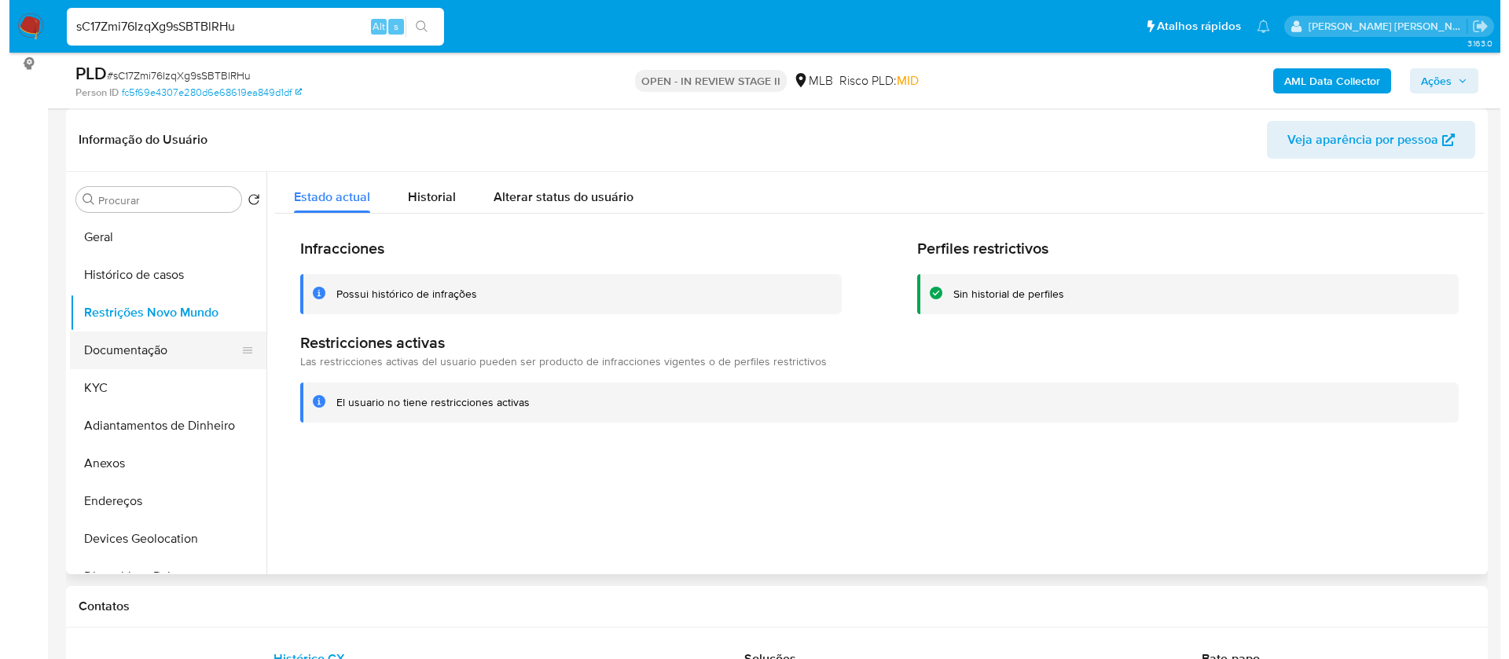
scroll to position [118, 0]
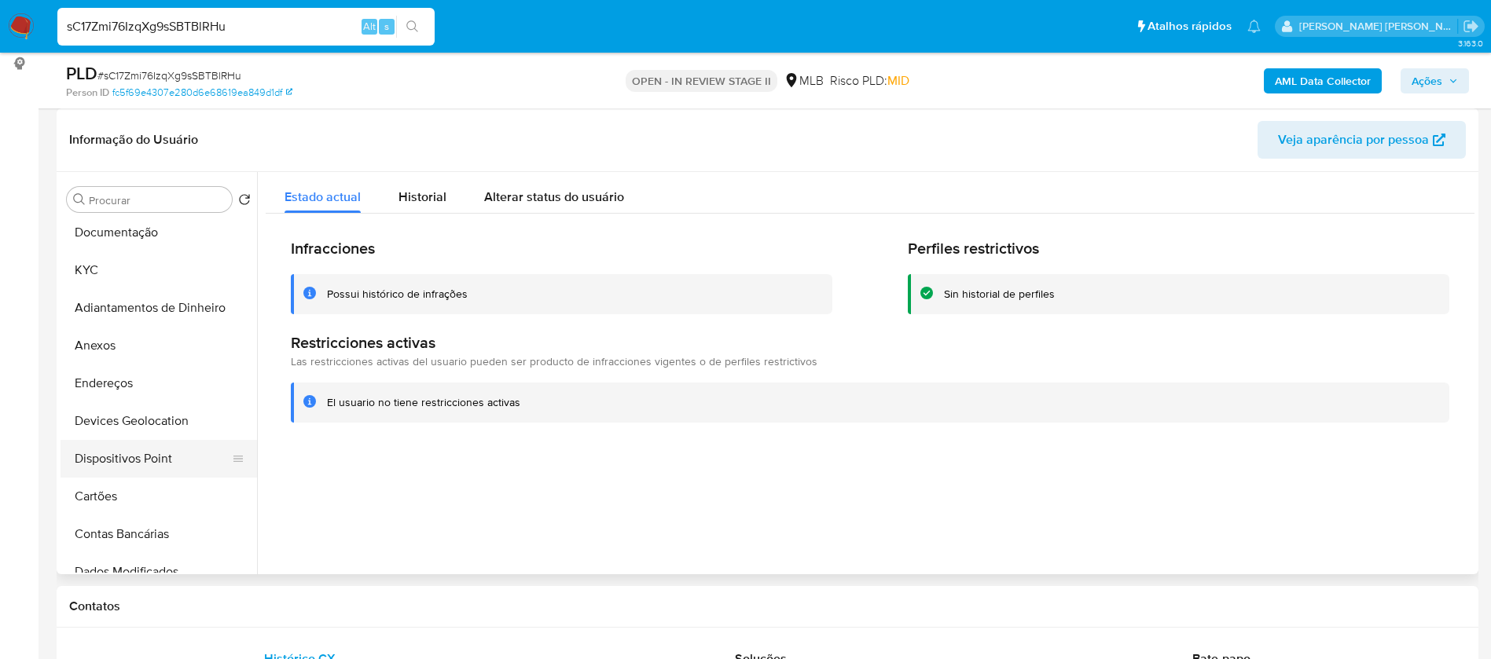
click at [182, 455] on button "Dispositivos Point" at bounding box center [153, 459] width 184 height 38
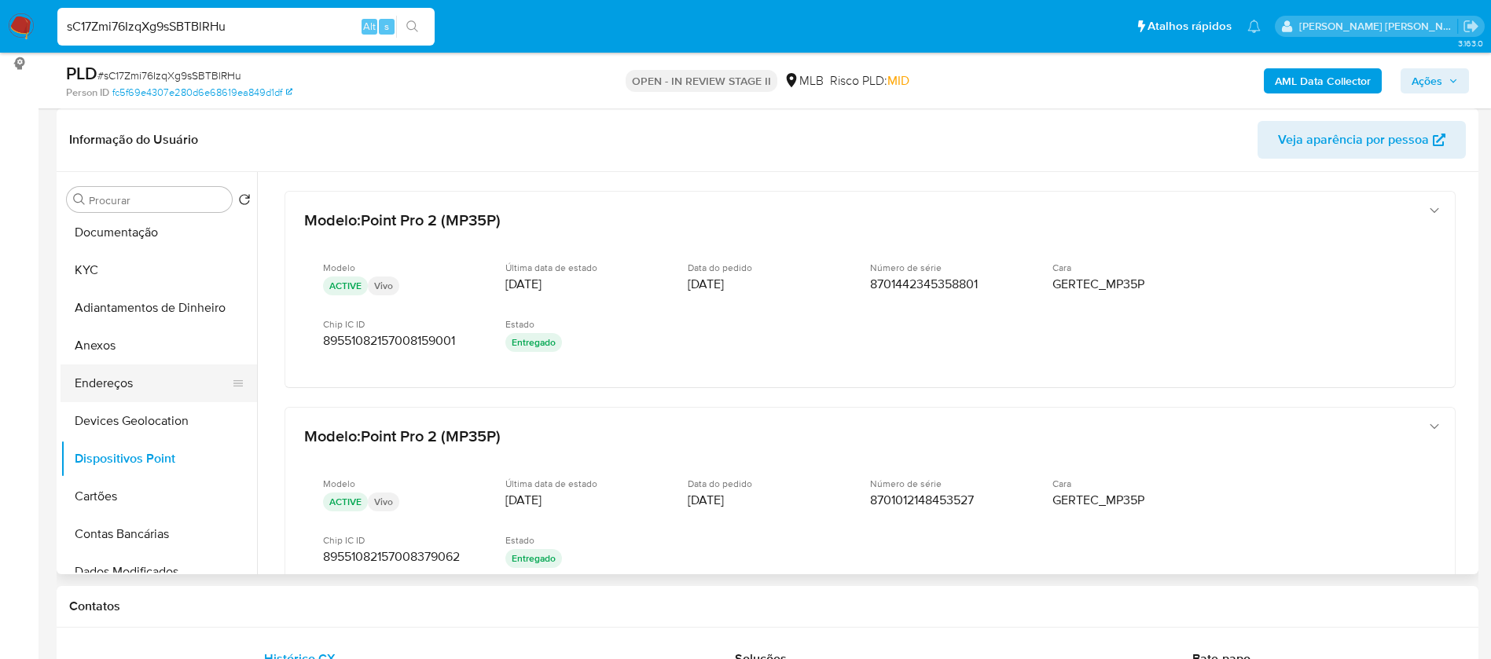
click at [130, 380] on button "Endereços" at bounding box center [153, 384] width 184 height 38
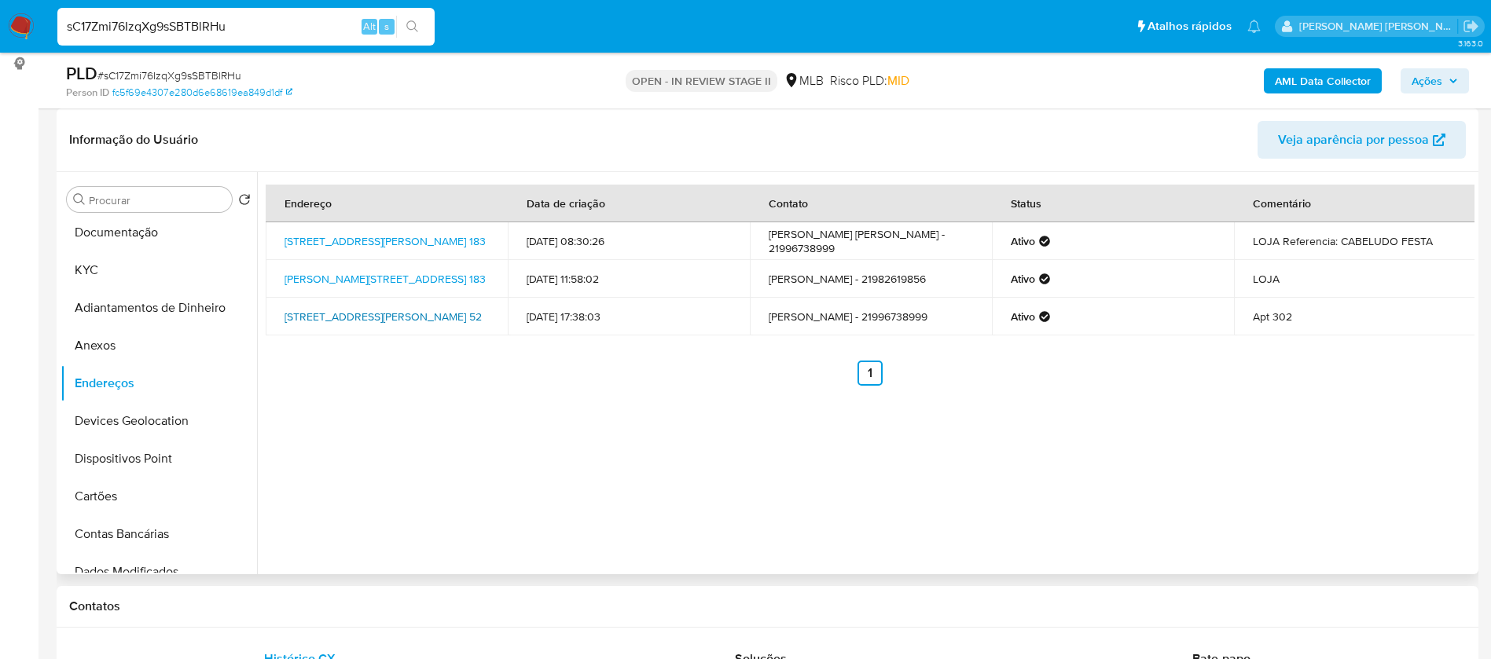
click at [361, 314] on link "Rua Irineu Correia 52, Rio De Janeiro, Rio De Janeiro, 21235540, Brasil 52" at bounding box center [382, 317] width 197 height 16
click at [127, 347] on button "Anexos" at bounding box center [153, 346] width 184 height 38
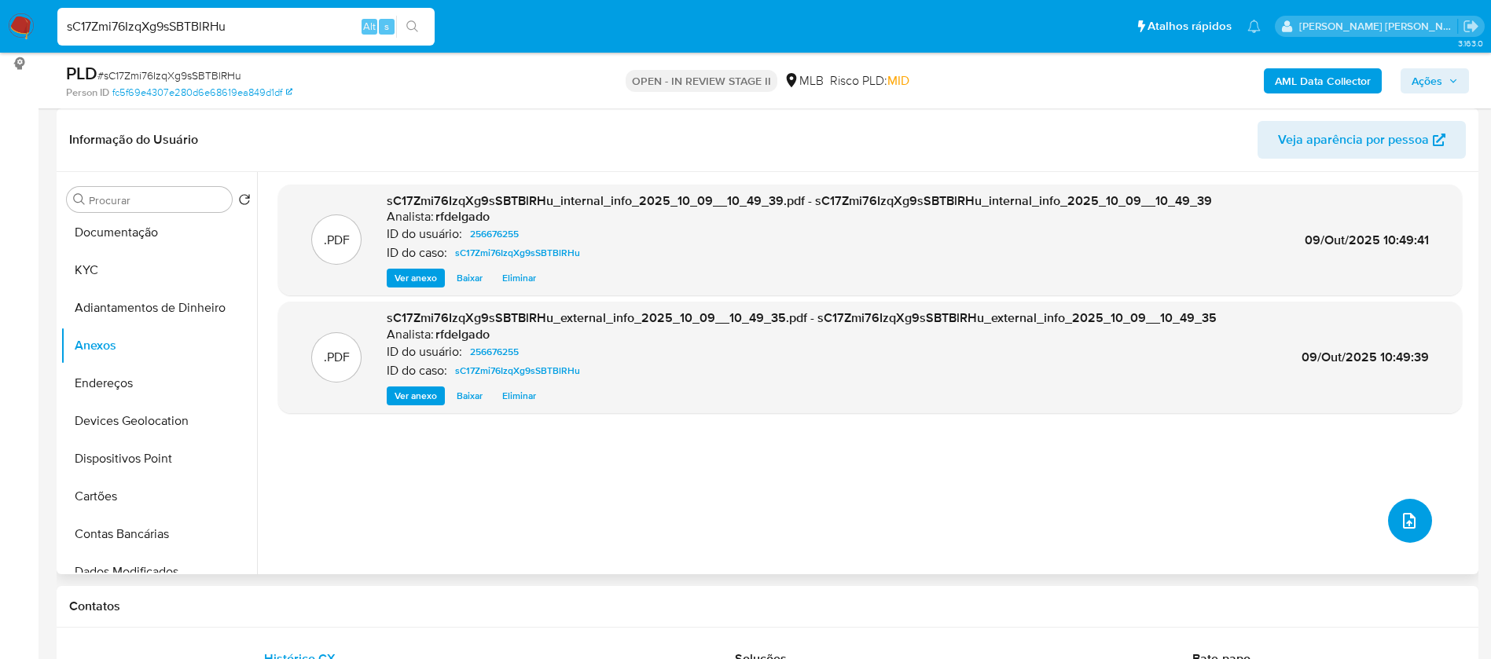
click at [1410, 516] on icon "upload-file" at bounding box center [1409, 521] width 19 height 19
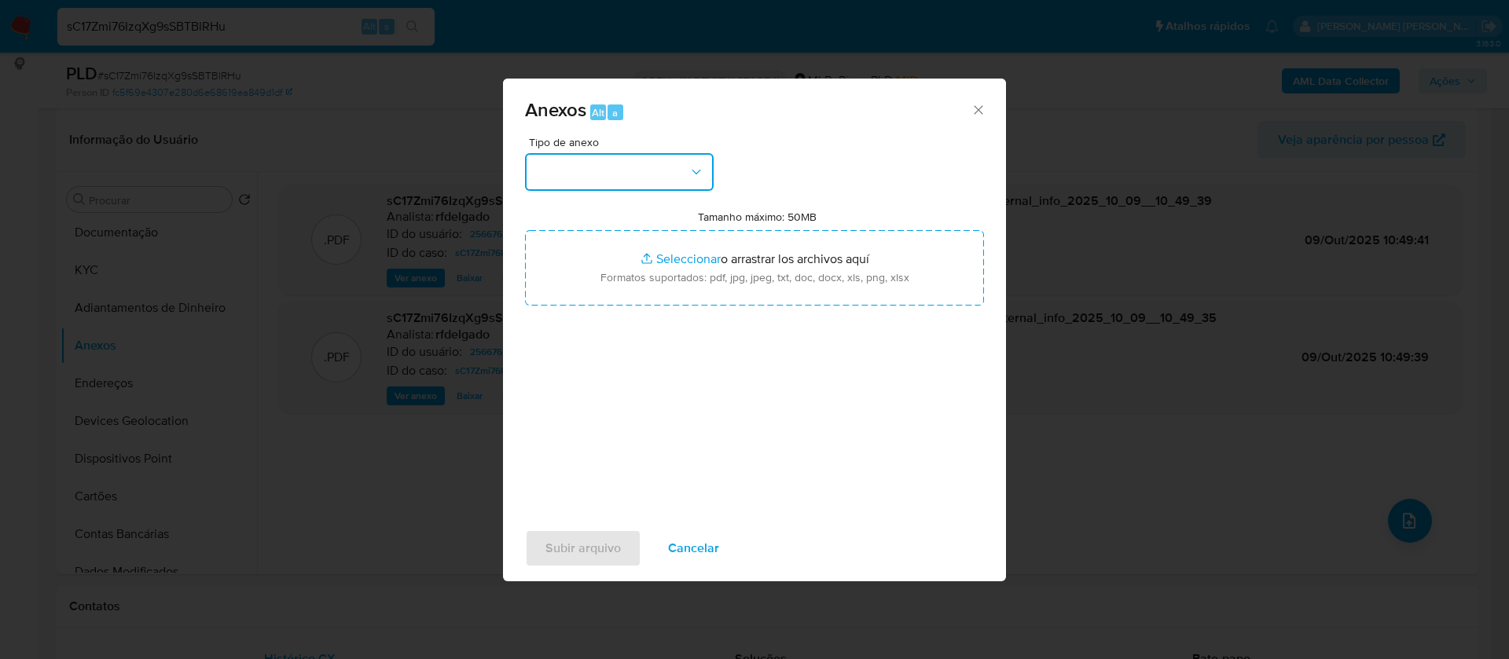
click at [669, 163] on button "button" at bounding box center [619, 172] width 189 height 38
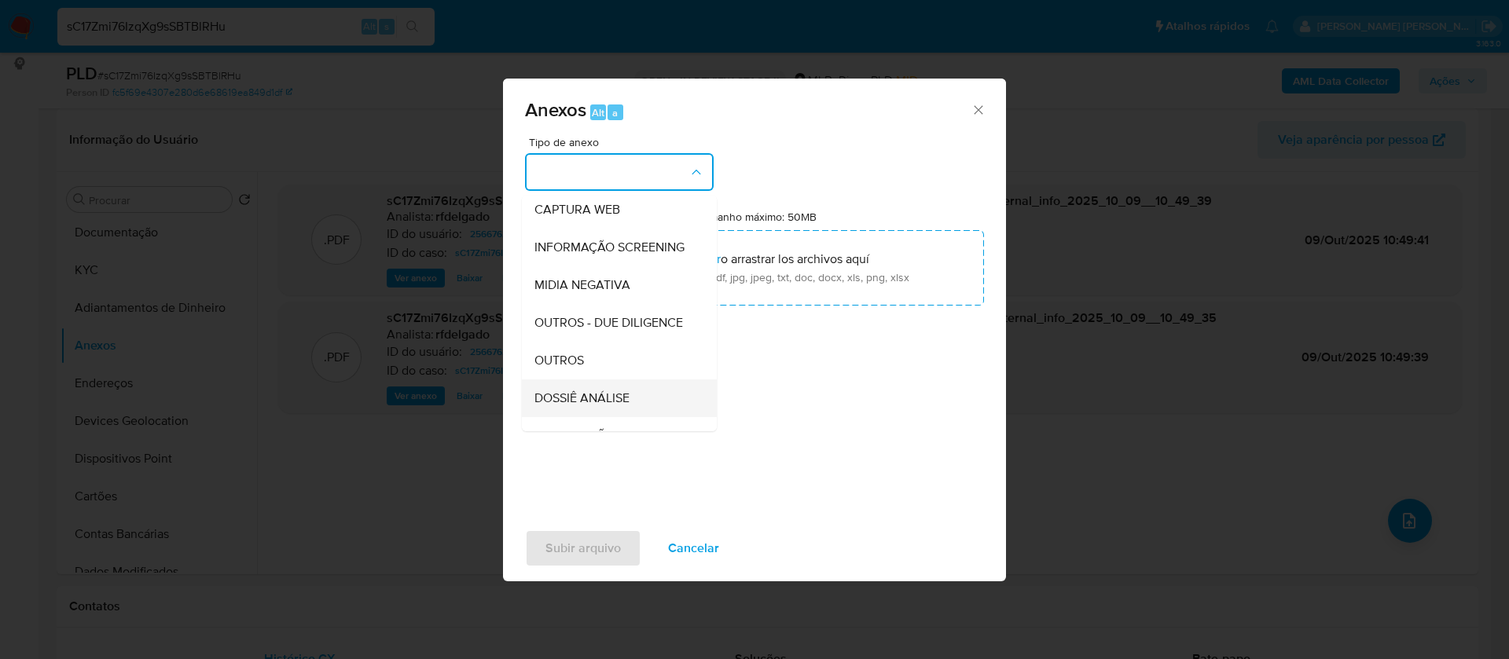
click at [607, 406] on span "DOSSIÊ ANÁLISE" at bounding box center [581, 399] width 95 height 16
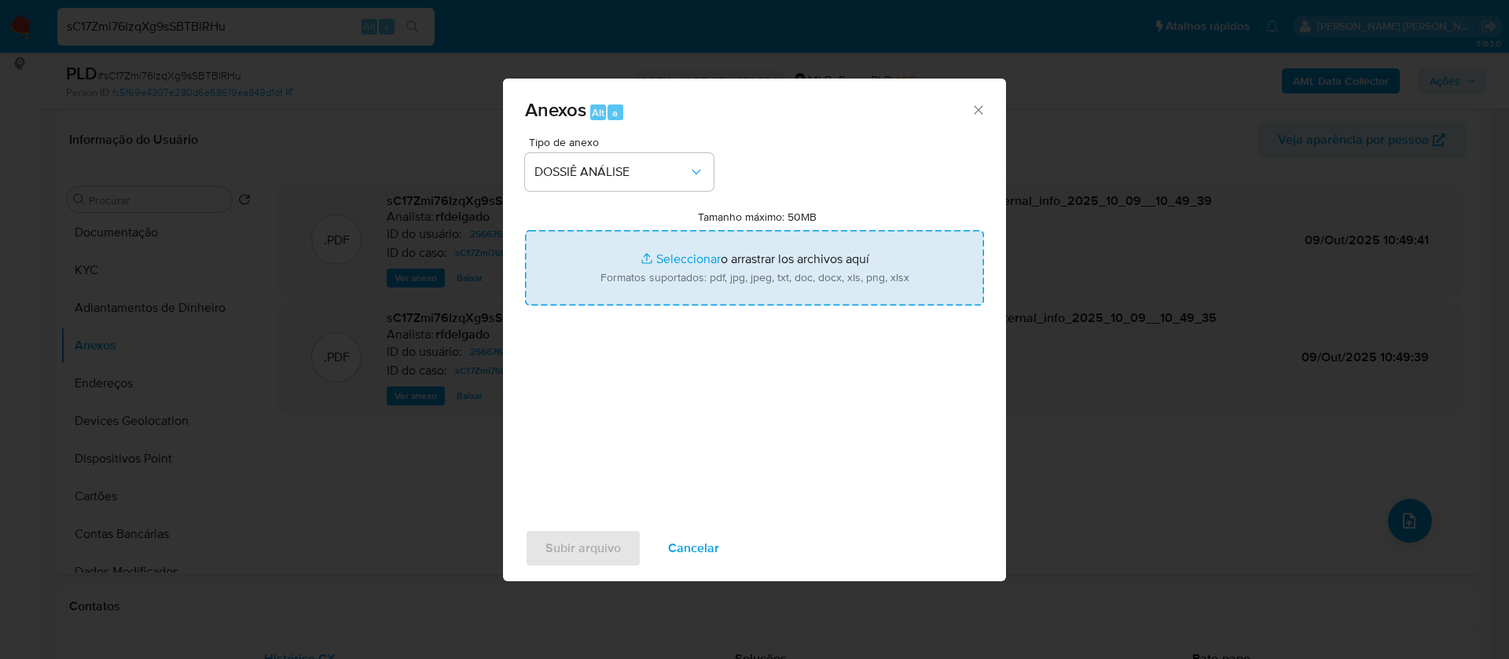
click at [651, 265] on input "Tamanho máximo: 50MB Seleccionar archivos" at bounding box center [754, 267] width 459 height 75
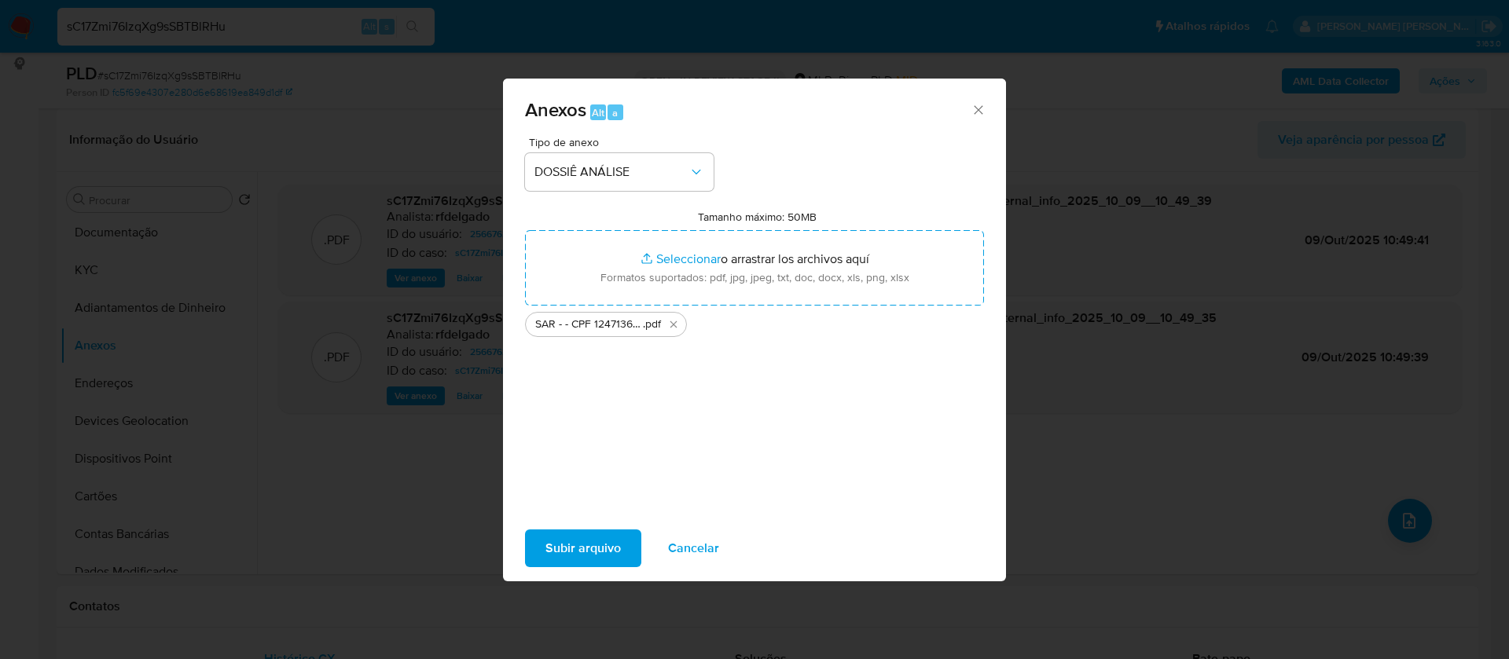
click at [596, 546] on span "Subir arquivo" at bounding box center [582, 548] width 75 height 35
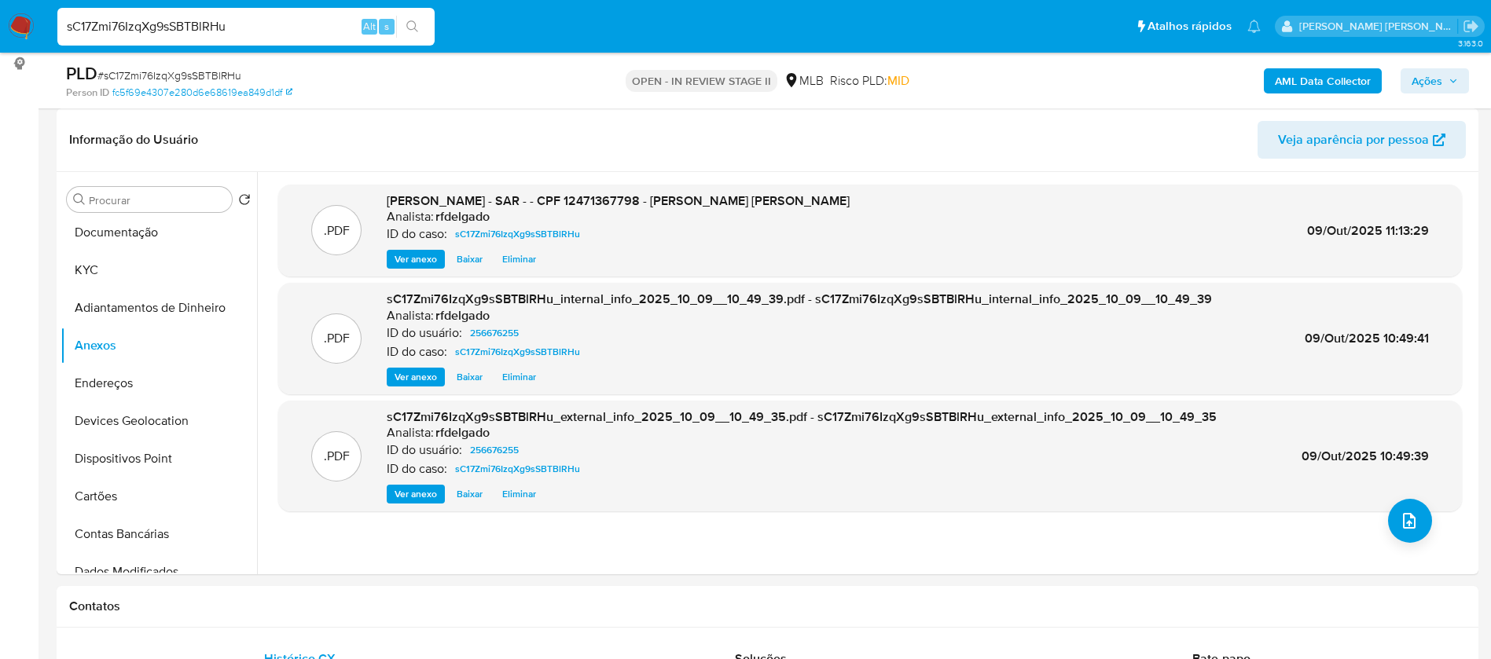
click at [1425, 72] on span "Ações" at bounding box center [1426, 80] width 31 height 25
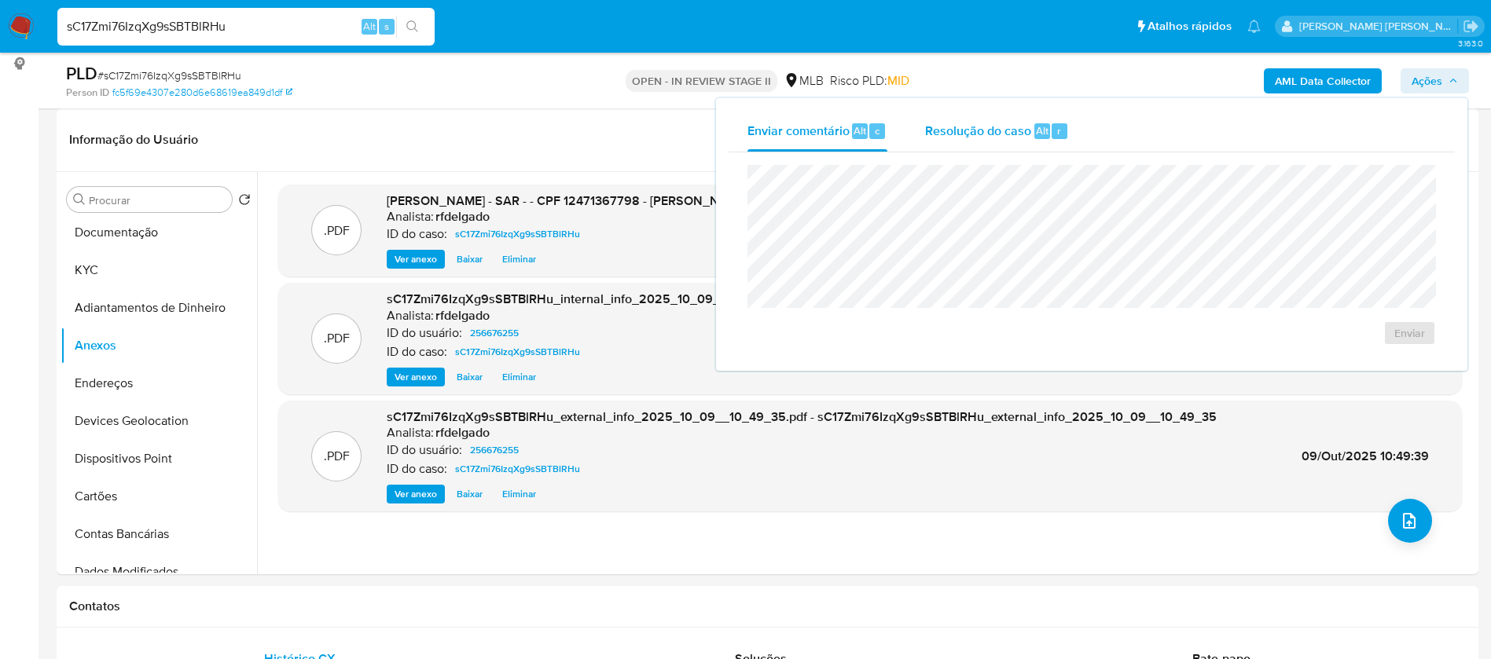
click at [973, 135] on span "Resolução do caso" at bounding box center [978, 130] width 106 height 18
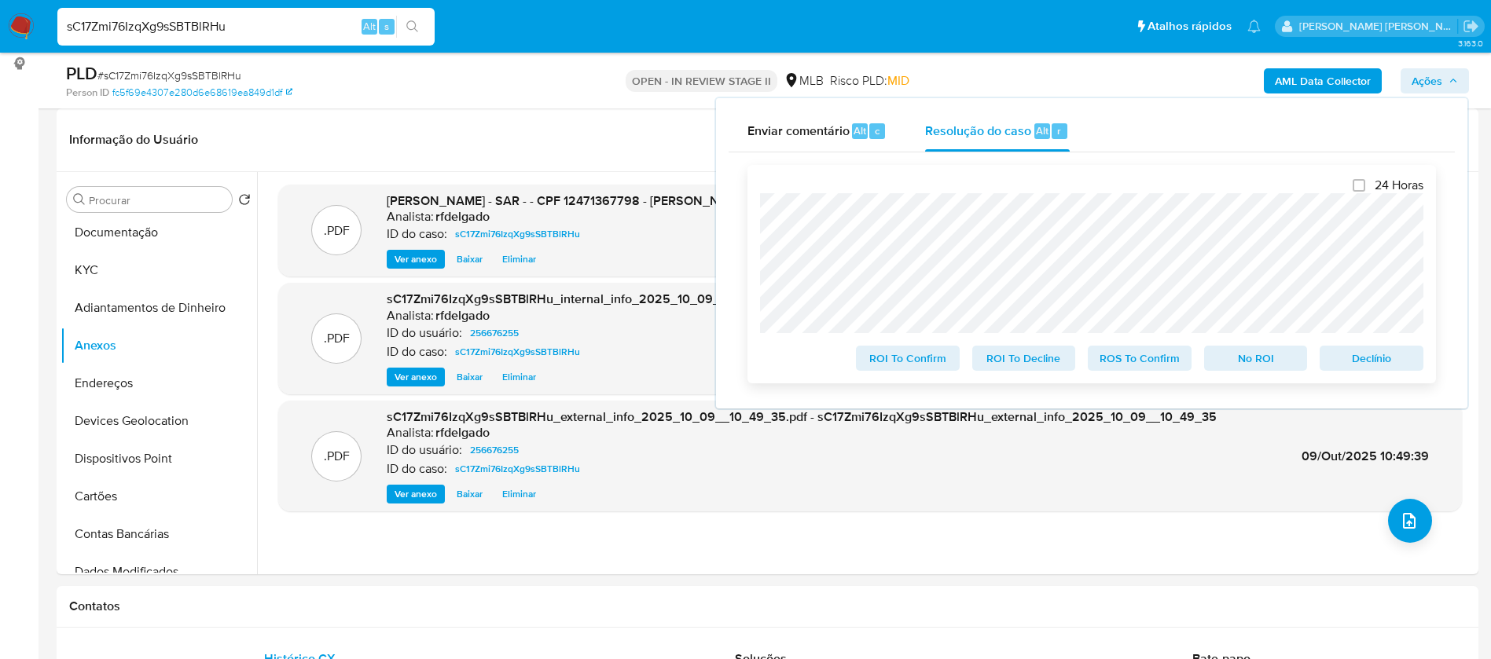
click at [1405, 362] on span "Declínio" at bounding box center [1371, 358] width 82 height 22
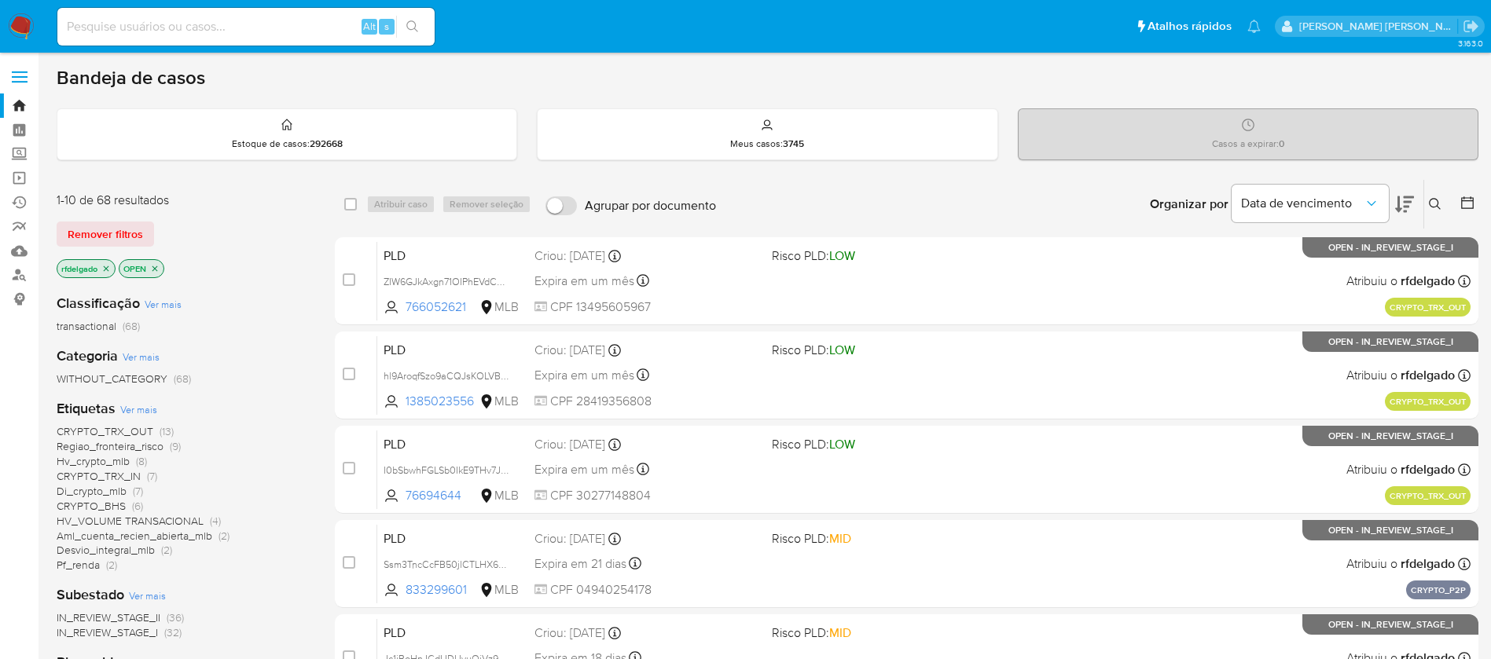
click at [196, 30] on input at bounding box center [245, 27] width 377 height 20
paste input "340455584"
type input "340455584"
click at [415, 26] on icon "search-icon" at bounding box center [412, 26] width 12 height 12
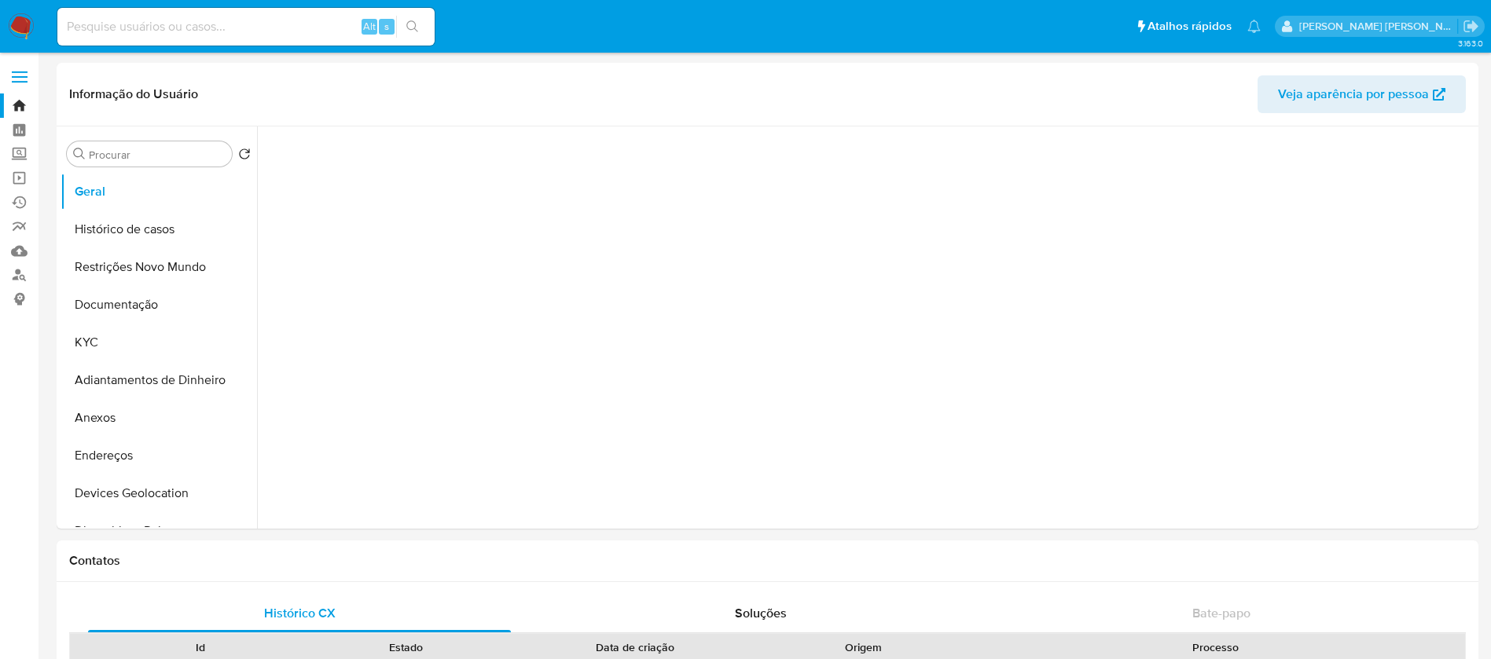
select select "10"
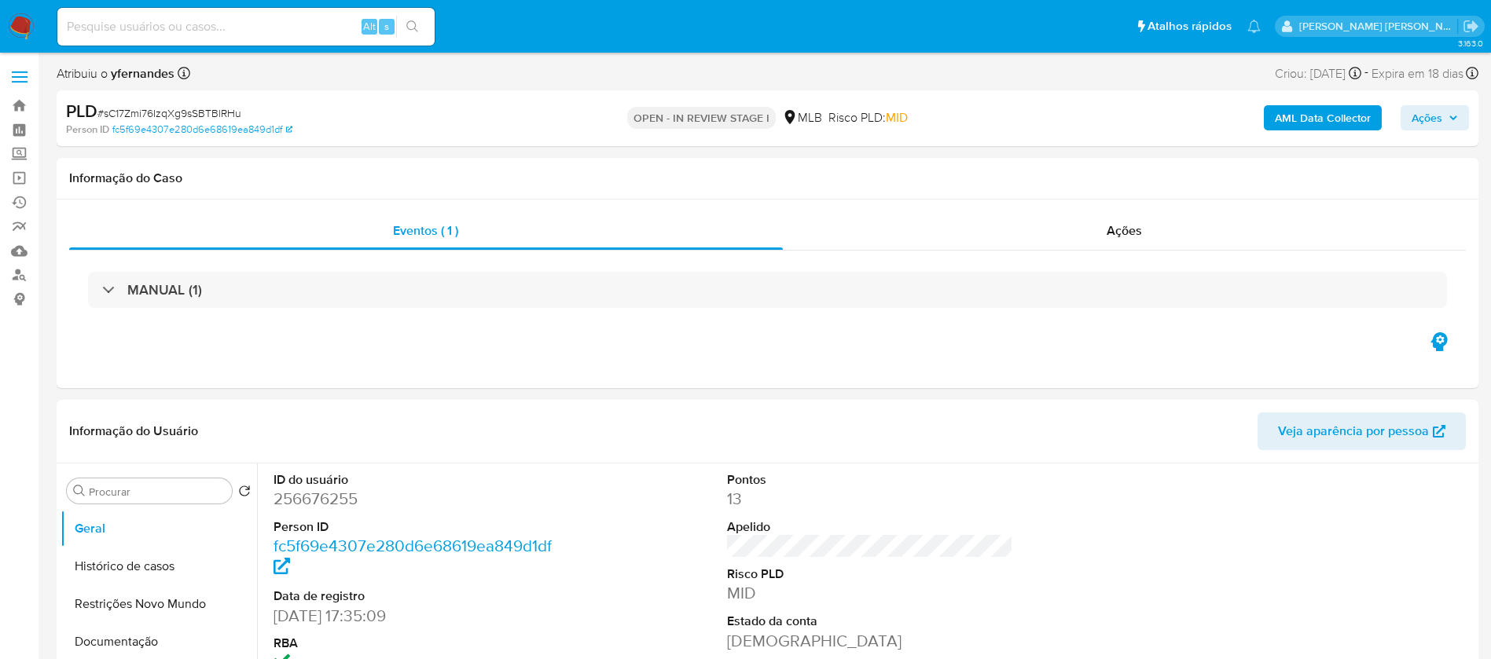
select select "10"
drag, startPoint x: 256, startPoint y: 112, endPoint x: 105, endPoint y: 116, distance: 150.9
click at [105, 116] on div "PLD # sC17Zmi76IzqXg9sSBTBlRHu" at bounding box center [297, 112] width 462 height 24
copy span "sC17Zmi76IzqXg9sSBTBlRHu"
click at [17, 31] on img at bounding box center [21, 26] width 27 height 27
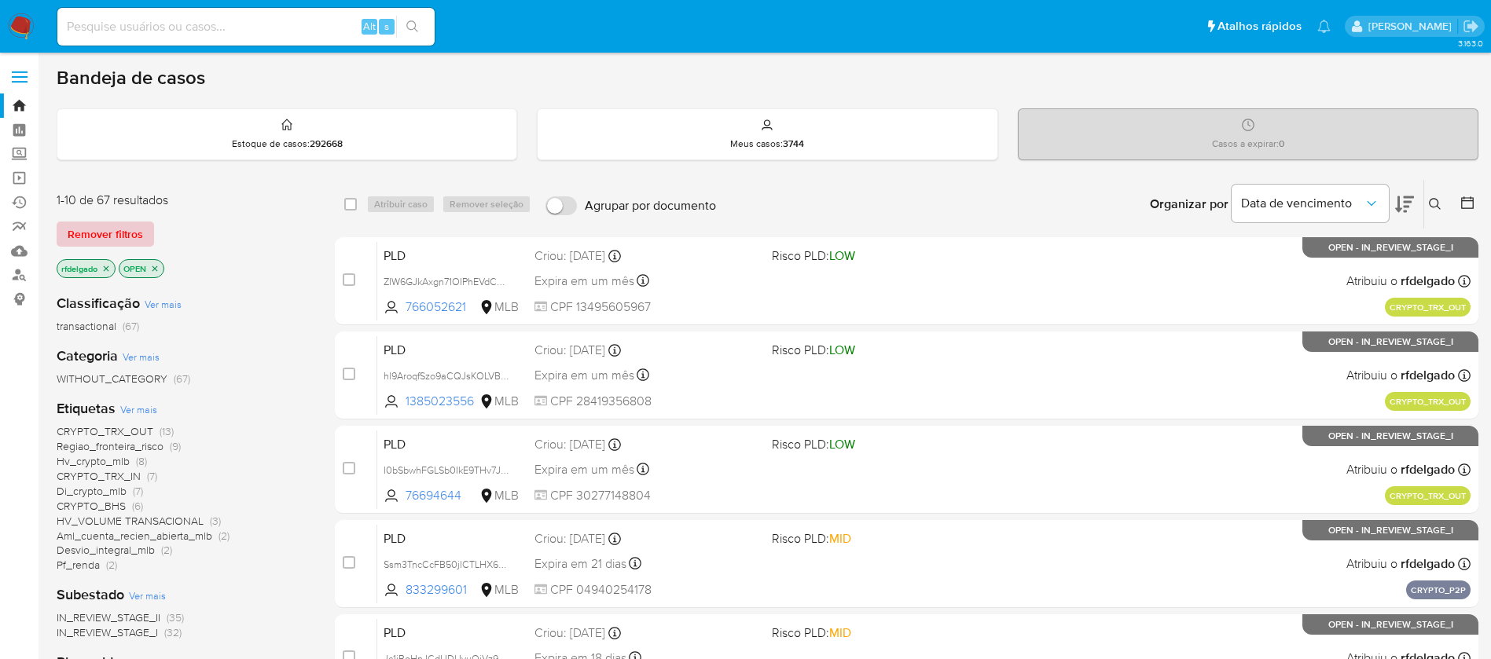
click at [127, 233] on span "Remover filtros" at bounding box center [105, 234] width 75 height 22
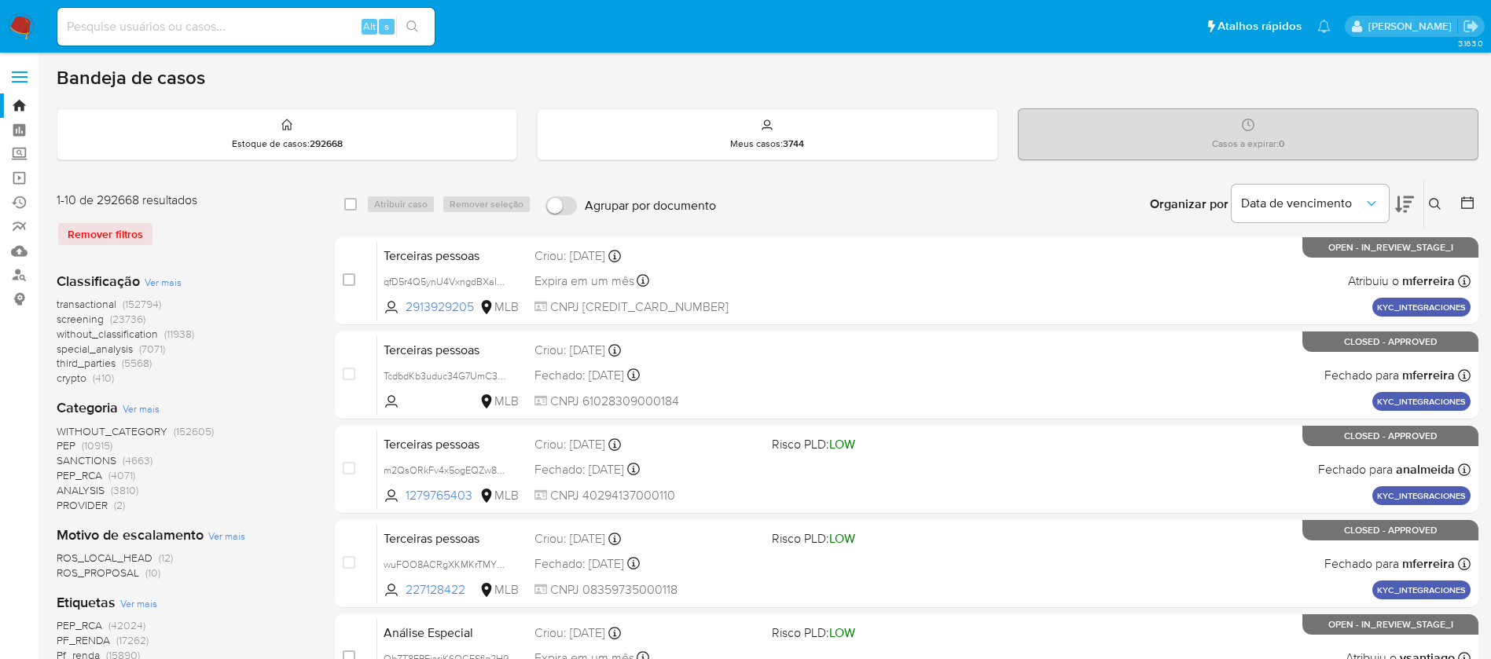
click at [1438, 200] on icon at bounding box center [1435, 204] width 13 height 13
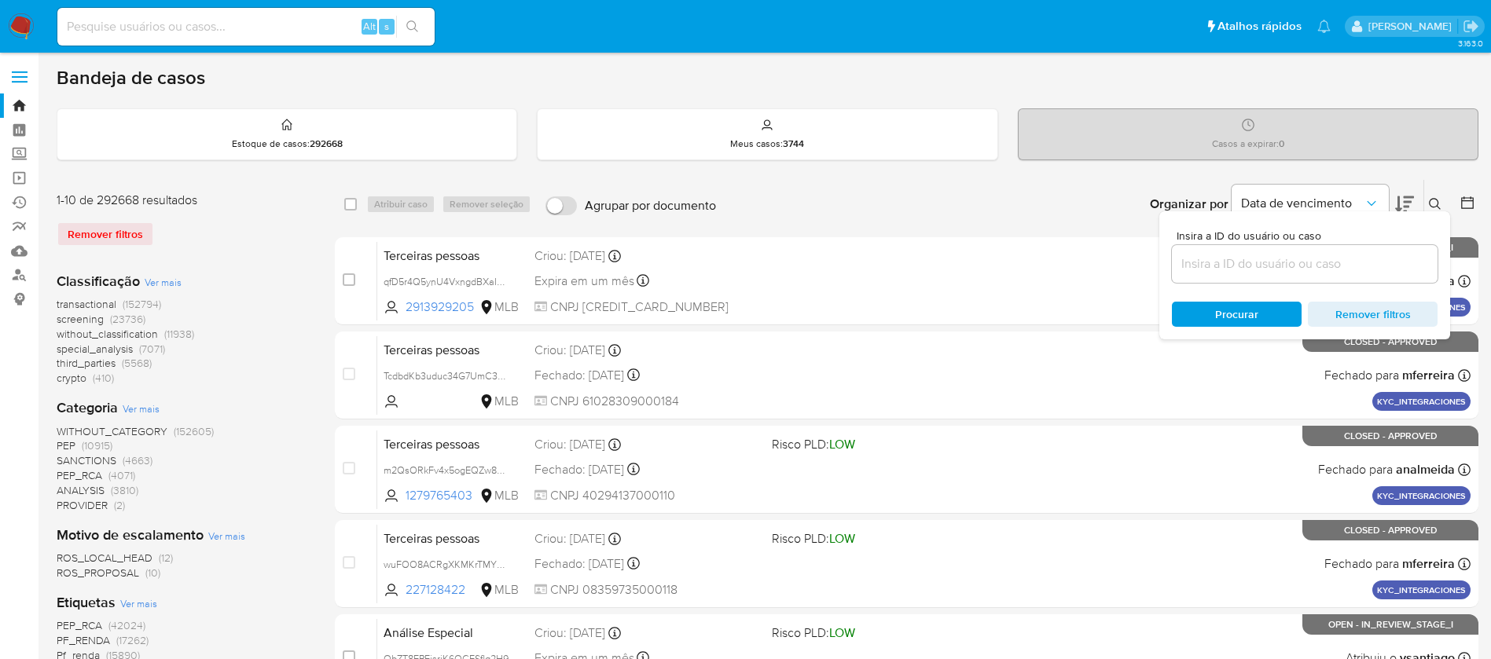
click at [1275, 274] on div at bounding box center [1305, 264] width 266 height 38
click at [1288, 266] on input at bounding box center [1305, 264] width 266 height 20
paste input "sC17Zmi76IzqXg9sSBTBlRHu"
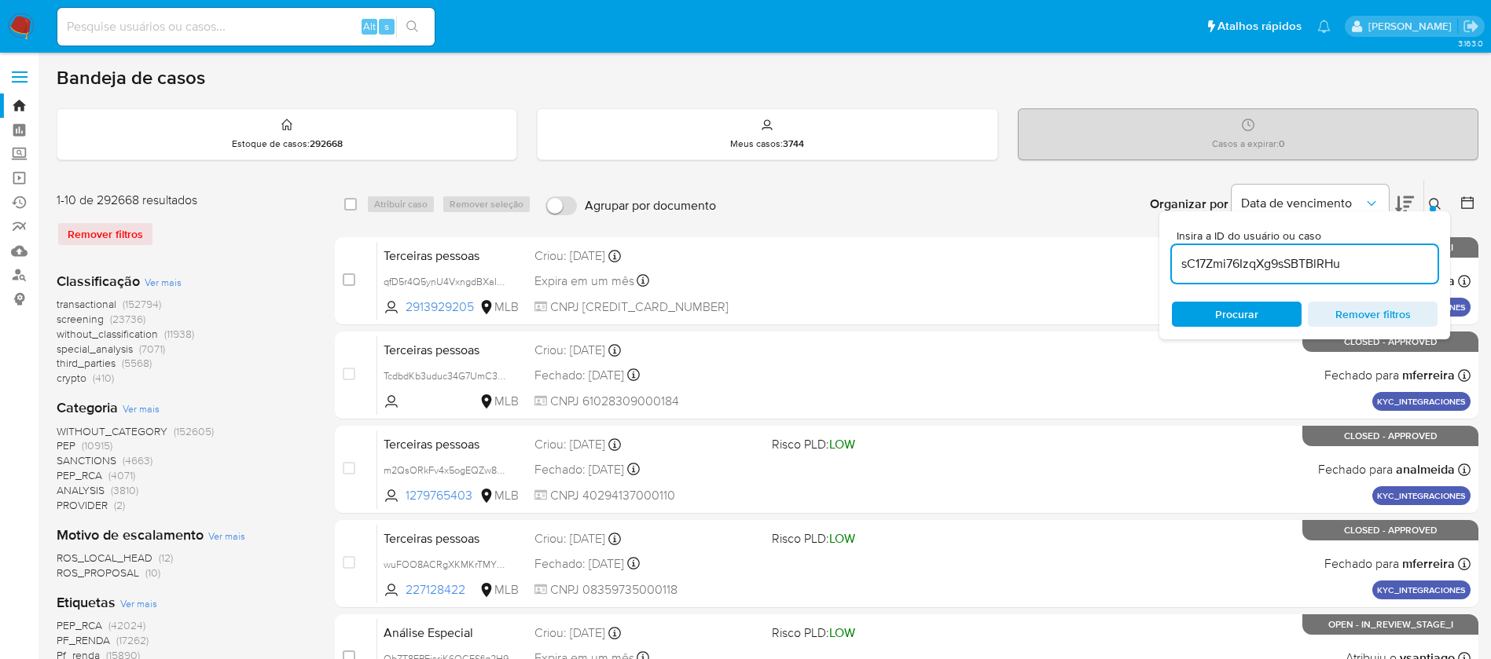
type input "sC17Zmi76IzqXg9sSBTBlRHu"
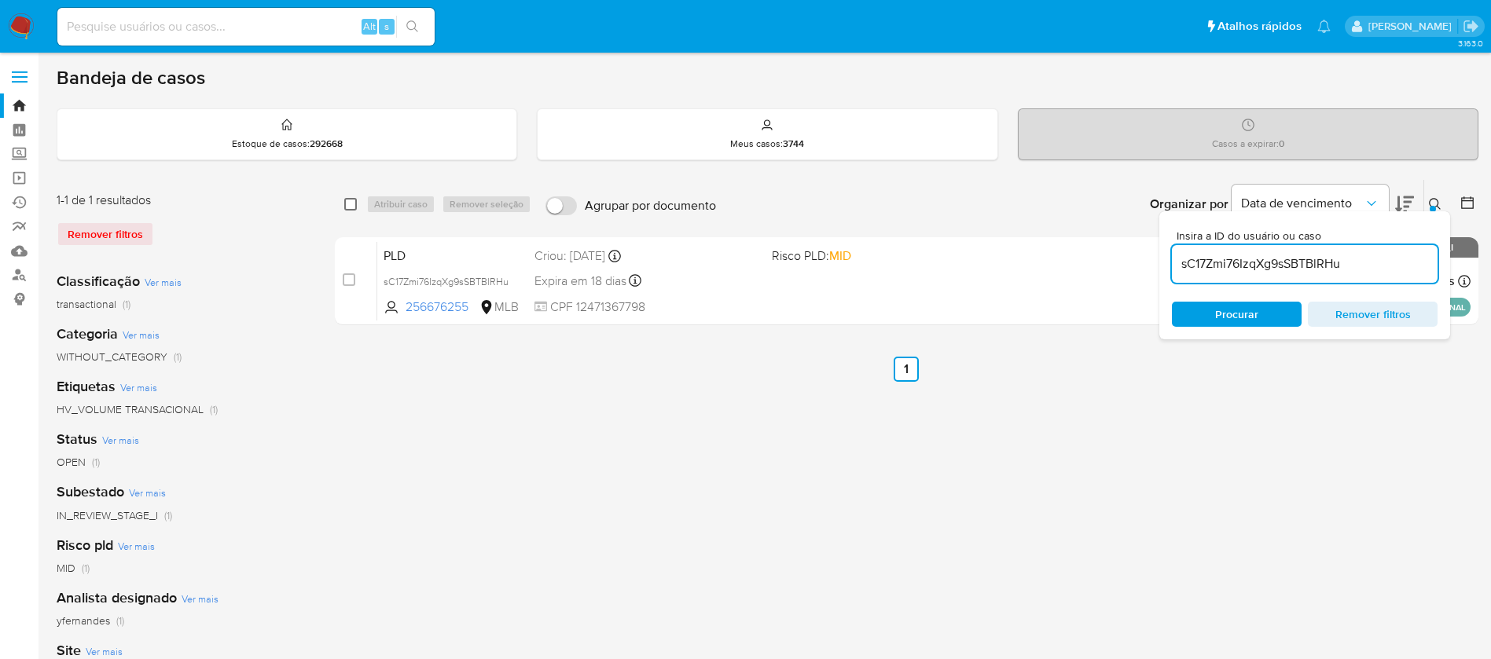
click at [349, 206] on input "checkbox" at bounding box center [350, 204] width 13 height 13
checkbox input "true"
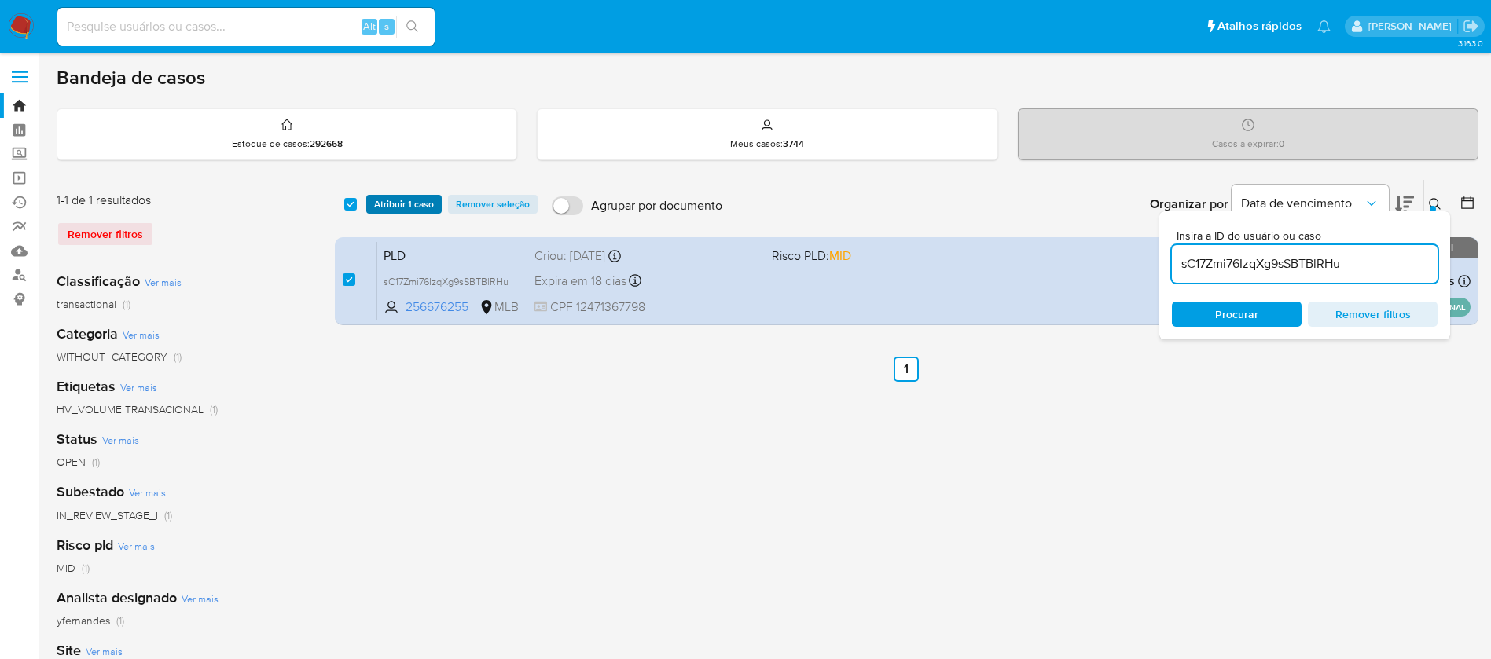
click at [387, 205] on span "Atribuir 1 caso" at bounding box center [404, 204] width 60 height 16
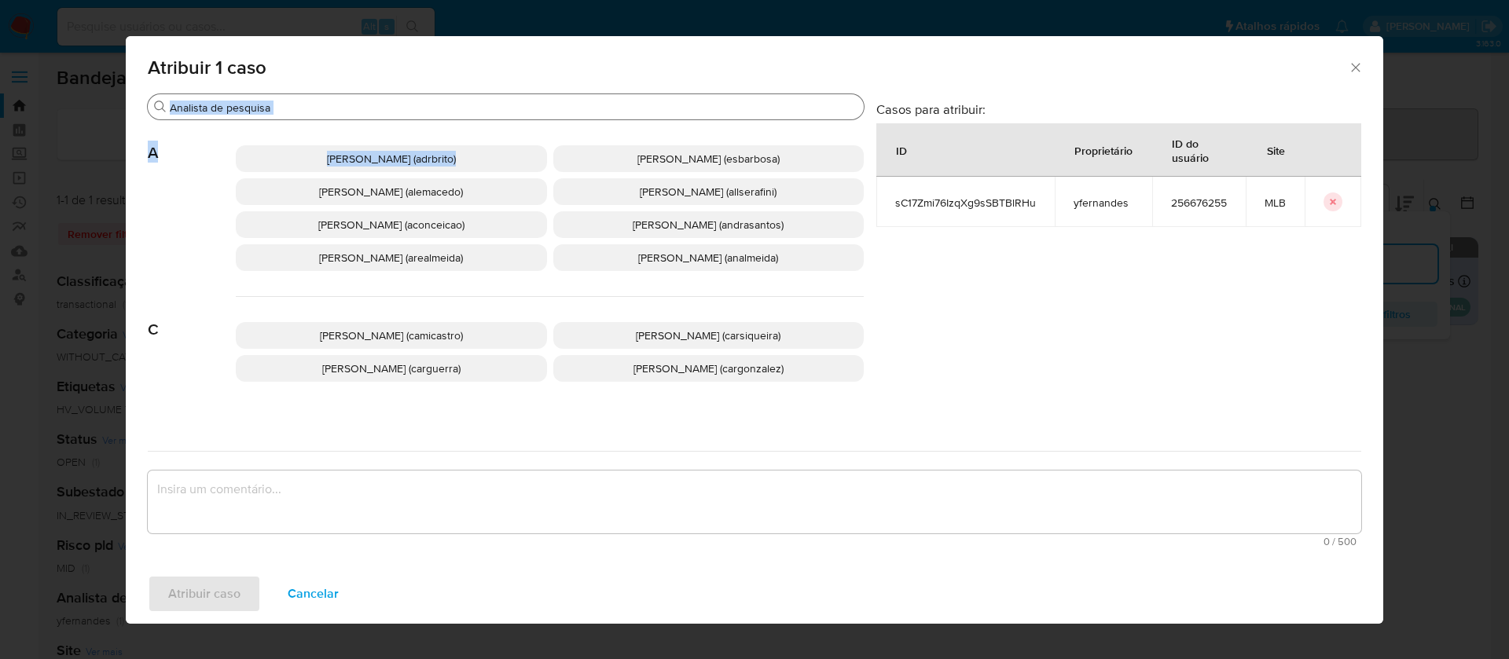
click at [588, 119] on div "Buscar A Adriano Azeredo Brito (adrbrito) Alessandra Da Silva Barbosa (esbarbos…" at bounding box center [506, 261] width 716 height 334
click at [590, 106] on input "Buscar" at bounding box center [514, 108] width 688 height 14
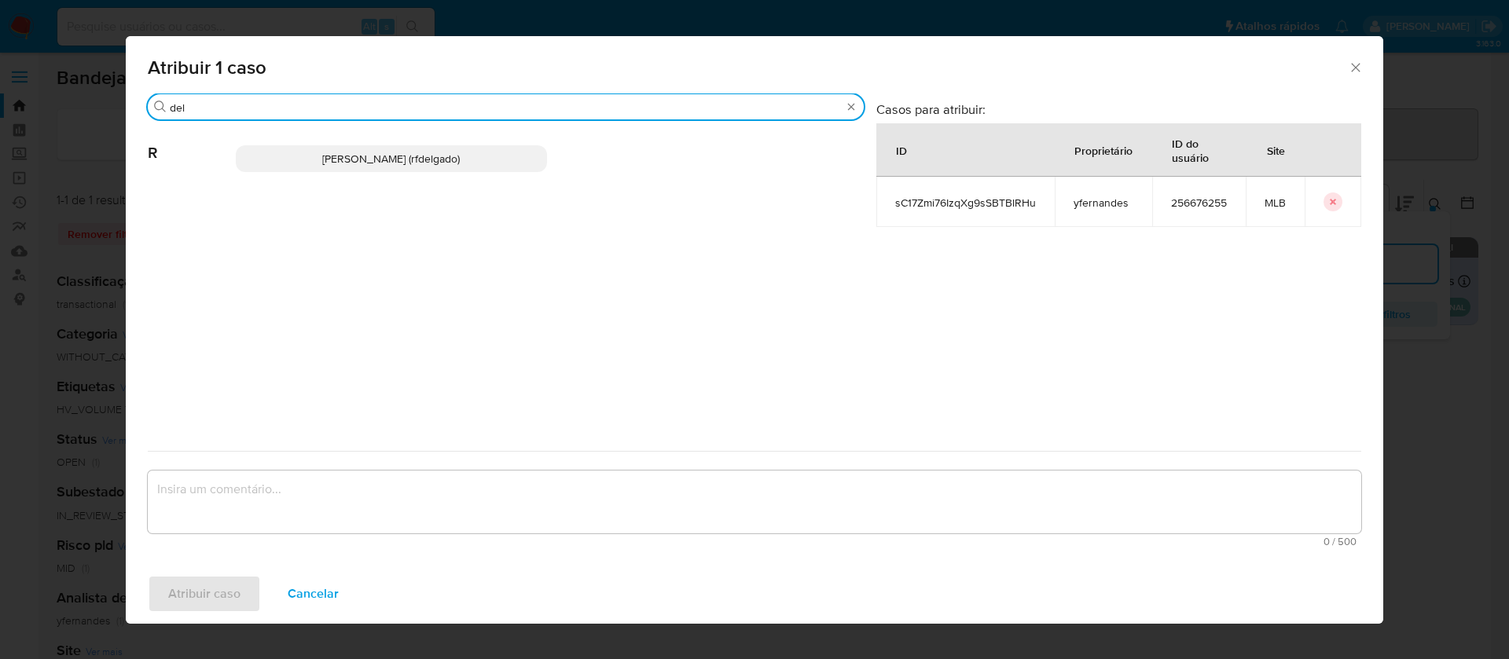
type input "del"
click at [495, 156] on p "Renata De Freitas Delgado (rfdelgado)" at bounding box center [391, 158] width 311 height 27
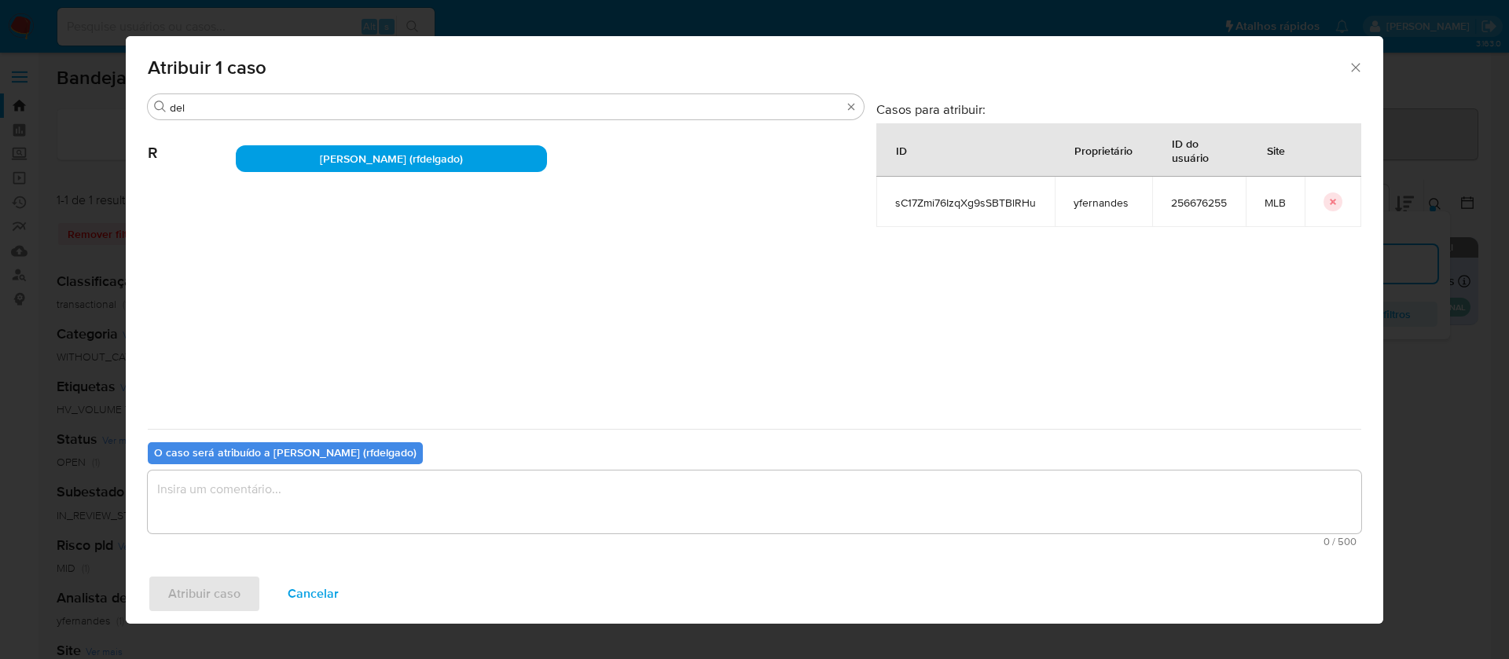
click at [647, 486] on textarea "assign-modal" at bounding box center [754, 502] width 1213 height 63
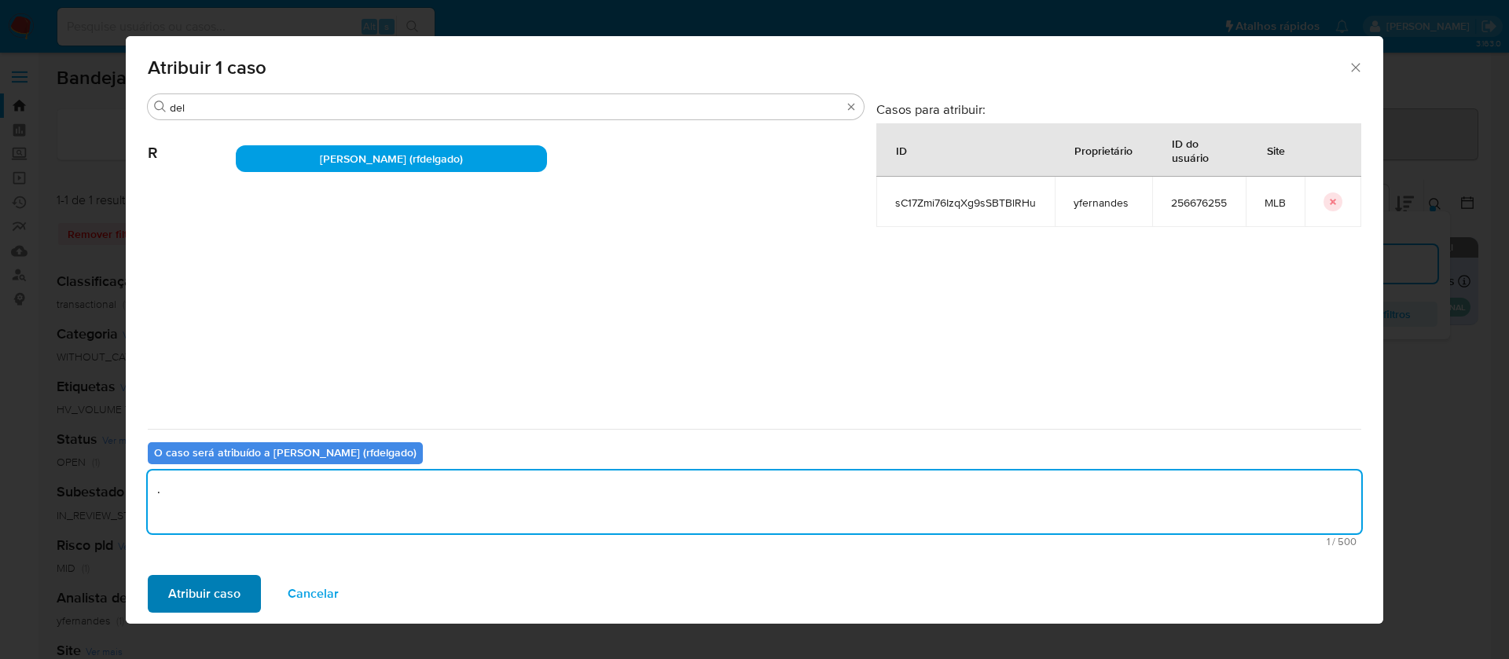
type textarea "."
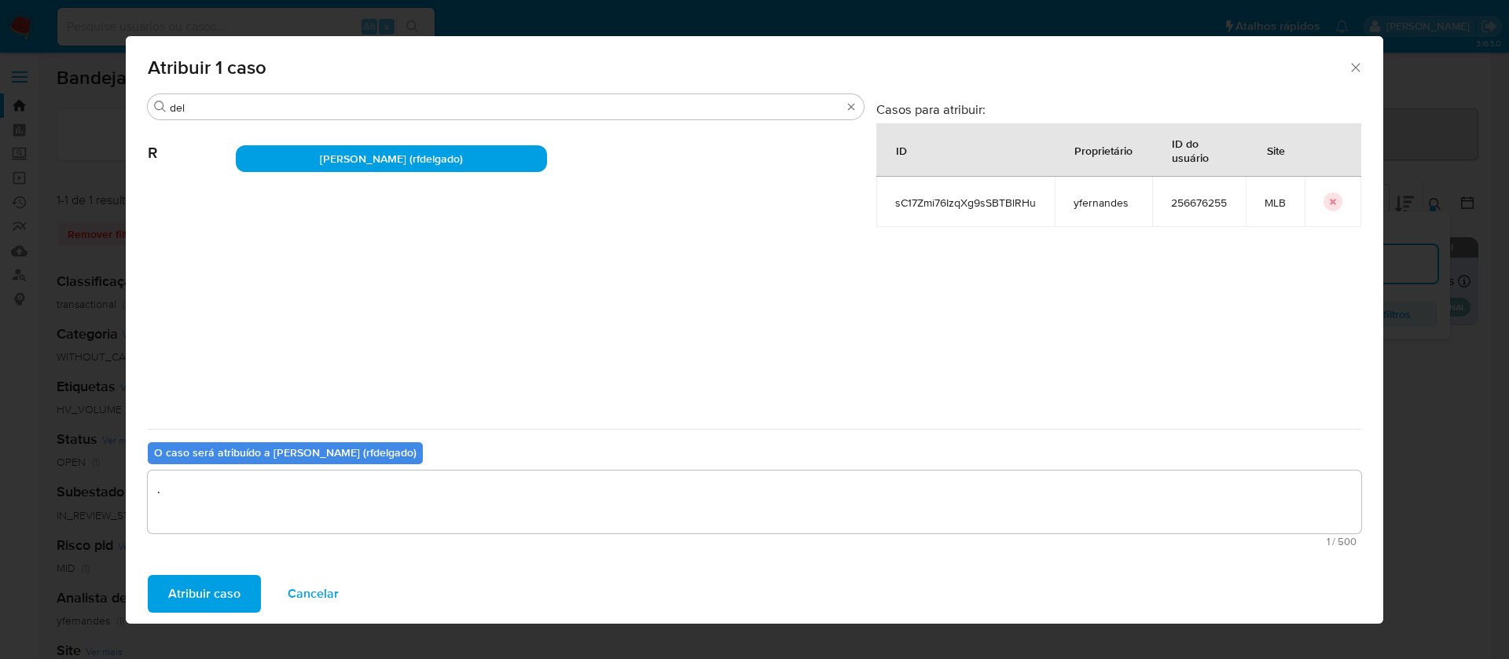
click at [187, 589] on span "Atribuir caso" at bounding box center [204, 594] width 72 height 35
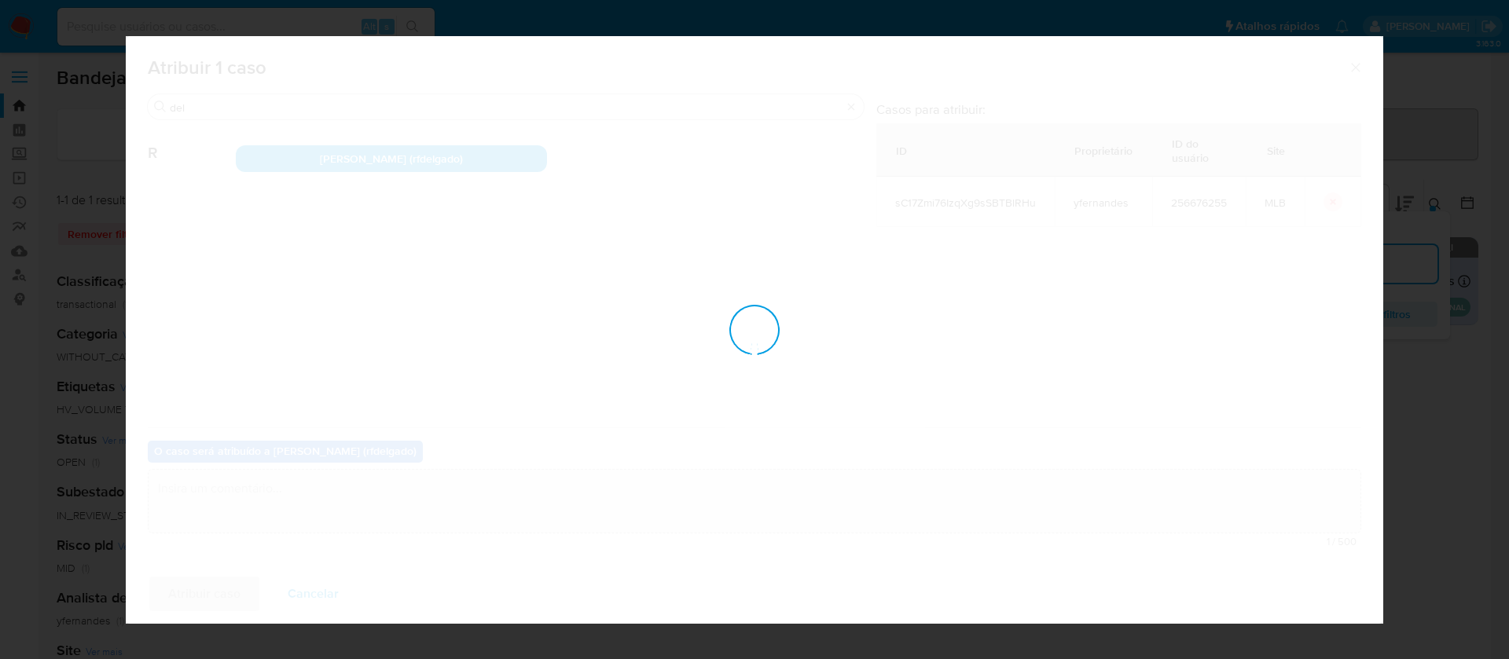
checkbox input "false"
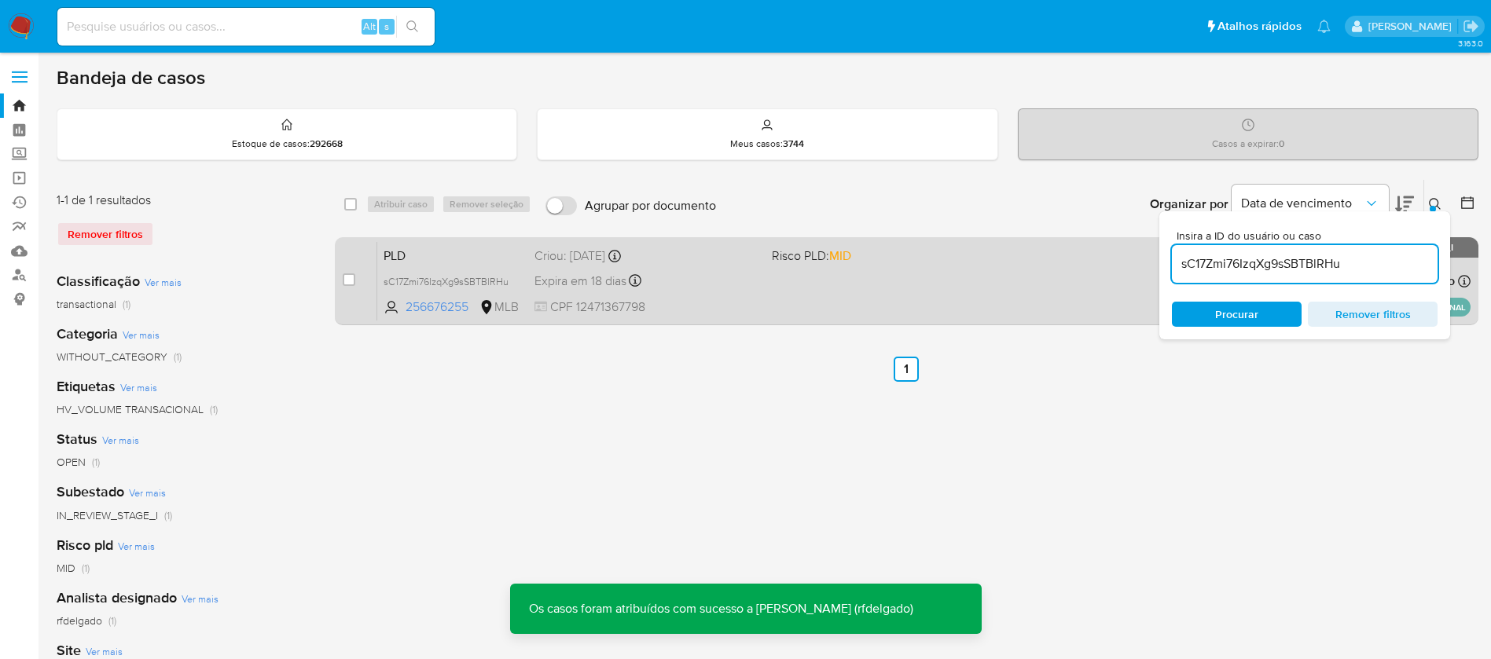
click at [812, 294] on div "PLD sC17Zmi76IzqXg9sSBTBlRHu 256676255 MLB Risco PLD: MID Criou: 12/09/2025 Cri…" at bounding box center [923, 280] width 1093 height 79
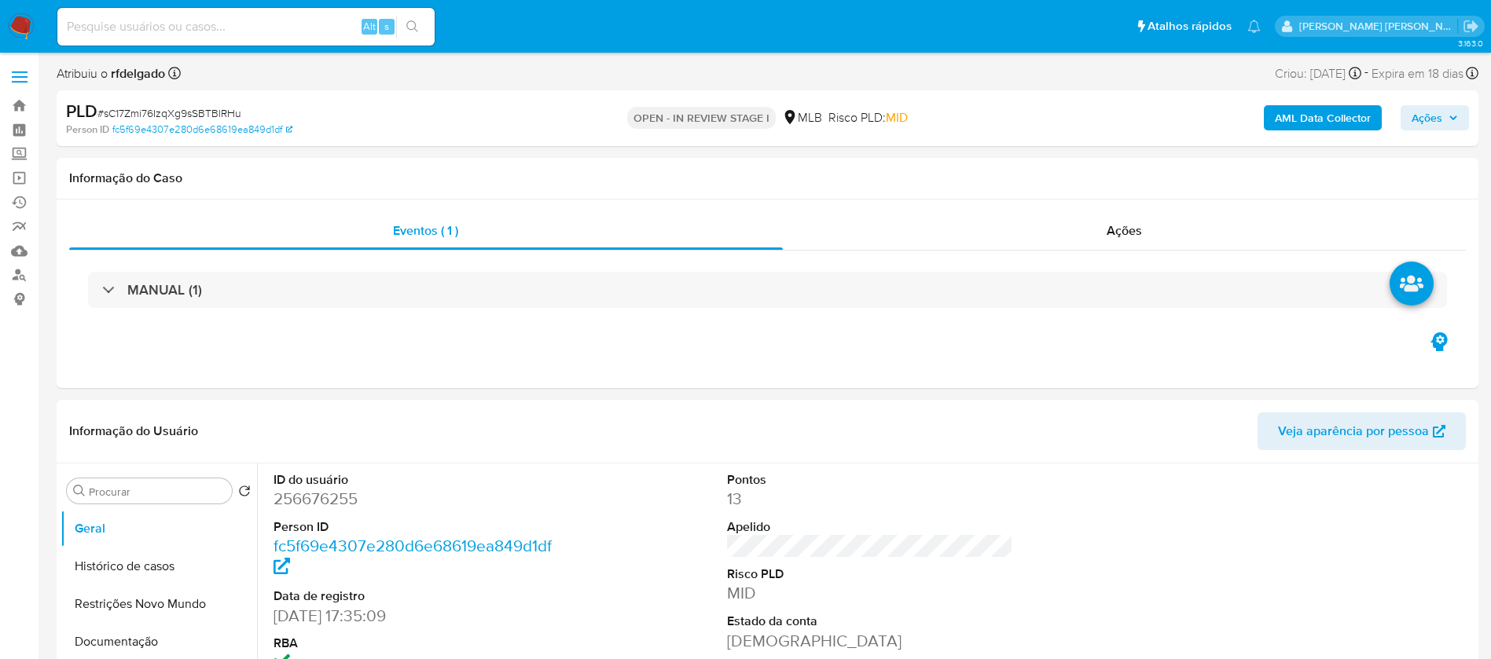
select select "10"
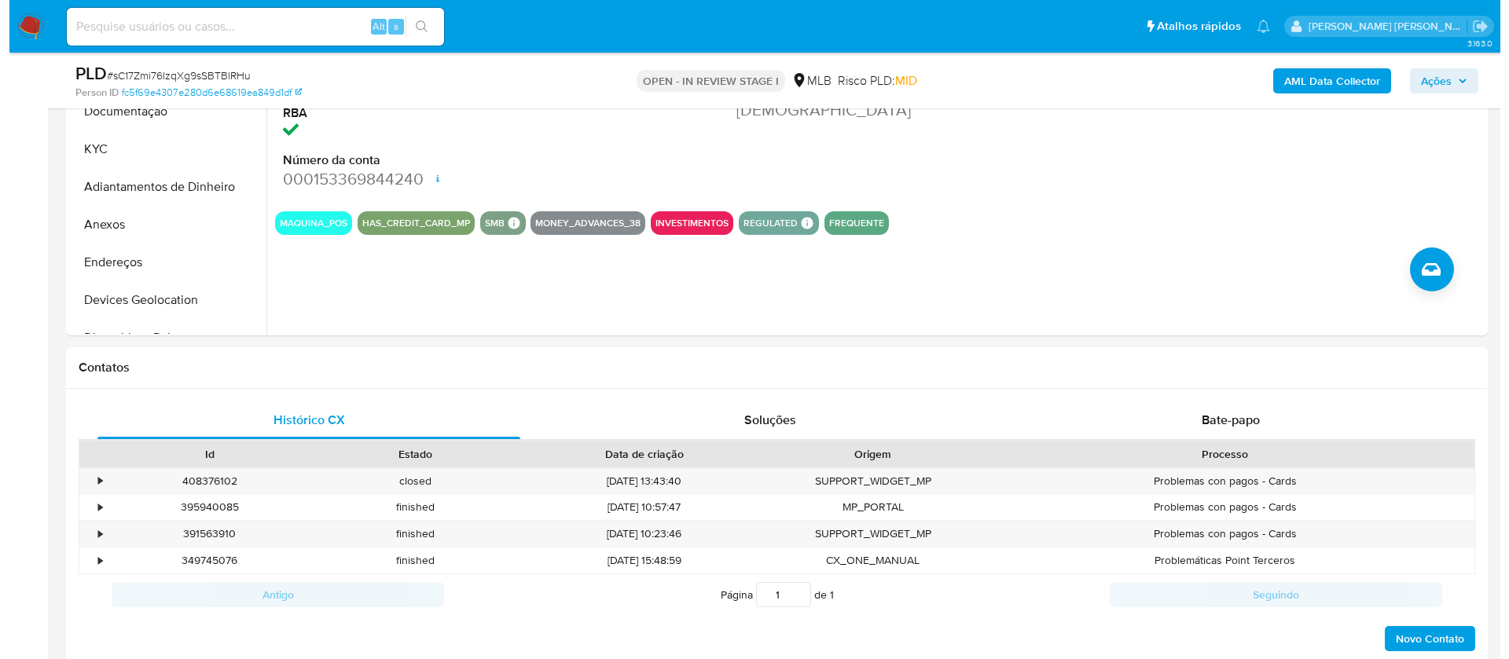
scroll to position [236, 0]
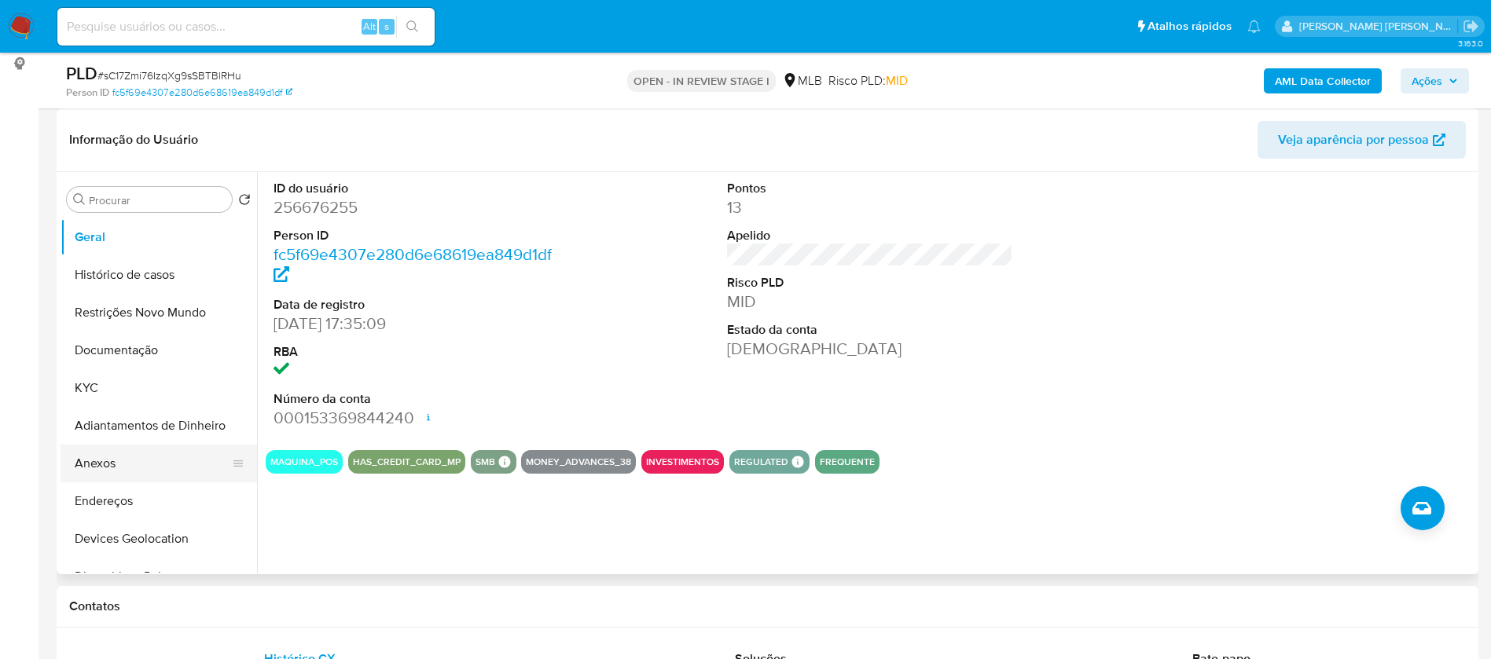
click at [130, 464] on button "Anexos" at bounding box center [153, 464] width 184 height 38
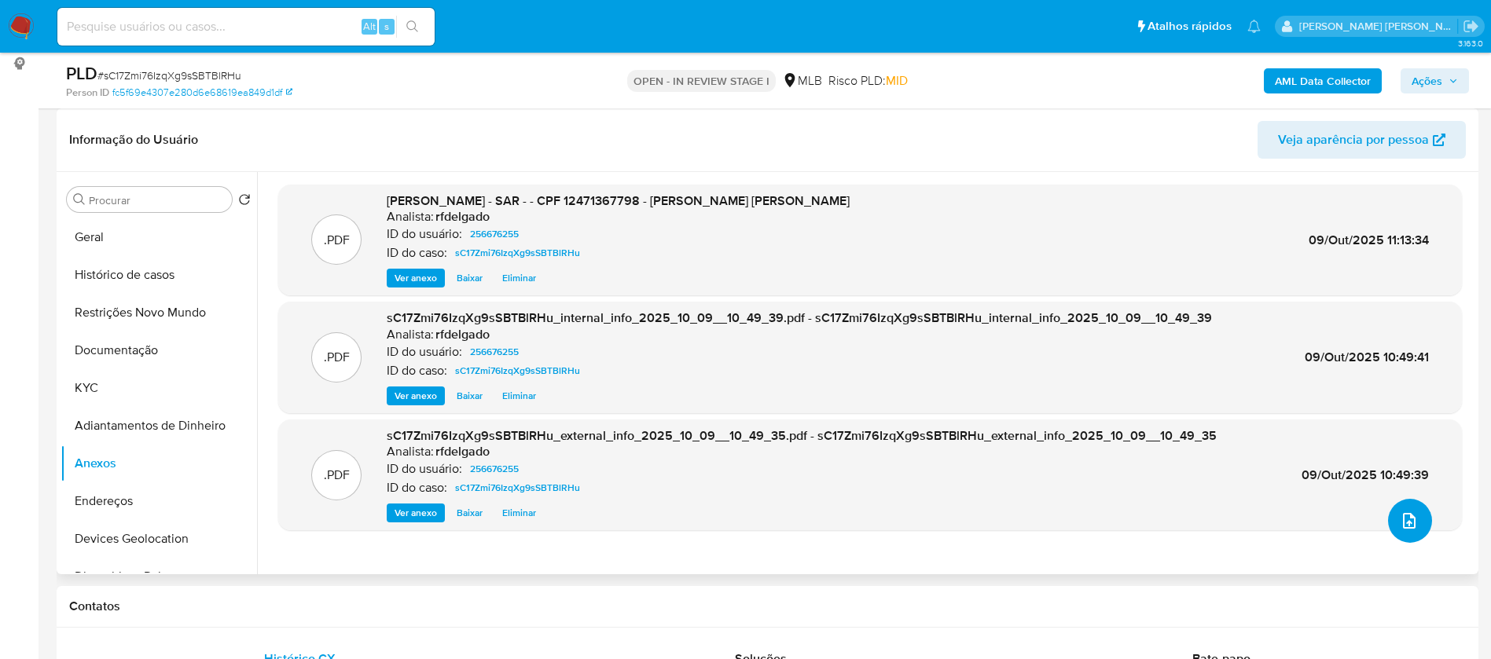
click at [1400, 512] on span "upload-file" at bounding box center [1409, 521] width 19 height 19
